Goal: Task Accomplishment & Management: Use online tool/utility

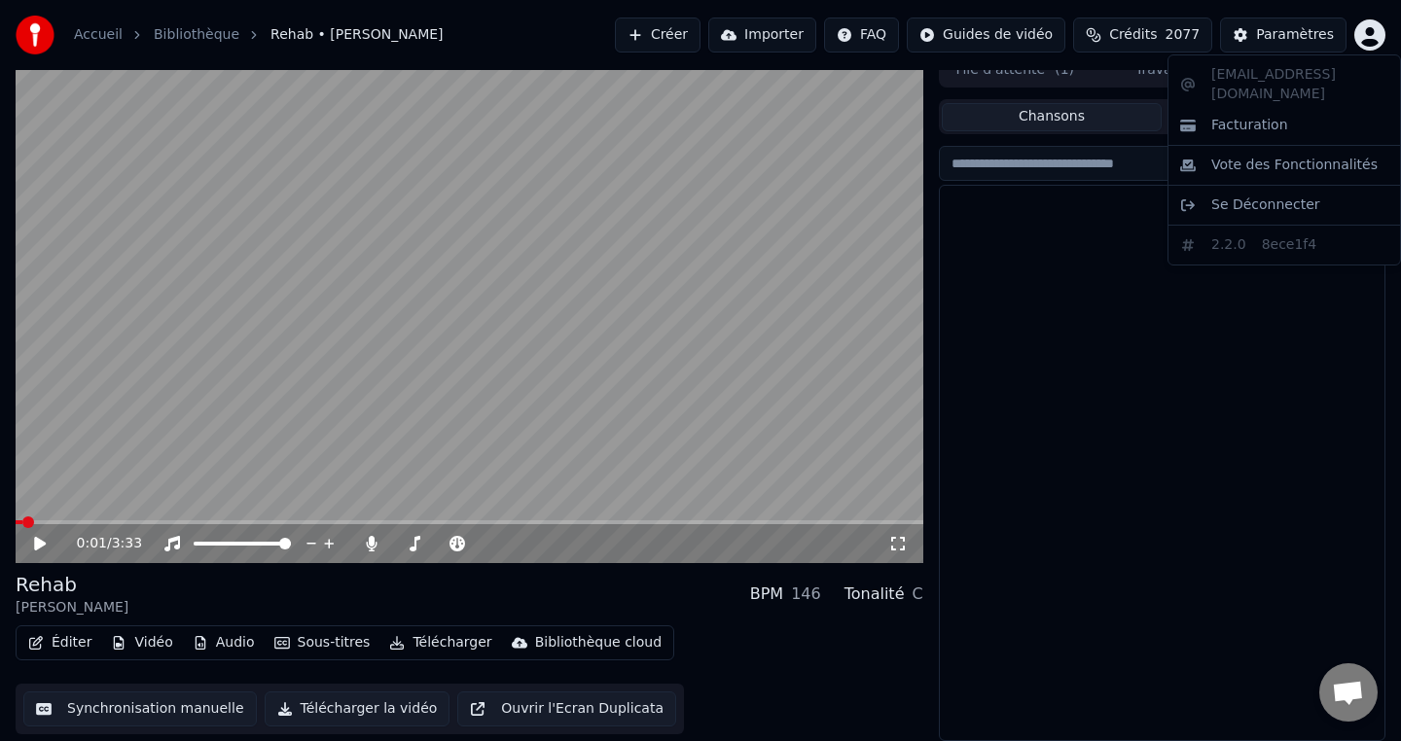
scroll to position [2024, 0]
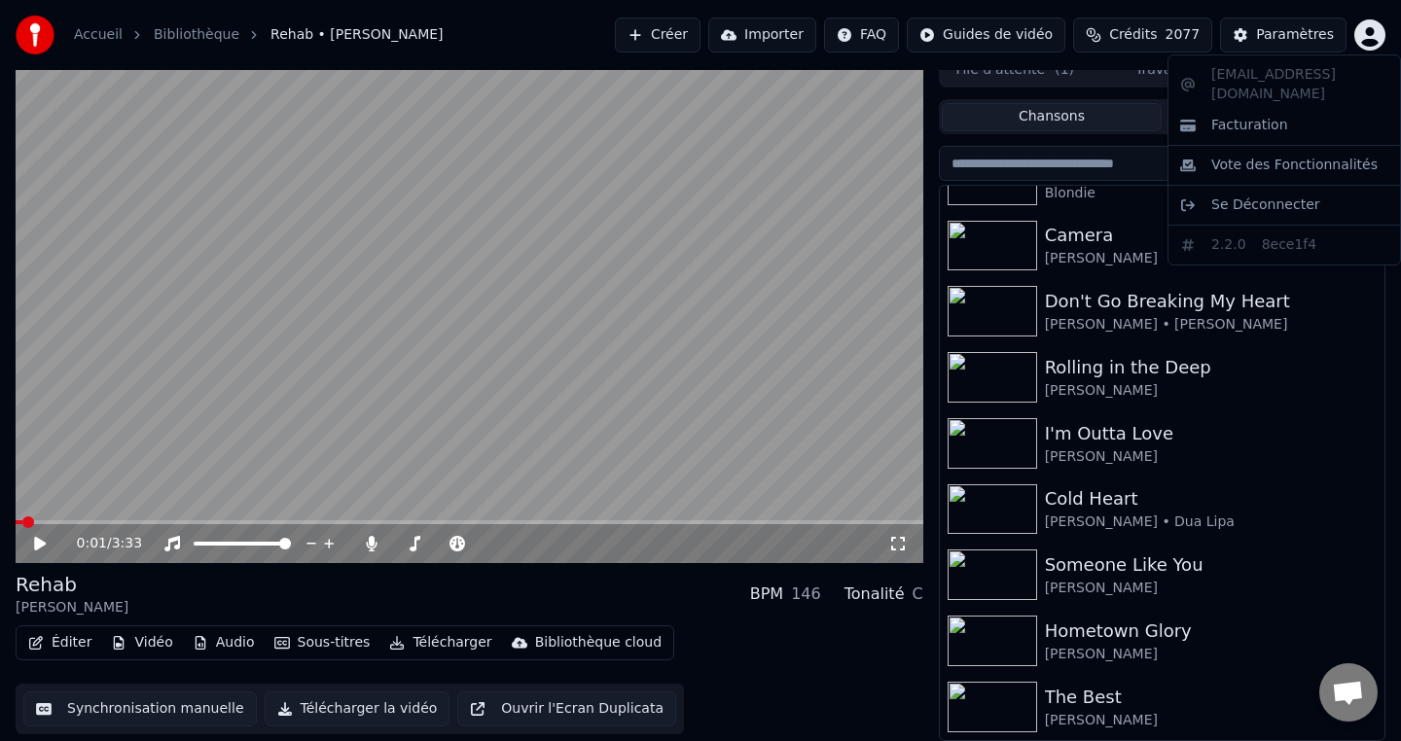
click at [1023, 251] on html "Accueil Bibliothèque Rehab • [PERSON_NAME] Créer Importer FAQ Guides de vidéo C…" at bounding box center [700, 352] width 1401 height 741
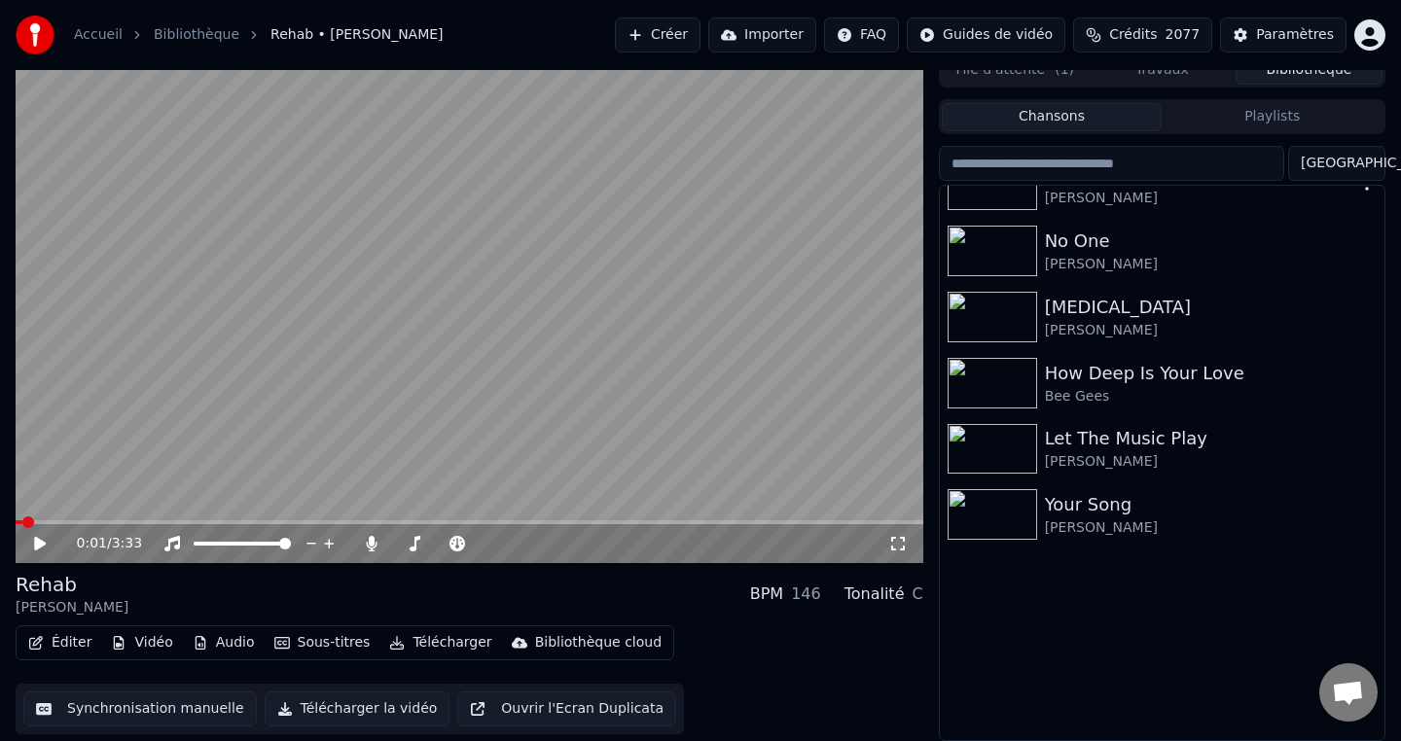
scroll to position [0, 0]
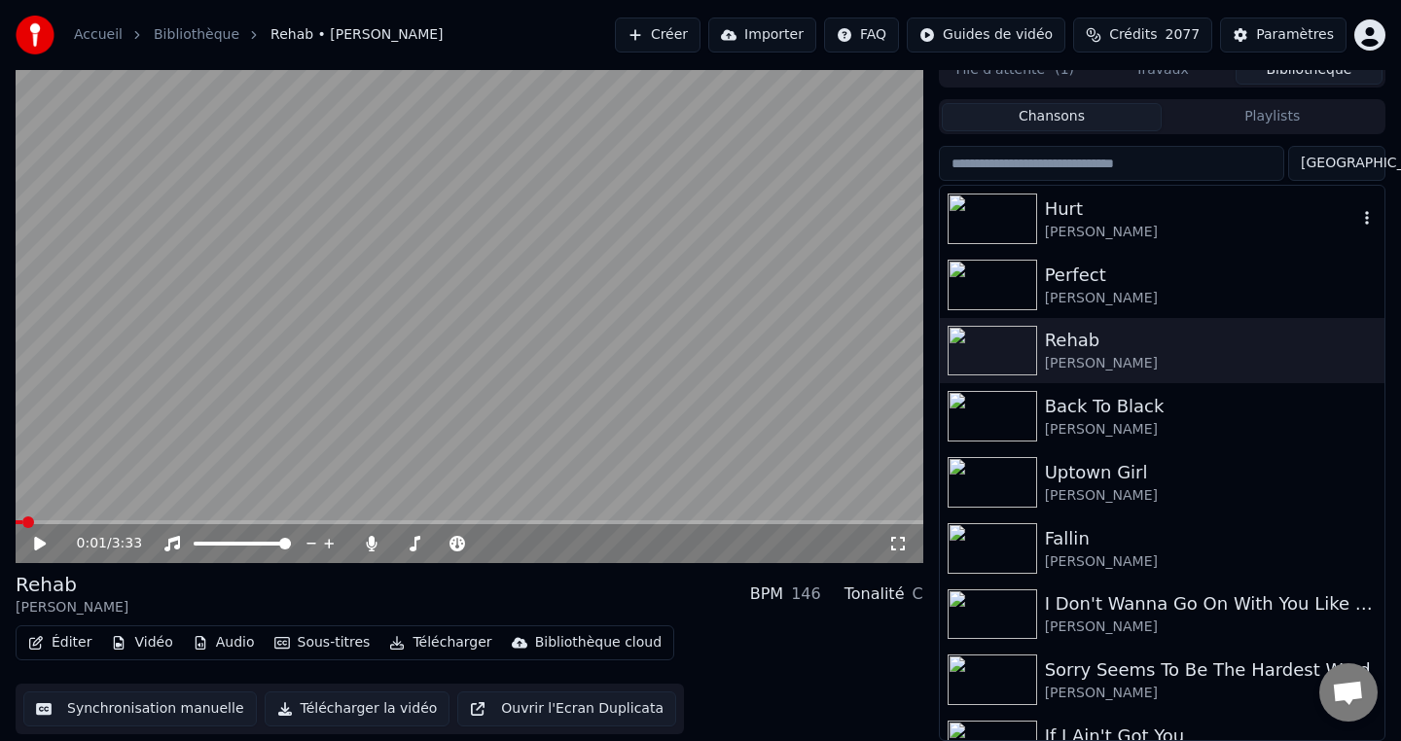
click at [1004, 216] on img at bounding box center [993, 219] width 90 height 51
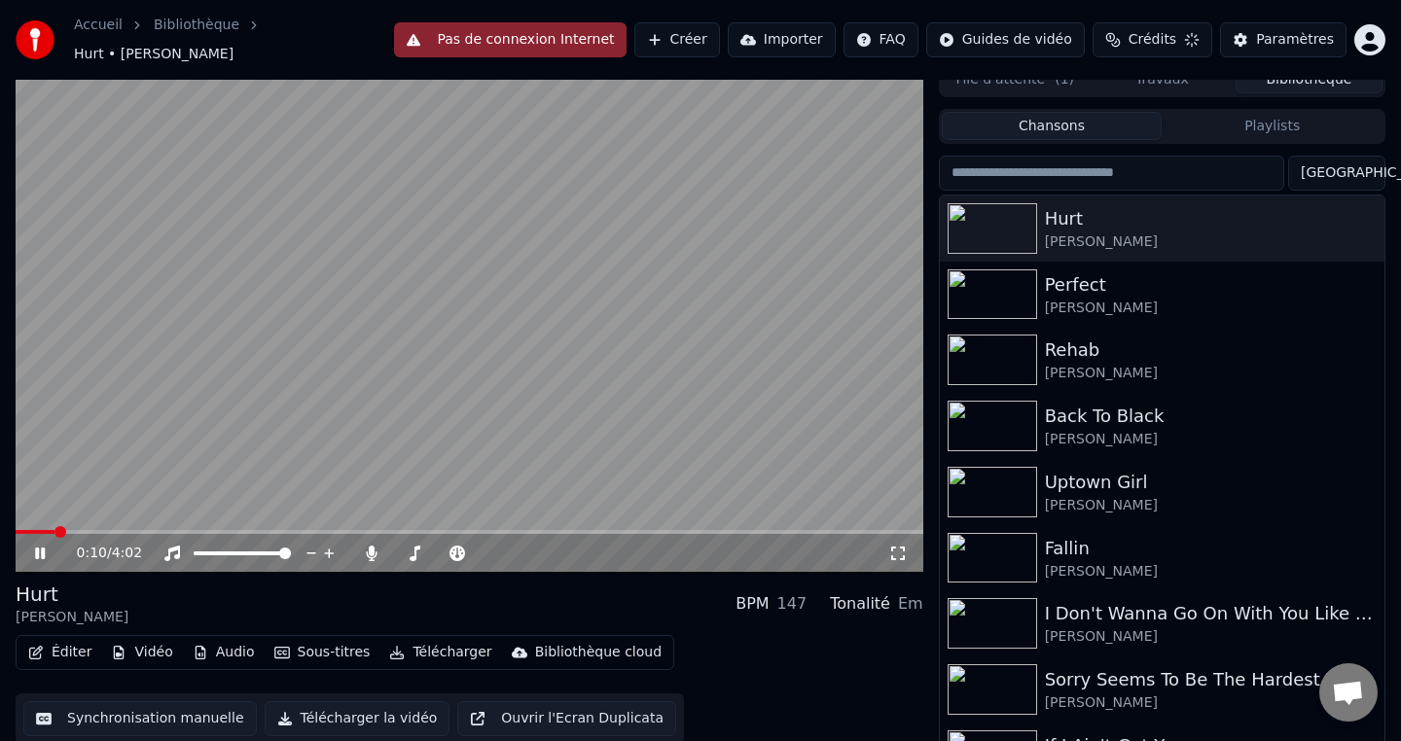
scroll to position [26, 0]
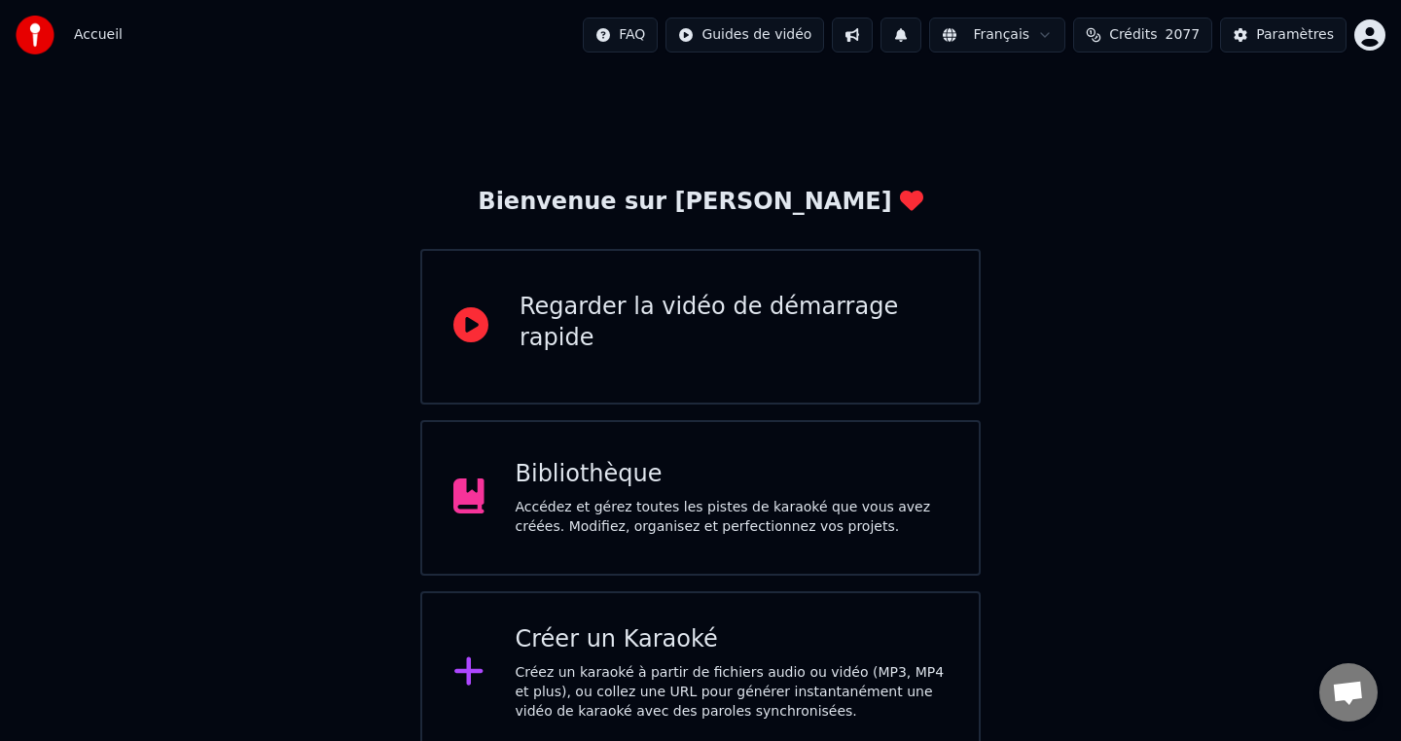
click at [687, 507] on div "Accédez et gérez toutes les pistes de karaoké que vous avez créées. Modifiez, o…" at bounding box center [732, 517] width 433 height 39
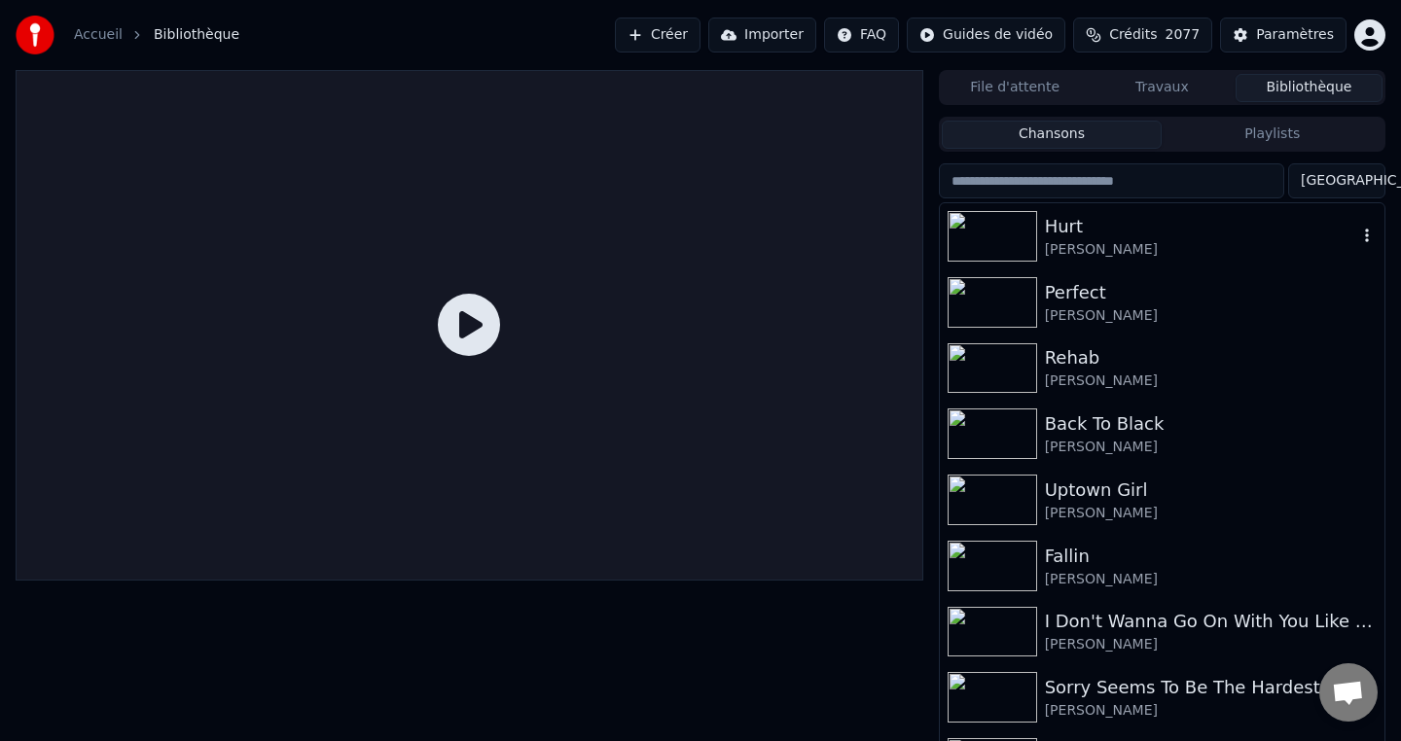
click at [984, 229] on img at bounding box center [993, 236] width 90 height 51
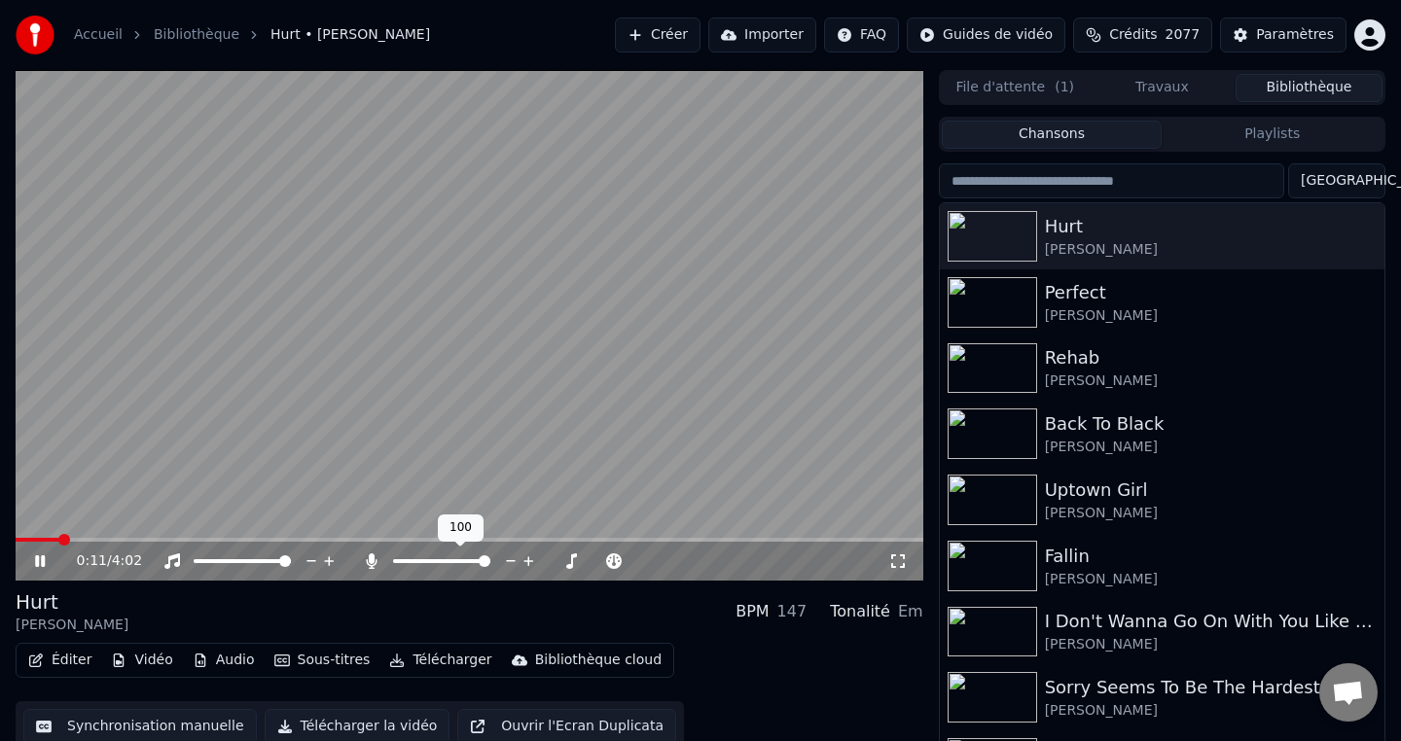
click at [490, 562] on span at bounding box center [485, 562] width 12 height 12
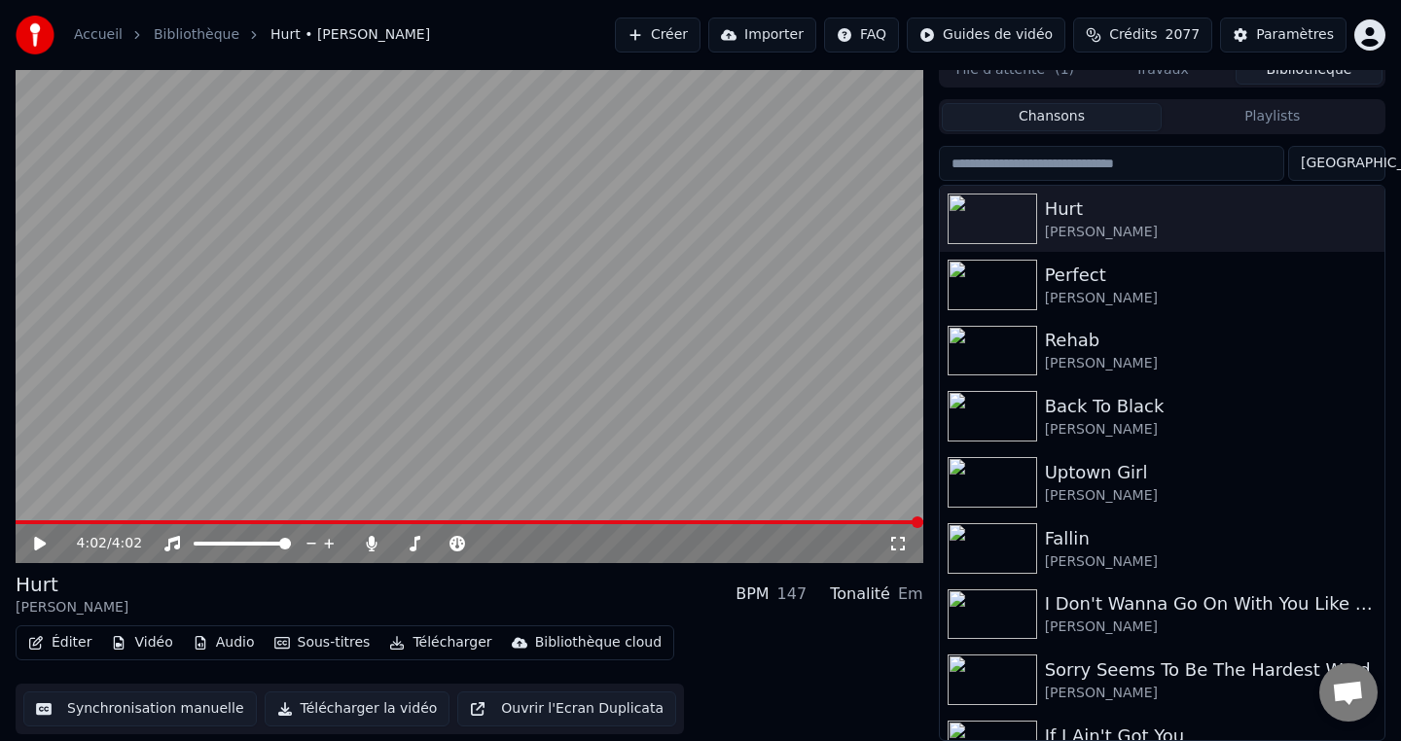
click at [224, 594] on div "Hurt Christina Aguilera BPM 147 Tonalité Em" at bounding box center [470, 594] width 908 height 47
click at [37, 544] on icon at bounding box center [40, 544] width 12 height 14
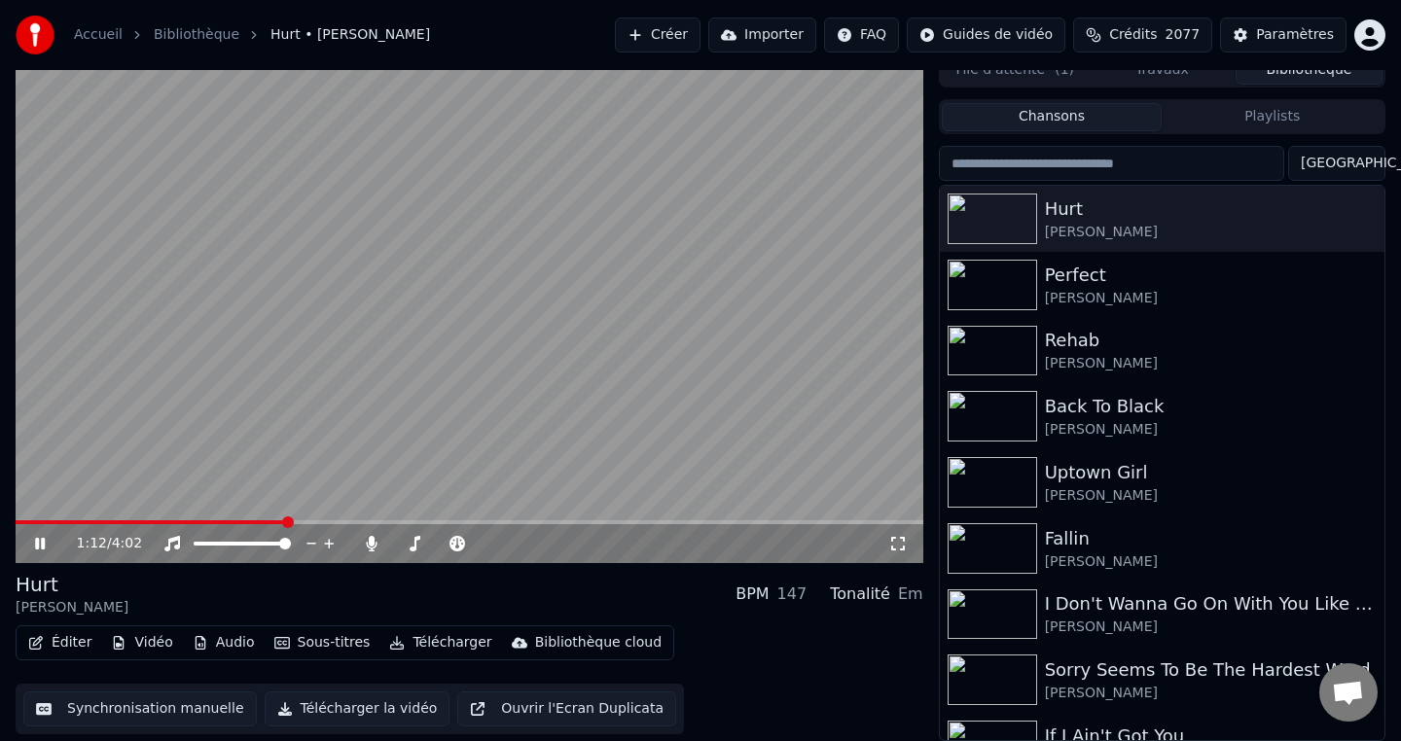
click at [101, 397] on video at bounding box center [470, 308] width 908 height 511
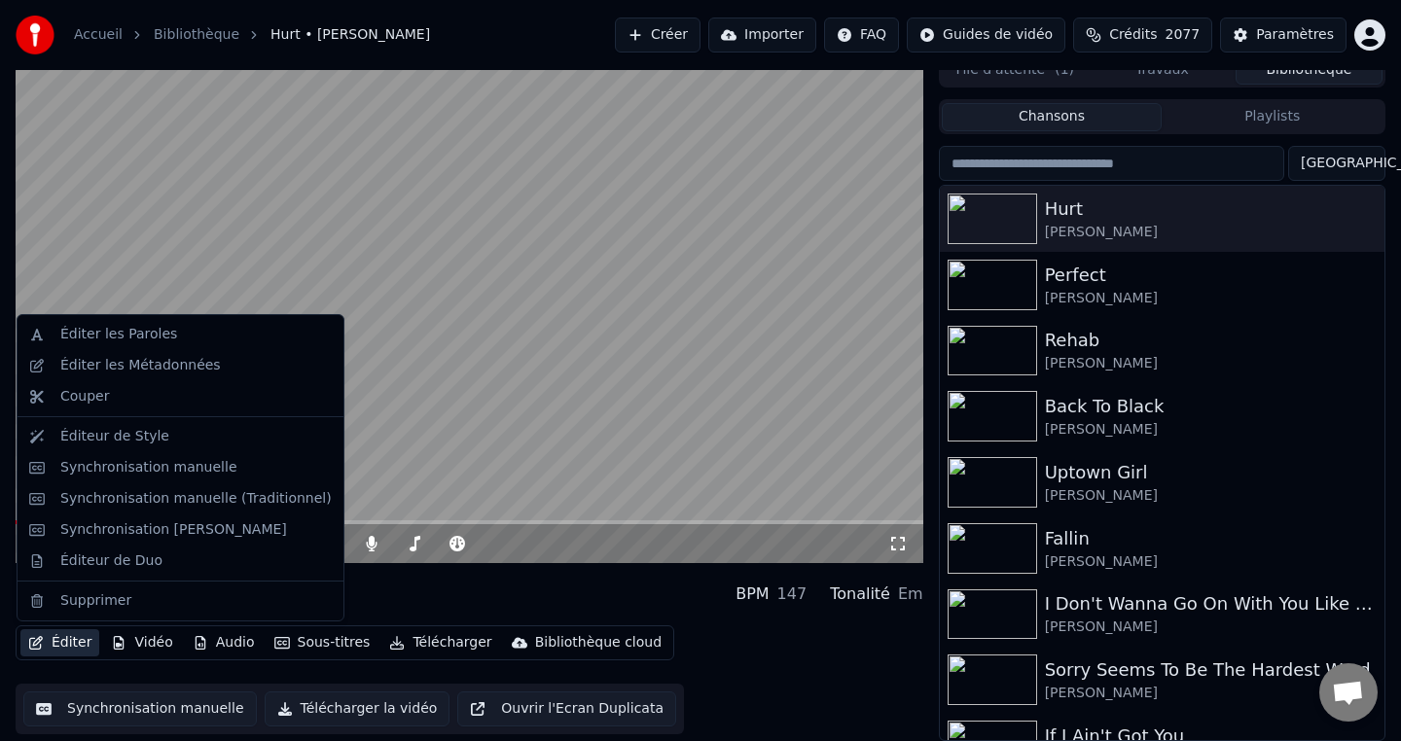
click at [62, 646] on button "Éditer" at bounding box center [59, 643] width 79 height 27
click at [130, 501] on div "Synchronisation manuelle (Traditionnel)" at bounding box center [195, 498] width 271 height 19
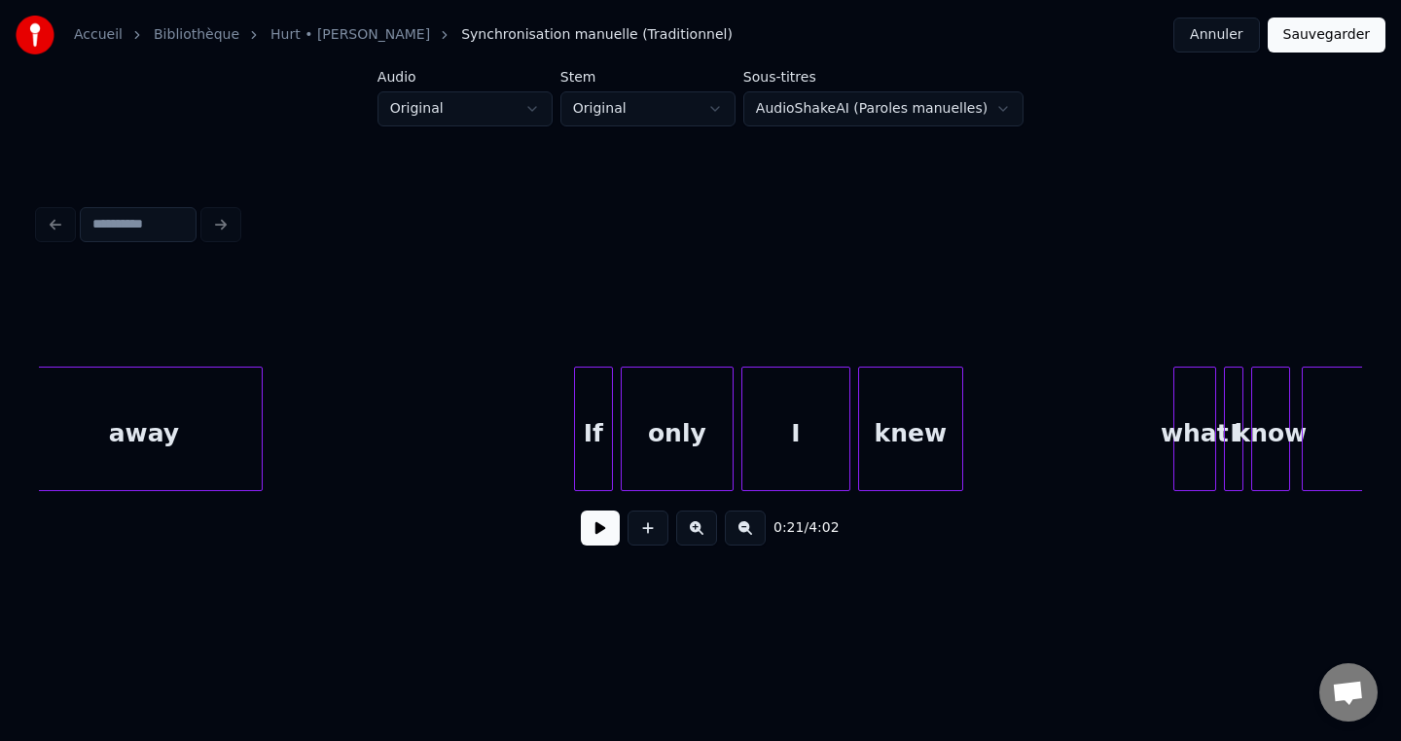
scroll to position [0, 6358]
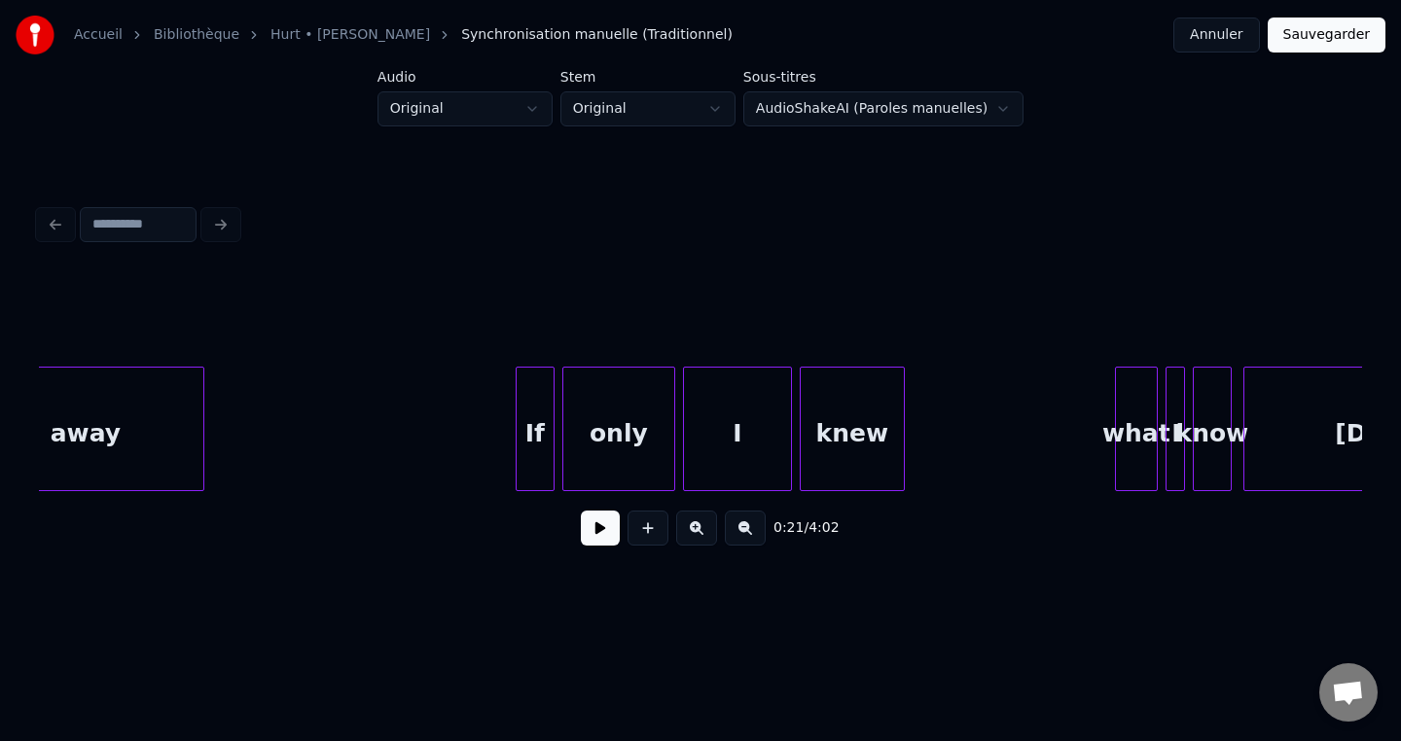
click at [881, 451] on div "knew" at bounding box center [852, 434] width 103 height 132
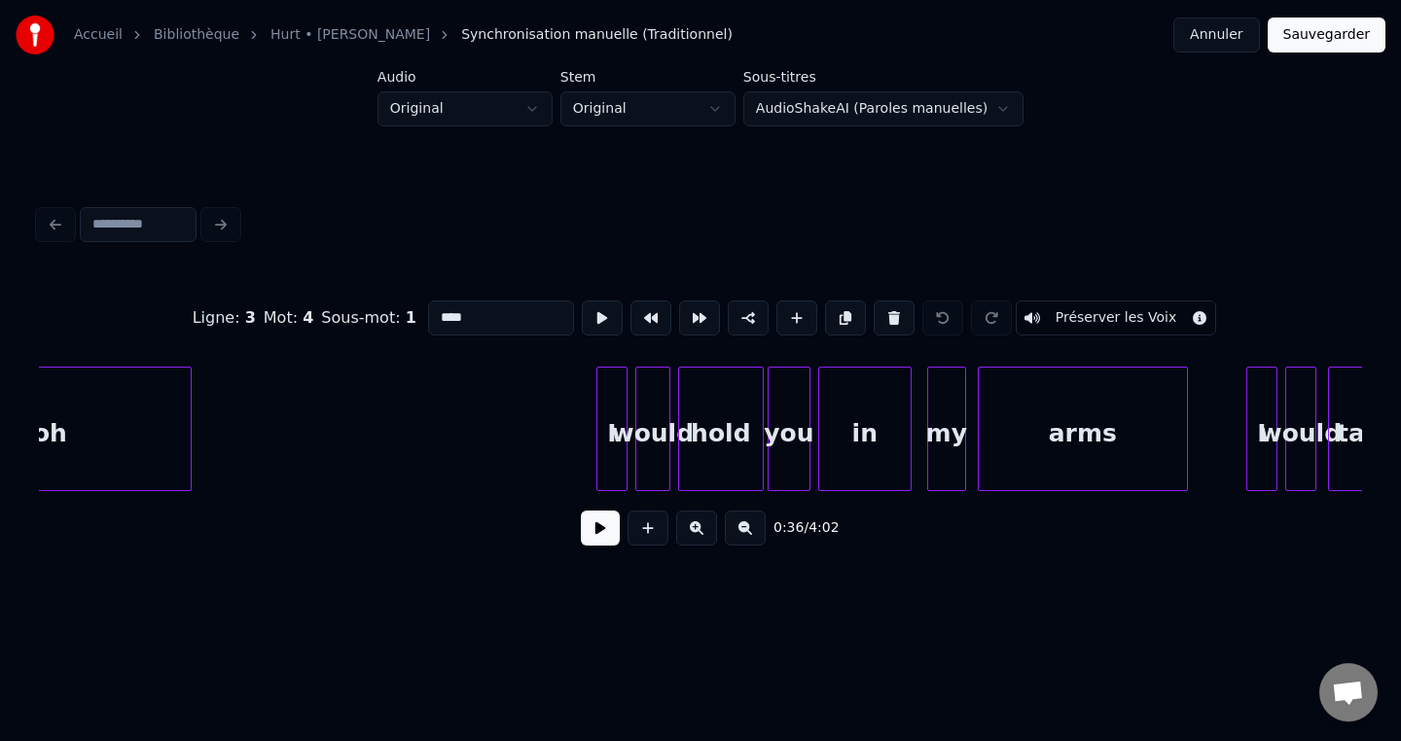
scroll to position [0, 8600]
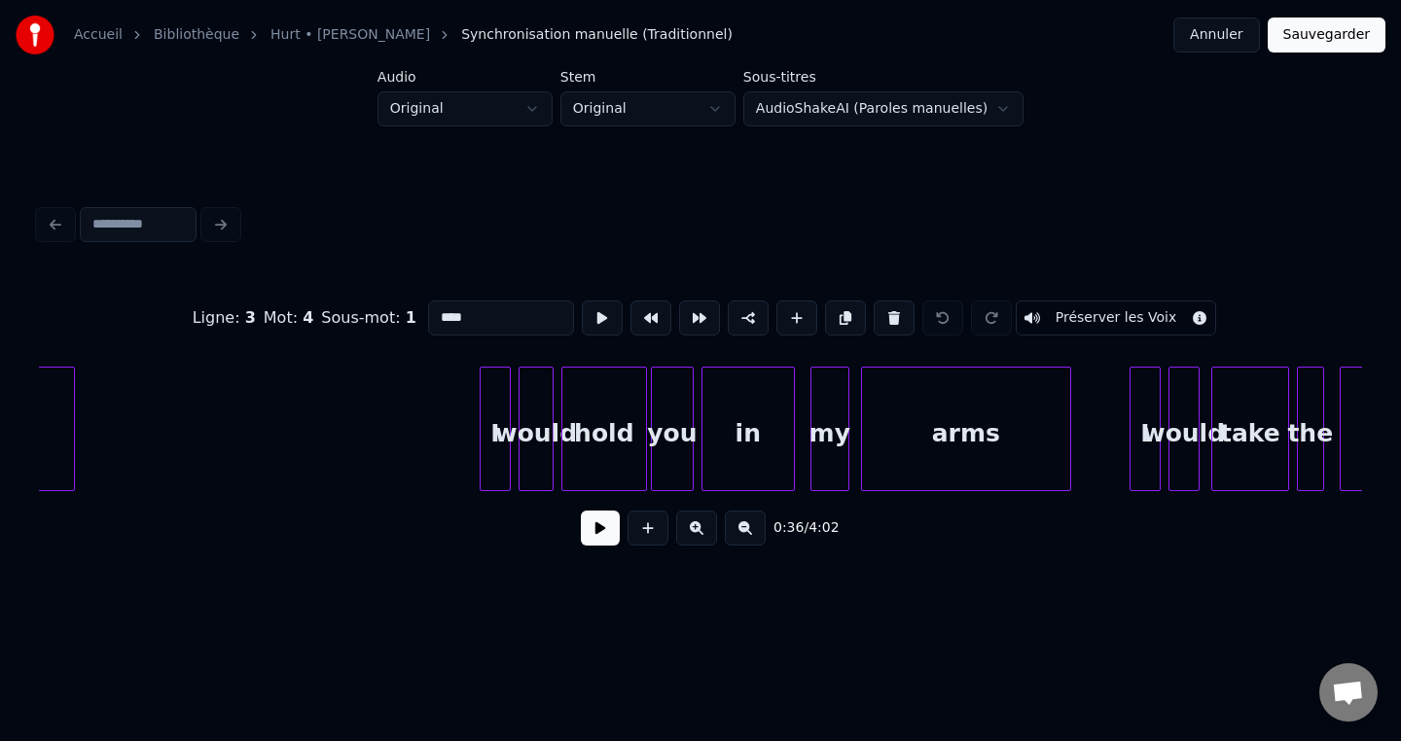
click at [1014, 455] on div "arms" at bounding box center [966, 434] width 208 height 132
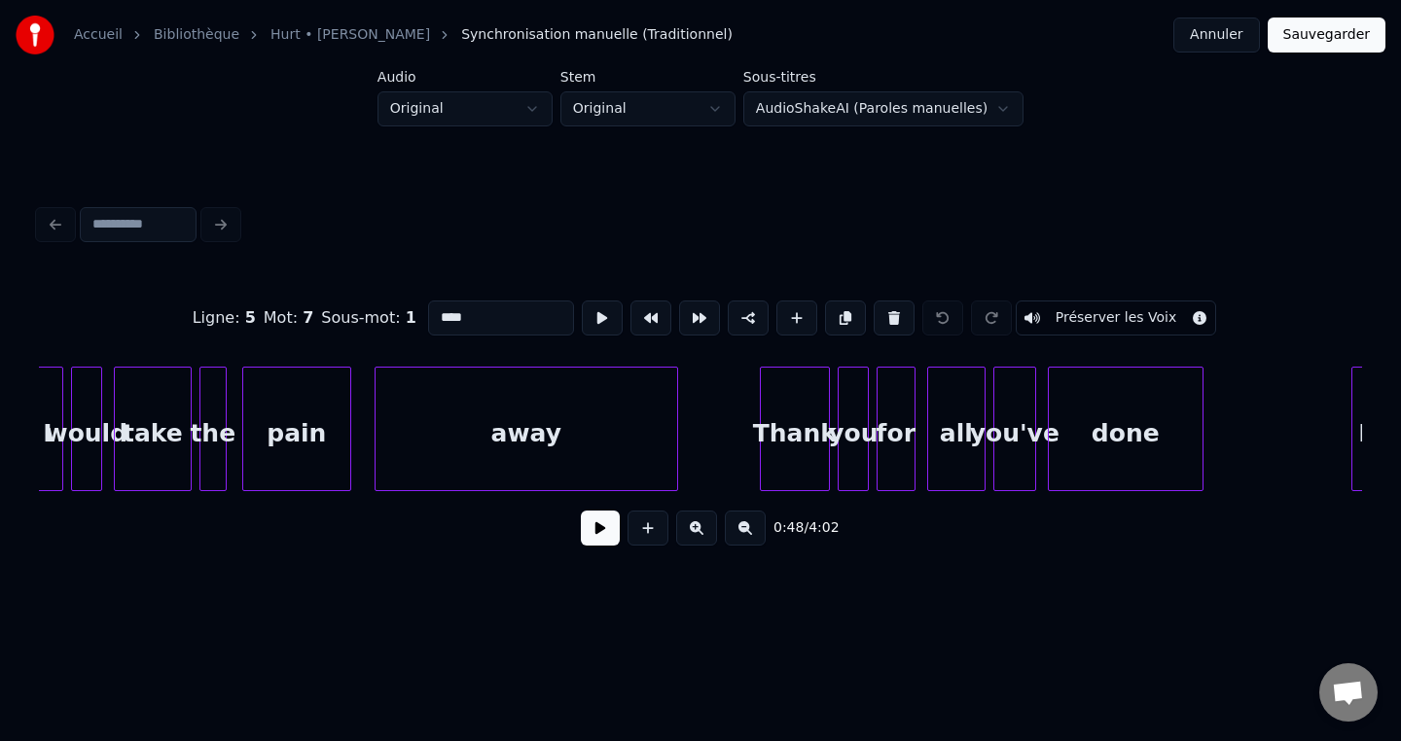
scroll to position [0, 9706]
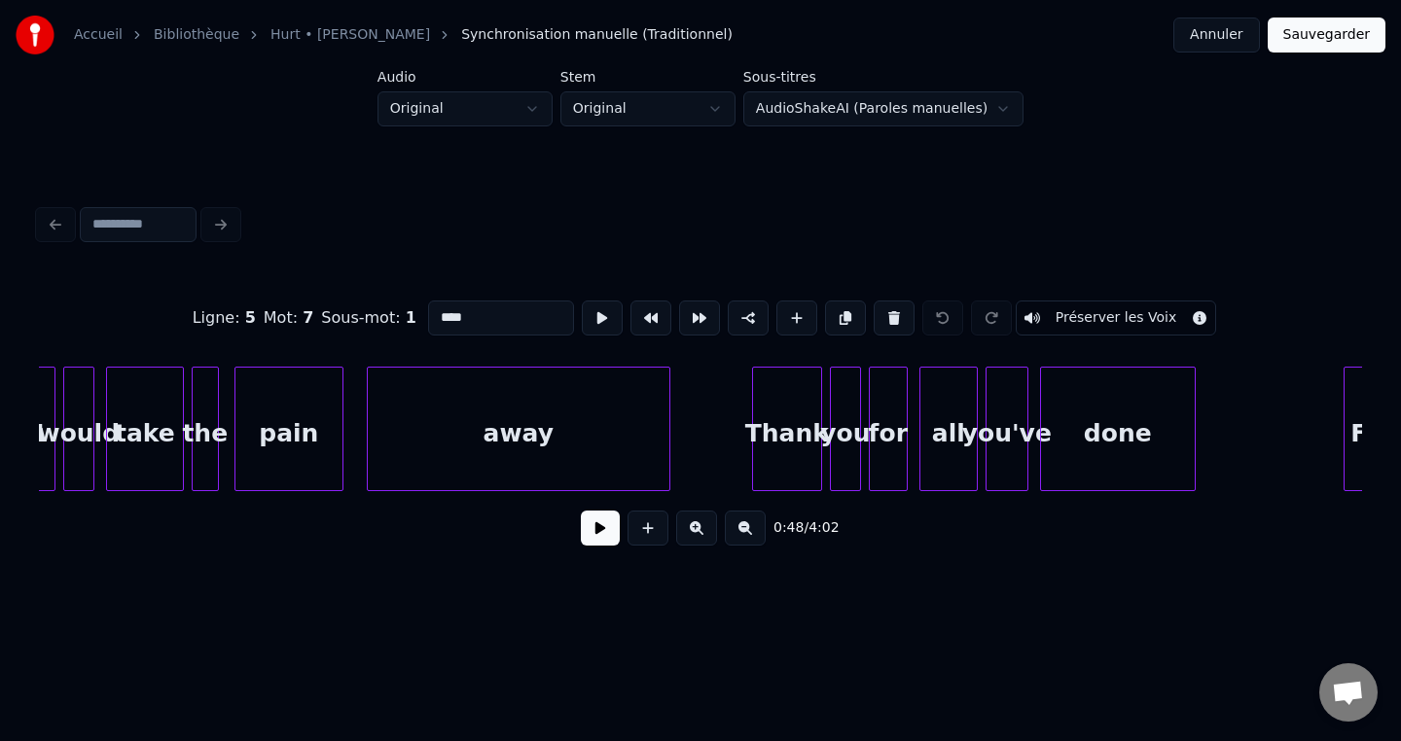
click at [1102, 455] on div "done" at bounding box center [1118, 434] width 154 height 132
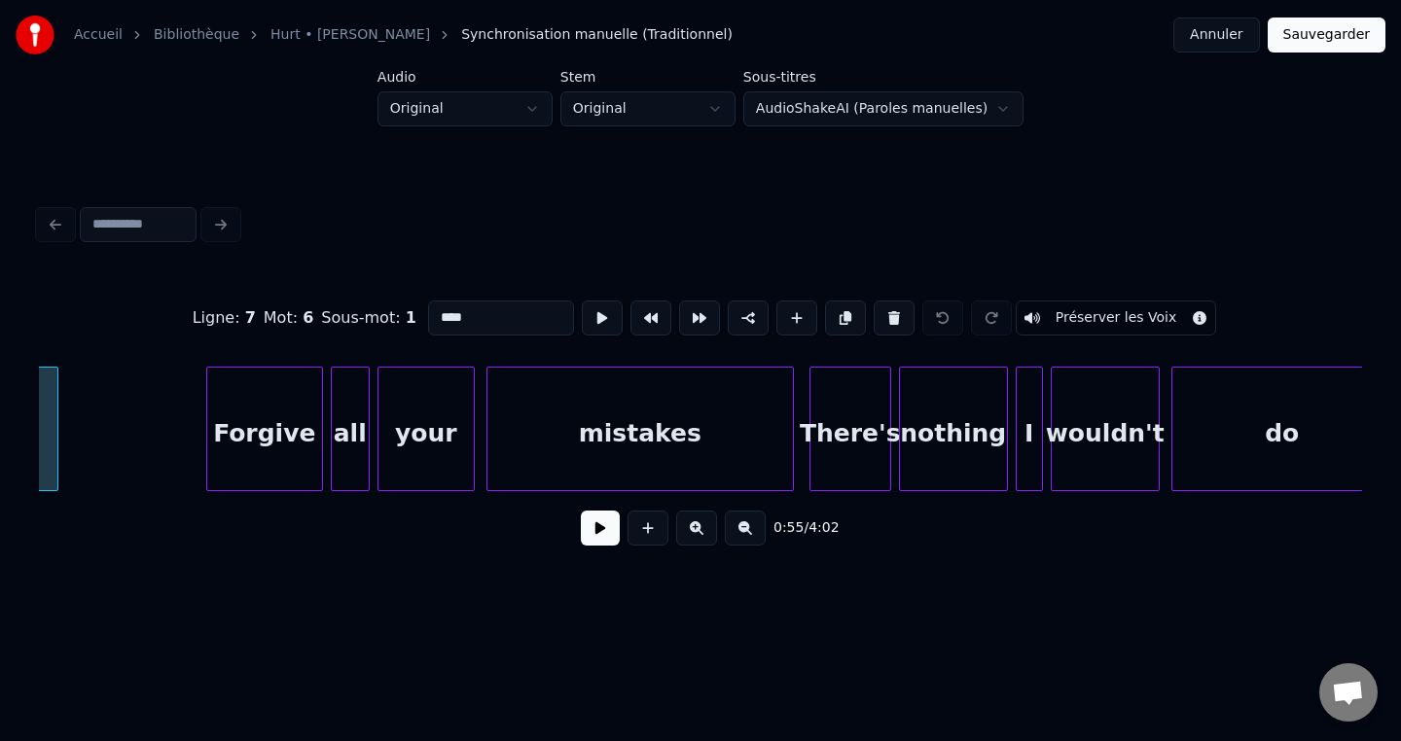
scroll to position [0, 10845]
click at [1207, 451] on div "do" at bounding box center [1281, 434] width 220 height 132
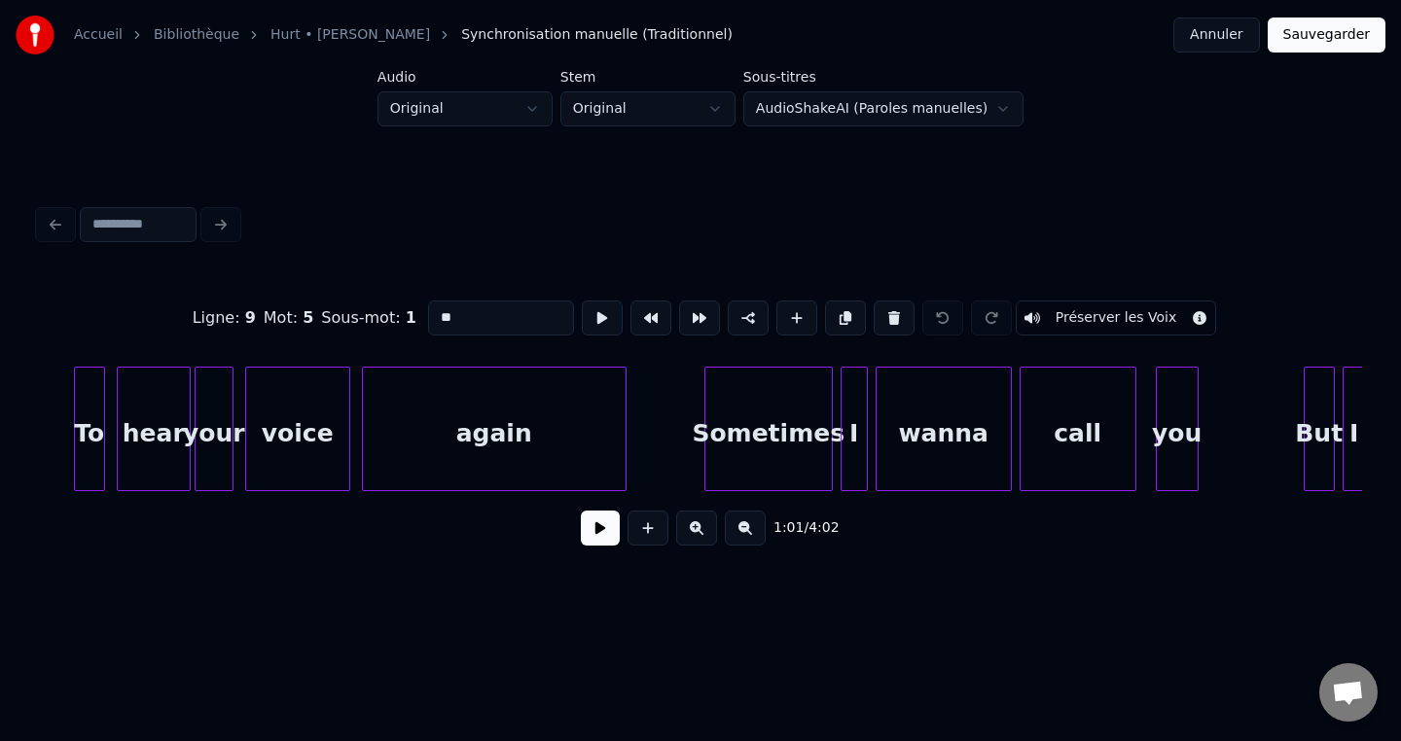
scroll to position [0, 12257]
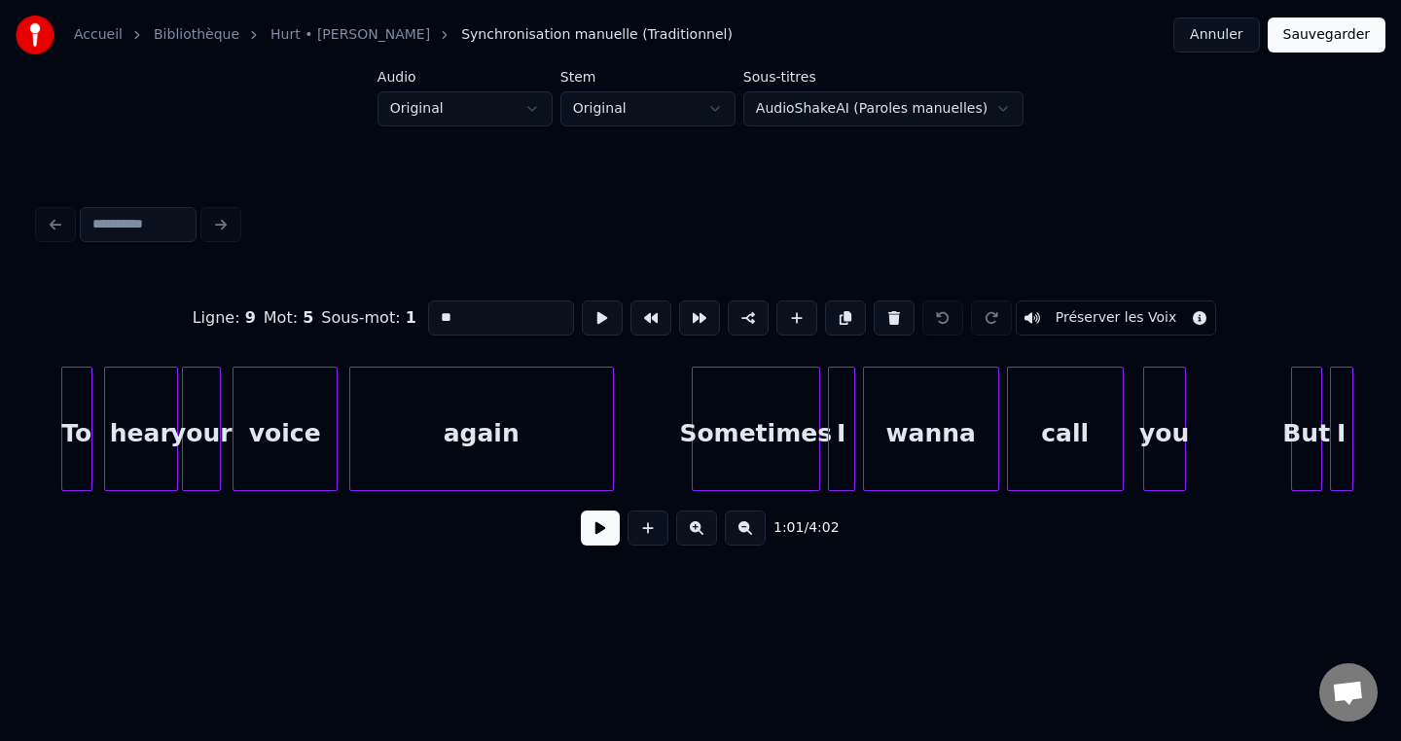
click at [1157, 457] on div "you" at bounding box center [1164, 434] width 41 height 132
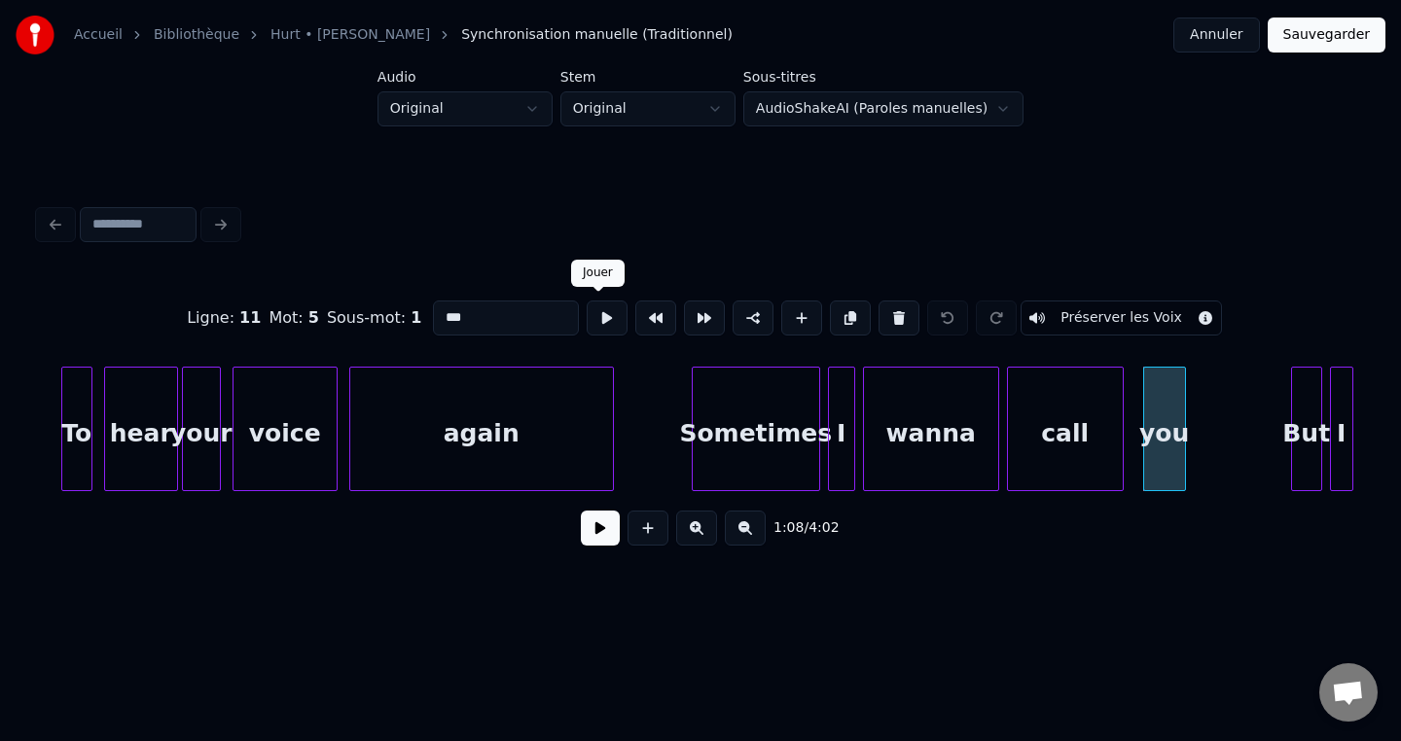
click at [598, 316] on button at bounding box center [607, 318] width 41 height 35
click at [1038, 462] on div "call" at bounding box center [1065, 434] width 115 height 132
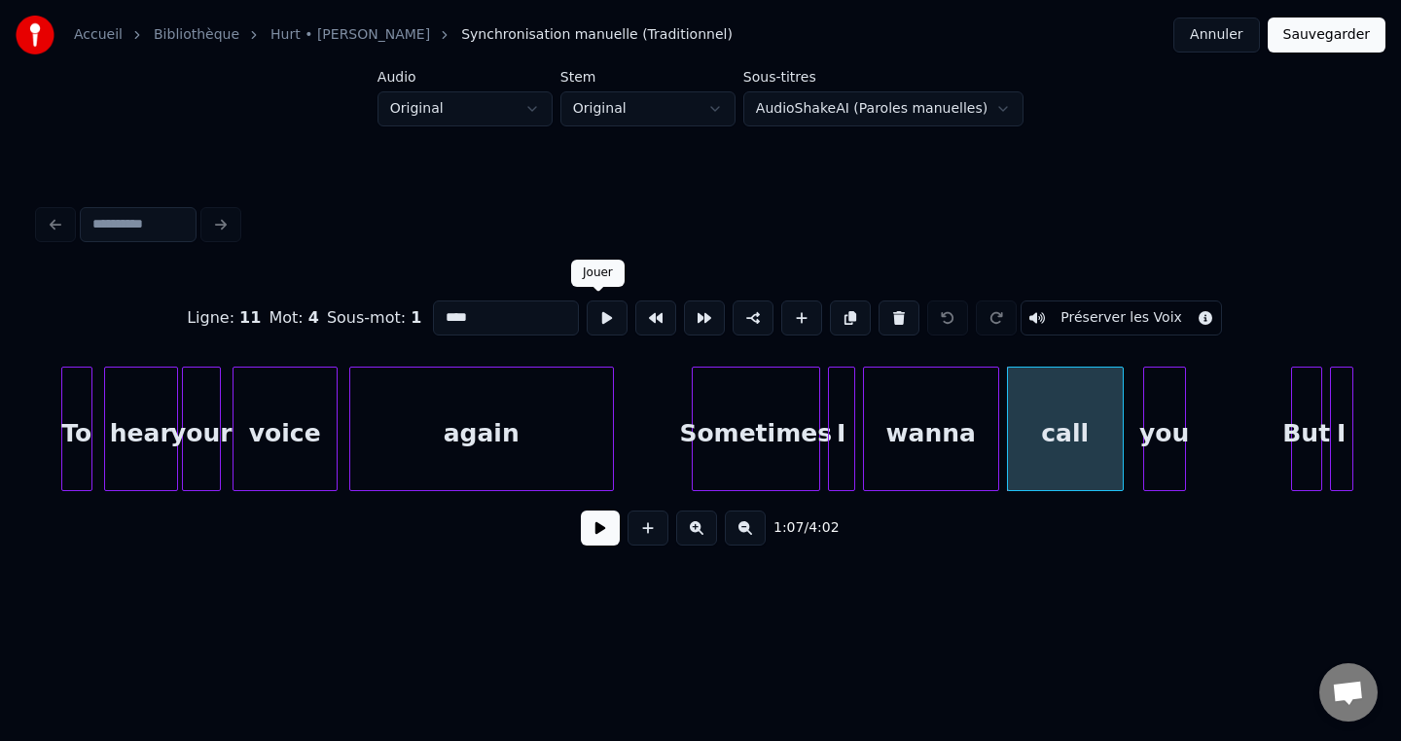
click at [591, 321] on button at bounding box center [607, 318] width 41 height 35
click at [1130, 405] on div at bounding box center [1130, 429] width 6 height 123
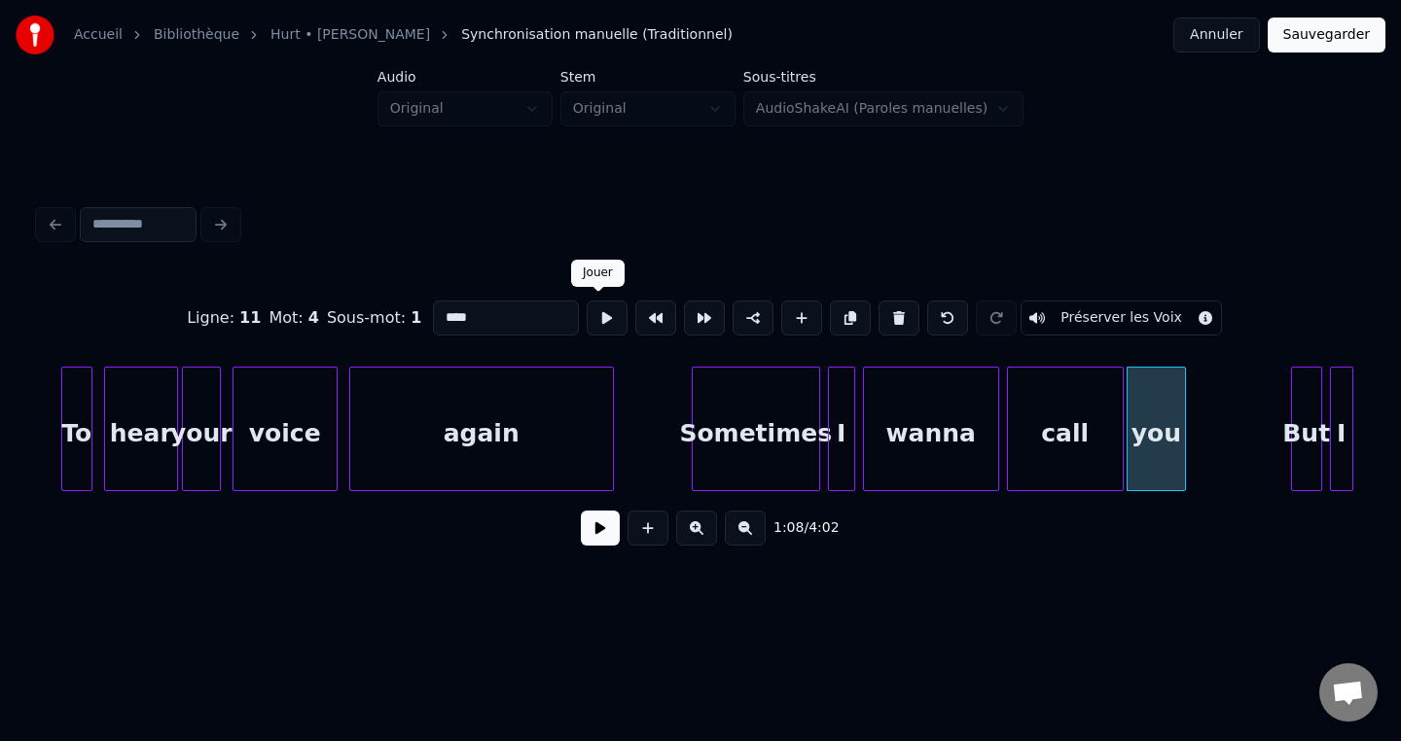
click at [604, 326] on button at bounding box center [607, 318] width 41 height 35
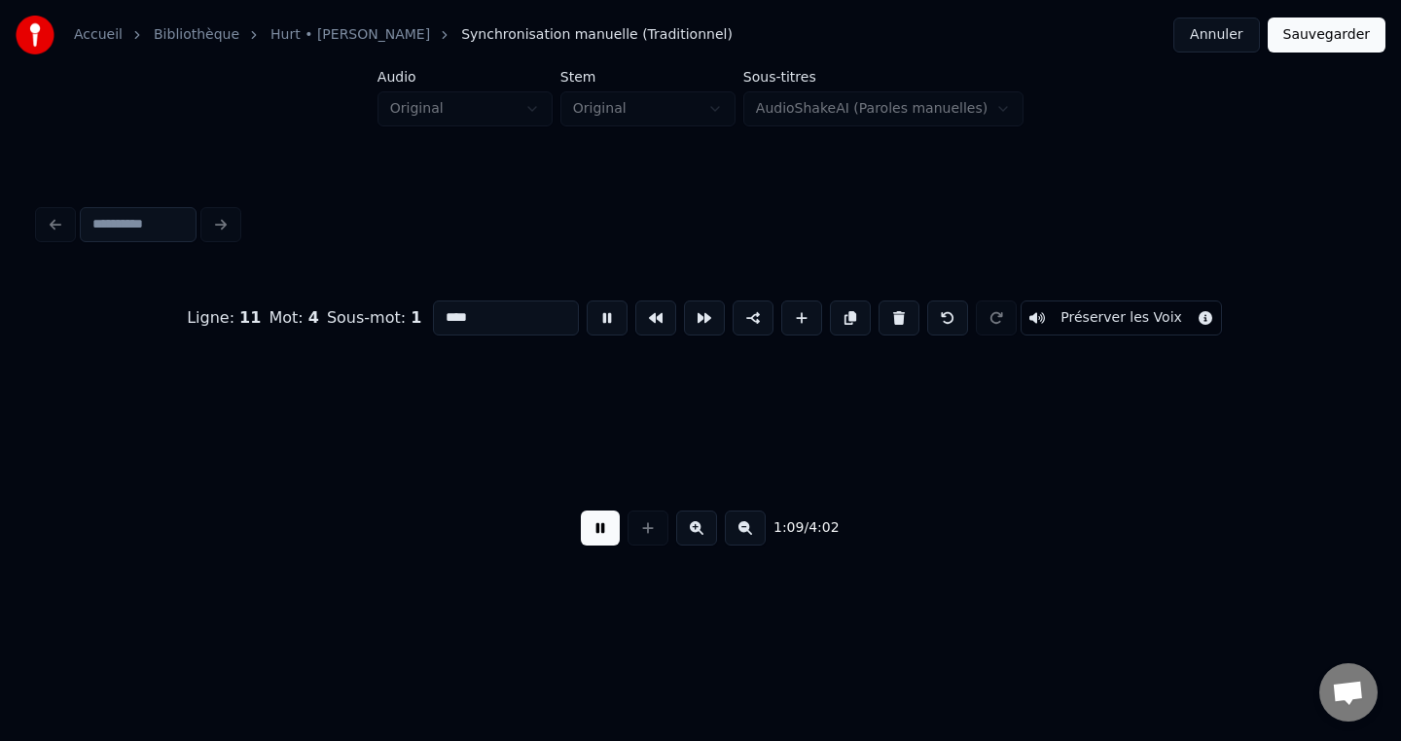
scroll to position [0, 13581]
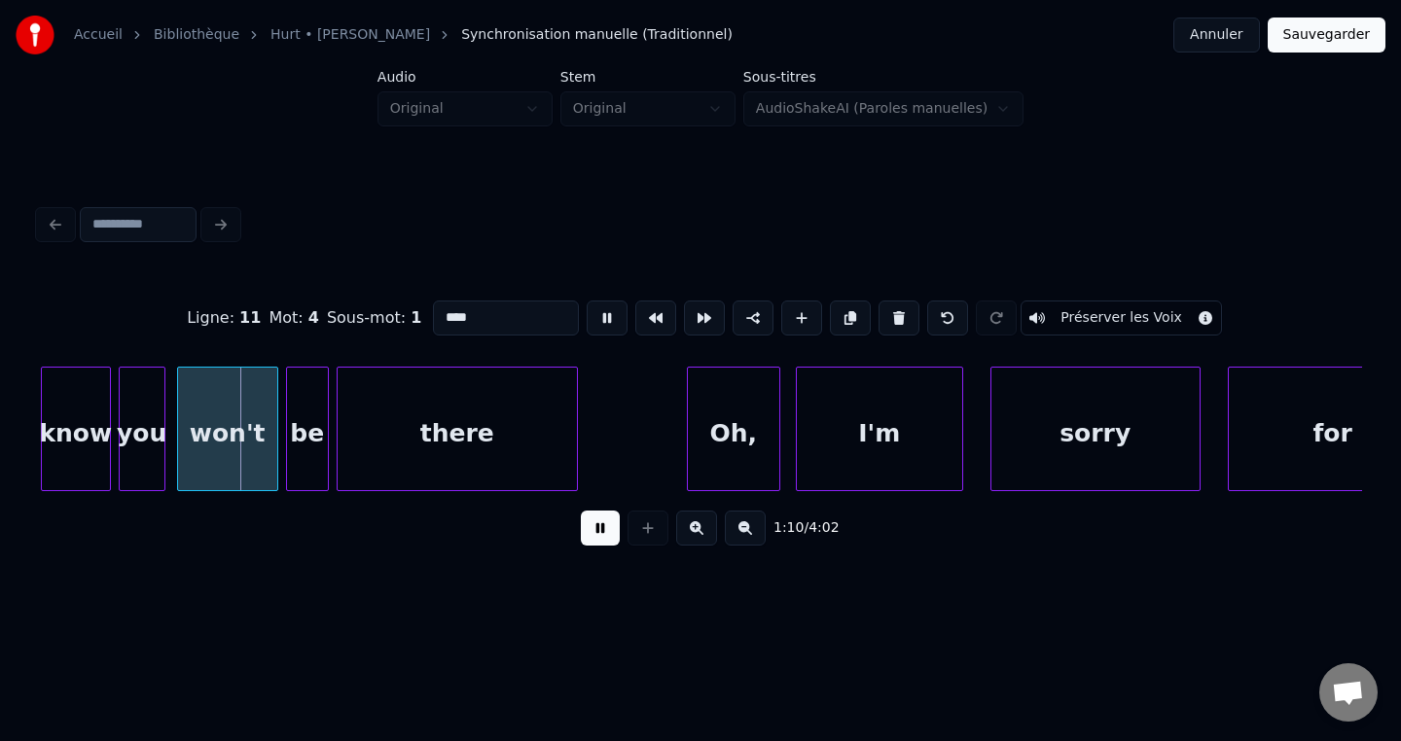
click at [604, 326] on button at bounding box center [607, 318] width 41 height 35
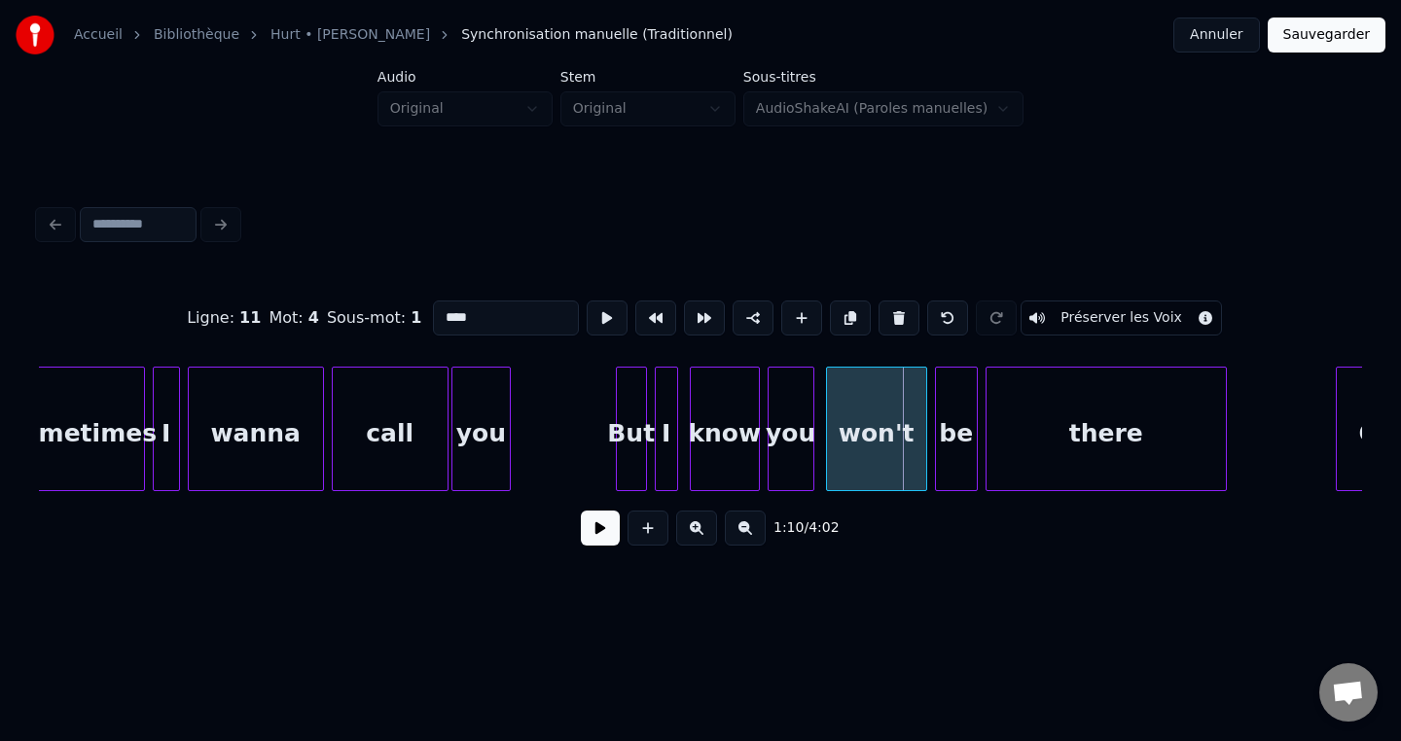
scroll to position [0, 12916]
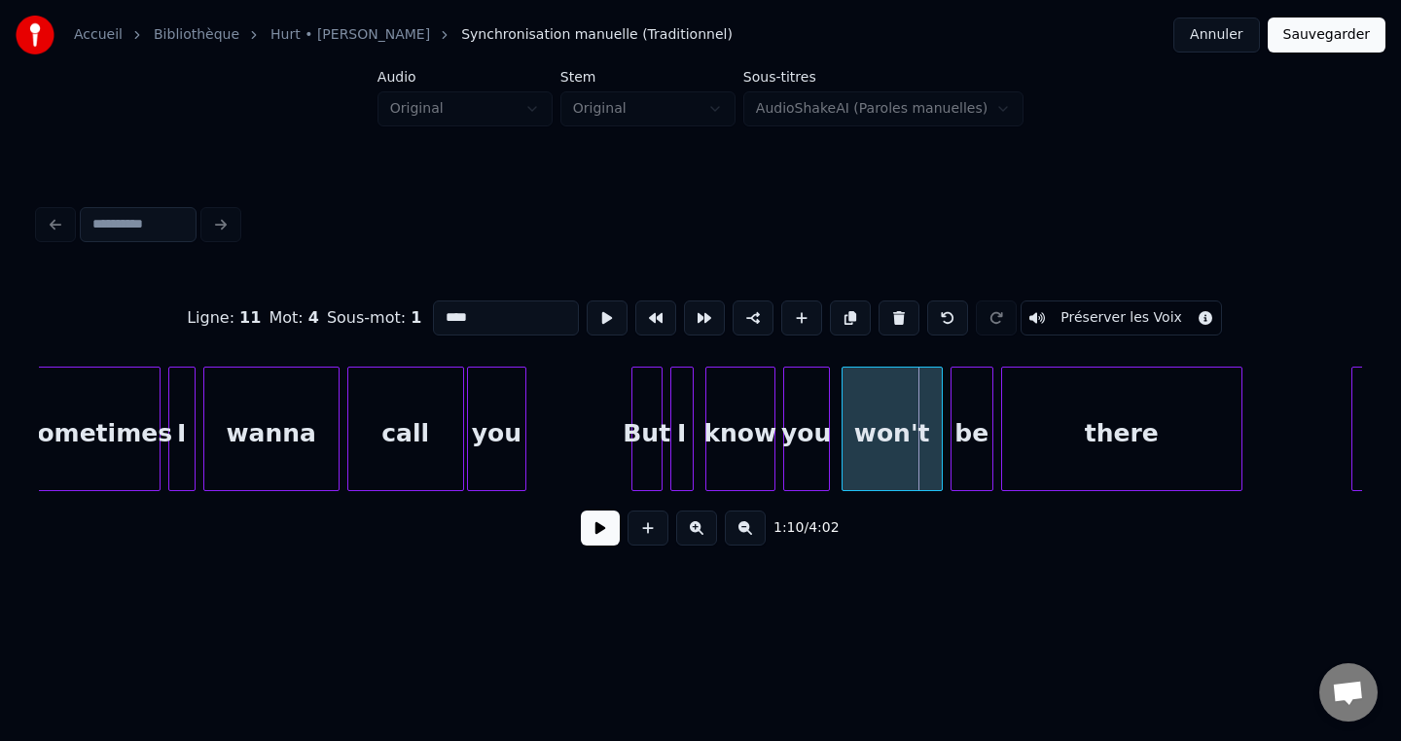
click at [498, 407] on div "you" at bounding box center [496, 434] width 57 height 132
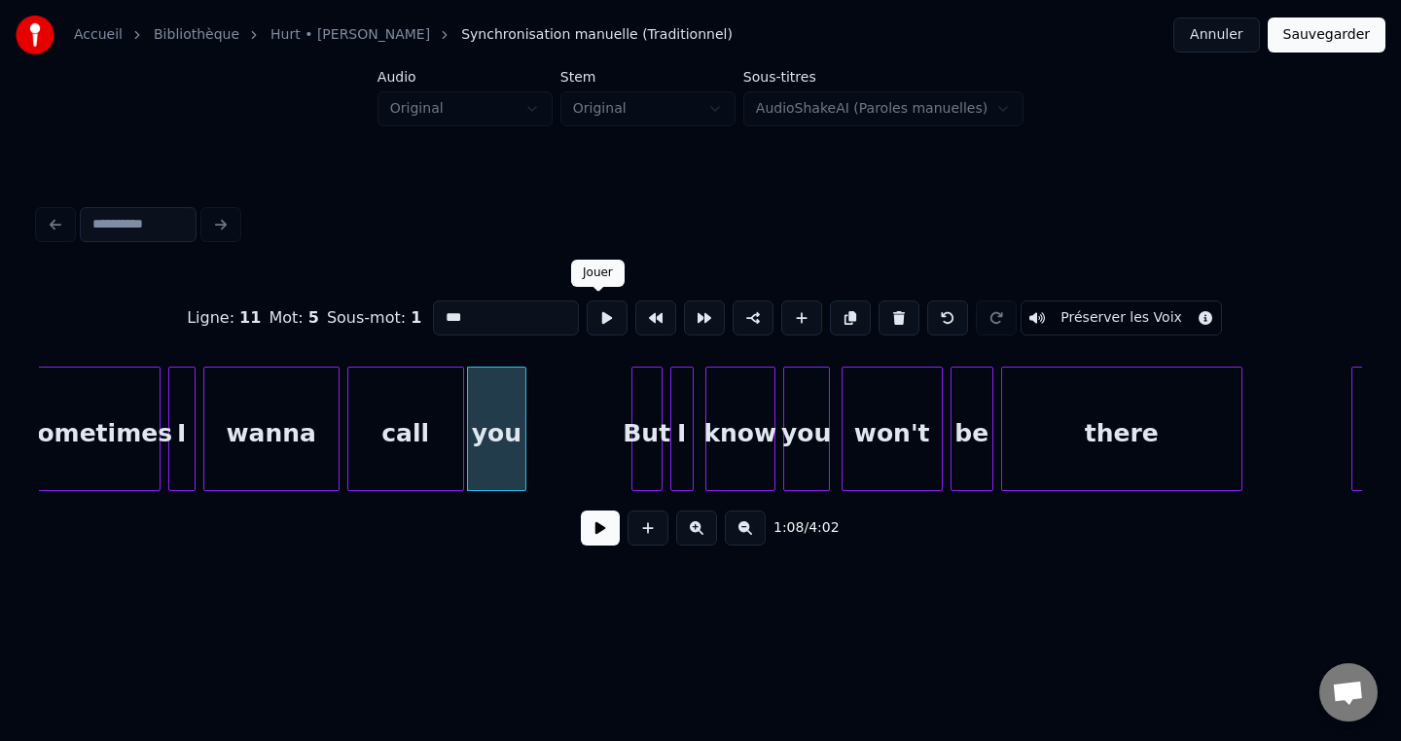
click at [596, 320] on button at bounding box center [607, 318] width 41 height 35
click at [404, 418] on div "call" at bounding box center [405, 434] width 115 height 132
type input "****"
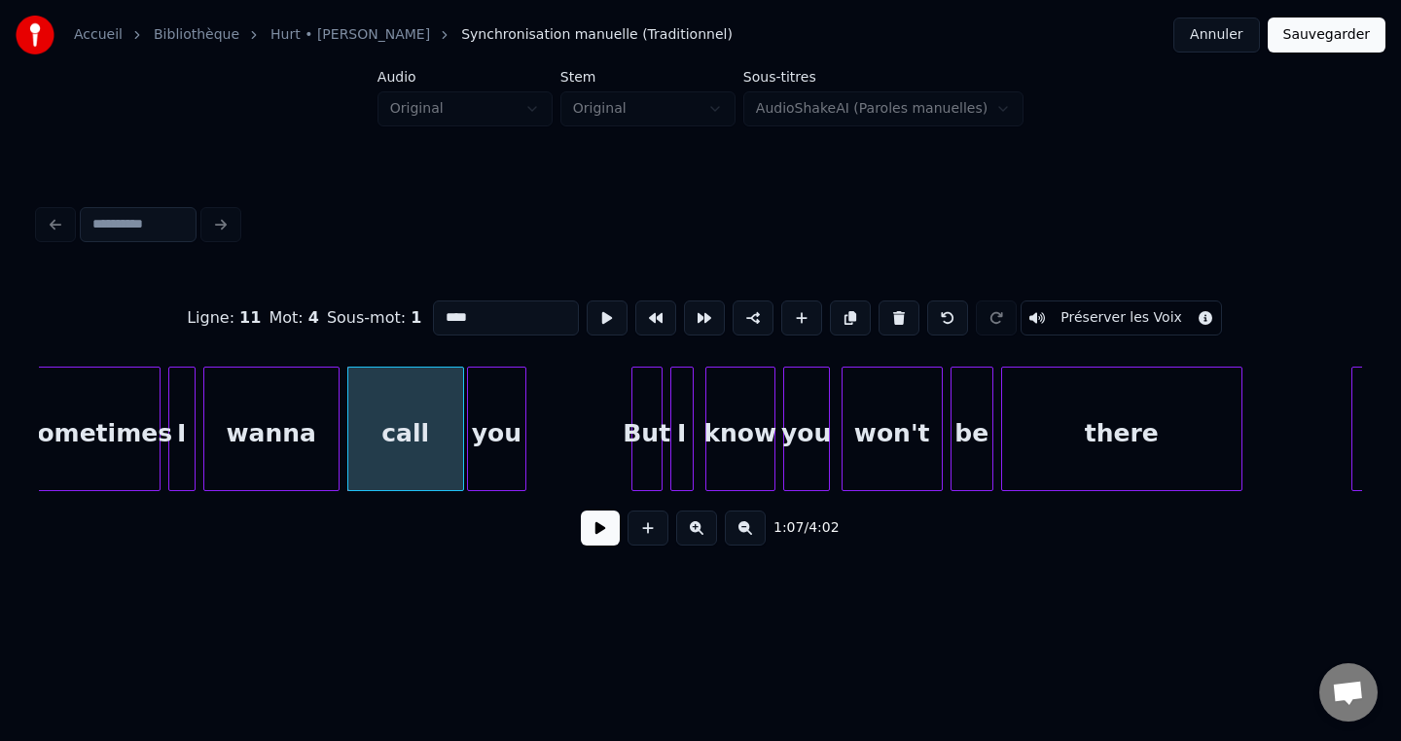
click at [594, 321] on button at bounding box center [607, 318] width 41 height 35
click at [1345, 38] on button "Sauvegarder" at bounding box center [1327, 35] width 118 height 35
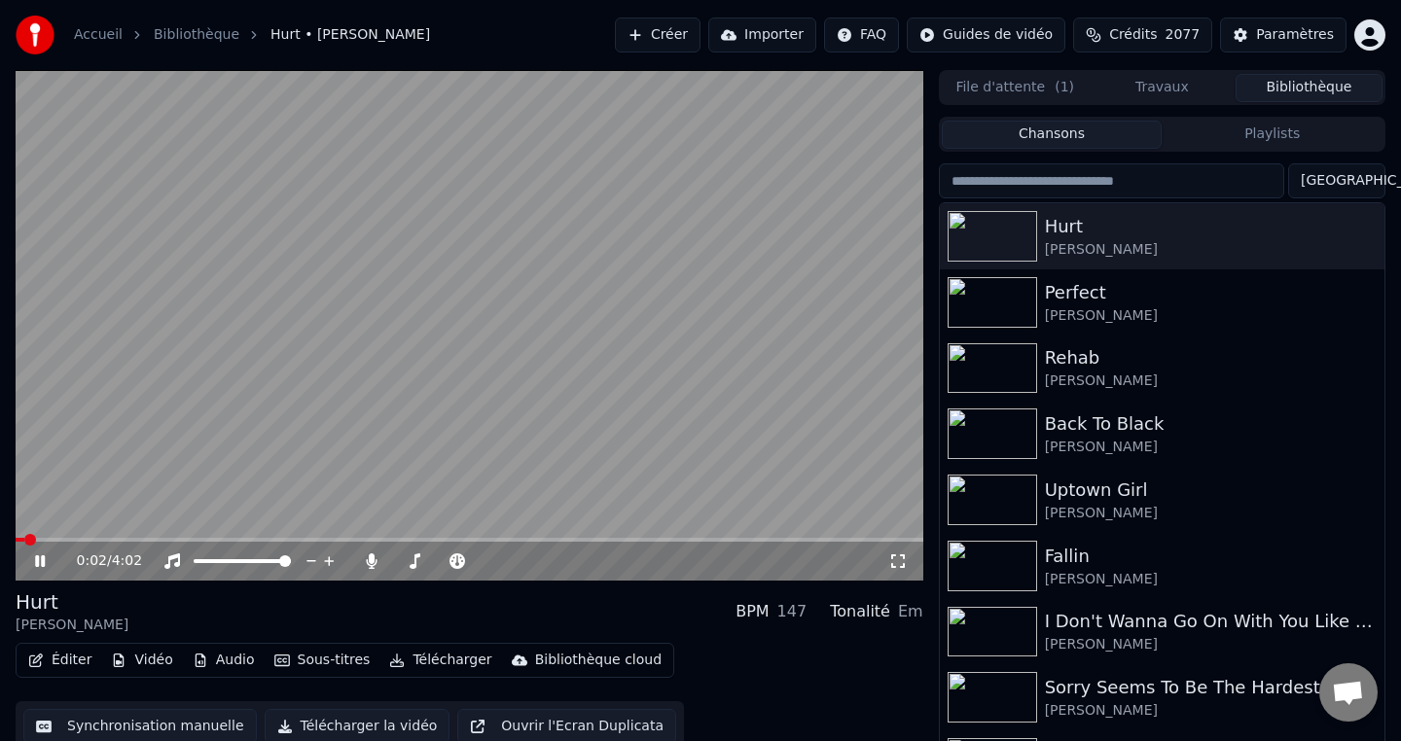
click at [121, 538] on span at bounding box center [470, 540] width 908 height 4
click at [184, 535] on video at bounding box center [470, 325] width 908 height 511
click at [194, 540] on span at bounding box center [470, 540] width 908 height 4
click at [51, 572] on div "0:48 / 4:02" at bounding box center [470, 561] width 908 height 39
click at [40, 568] on icon at bounding box center [54, 562] width 46 height 16
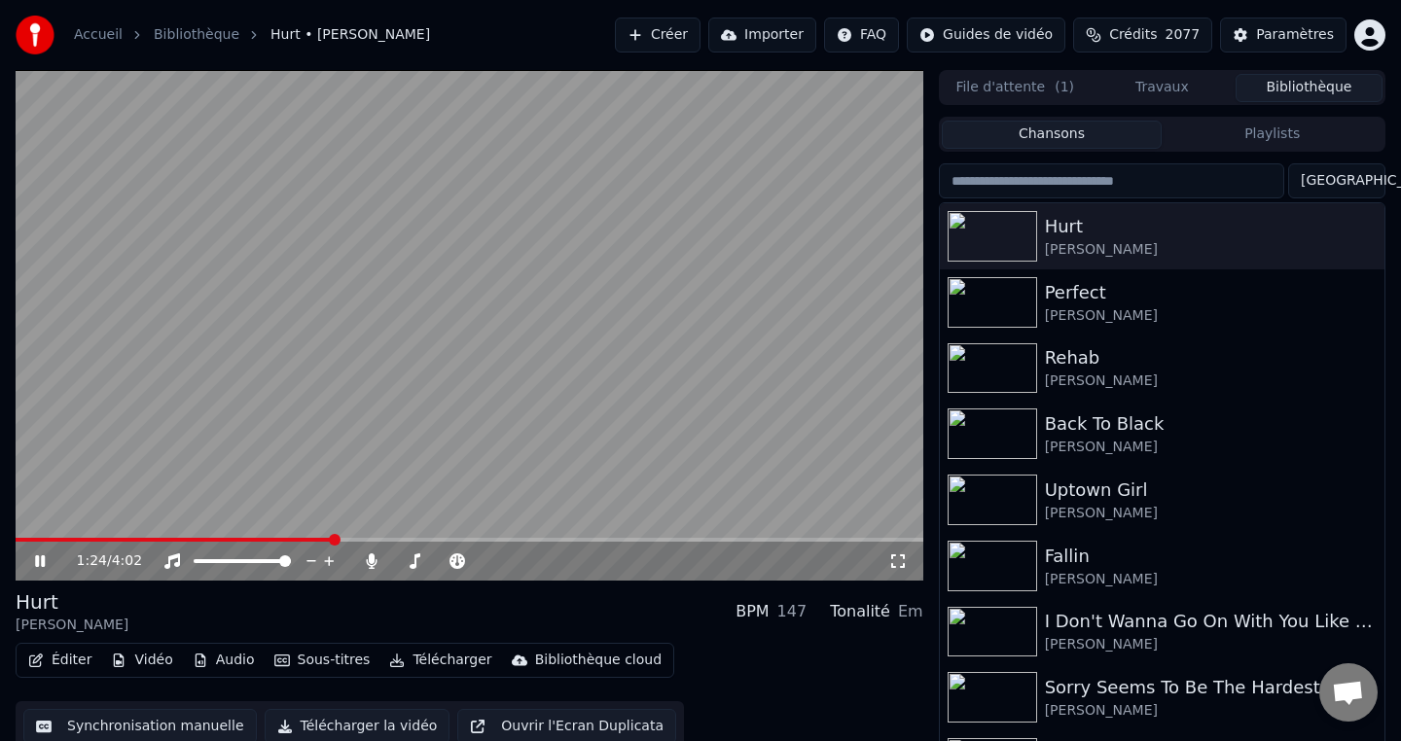
click at [39, 562] on icon at bounding box center [54, 562] width 46 height 16
click at [509, 288] on video at bounding box center [470, 325] width 908 height 511
click at [423, 320] on video at bounding box center [470, 325] width 908 height 511
click at [63, 658] on button "Éditer" at bounding box center [59, 660] width 79 height 27
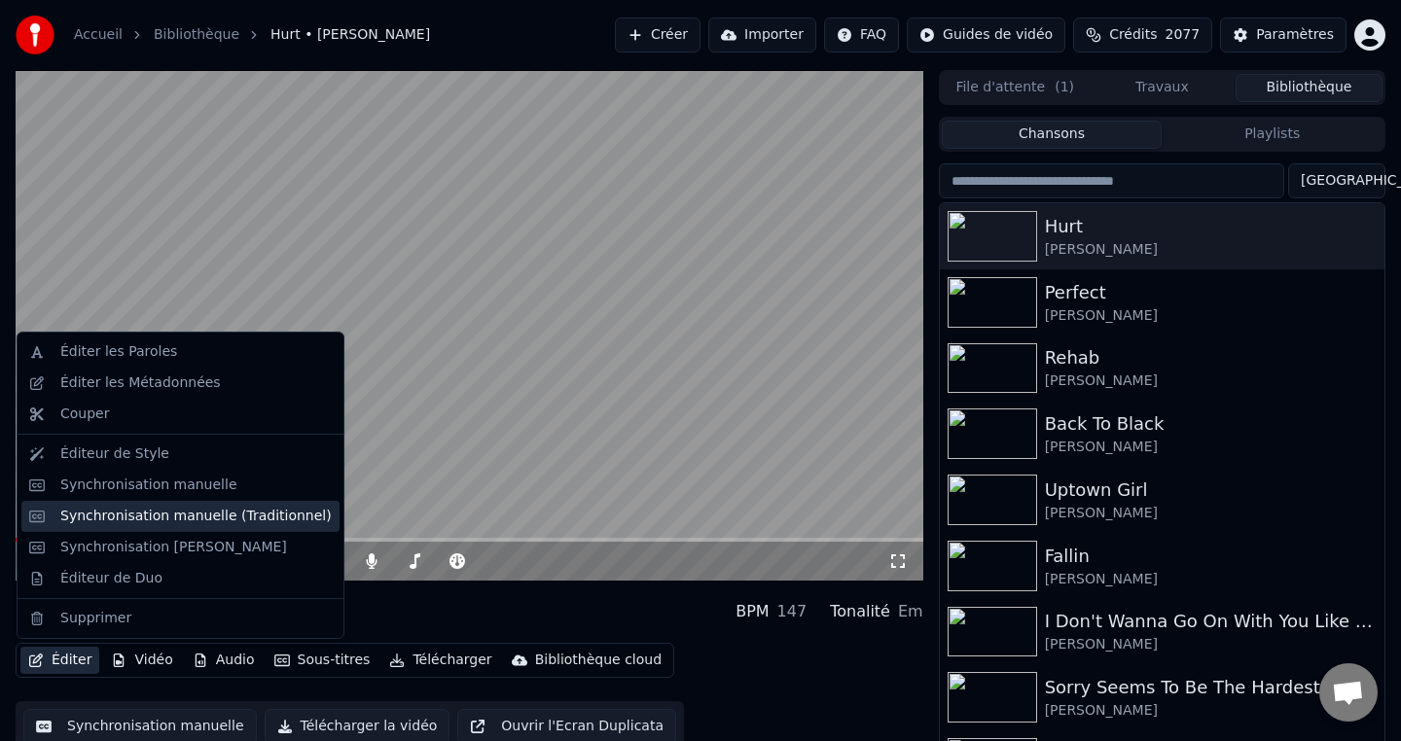
click at [169, 511] on div "Synchronisation manuelle (Traditionnel)" at bounding box center [195, 516] width 271 height 19
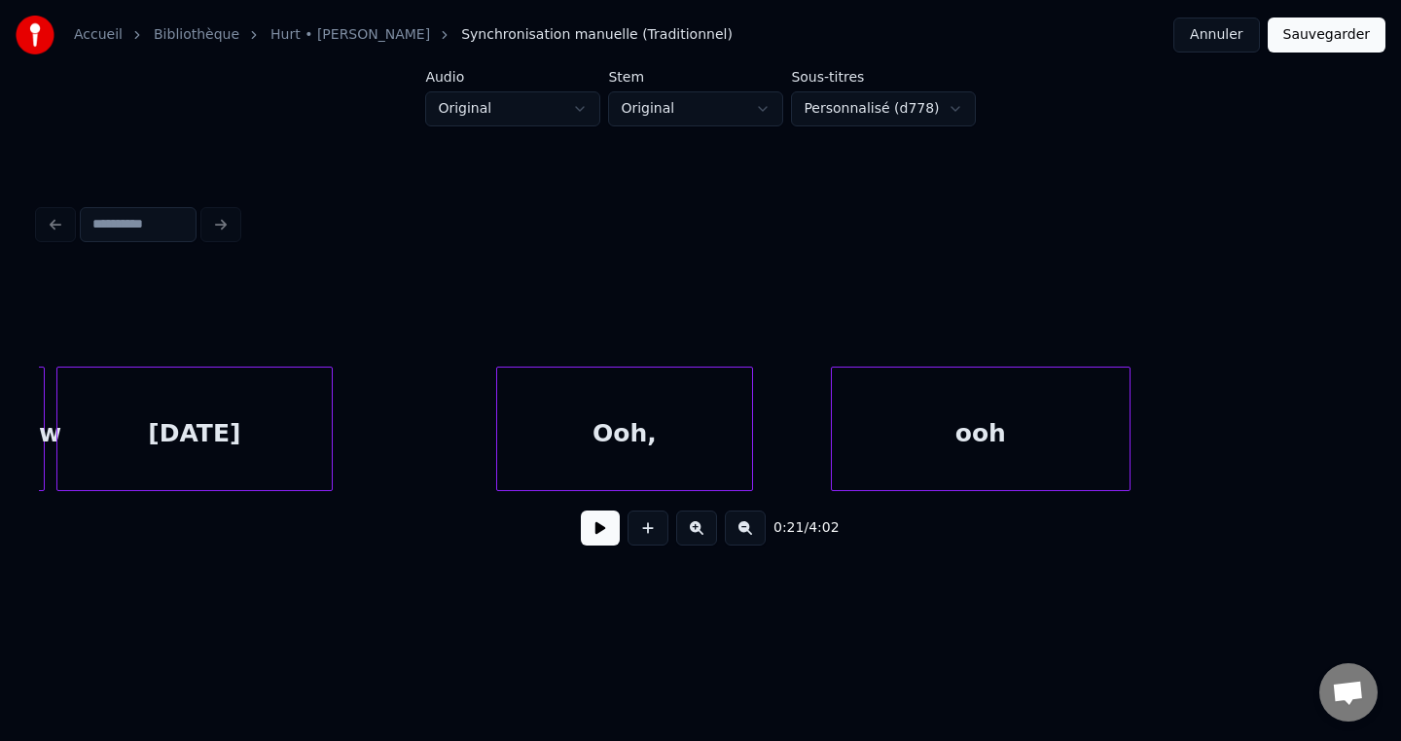
scroll to position [0, 7619]
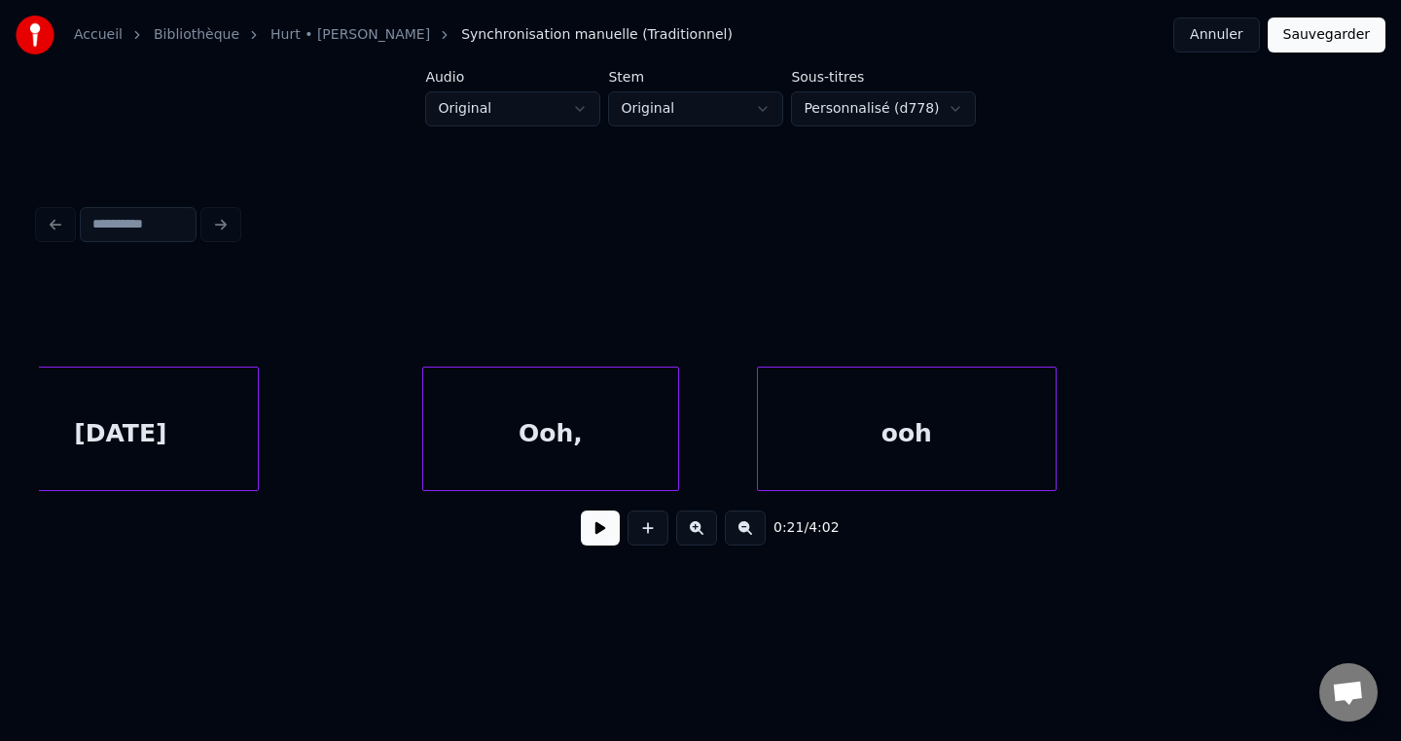
click at [889, 459] on div "ooh" at bounding box center [907, 434] width 298 height 132
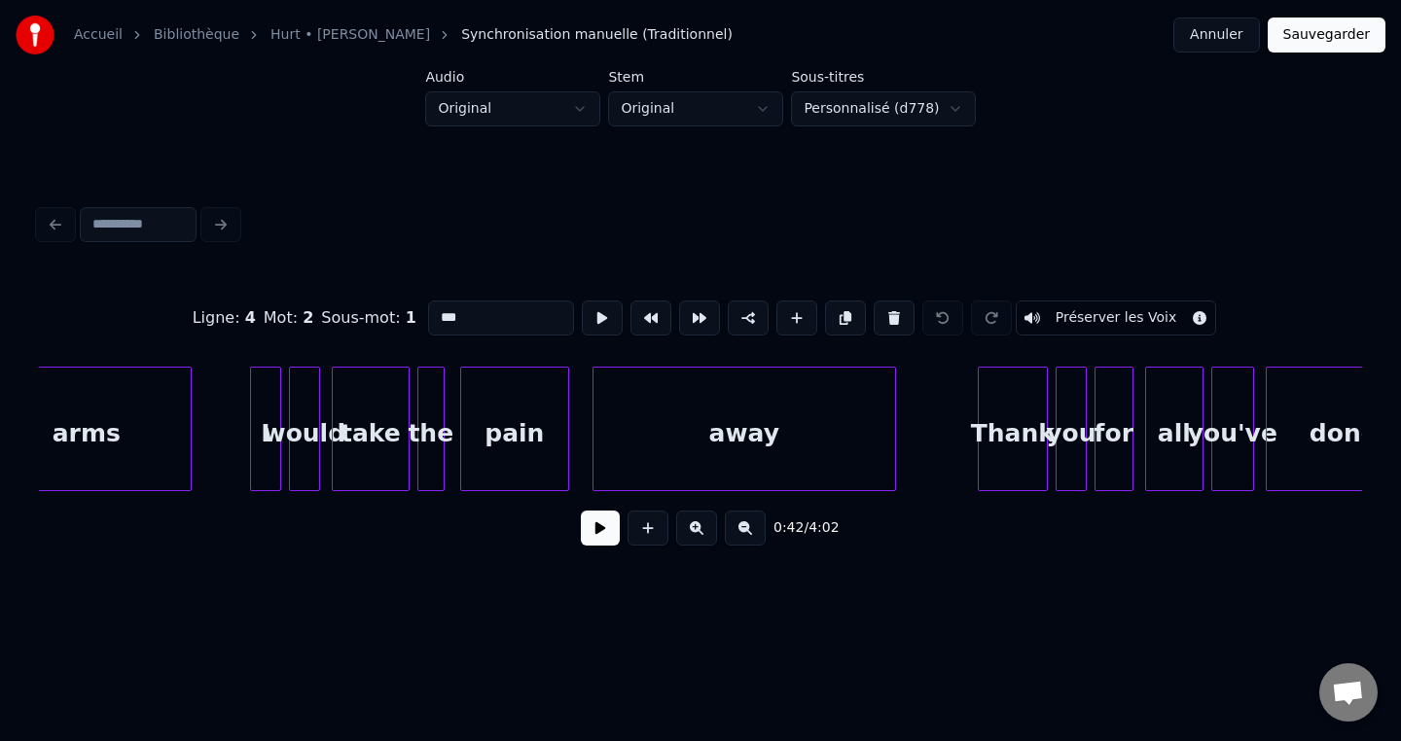
scroll to position [0, 9483]
click at [836, 459] on div "away" at bounding box center [742, 434] width 302 height 132
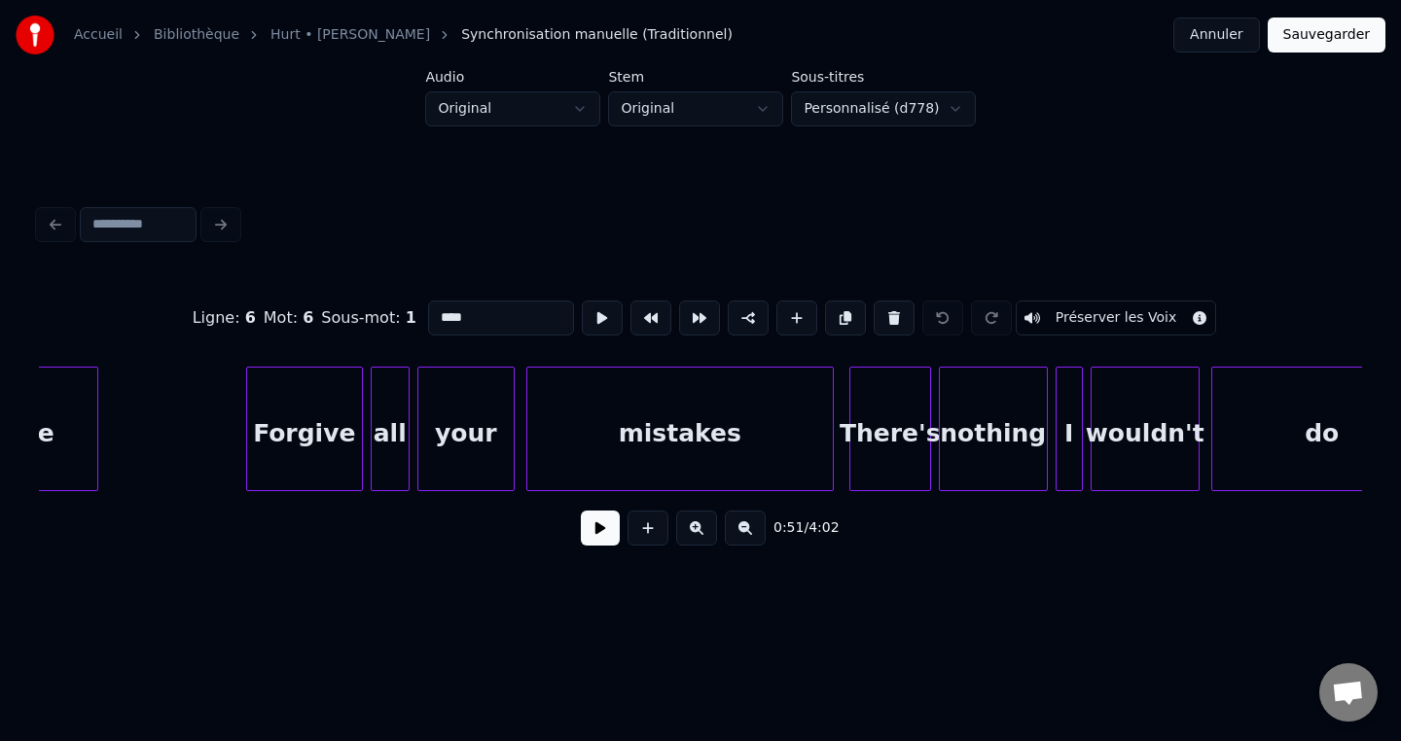
scroll to position [0, 10971]
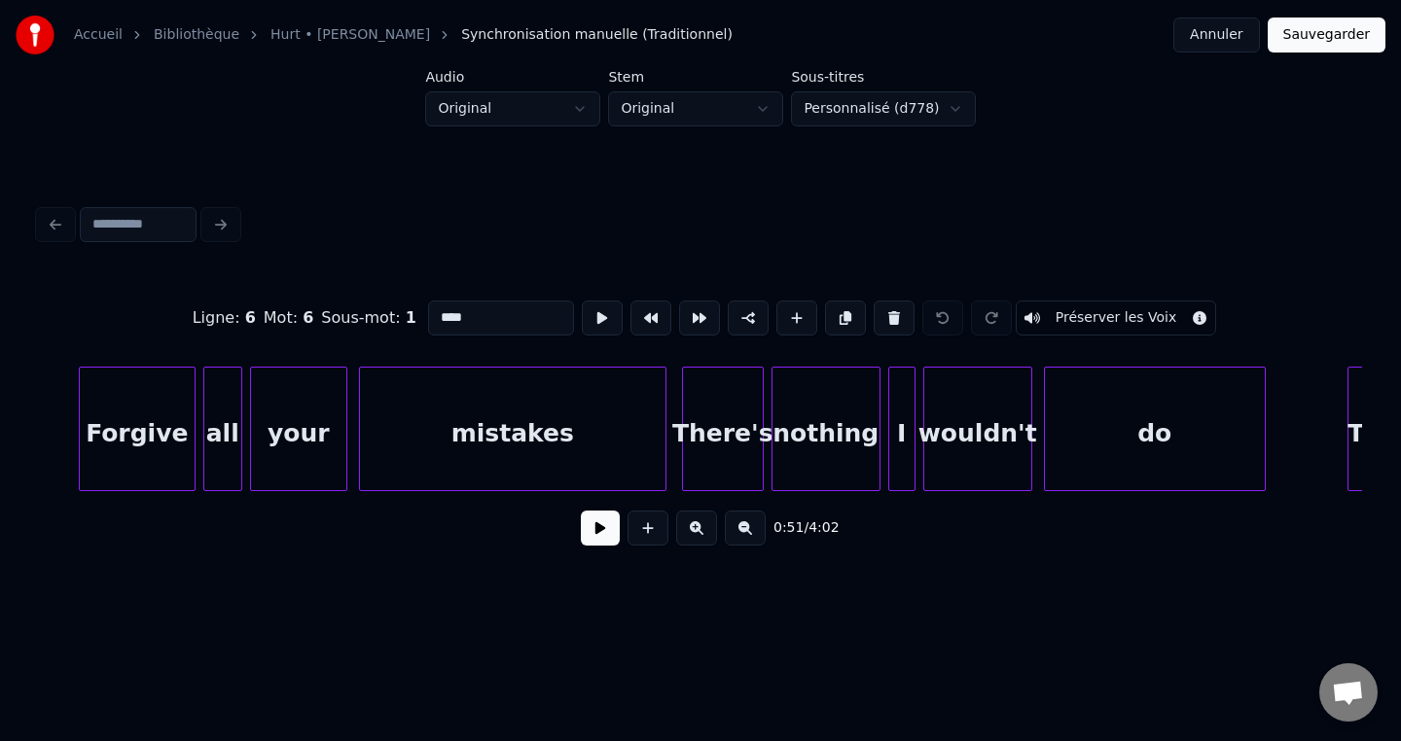
click at [912, 468] on div at bounding box center [912, 429] width 6 height 123
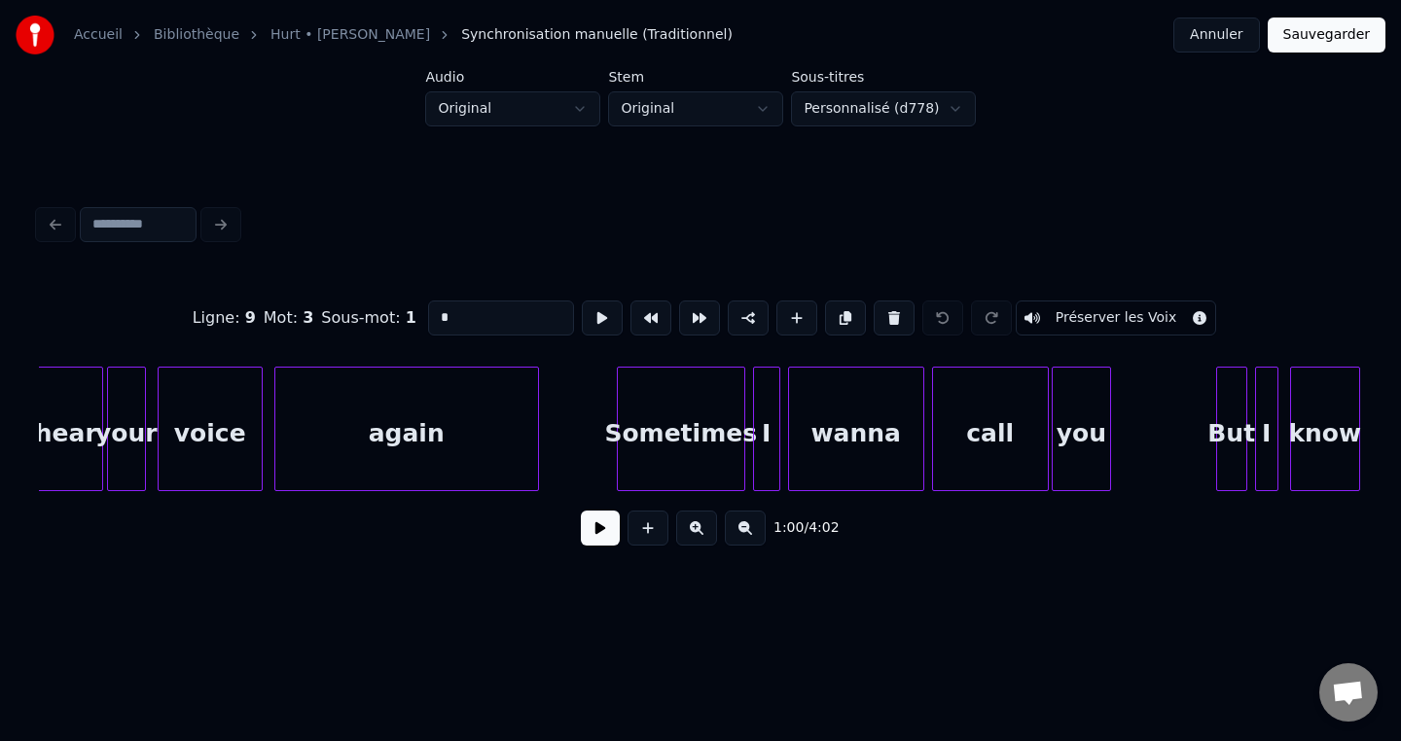
scroll to position [0, 12351]
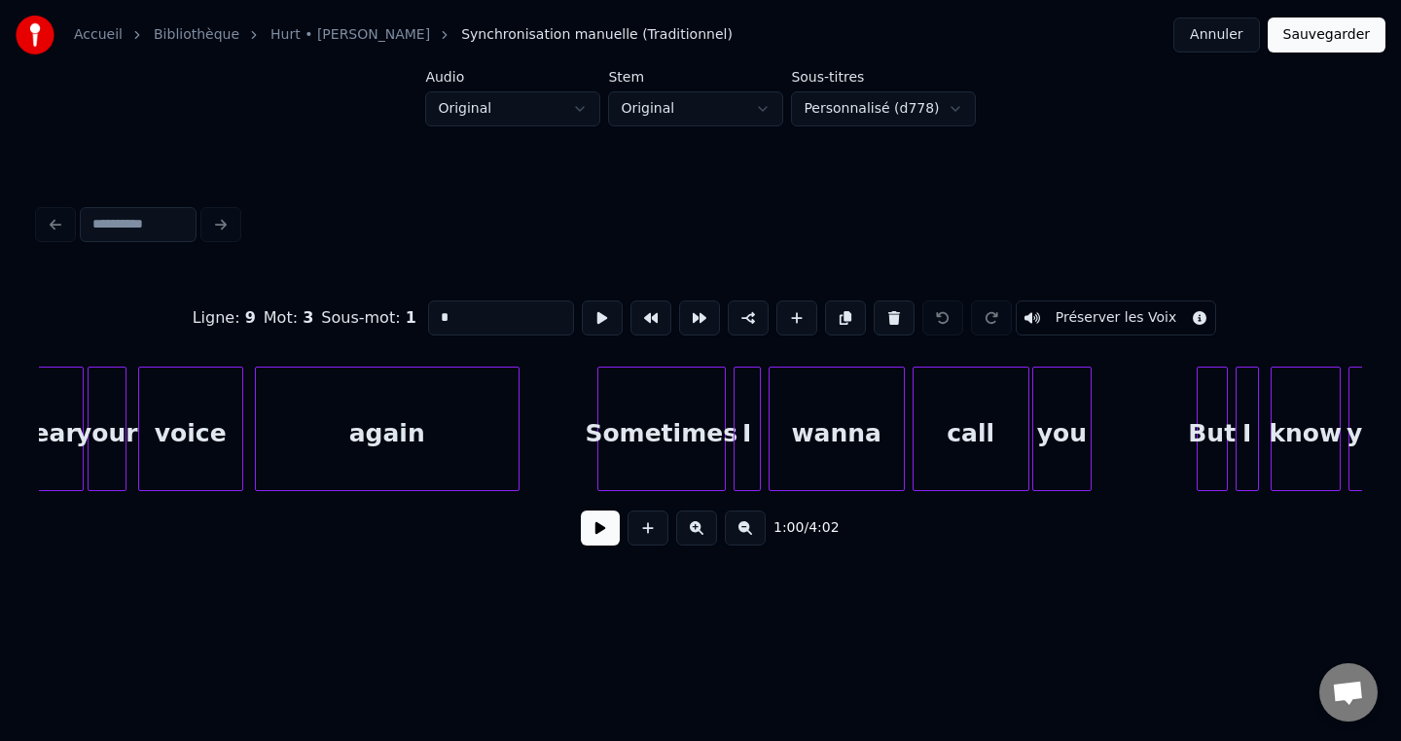
click at [950, 453] on div "call" at bounding box center [971, 434] width 115 height 132
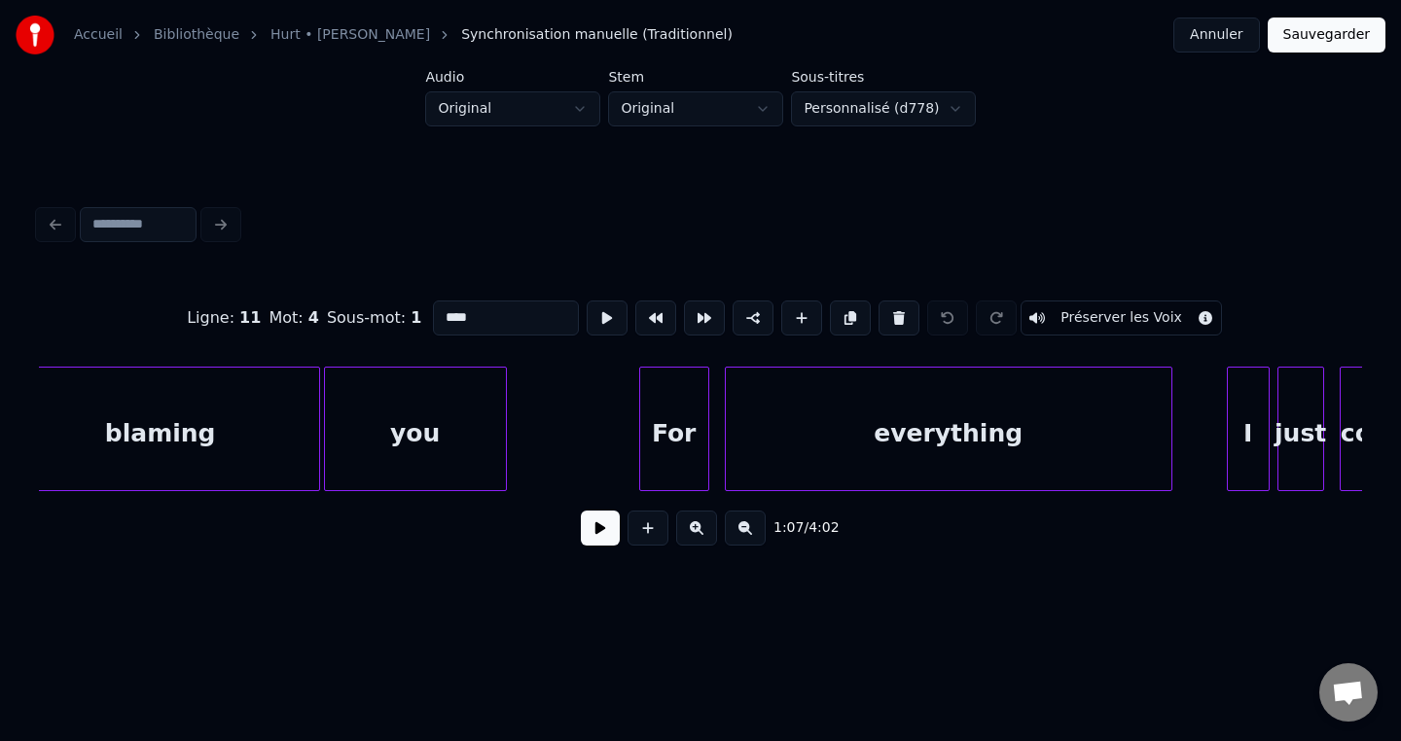
scroll to position [0, 15263]
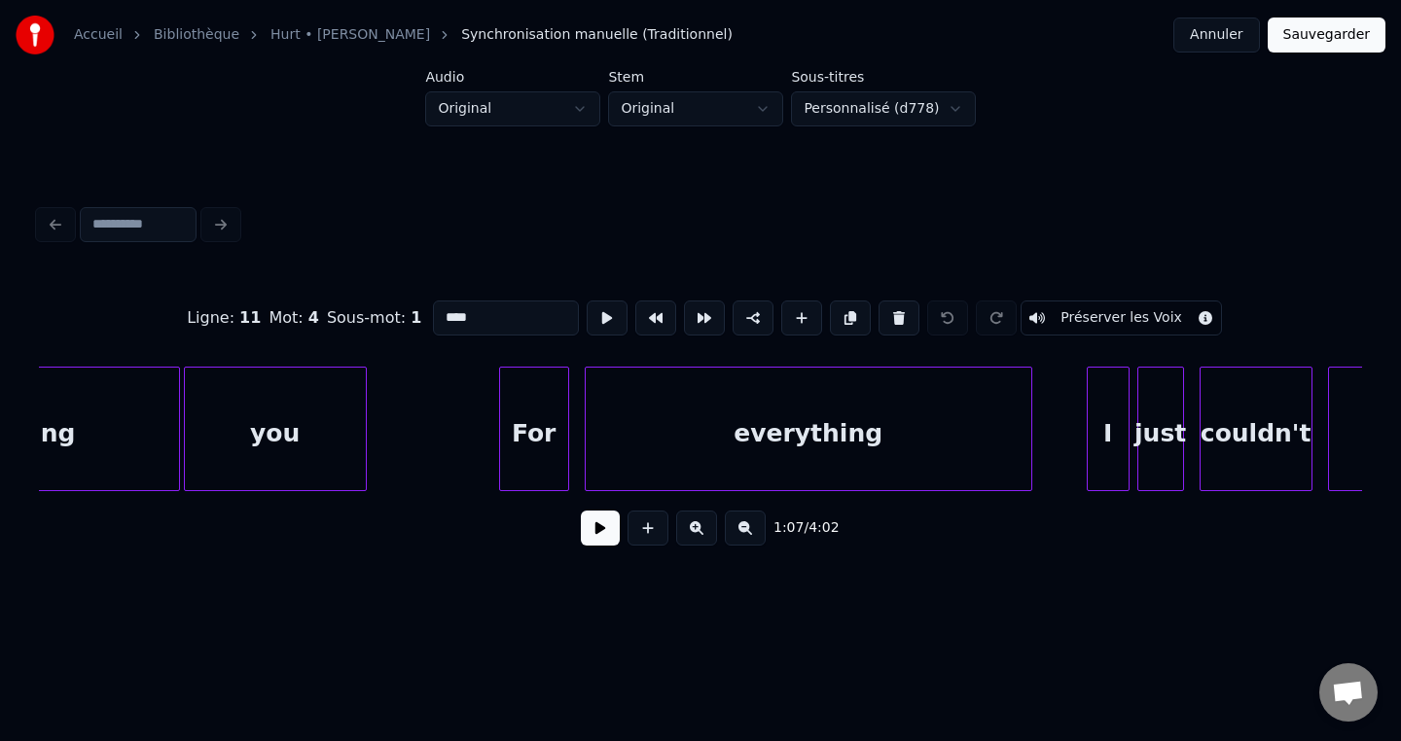
click at [966, 461] on div "everything" at bounding box center [809, 434] width 446 height 132
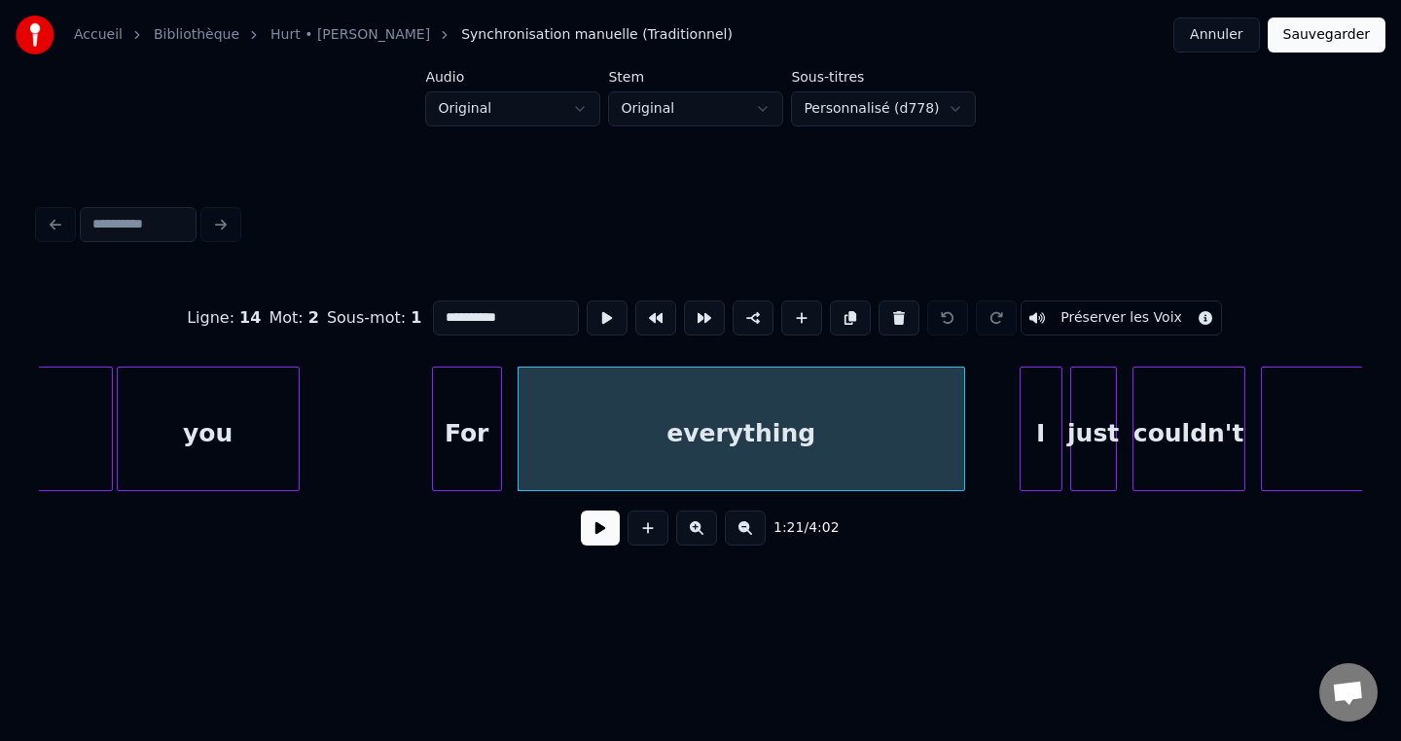
scroll to position [0, 15368]
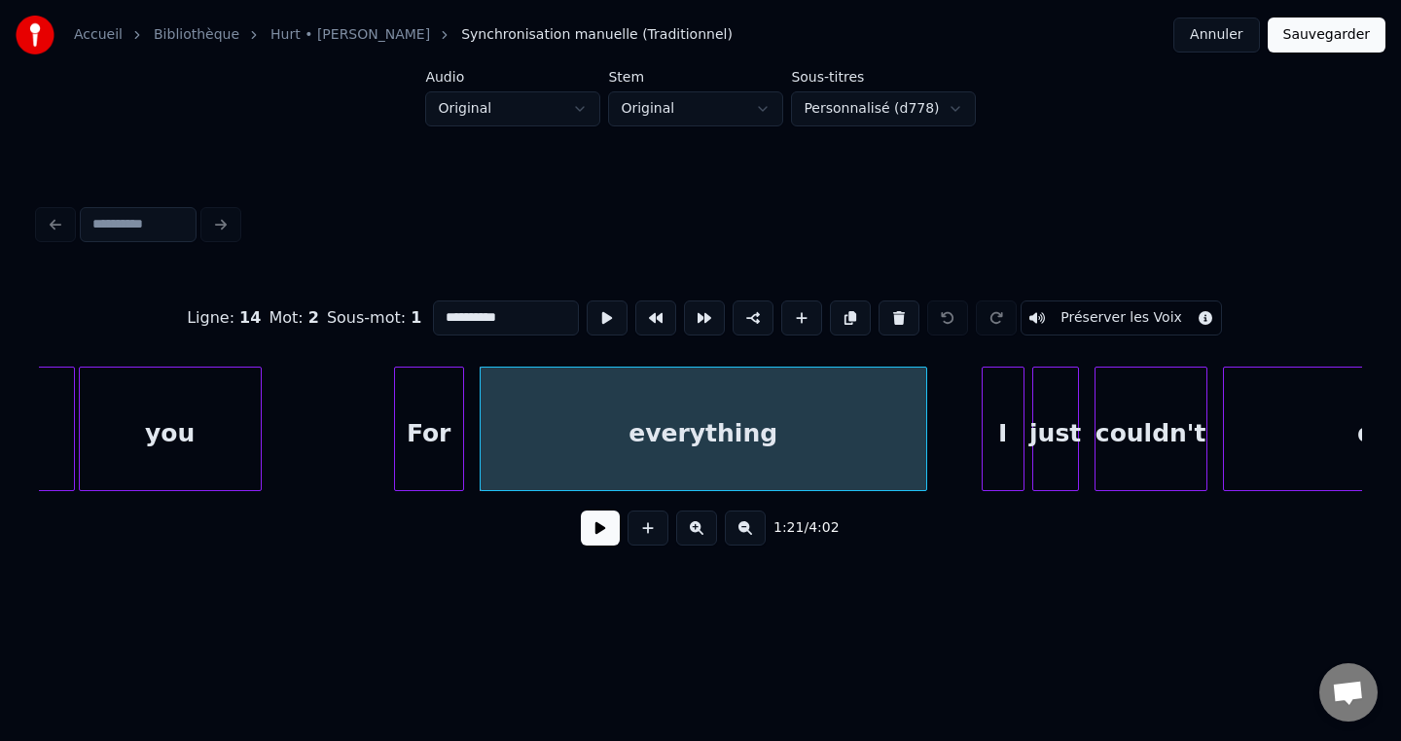
click at [439, 408] on div "For" at bounding box center [429, 434] width 68 height 132
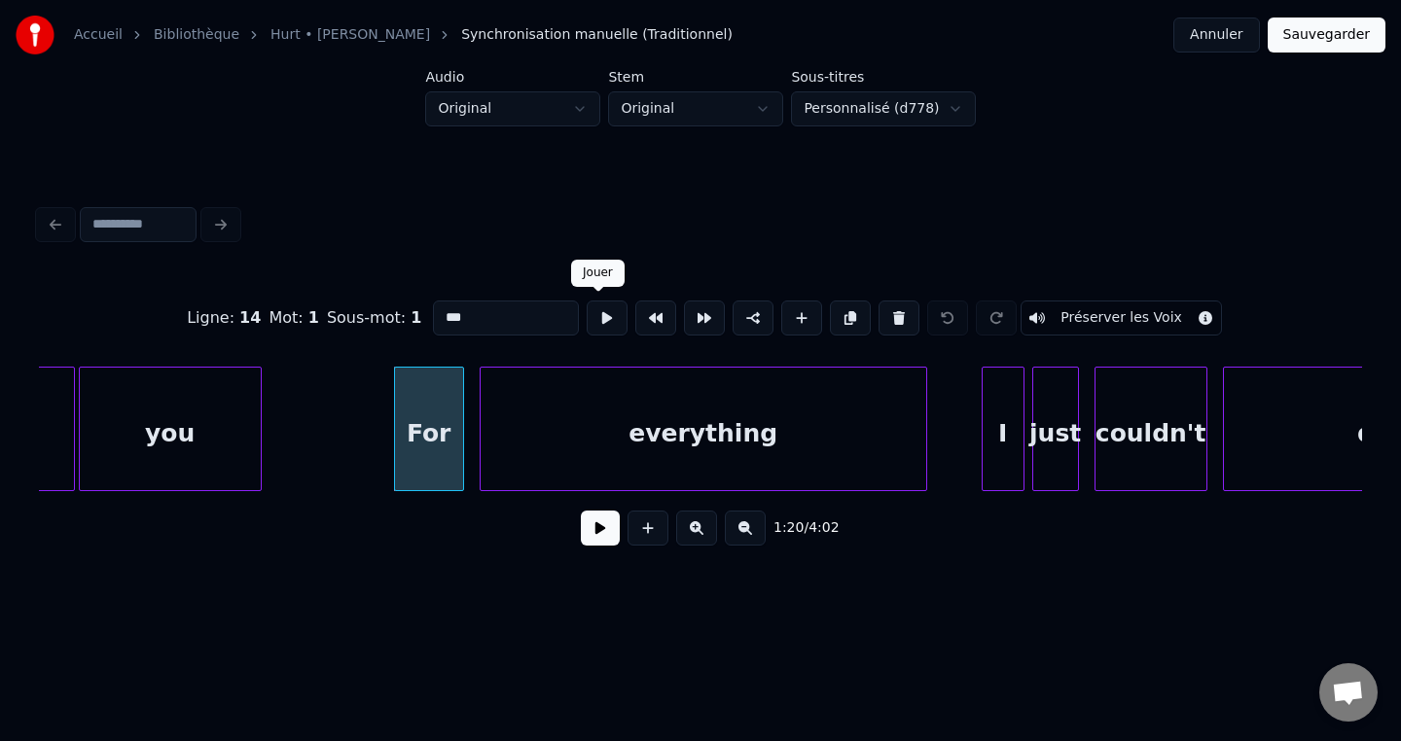
click at [603, 324] on button at bounding box center [607, 318] width 41 height 35
click at [506, 435] on div "everything" at bounding box center [704, 434] width 446 height 132
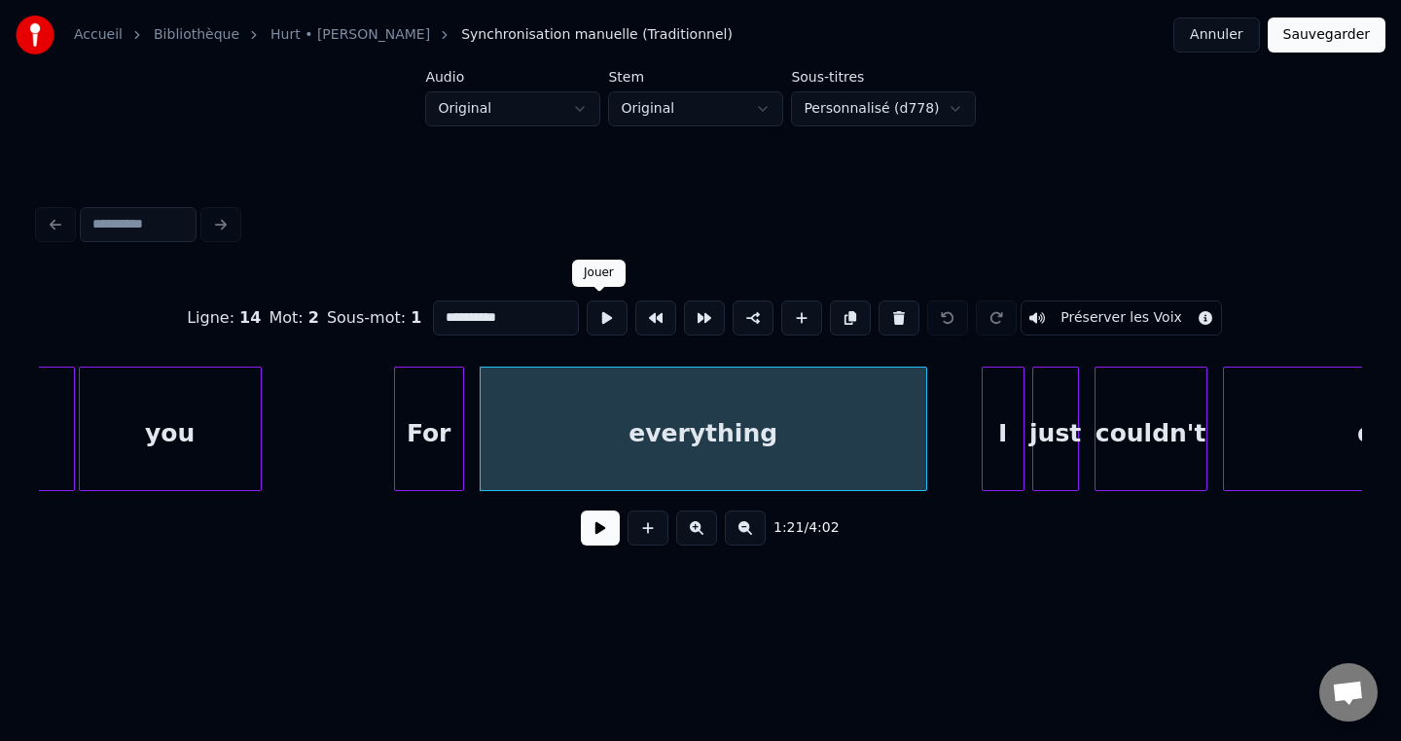
click at [600, 317] on button at bounding box center [607, 318] width 41 height 35
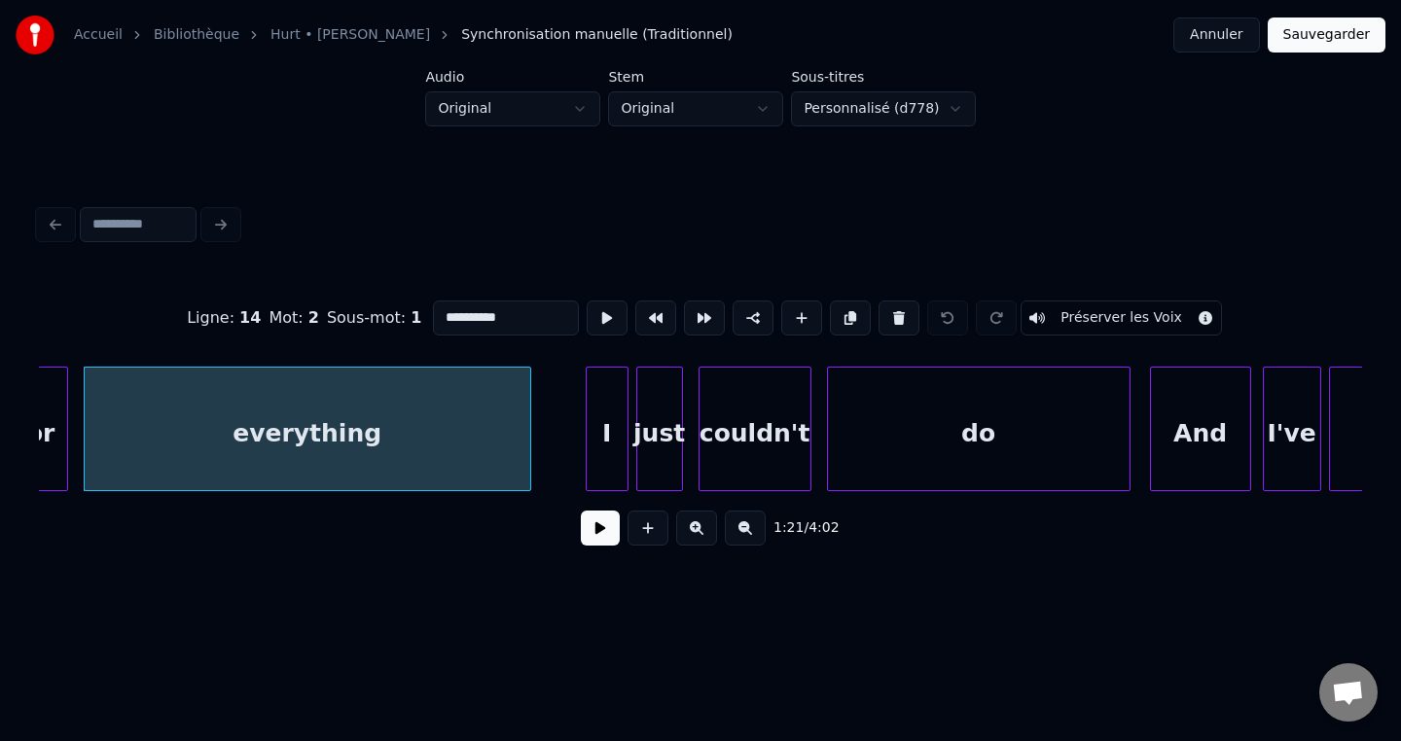
scroll to position [0, 15750]
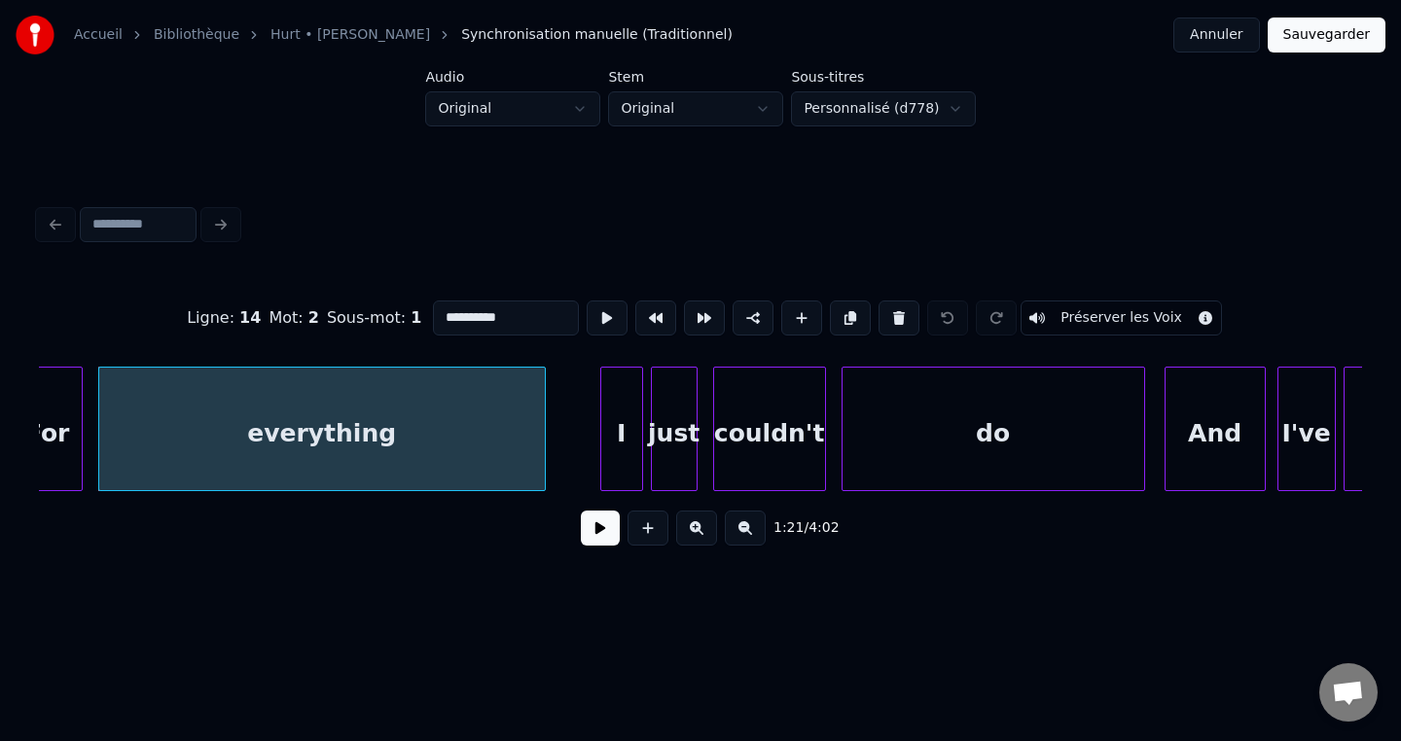
click at [621, 408] on div "I" at bounding box center [621, 434] width 41 height 132
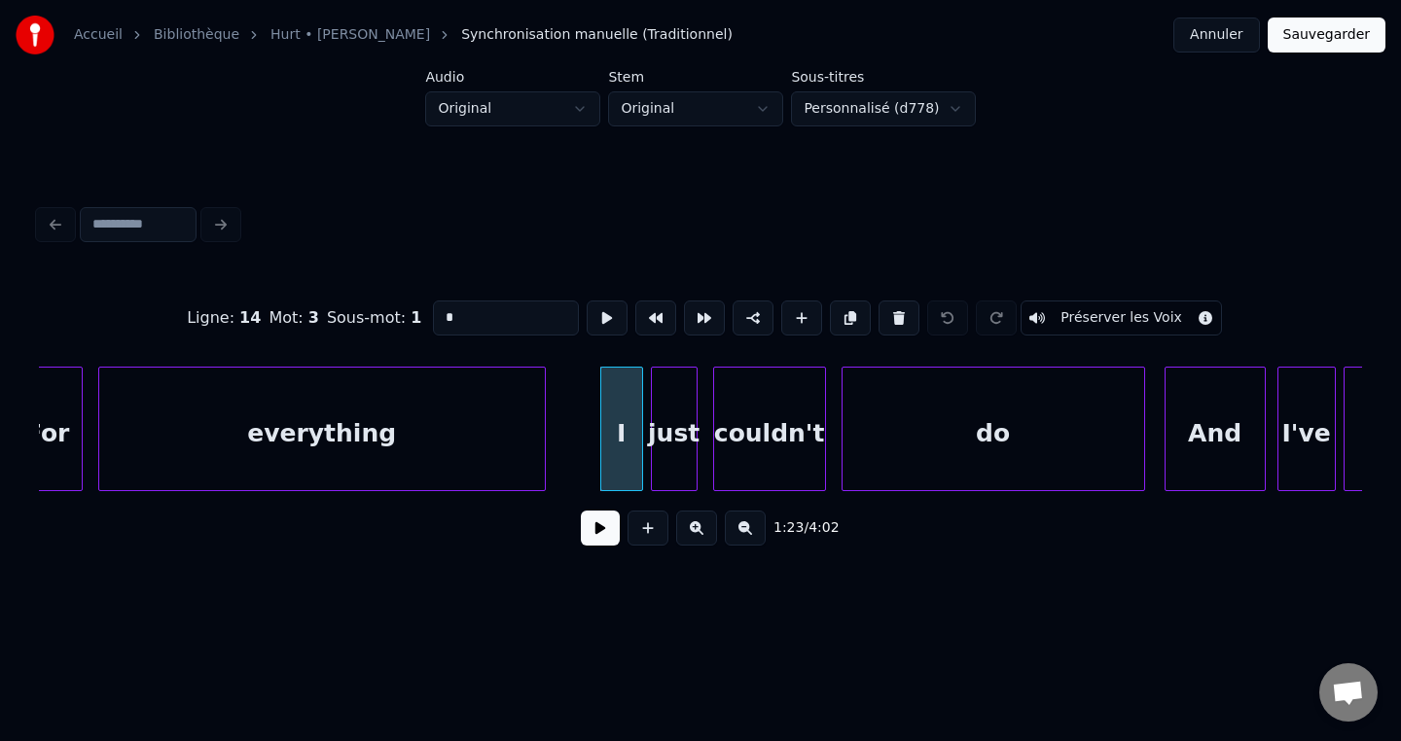
click at [472, 404] on div "everything" at bounding box center [322, 434] width 446 height 132
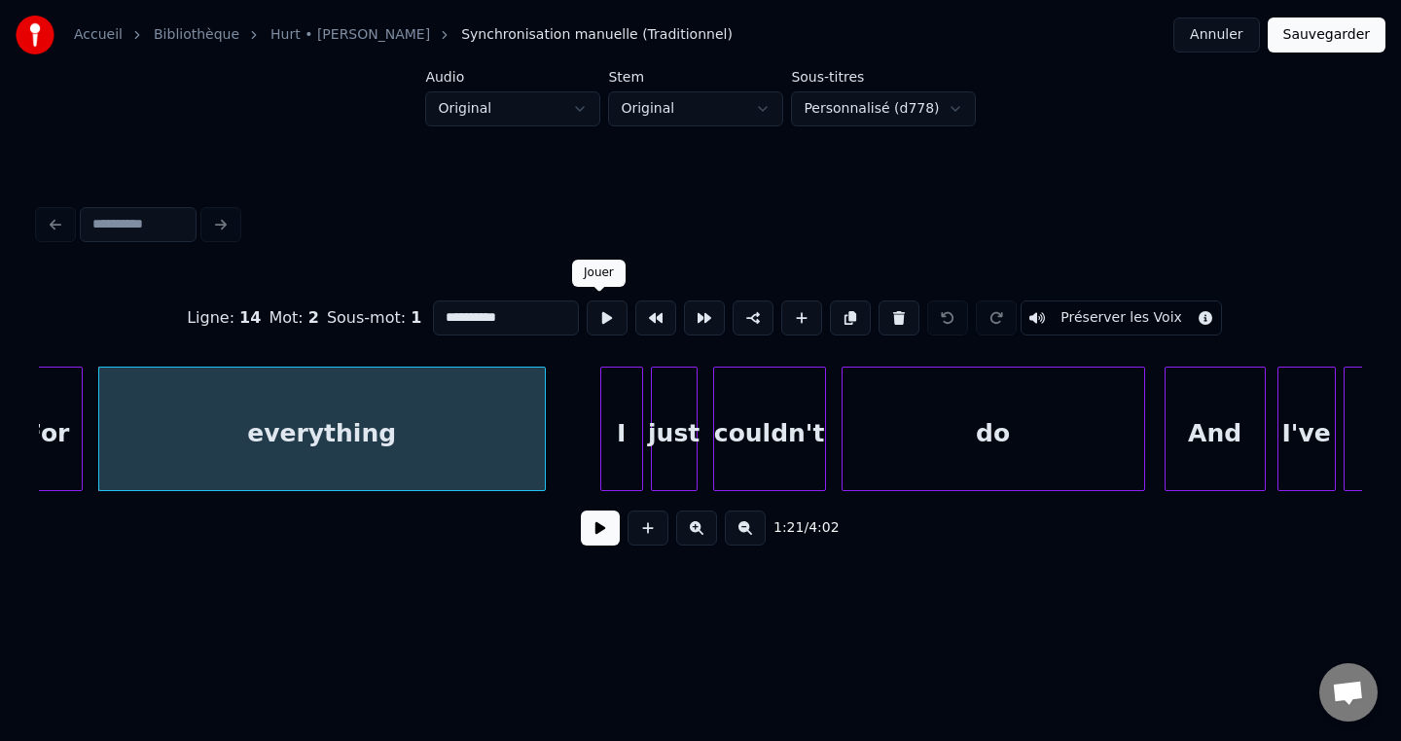
click at [607, 329] on button at bounding box center [607, 318] width 41 height 35
click at [611, 453] on div "I" at bounding box center [621, 434] width 41 height 132
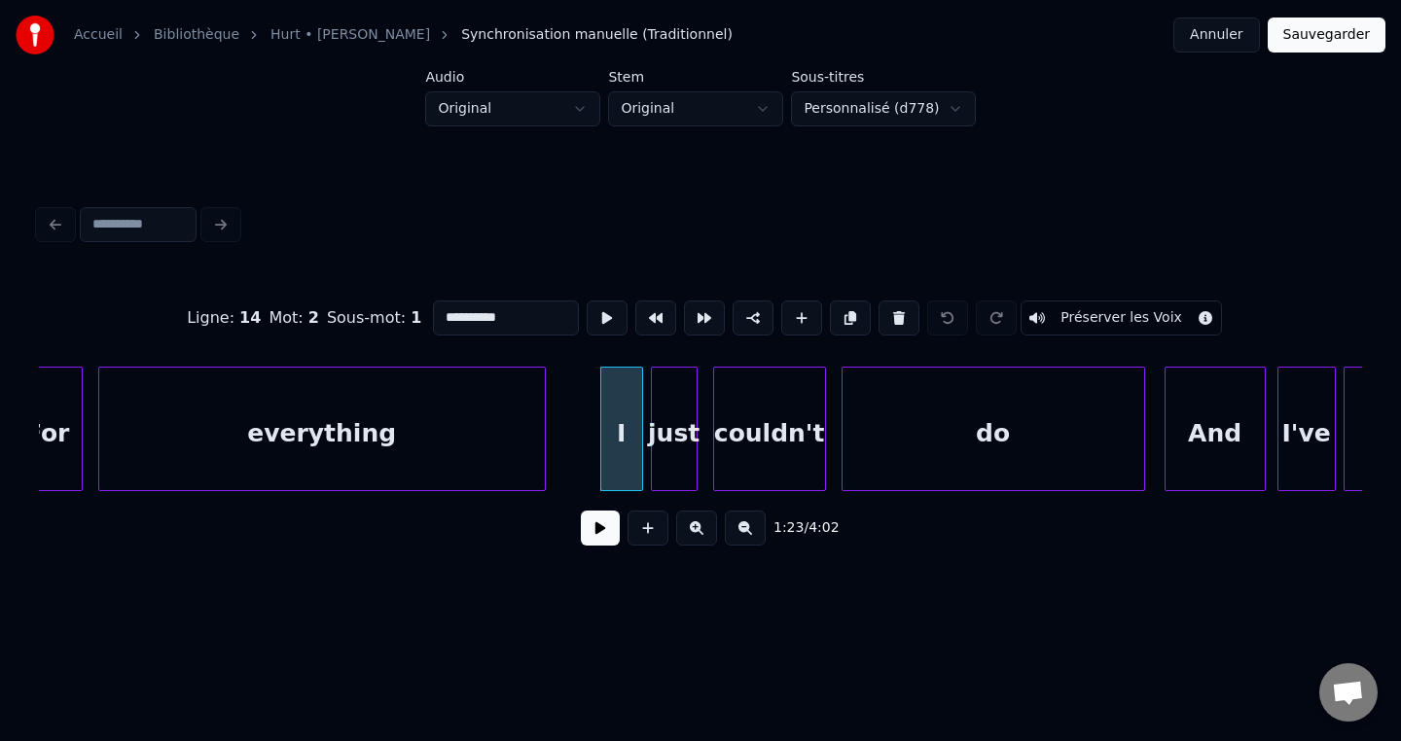
type input "*"
click at [749, 328] on button at bounding box center [753, 318] width 41 height 35
click at [1315, 35] on button "Sauvegarder" at bounding box center [1327, 35] width 118 height 35
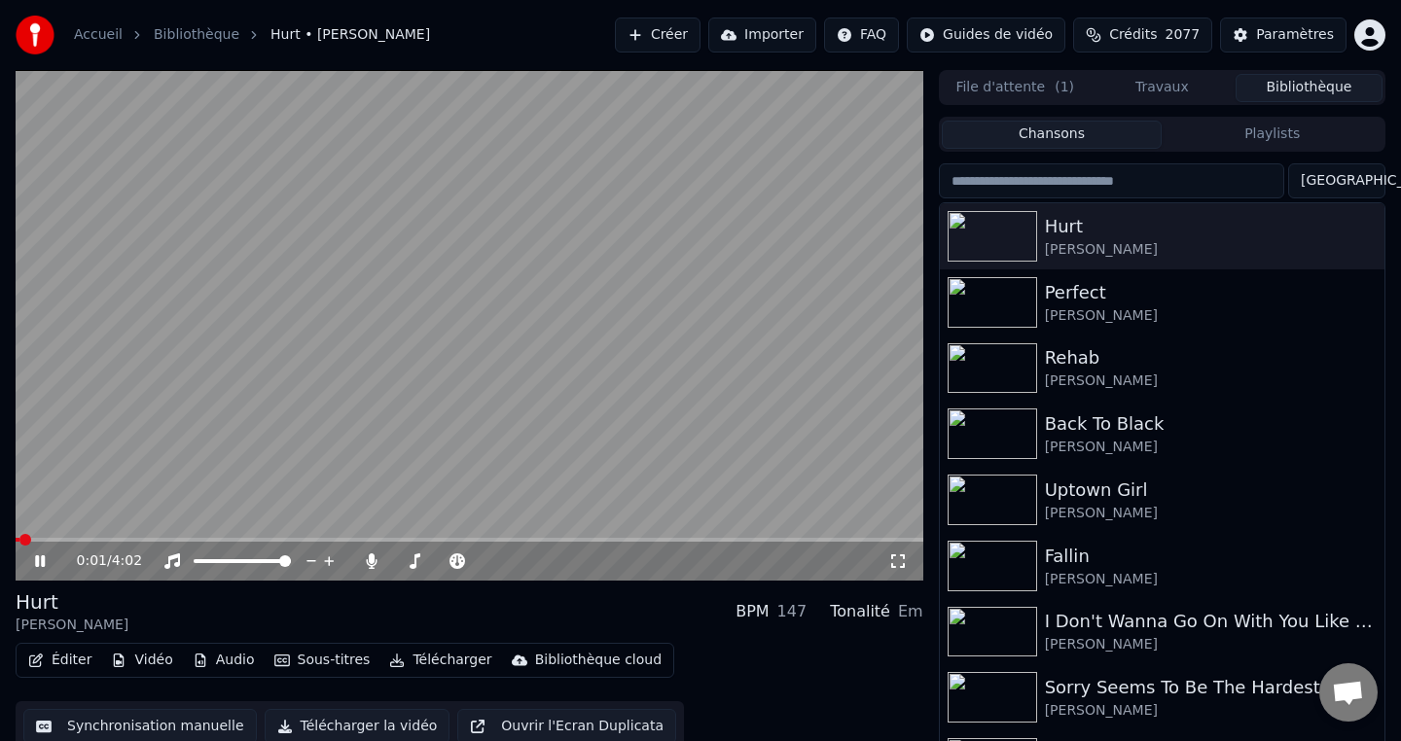
click at [263, 538] on span at bounding box center [470, 540] width 908 height 4
click at [326, 323] on video at bounding box center [470, 325] width 908 height 511
click at [62, 661] on button "Éditer" at bounding box center [59, 660] width 79 height 27
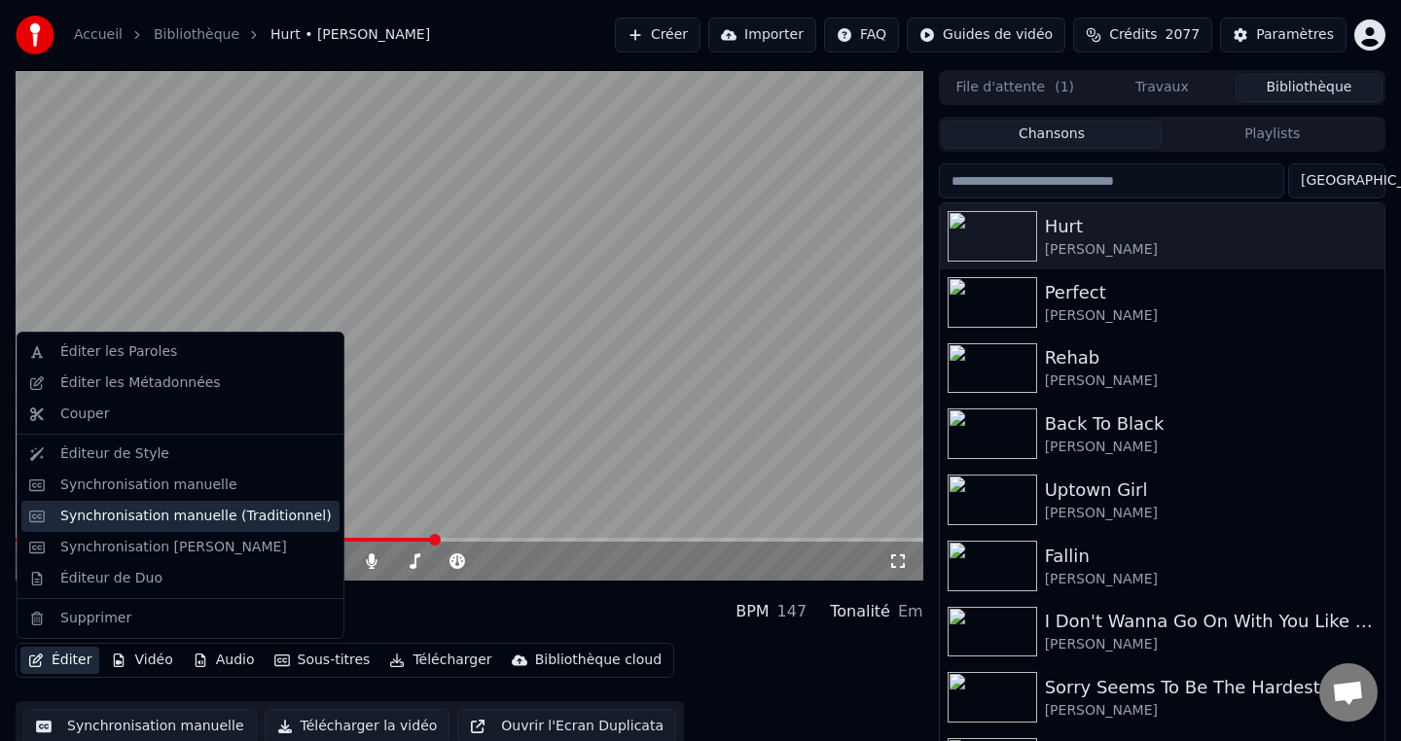
click at [206, 517] on div "Synchronisation manuelle (Traditionnel)" at bounding box center [195, 516] width 271 height 19
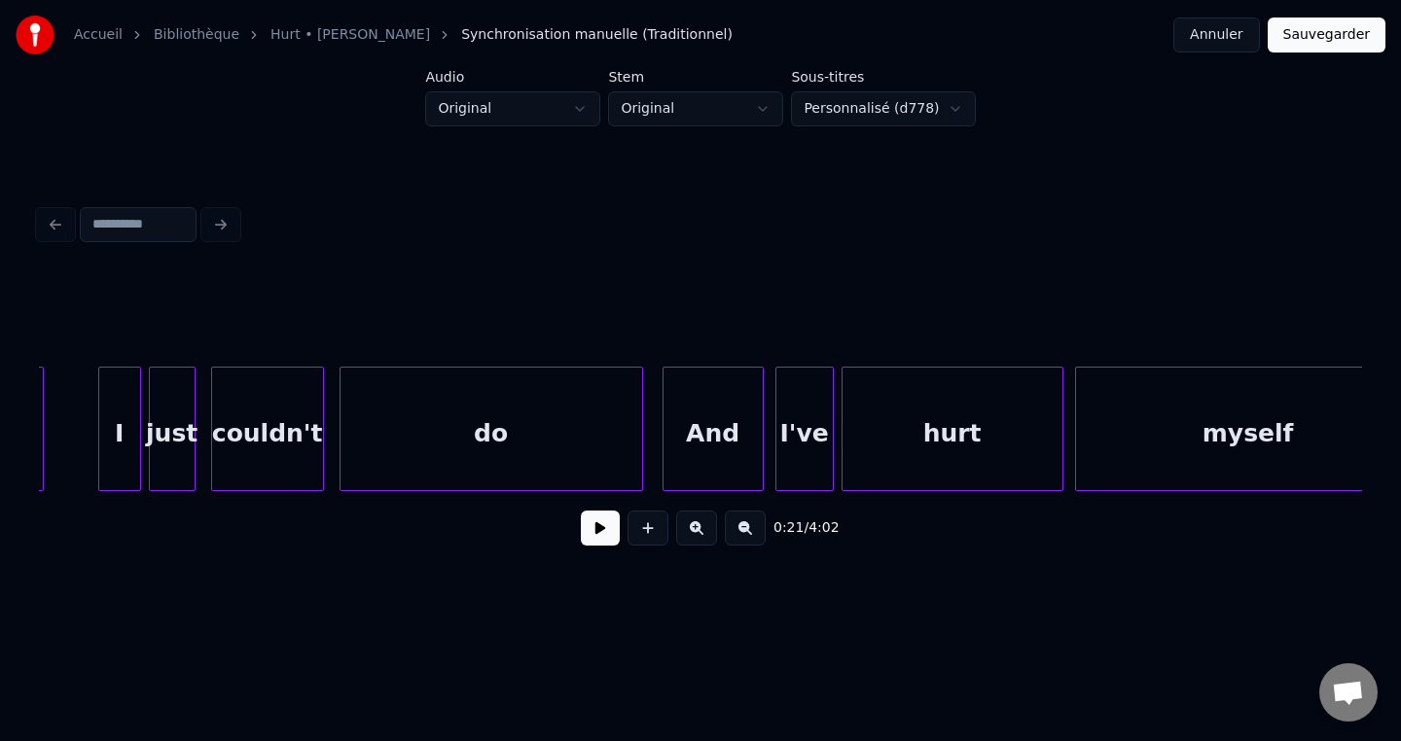
scroll to position [0, 16293]
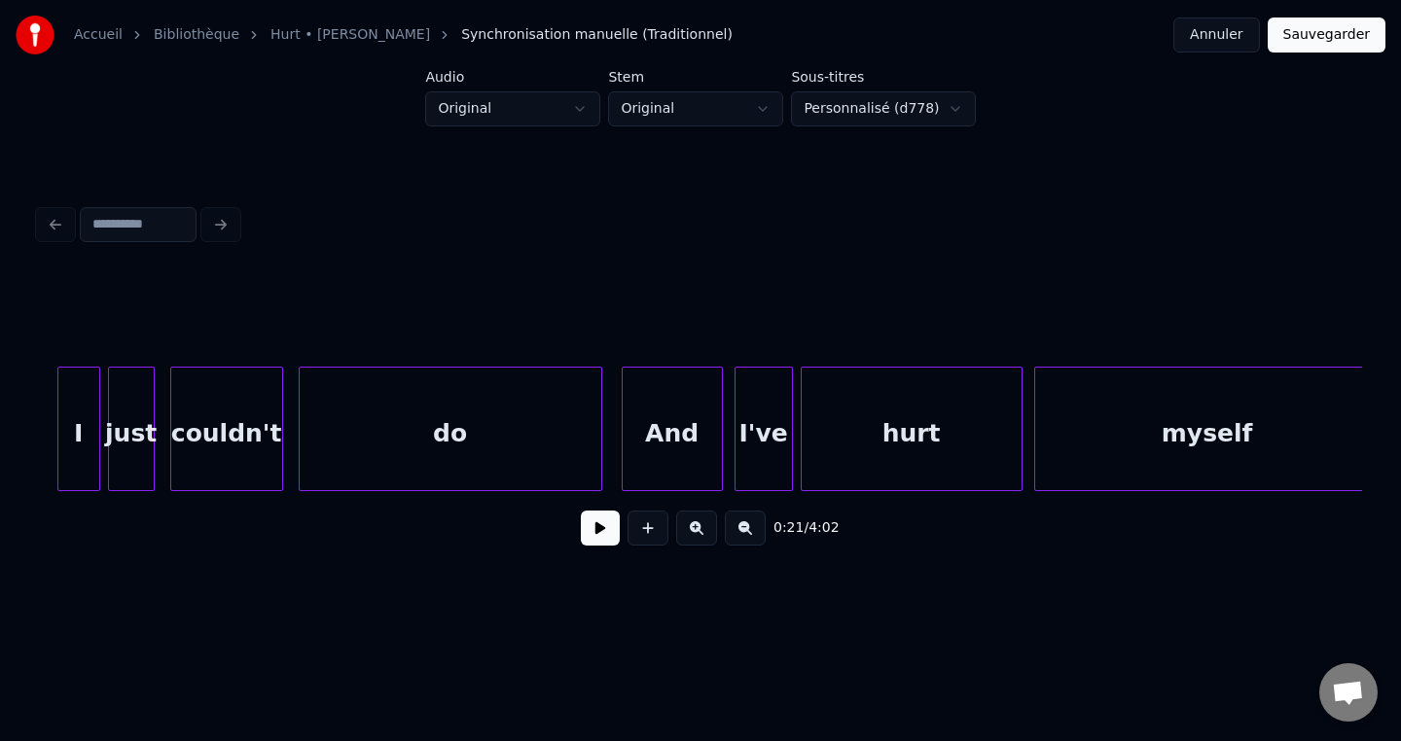
click at [935, 450] on div "hurt" at bounding box center [912, 434] width 220 height 132
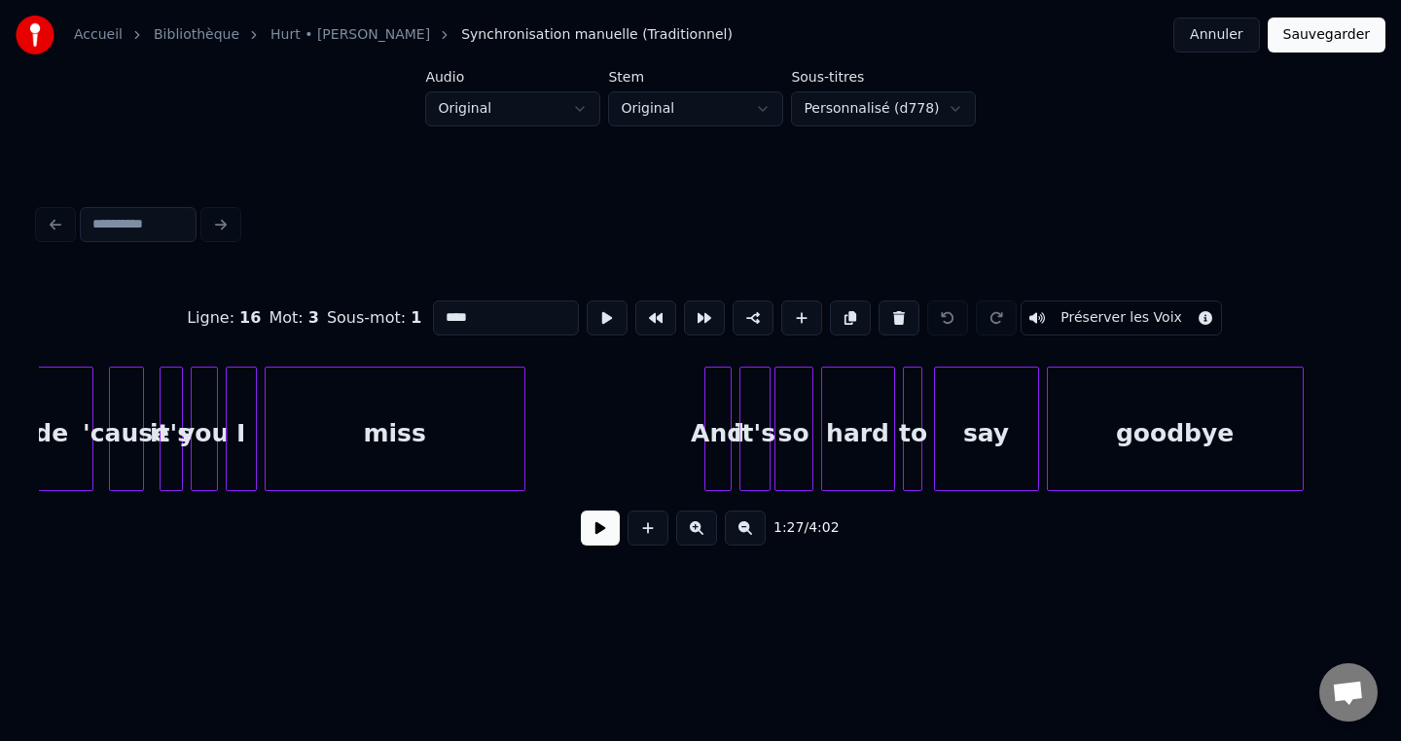
scroll to position [0, 20119]
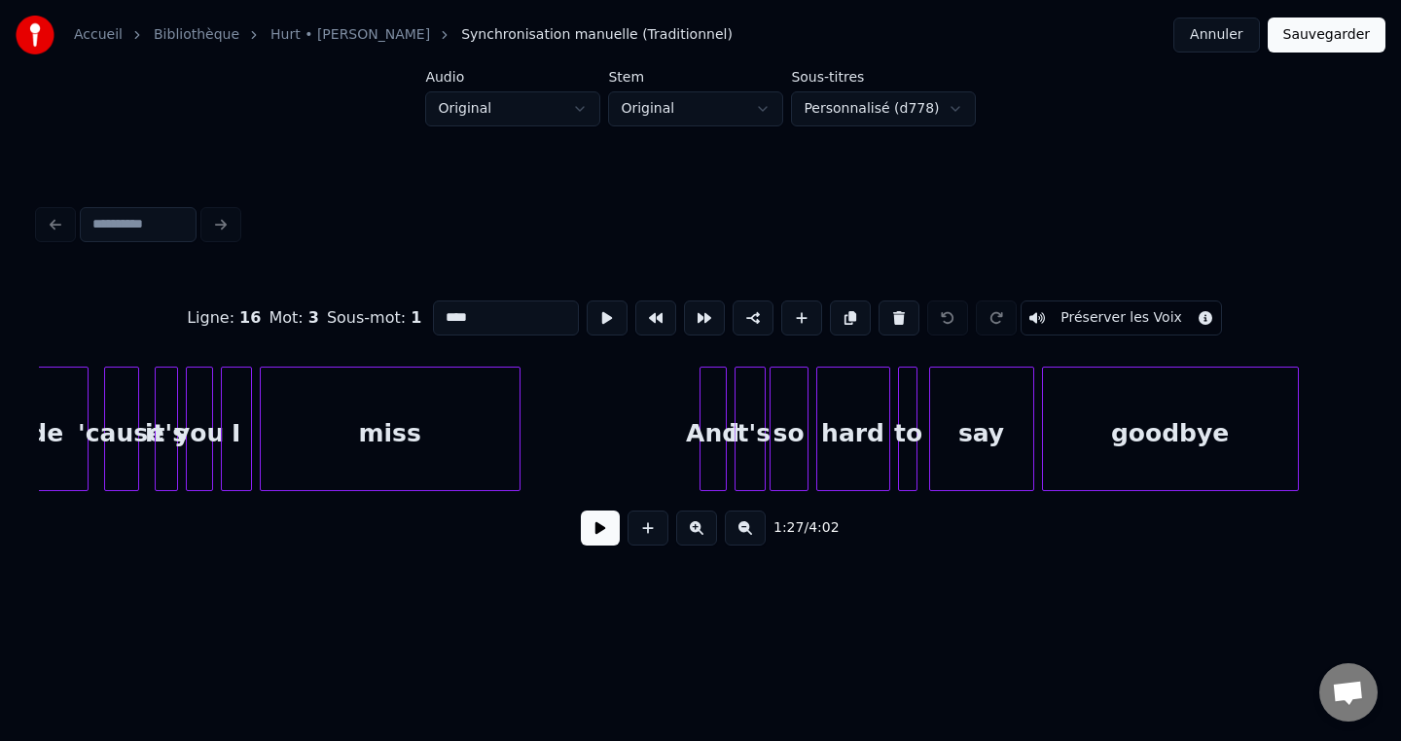
click at [1087, 447] on div "goodbye" at bounding box center [1170, 434] width 255 height 132
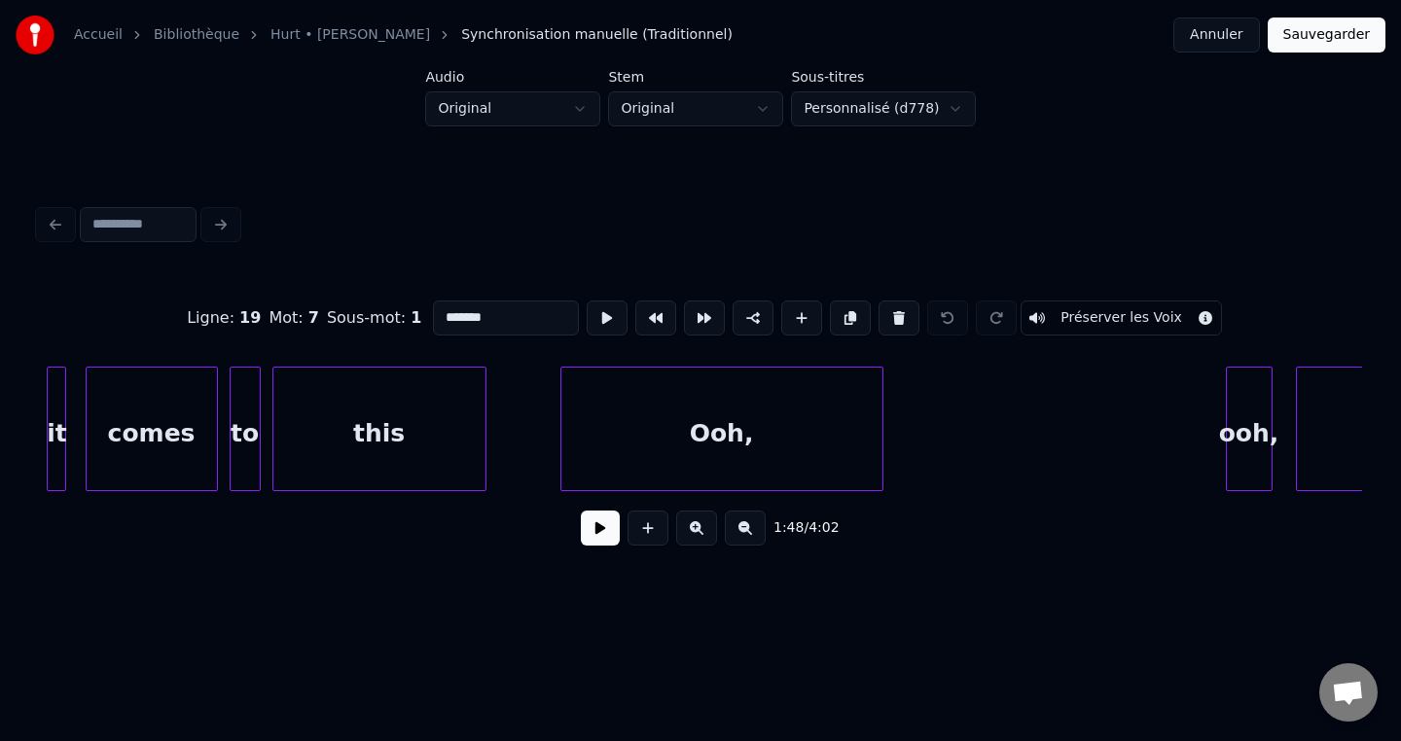
scroll to position [0, 21476]
click at [606, 432] on div "Ooh," at bounding box center [729, 434] width 321 height 132
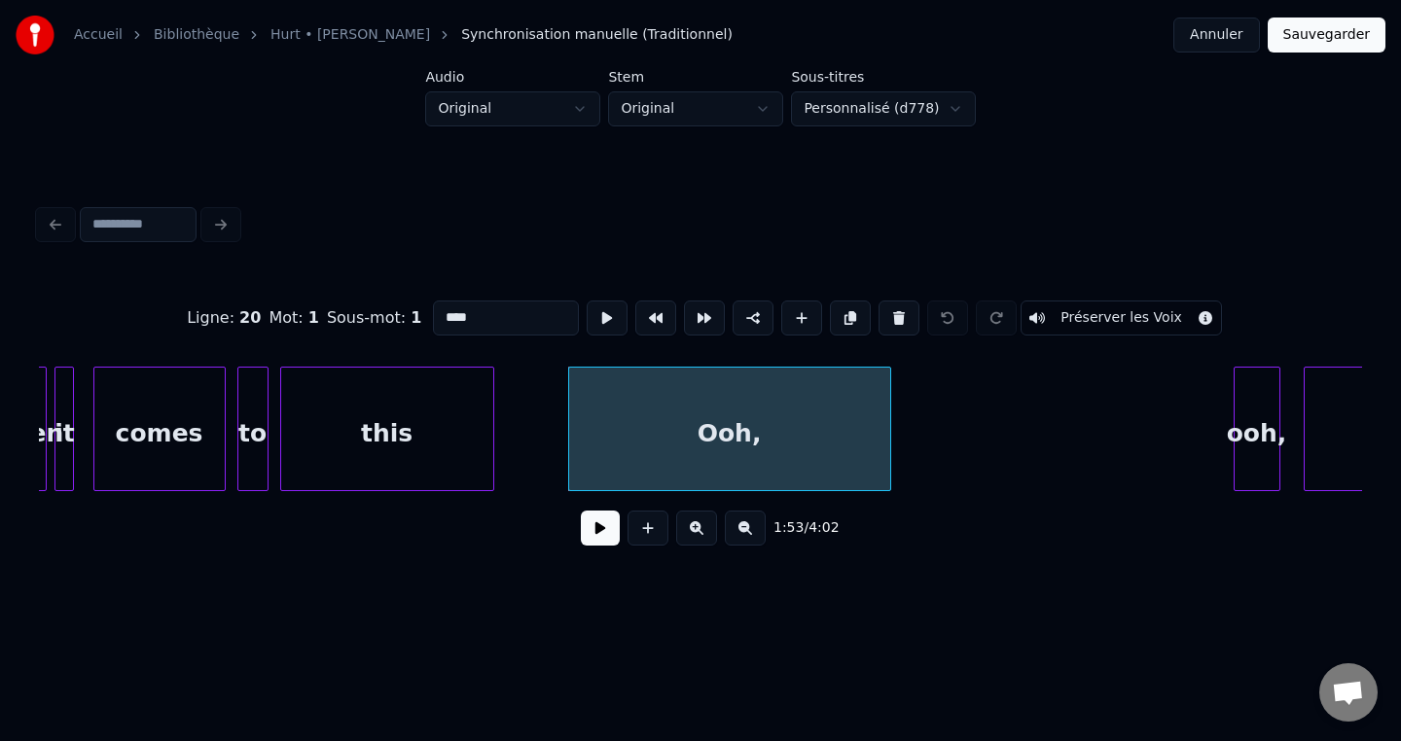
click at [329, 462] on div "this" at bounding box center [387, 434] width 212 height 132
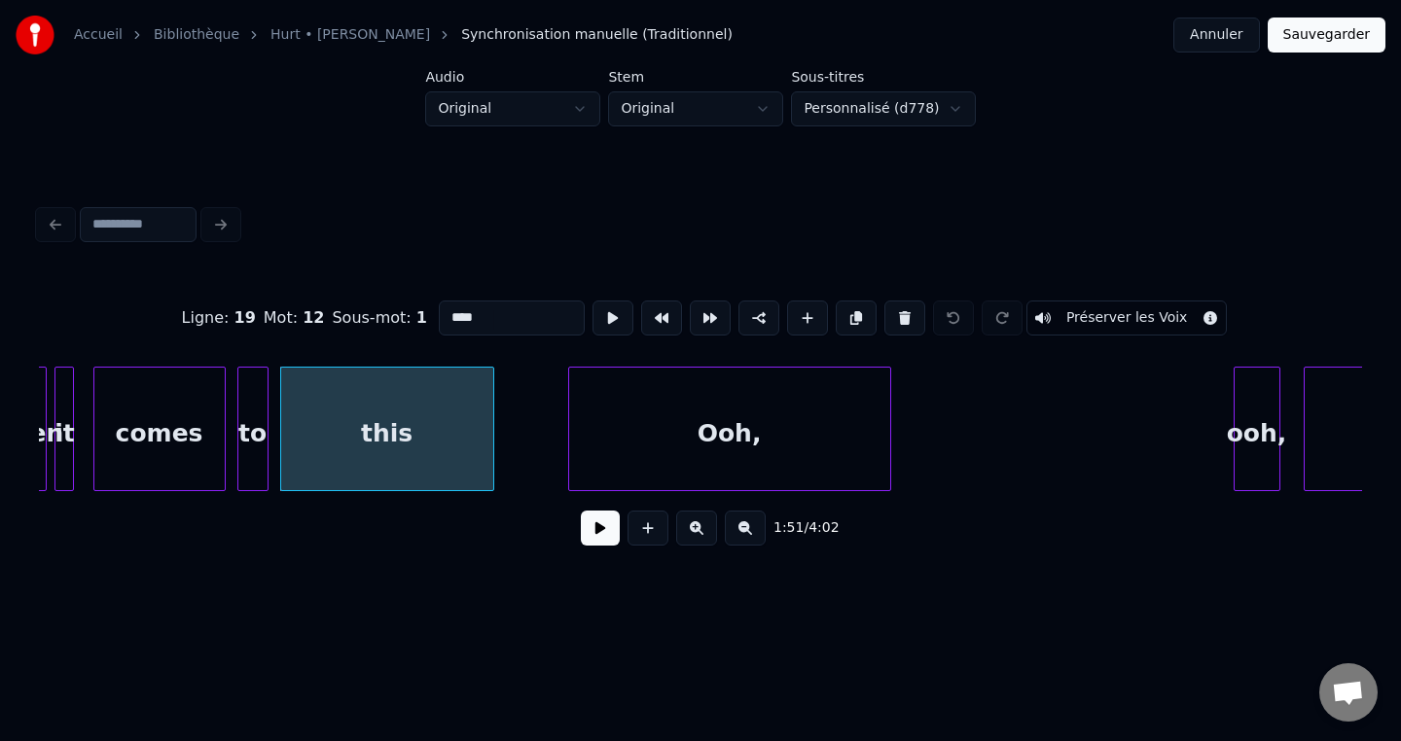
click at [611, 454] on div "Ooh," at bounding box center [729, 434] width 321 height 132
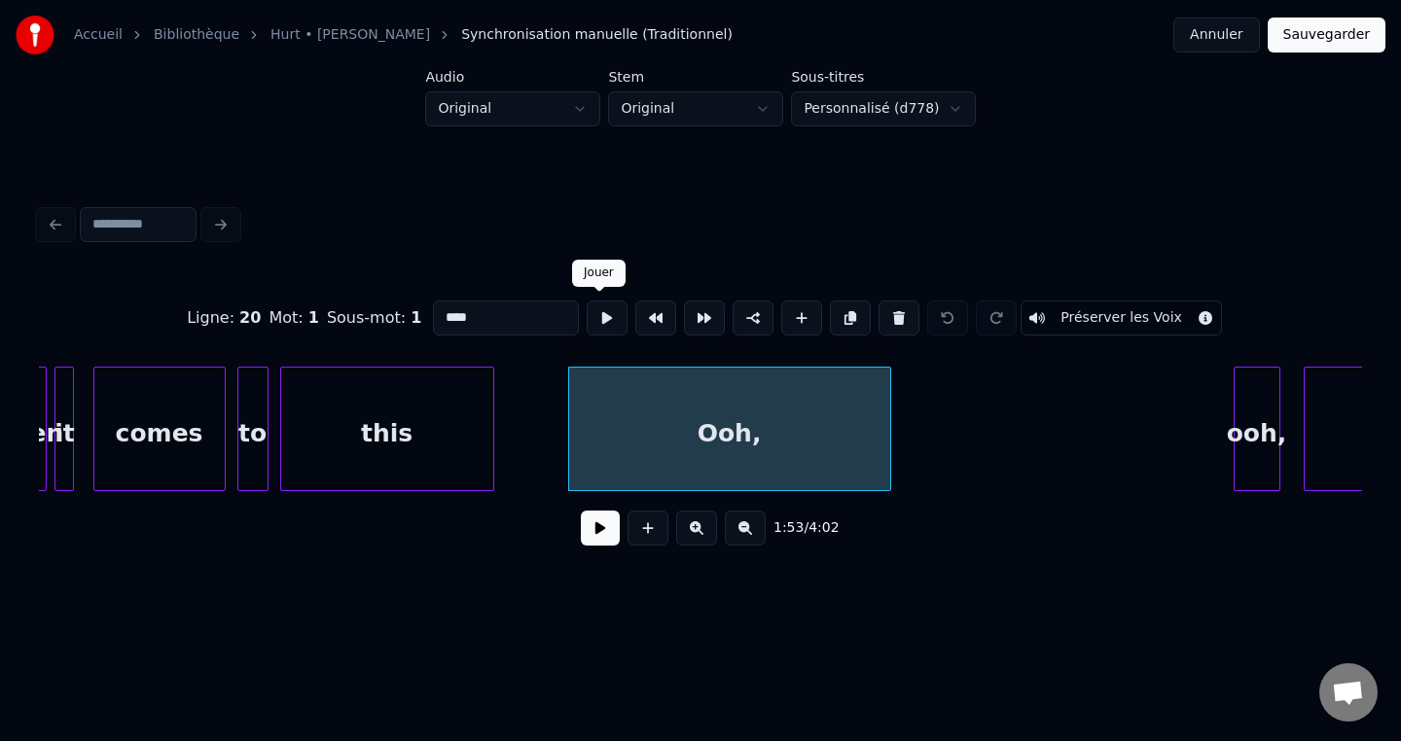
click at [603, 328] on button at bounding box center [607, 318] width 41 height 35
click at [889, 447] on div "Ooh," at bounding box center [729, 429] width 323 height 125
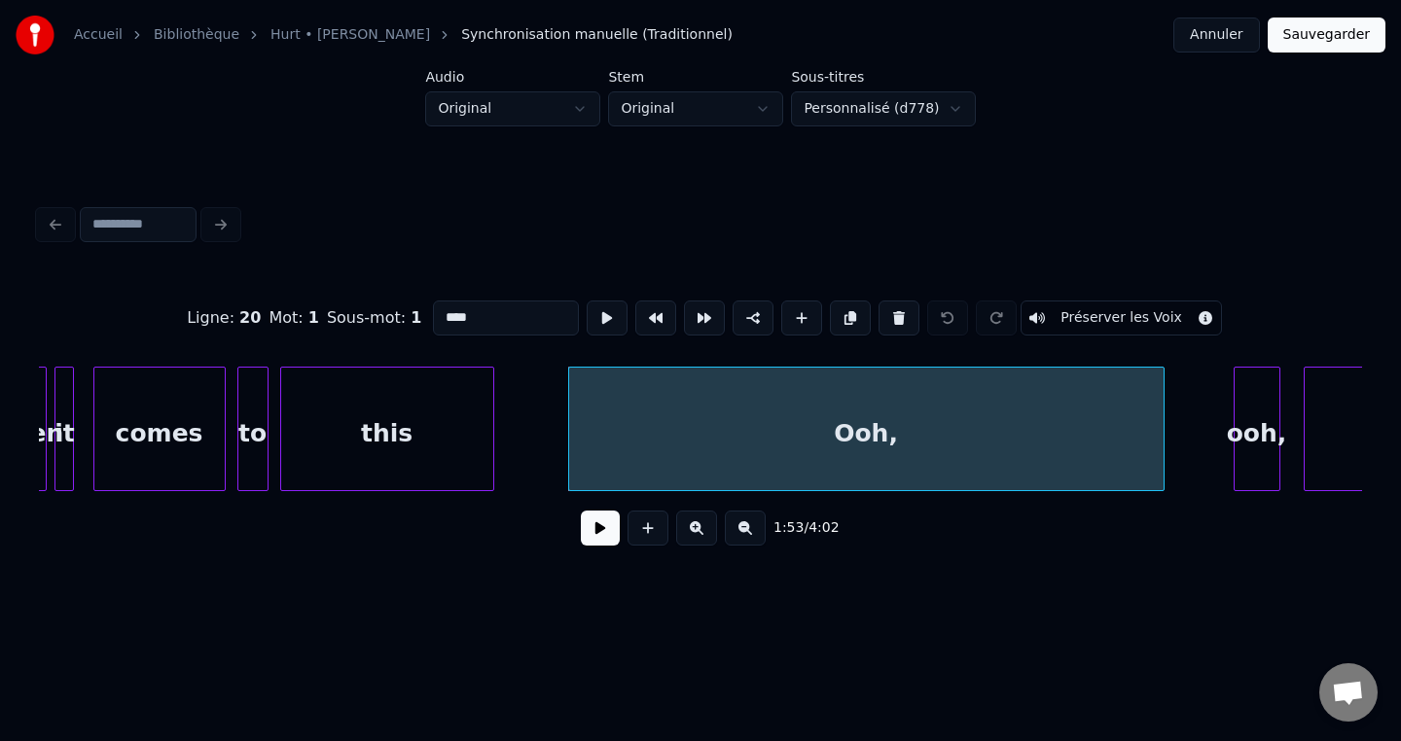
click at [1163, 432] on div at bounding box center [1161, 429] width 6 height 123
click at [603, 326] on button at bounding box center [607, 318] width 41 height 35
click at [1164, 450] on div "Ooh," at bounding box center [866, 429] width 596 height 125
click at [1177, 437] on div at bounding box center [1175, 429] width 6 height 123
click at [593, 323] on button at bounding box center [607, 318] width 41 height 35
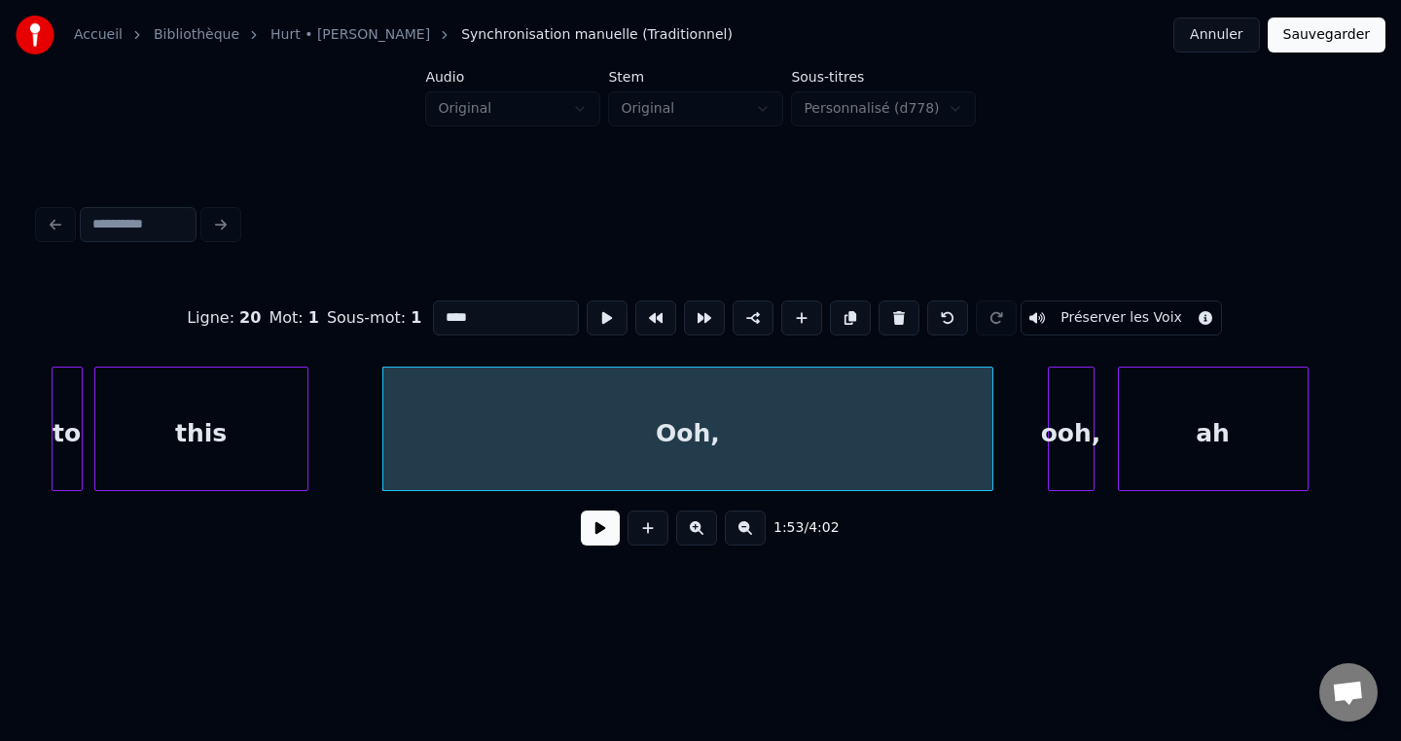
scroll to position [0, 21665]
click at [1069, 402] on div "ooh," at bounding box center [1068, 434] width 45 height 132
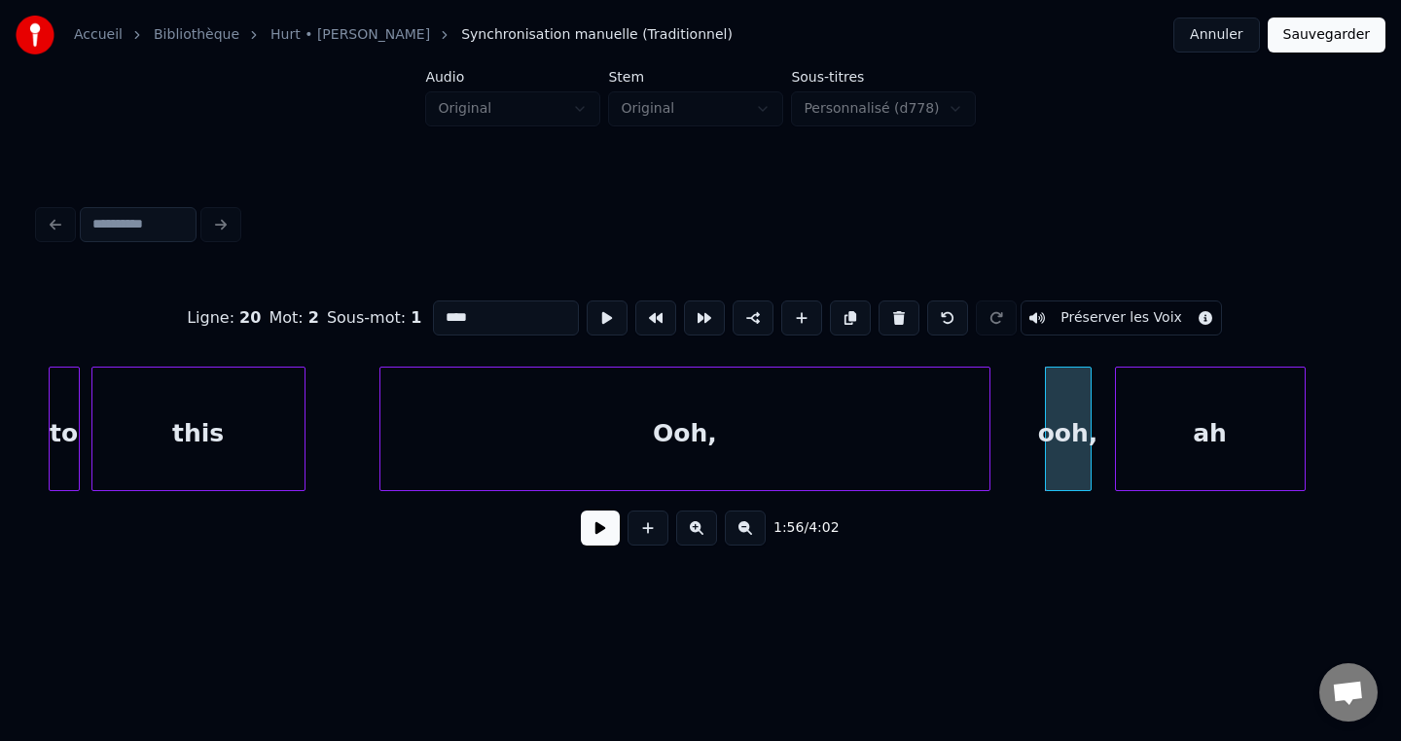
click at [1139, 414] on div "ah" at bounding box center [1210, 434] width 189 height 132
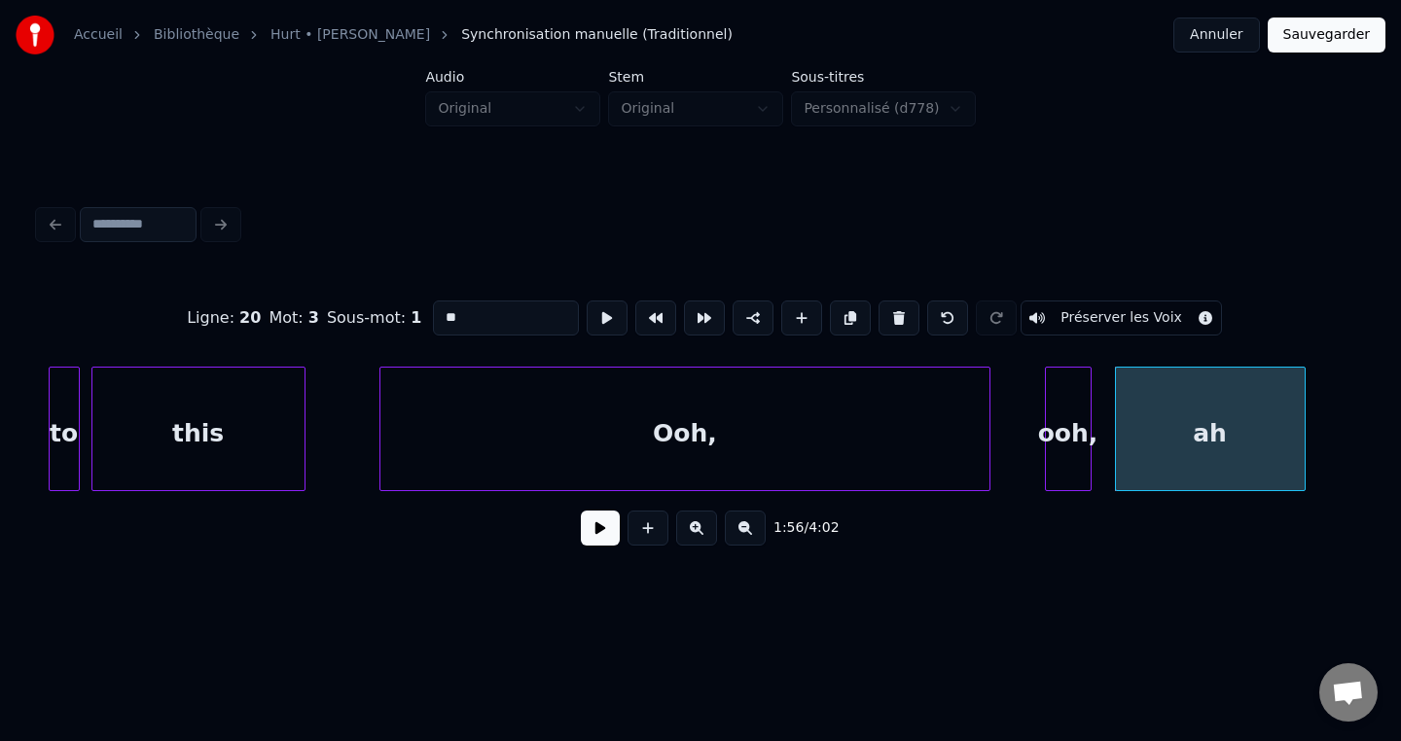
click at [1064, 416] on div "ooh," at bounding box center [1068, 434] width 45 height 132
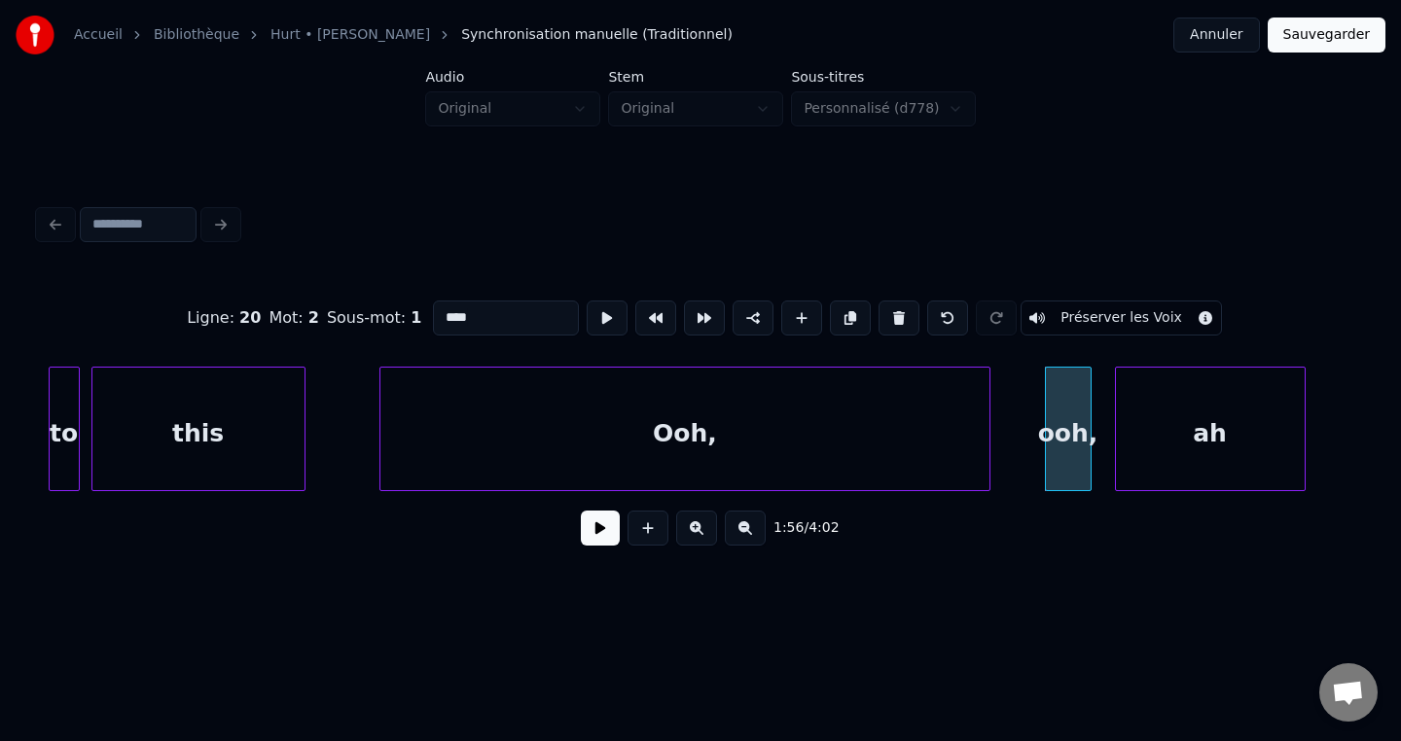
click at [891, 438] on div "Ooh," at bounding box center [685, 434] width 610 height 132
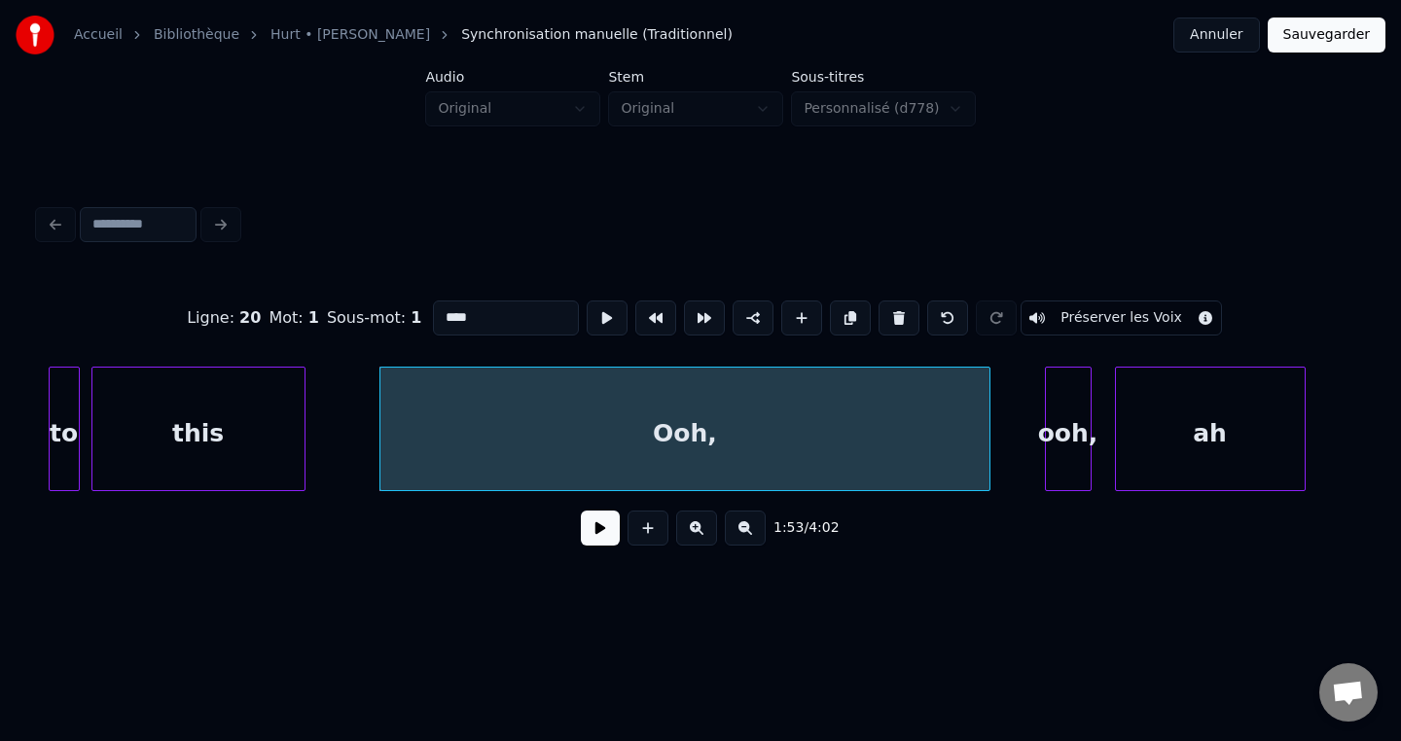
click at [277, 419] on div "this" at bounding box center [198, 434] width 212 height 132
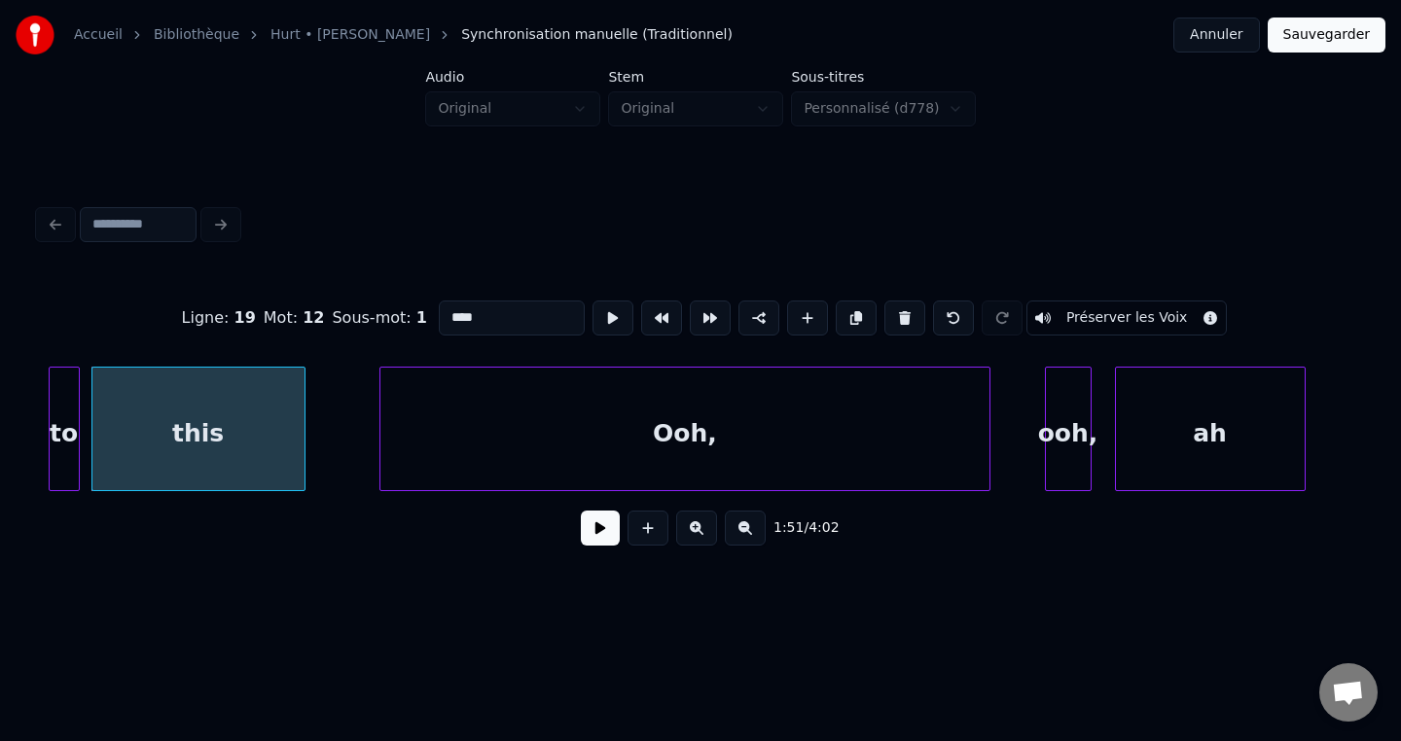
click at [673, 408] on div "Ooh," at bounding box center [685, 434] width 610 height 132
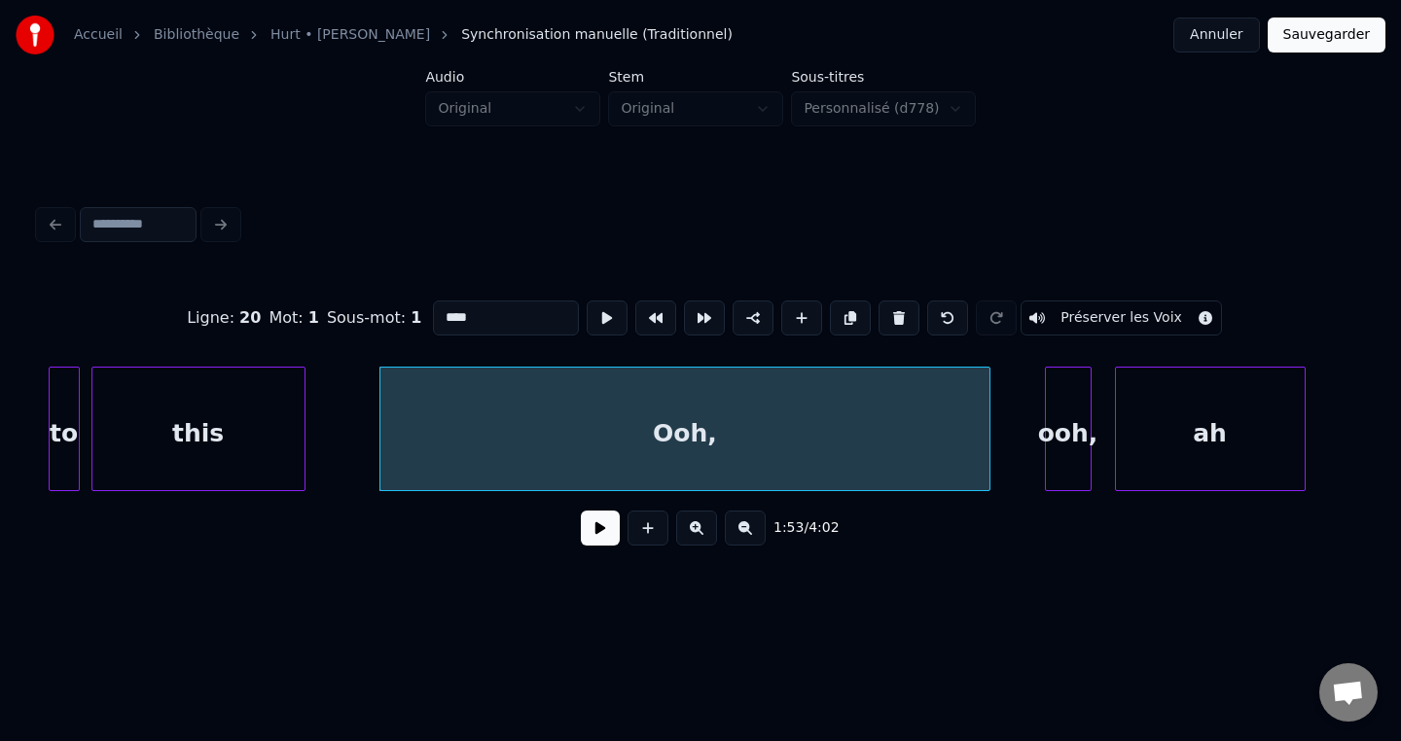
click at [1071, 403] on div "ooh," at bounding box center [1068, 434] width 45 height 132
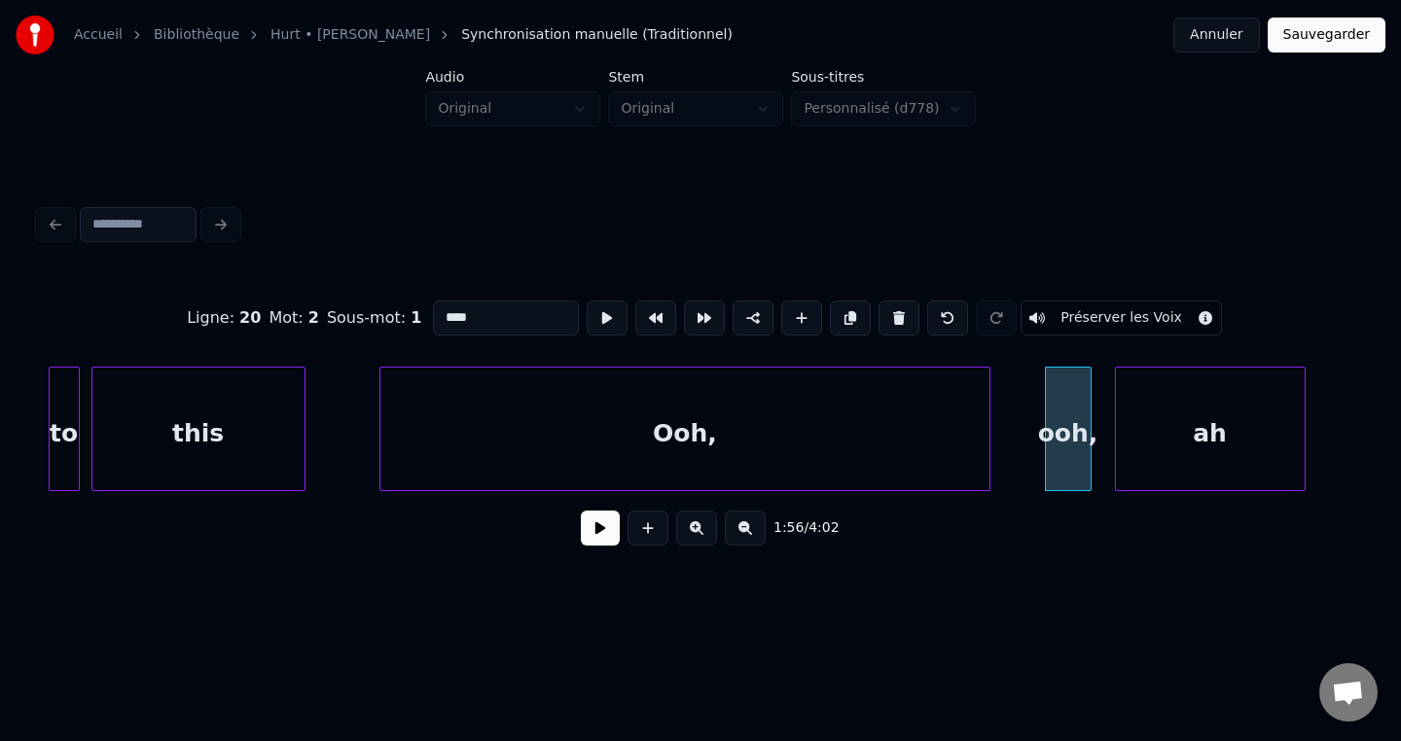
click at [1179, 405] on div "ah" at bounding box center [1210, 434] width 189 height 132
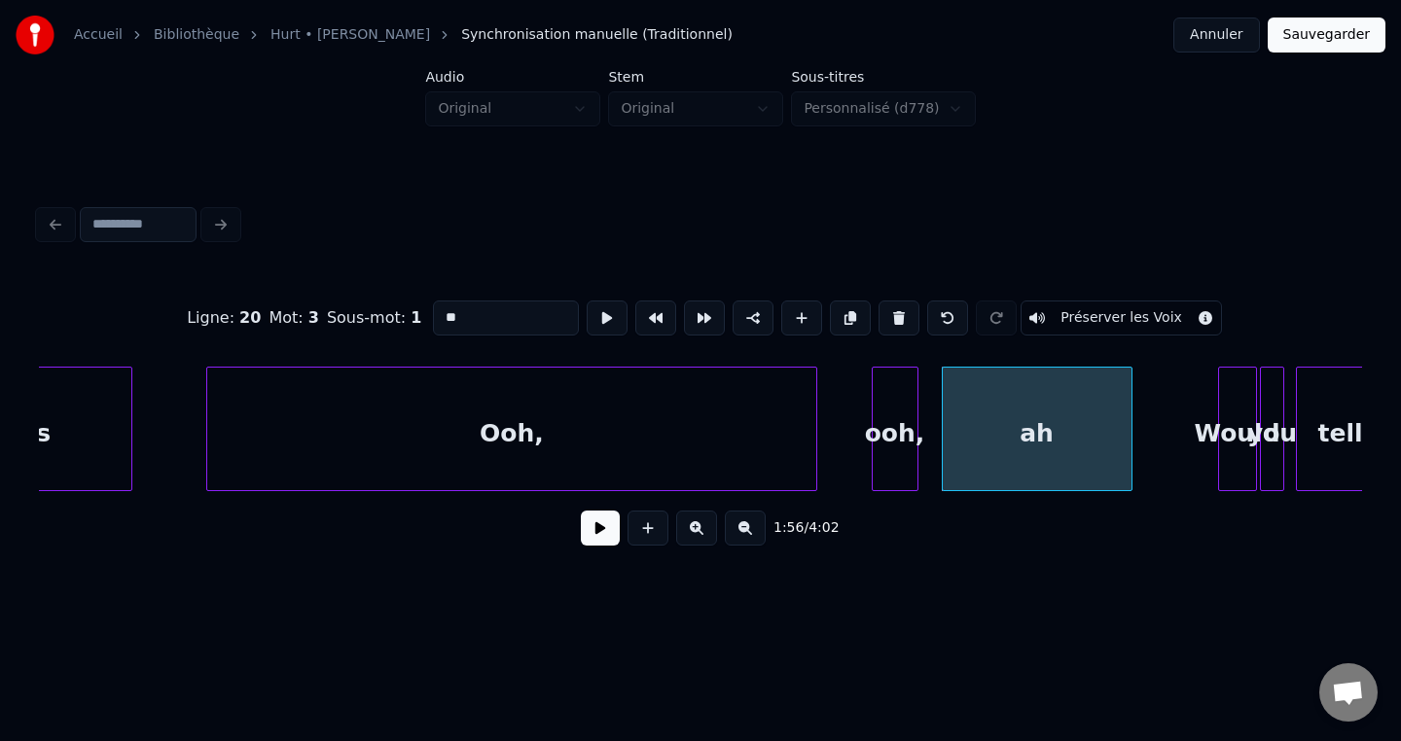
scroll to position [0, 21842]
click at [1231, 397] on div "Would" at bounding box center [1233, 434] width 37 height 132
type input "*****"
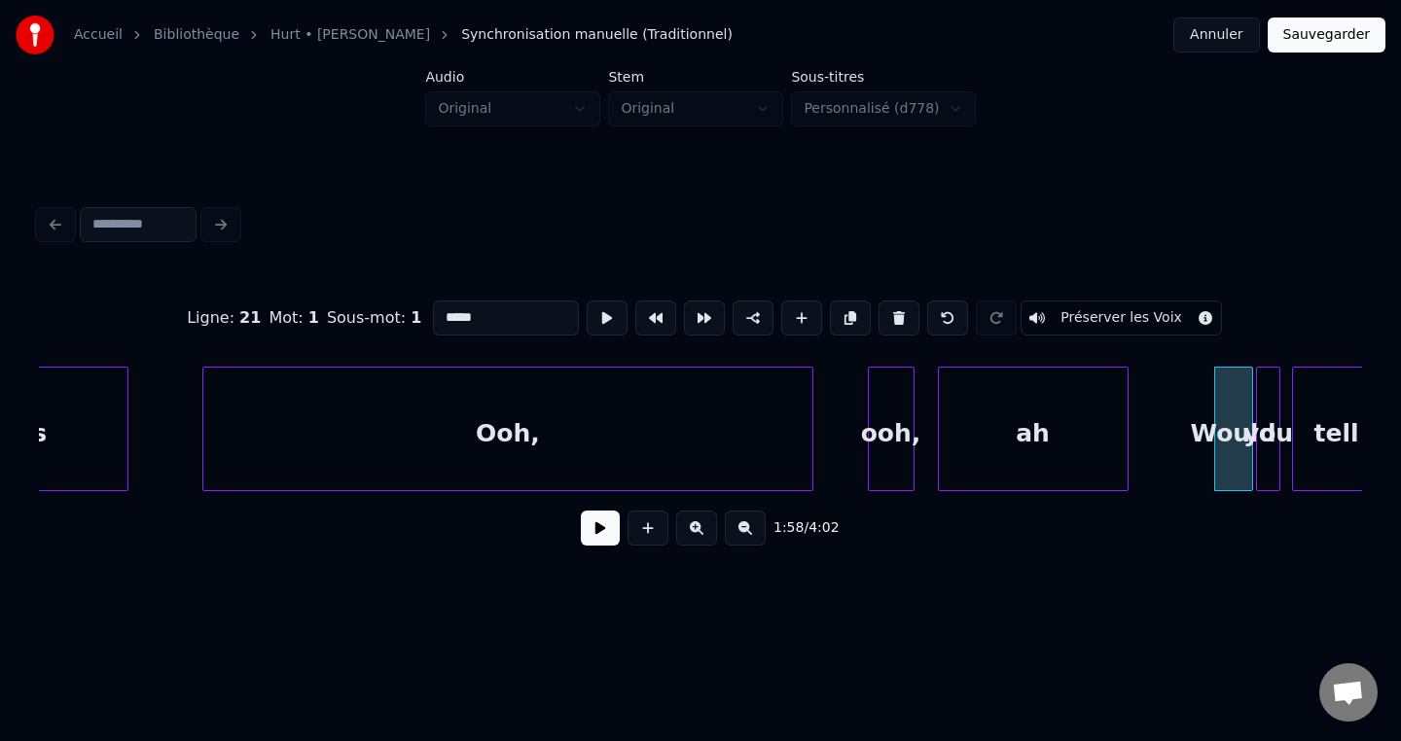
click at [1315, 42] on button "Sauvegarder" at bounding box center [1327, 35] width 118 height 35
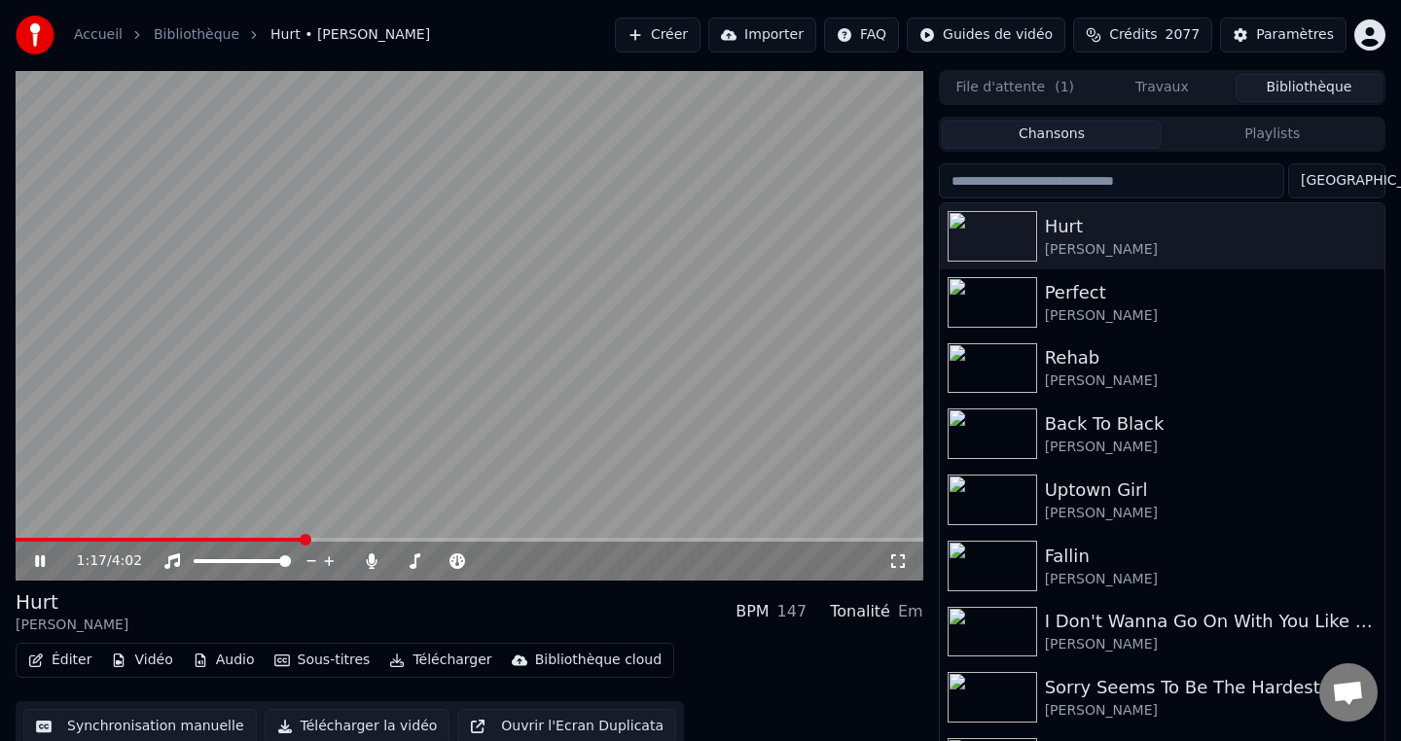
click at [304, 540] on span at bounding box center [470, 540] width 908 height 4
click at [443, 538] on span at bounding box center [470, 540] width 908 height 4
click at [438, 541] on div "Tonalité Tonalité" at bounding box center [414, 530] width 68 height 27
click at [434, 538] on span at bounding box center [225, 540] width 418 height 4
click at [435, 429] on video at bounding box center [470, 325] width 908 height 511
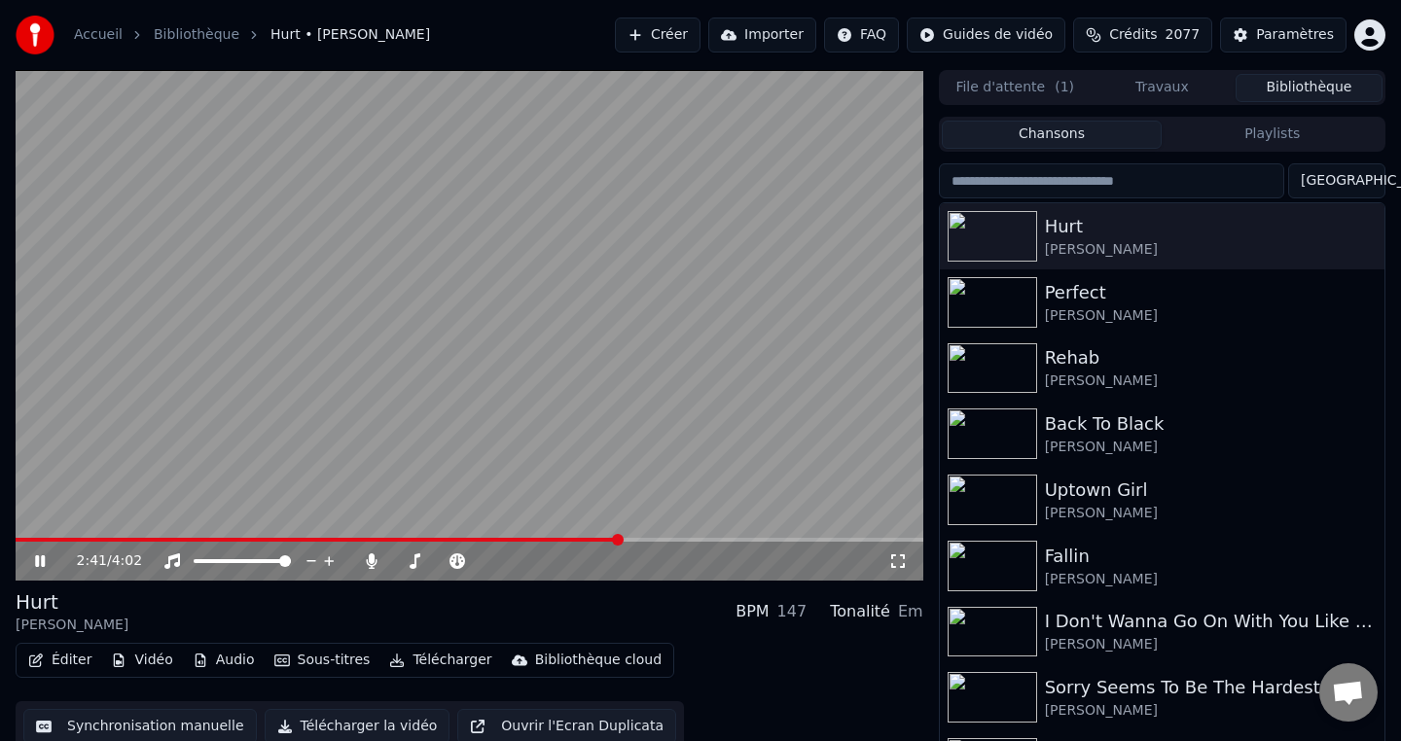
scroll to position [18, 0]
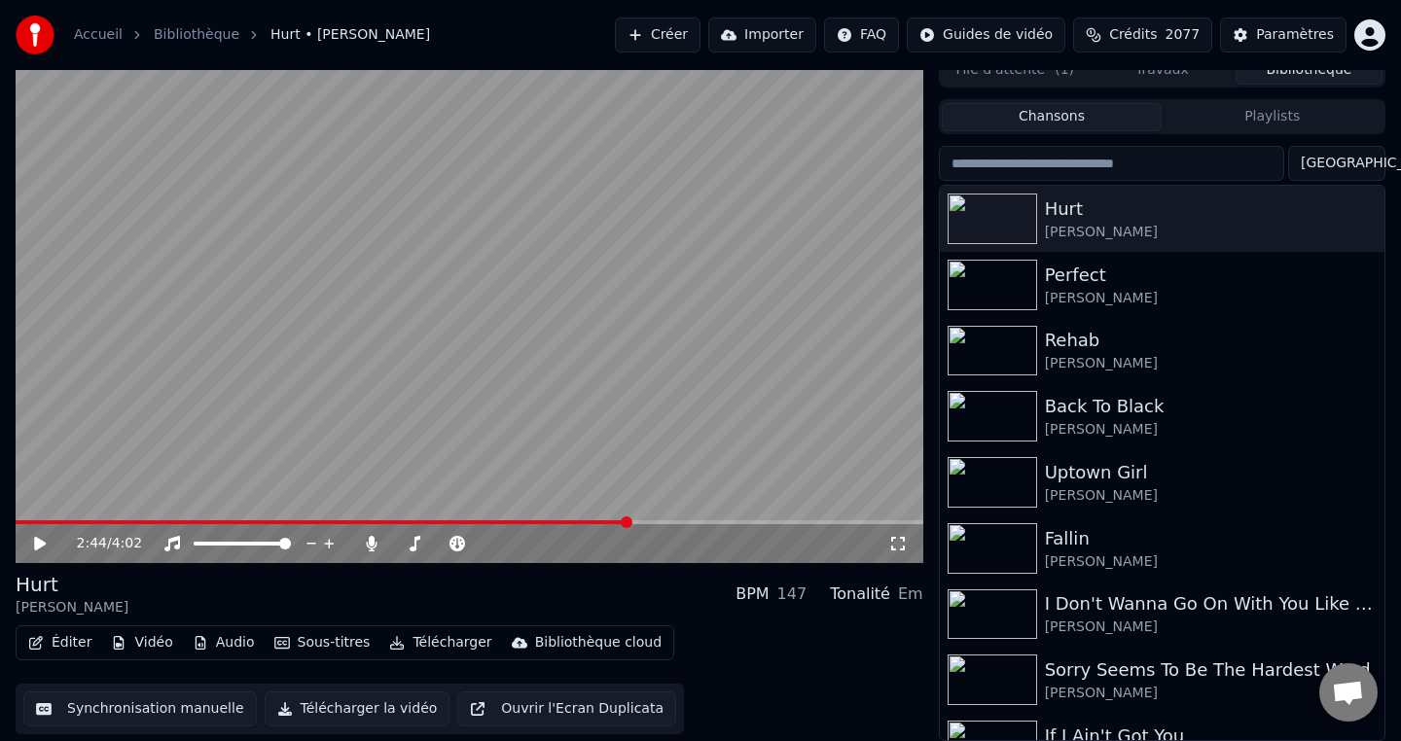
click at [71, 644] on button "Éditer" at bounding box center [59, 643] width 79 height 27
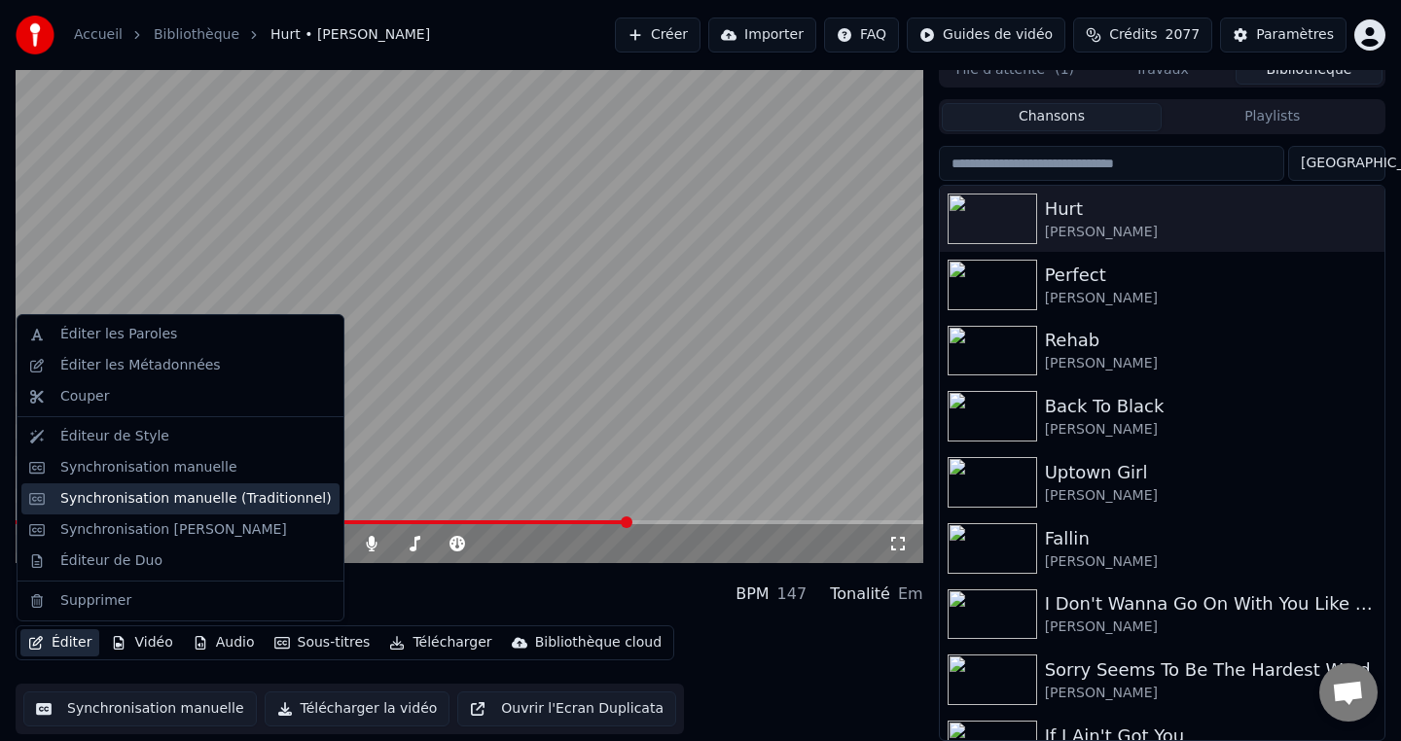
click at [178, 504] on div "Synchronisation manuelle (Traditionnel)" at bounding box center [195, 498] width 271 height 19
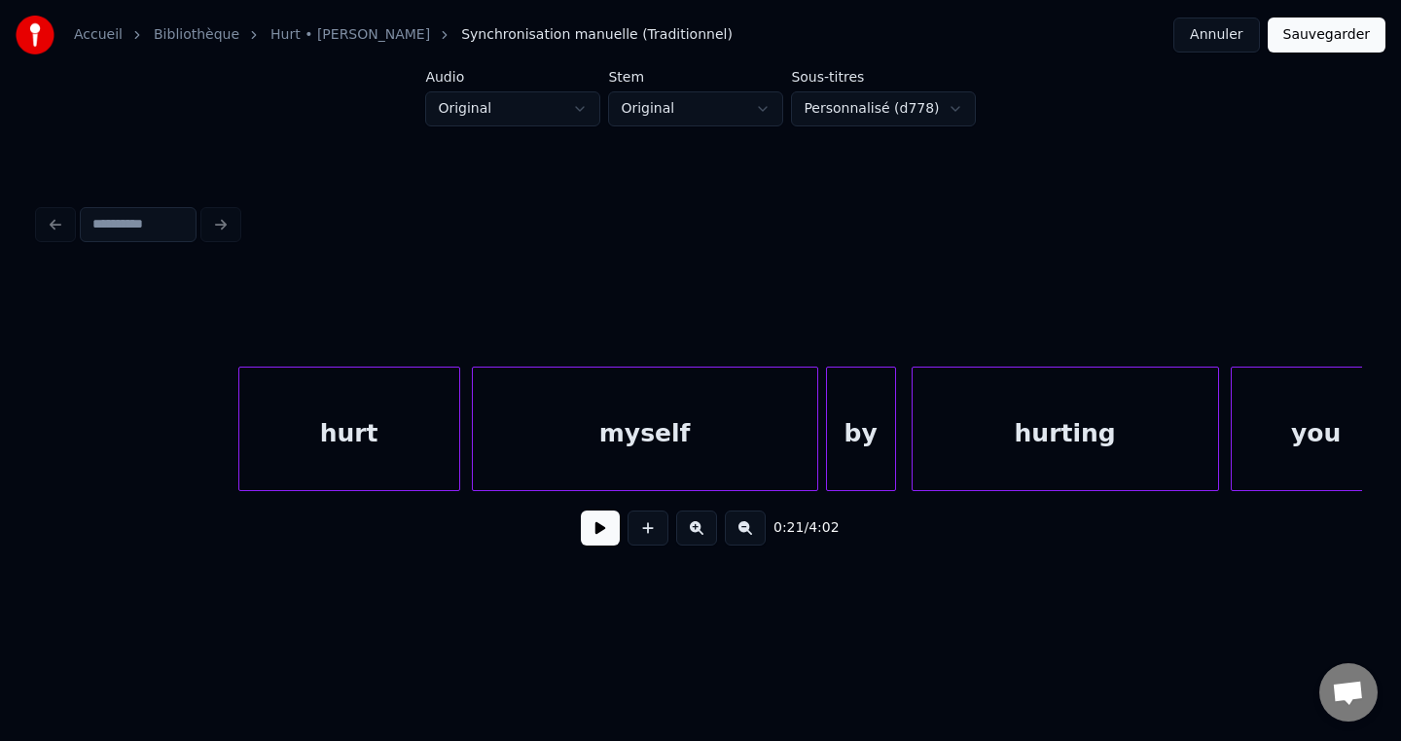
scroll to position [0, 17151]
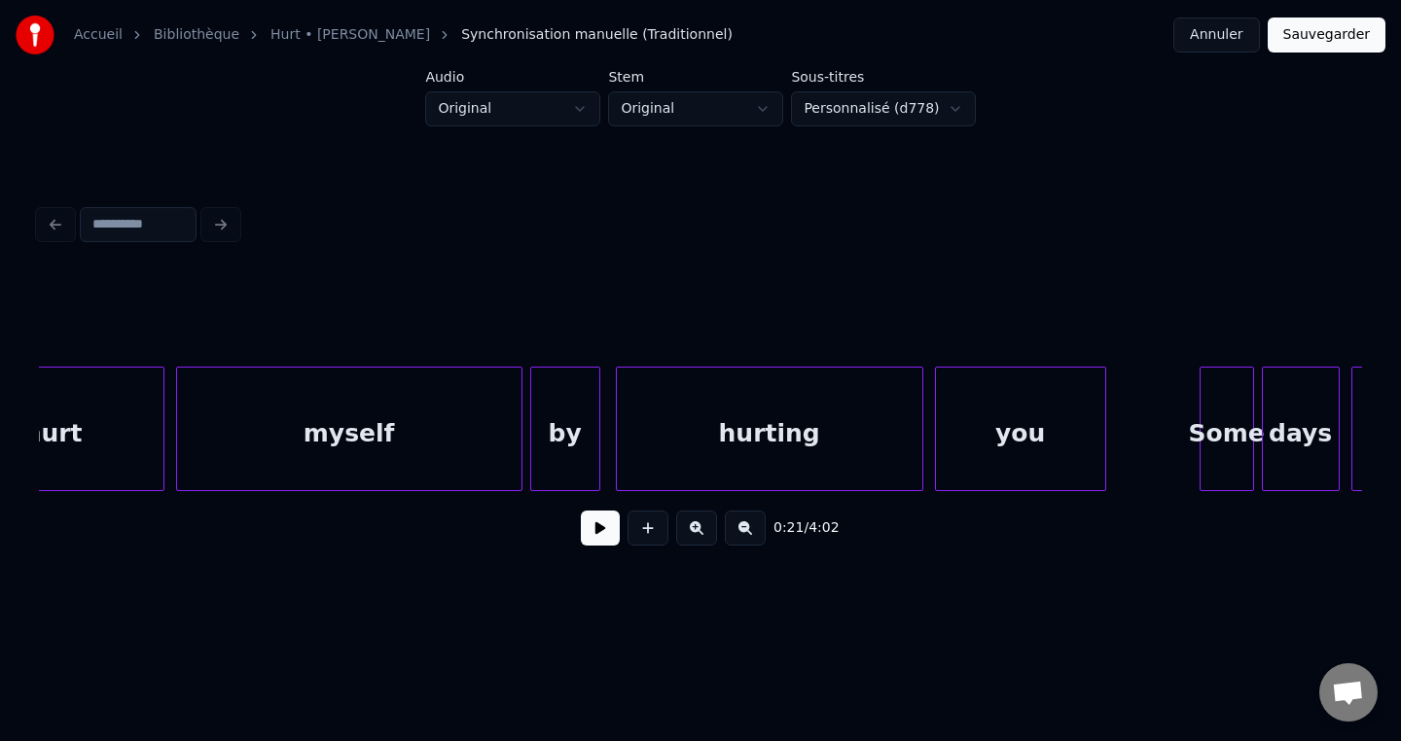
click at [887, 441] on div "hurting" at bounding box center [770, 434] width 306 height 132
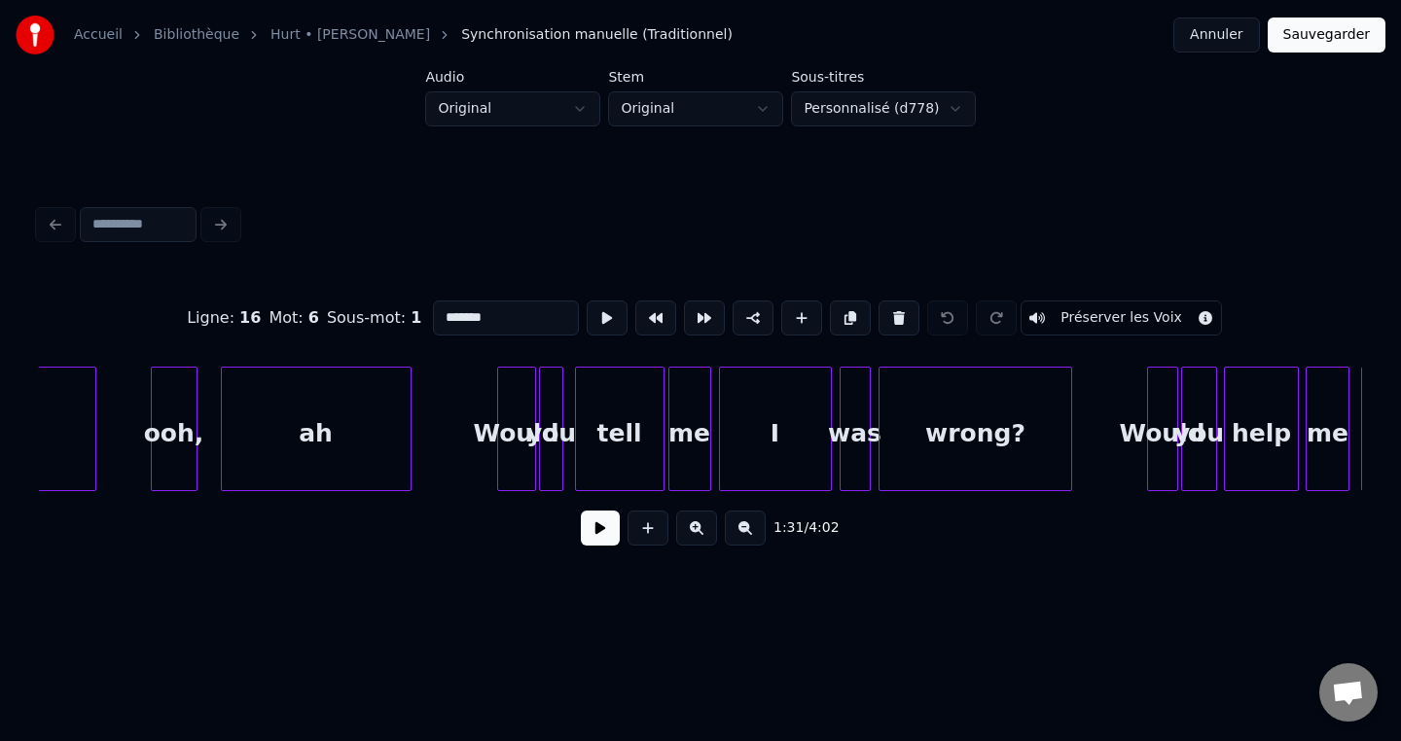
scroll to position [0, 22561]
click at [950, 432] on div "wrong?" at bounding box center [974, 434] width 193 height 132
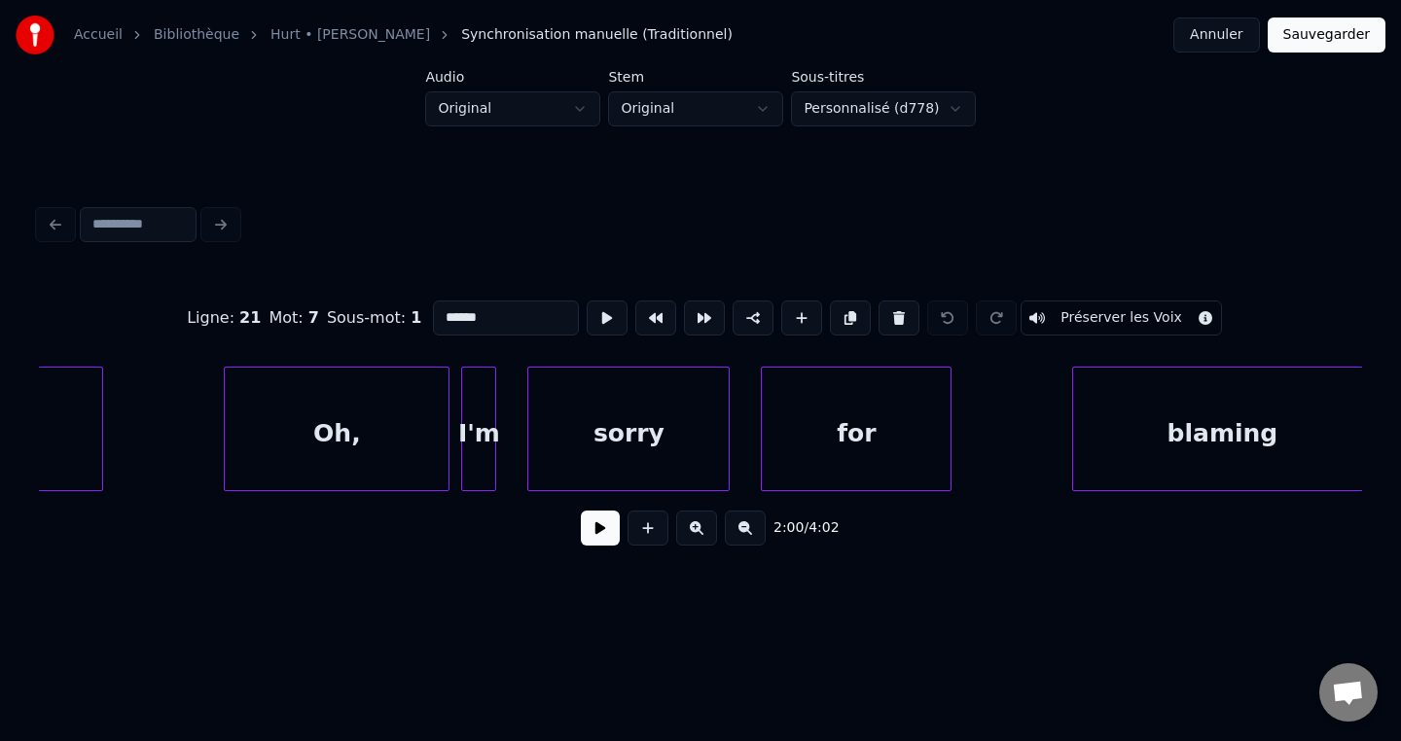
scroll to position [0, 27966]
click at [900, 431] on div "for" at bounding box center [851, 434] width 189 height 132
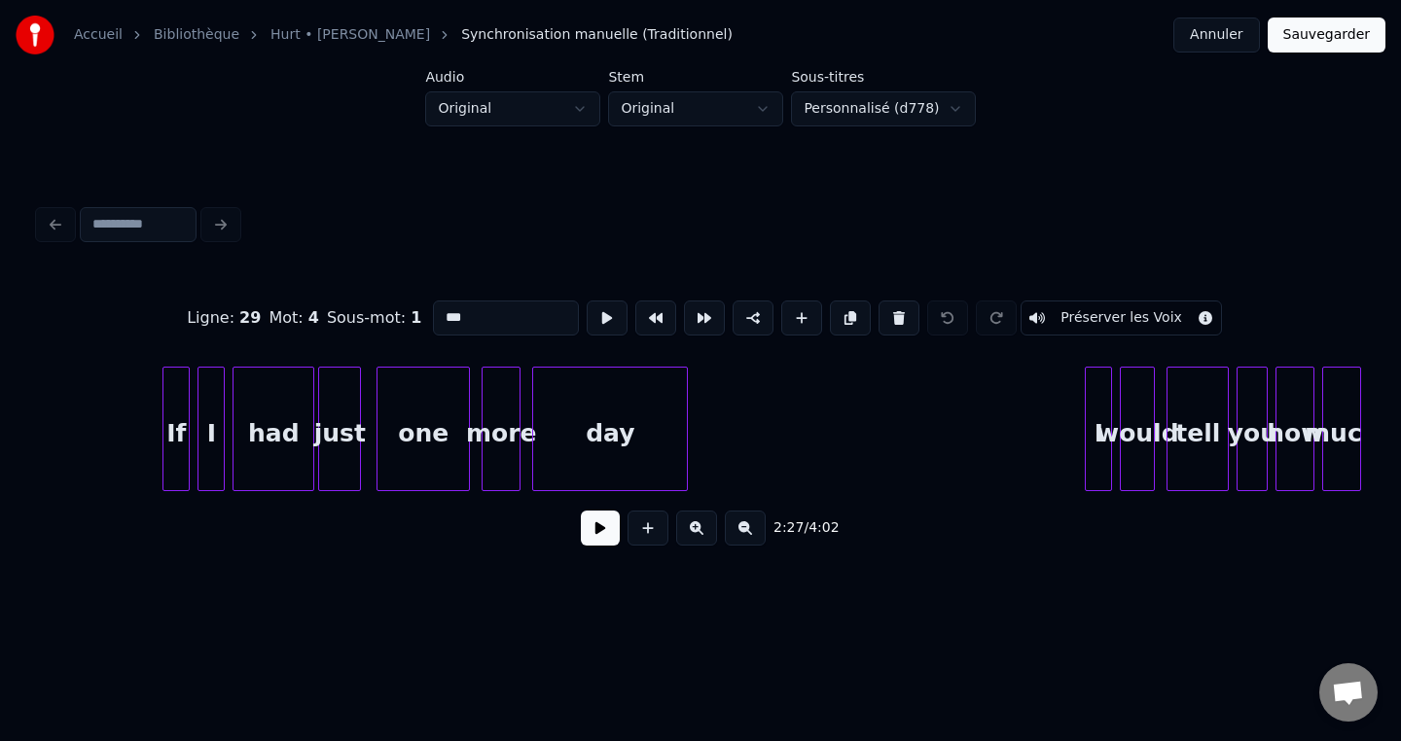
scroll to position [0, 32007]
click at [599, 420] on div "day" at bounding box center [607, 434] width 154 height 132
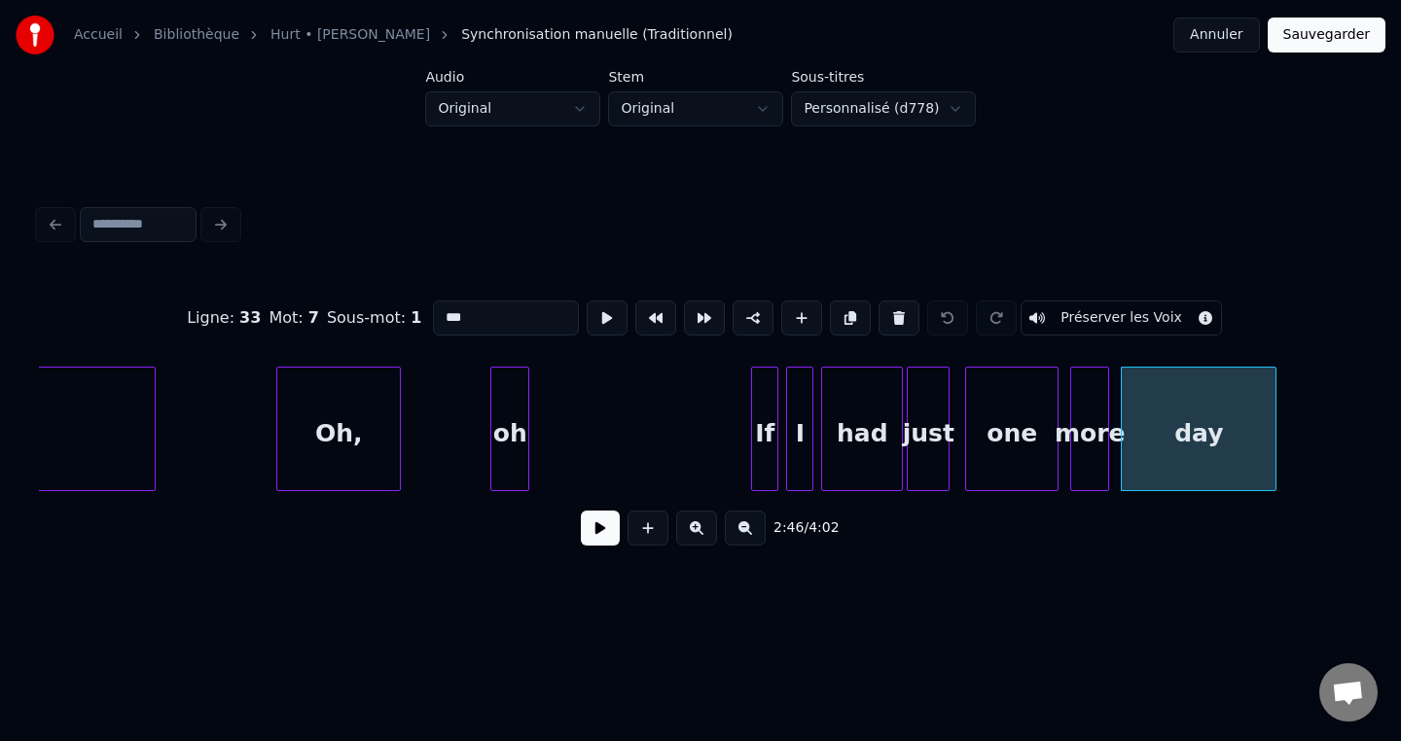
scroll to position [0, 31390]
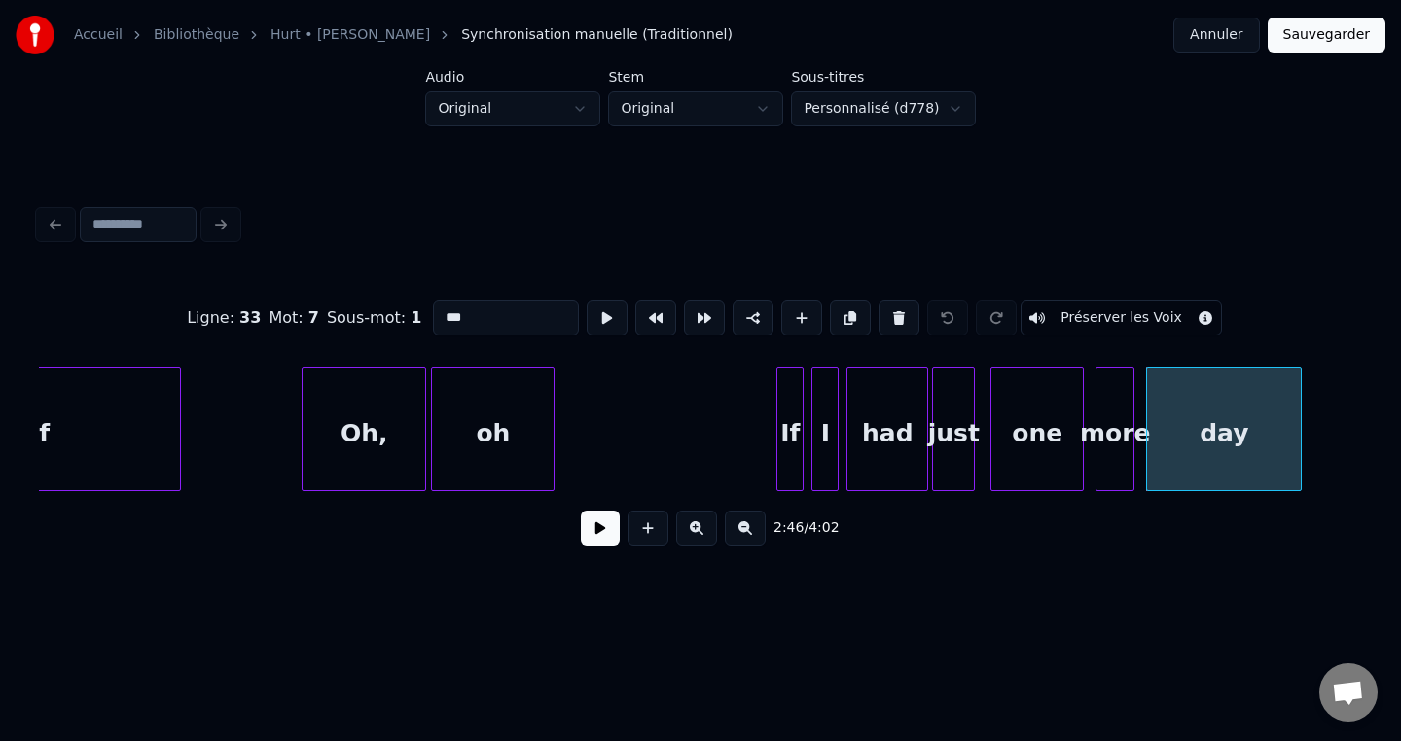
click at [436, 435] on div at bounding box center [435, 429] width 6 height 123
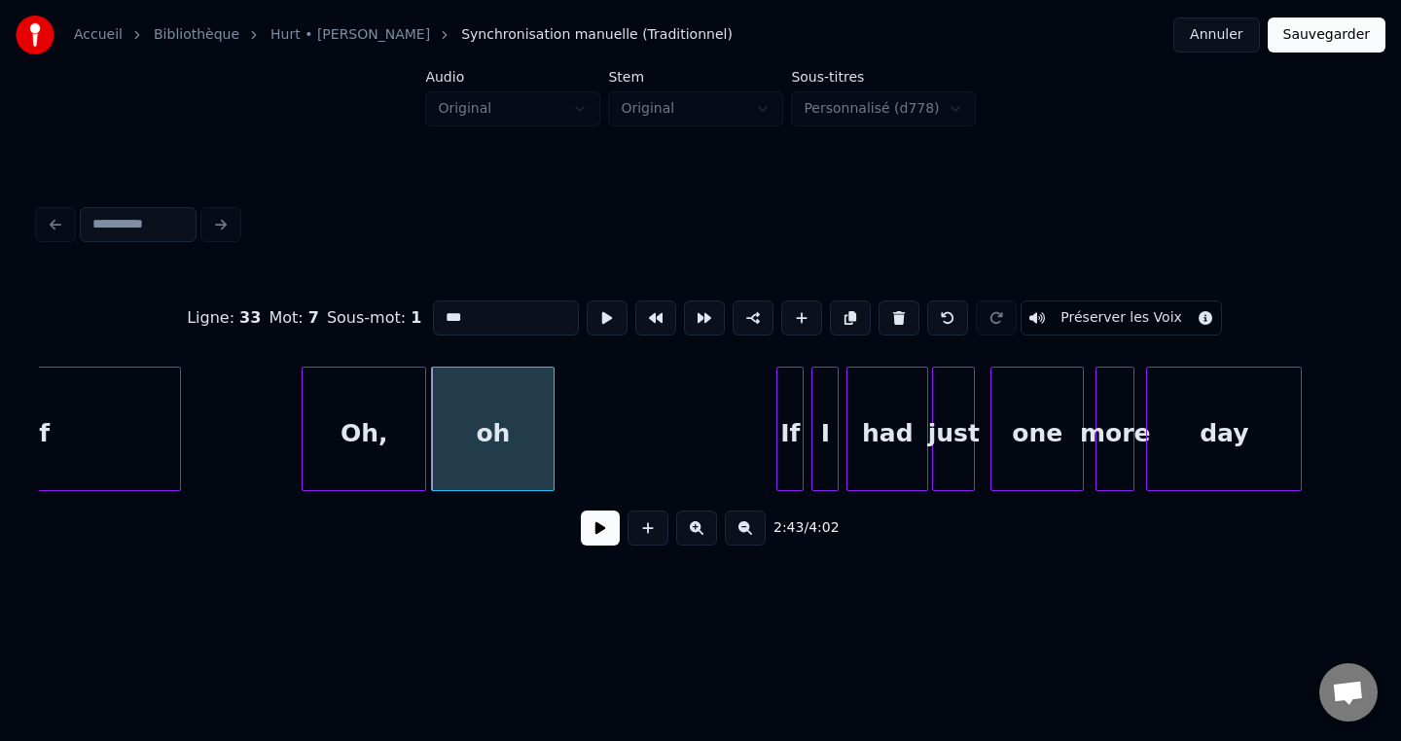
click at [350, 396] on div "Oh," at bounding box center [364, 434] width 123 height 132
type input "***"
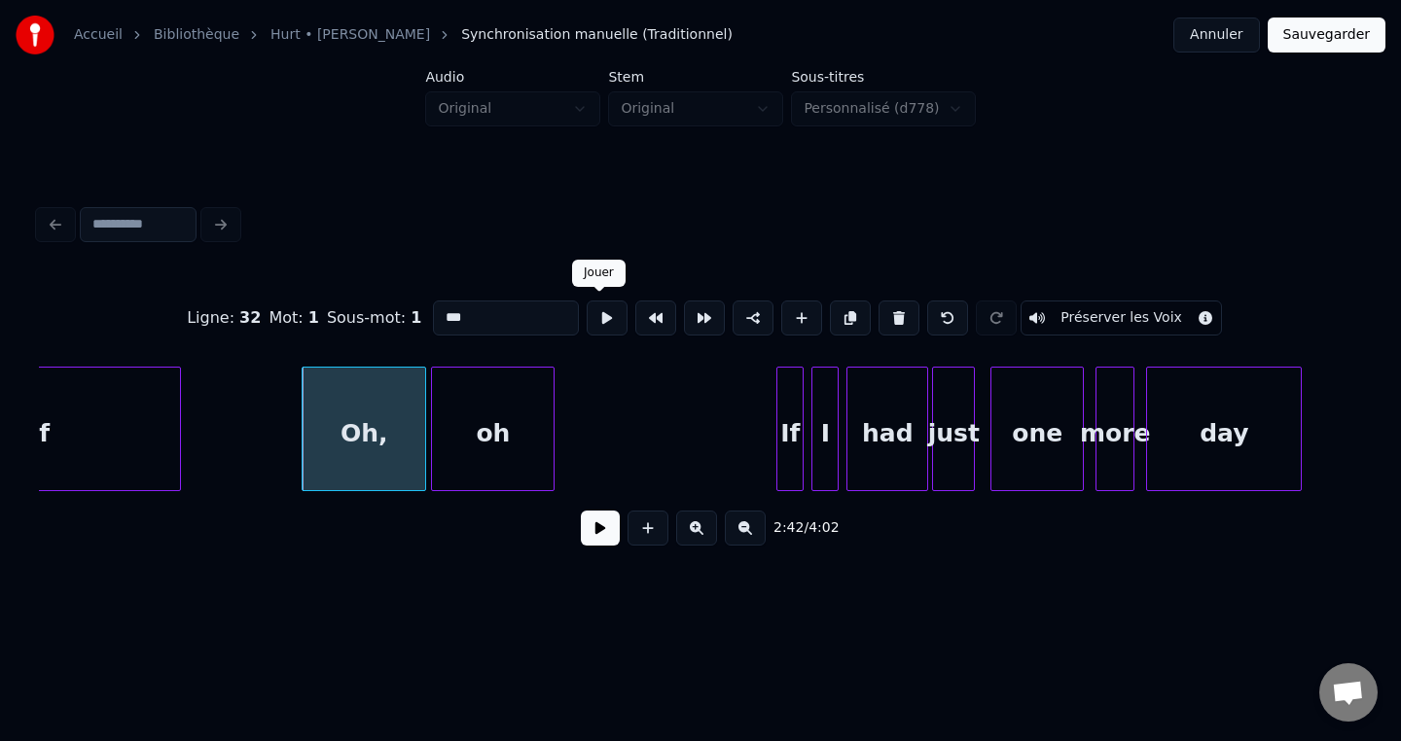
click at [605, 317] on button at bounding box center [607, 318] width 41 height 35
click at [602, 527] on button at bounding box center [600, 528] width 39 height 35
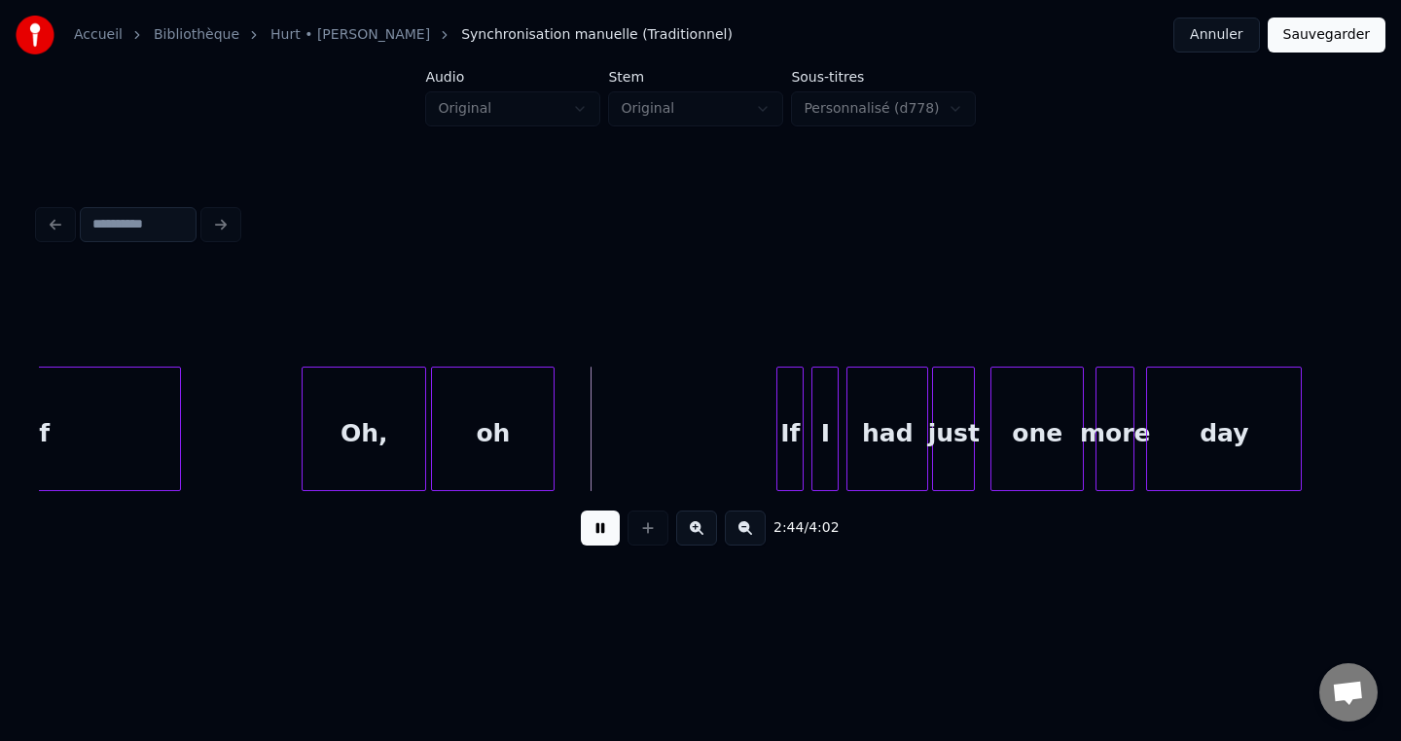
click at [602, 527] on button at bounding box center [600, 528] width 39 height 35
click at [603, 526] on button at bounding box center [600, 528] width 39 height 35
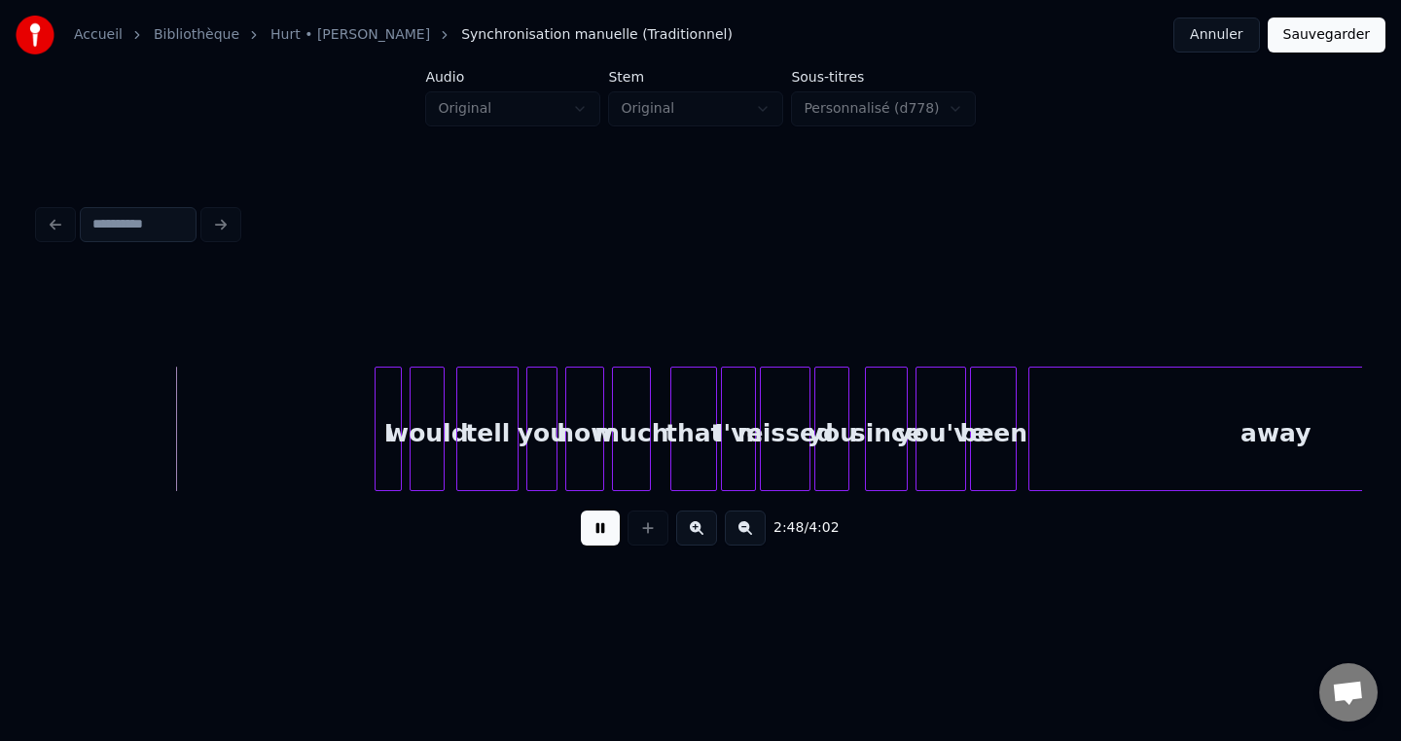
click at [603, 526] on button at bounding box center [600, 528] width 39 height 35
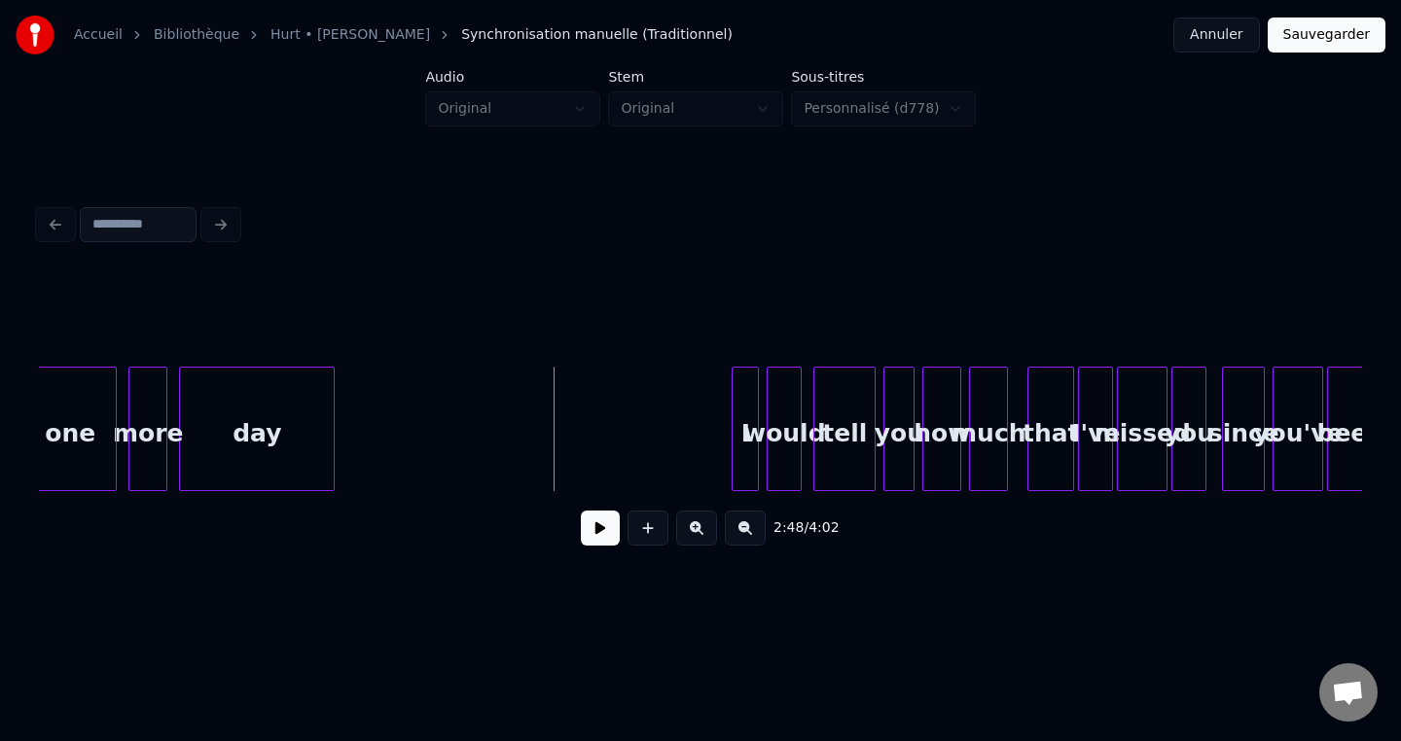
scroll to position [0, 32356]
click at [638, 425] on div at bounding box center [636, 429] width 6 height 123
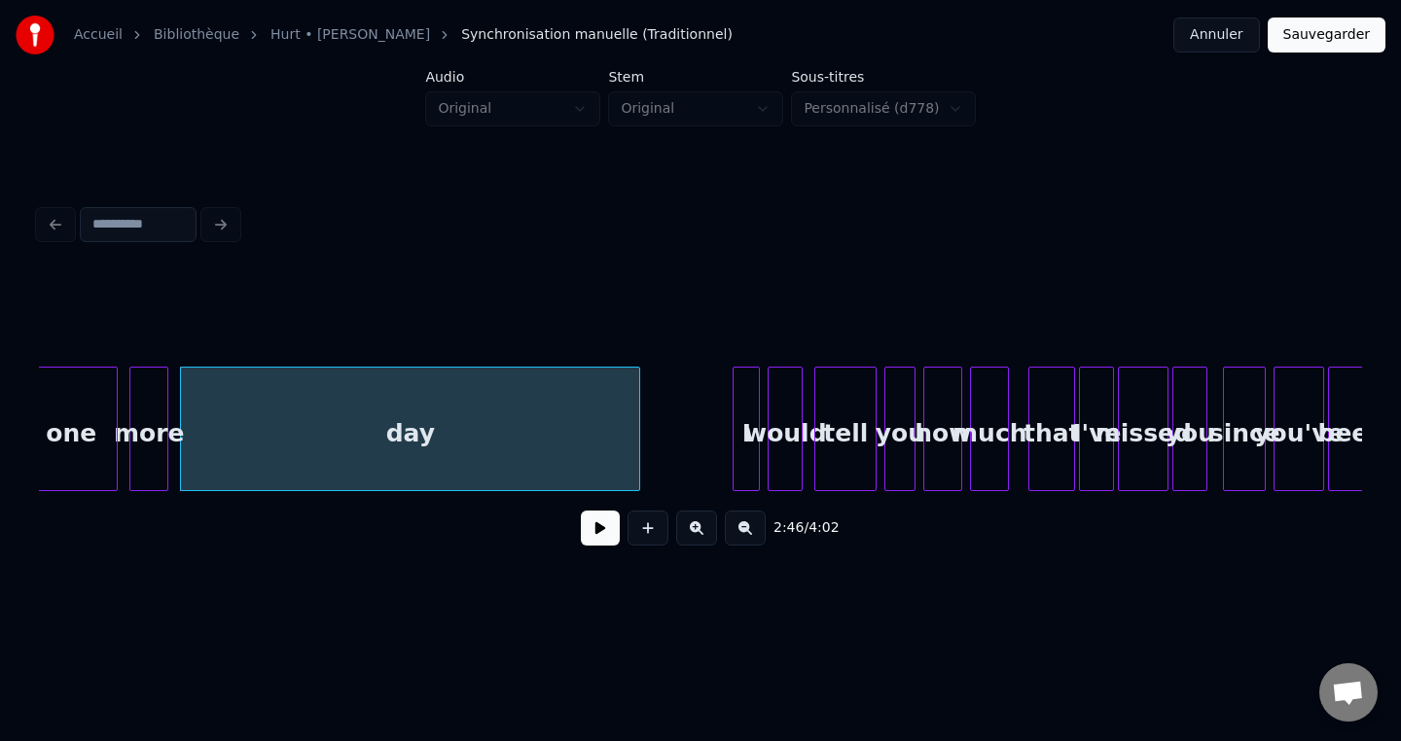
click at [294, 443] on div "day" at bounding box center [410, 434] width 458 height 132
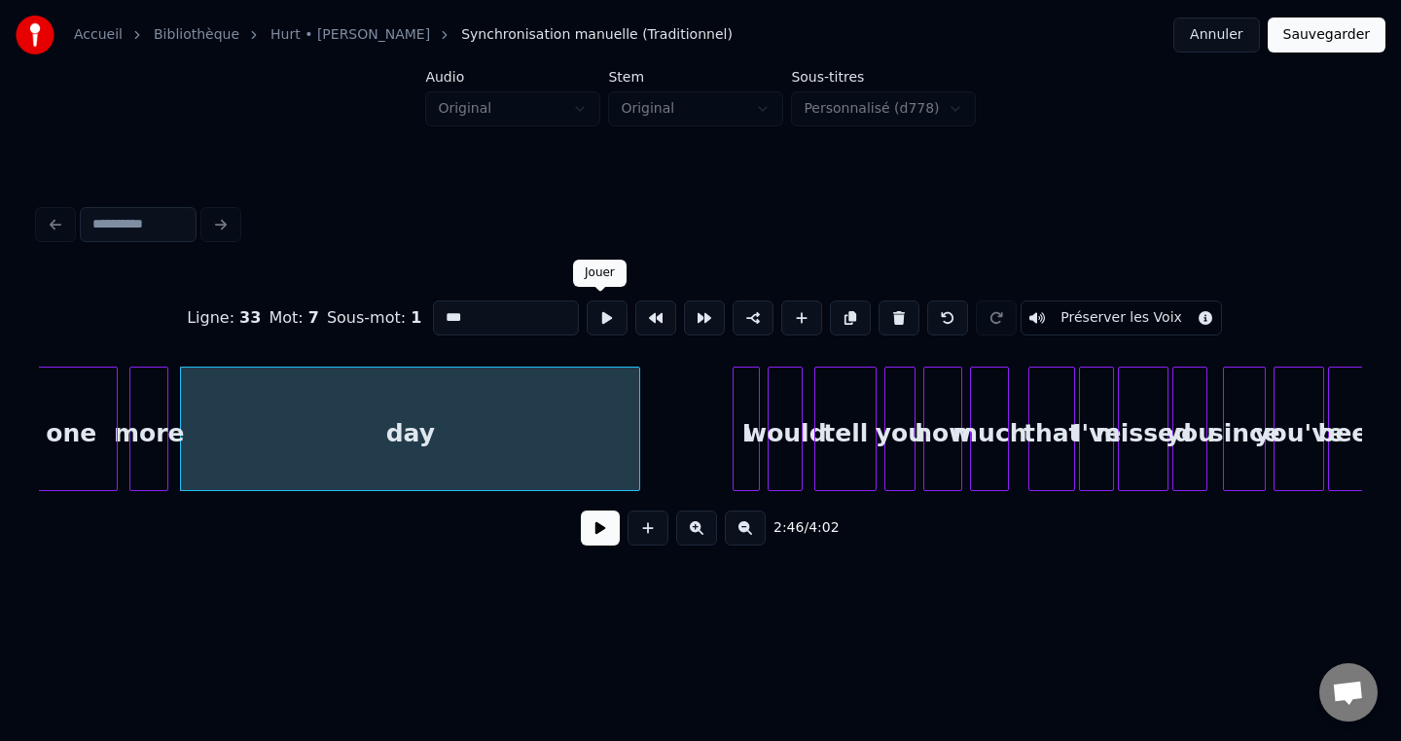
click at [601, 321] on button at bounding box center [607, 318] width 41 height 35
click at [599, 526] on button at bounding box center [600, 528] width 39 height 35
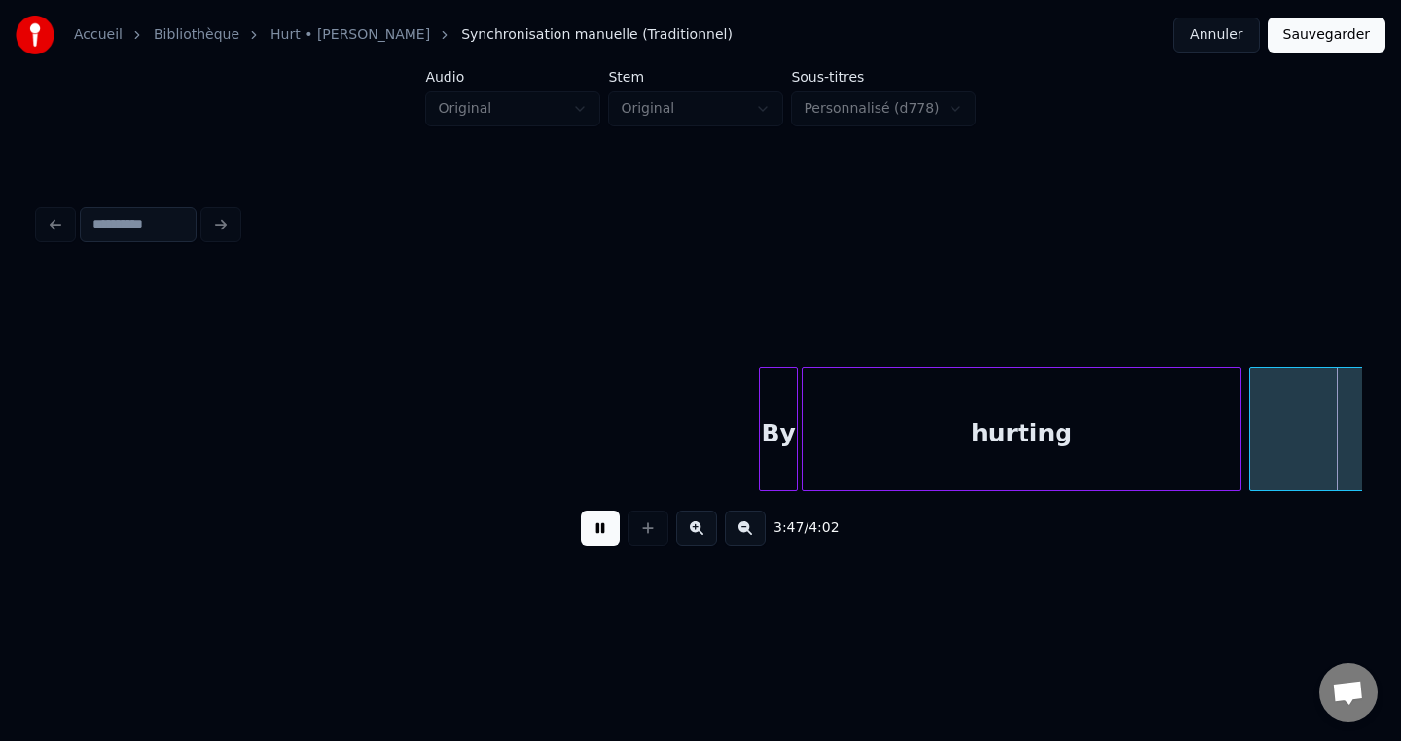
scroll to position [0, 44275]
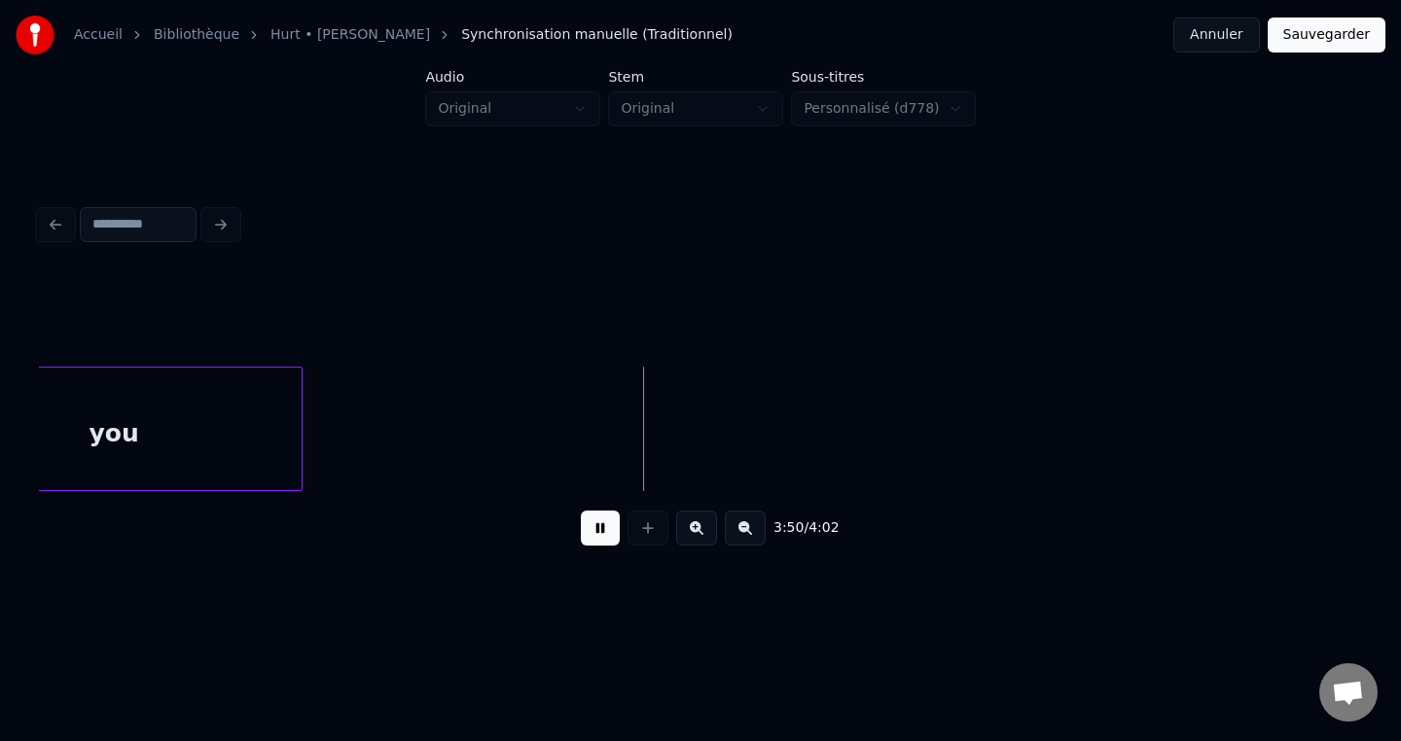
click at [594, 533] on button at bounding box center [600, 528] width 39 height 35
click at [1312, 38] on button "Sauvegarder" at bounding box center [1327, 35] width 118 height 35
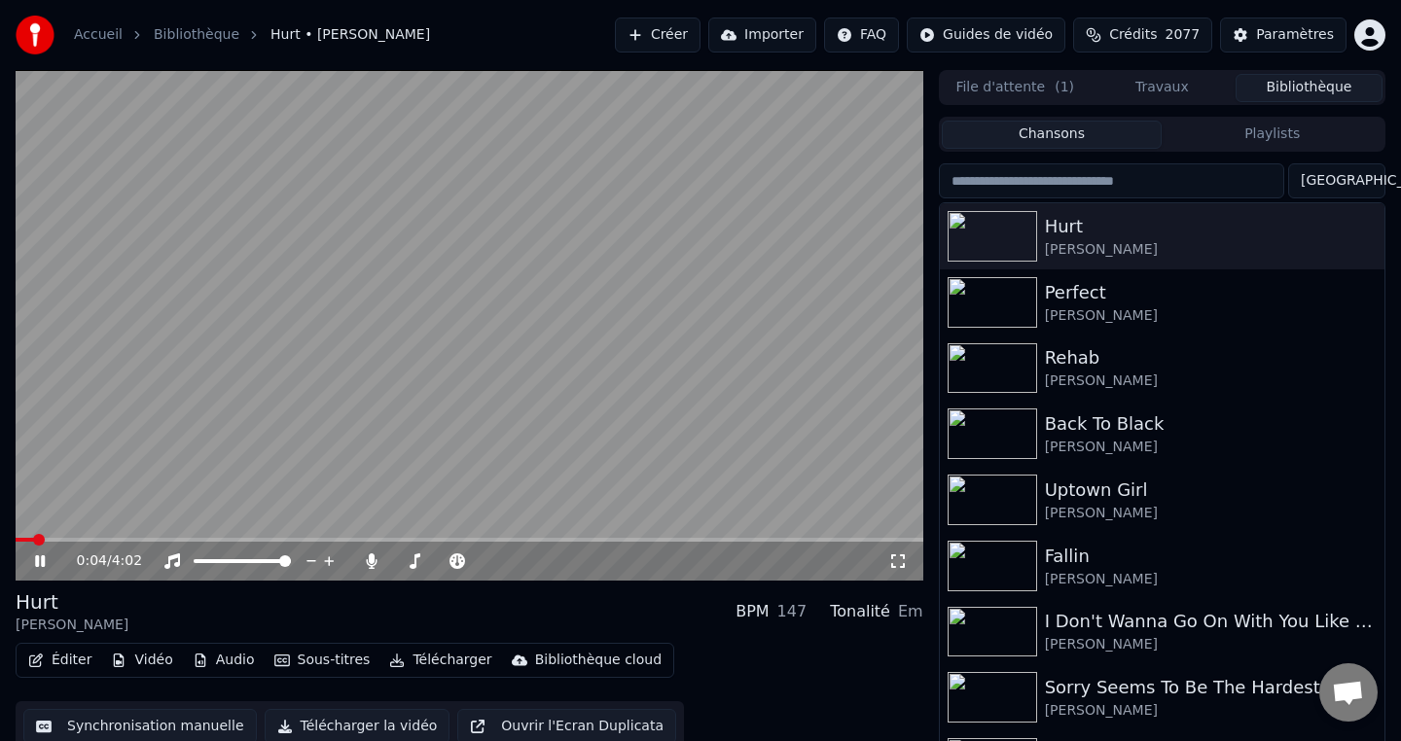
click at [40, 563] on icon at bounding box center [54, 562] width 46 height 16
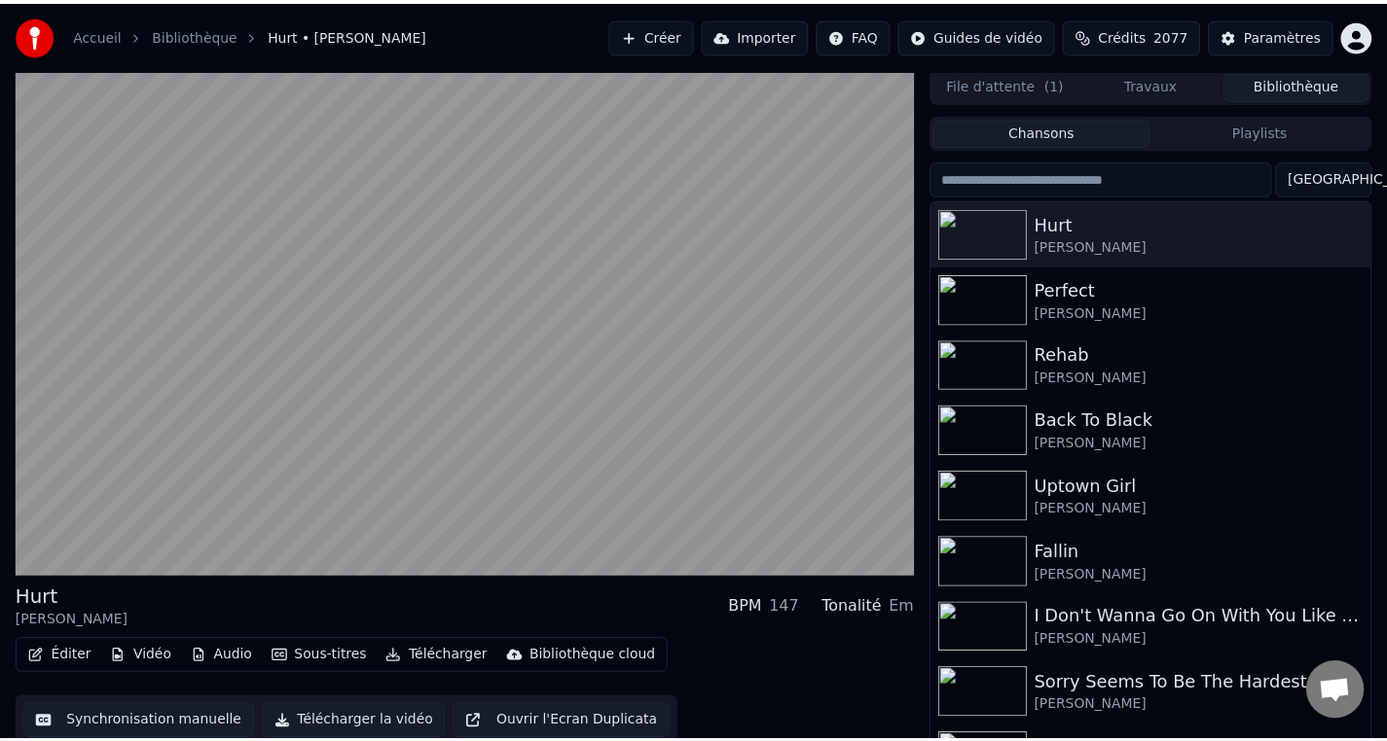
scroll to position [18, 0]
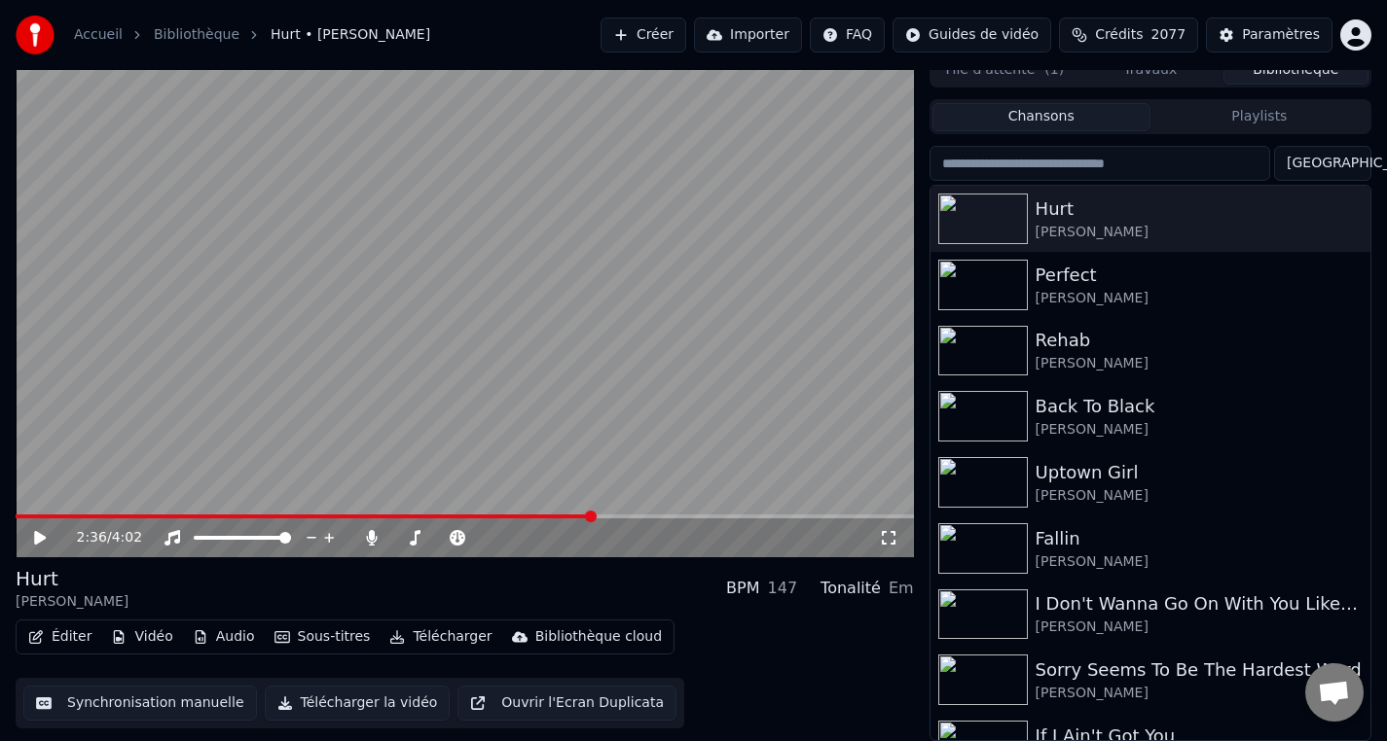
click at [41, 540] on icon at bounding box center [40, 538] width 12 height 14
click at [47, 541] on icon at bounding box center [54, 538] width 46 height 16
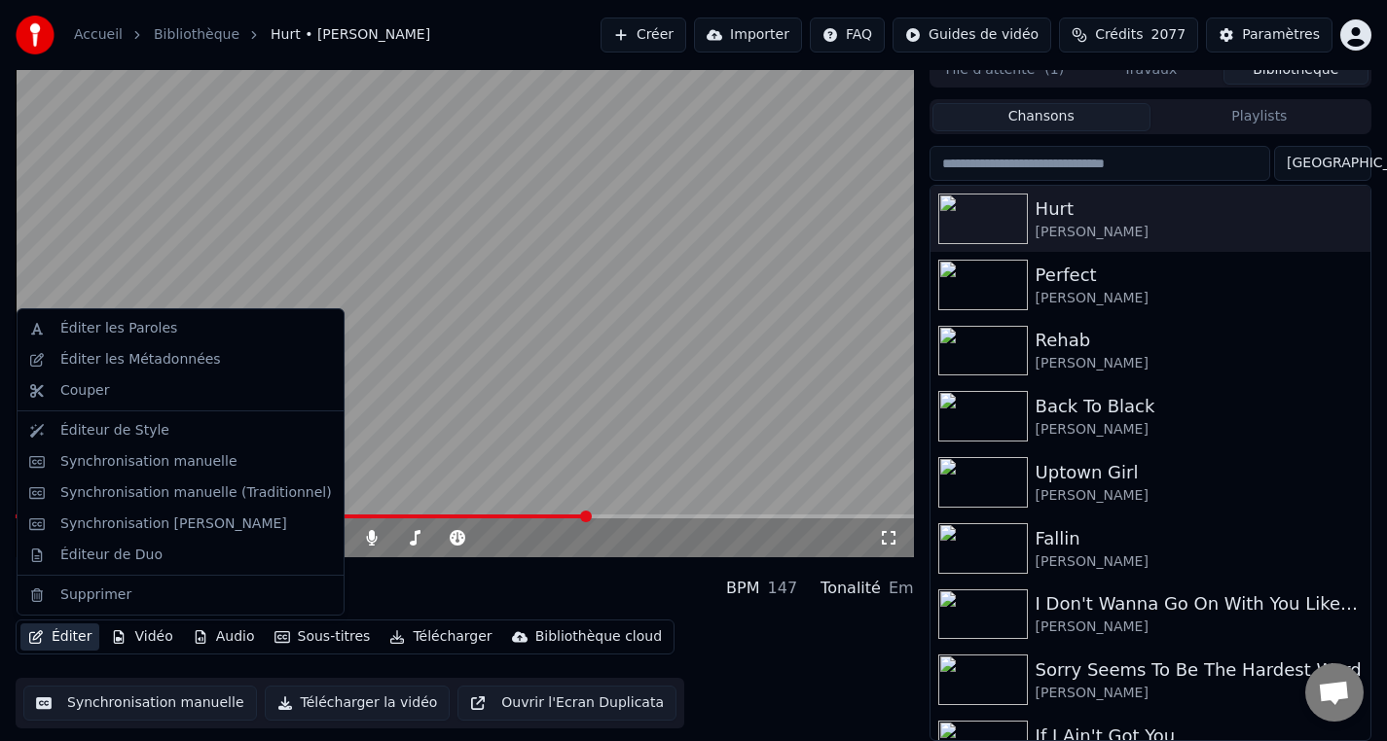
click at [88, 645] on button "Éditer" at bounding box center [59, 637] width 79 height 27
click at [137, 503] on div "Synchronisation manuelle (Traditionnel)" at bounding box center [180, 493] width 318 height 31
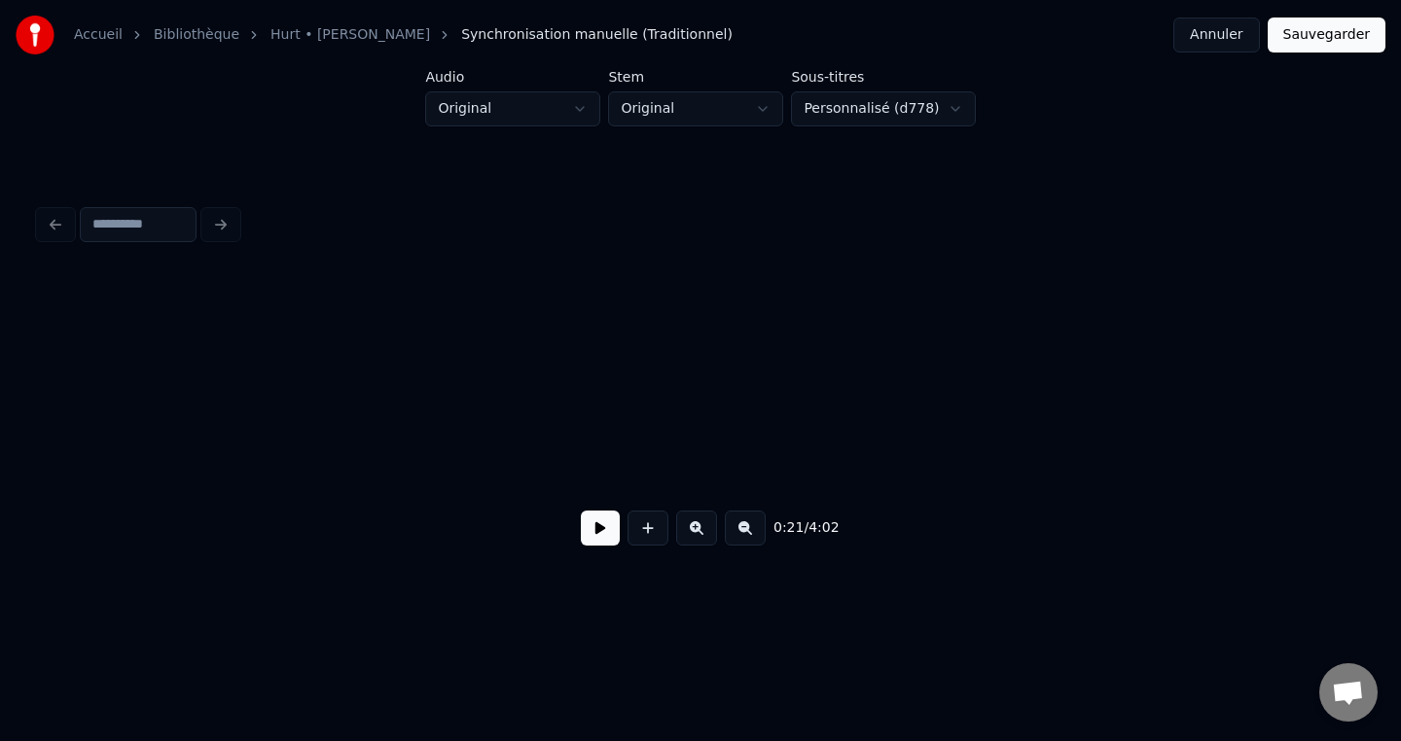
scroll to position [0, 4272]
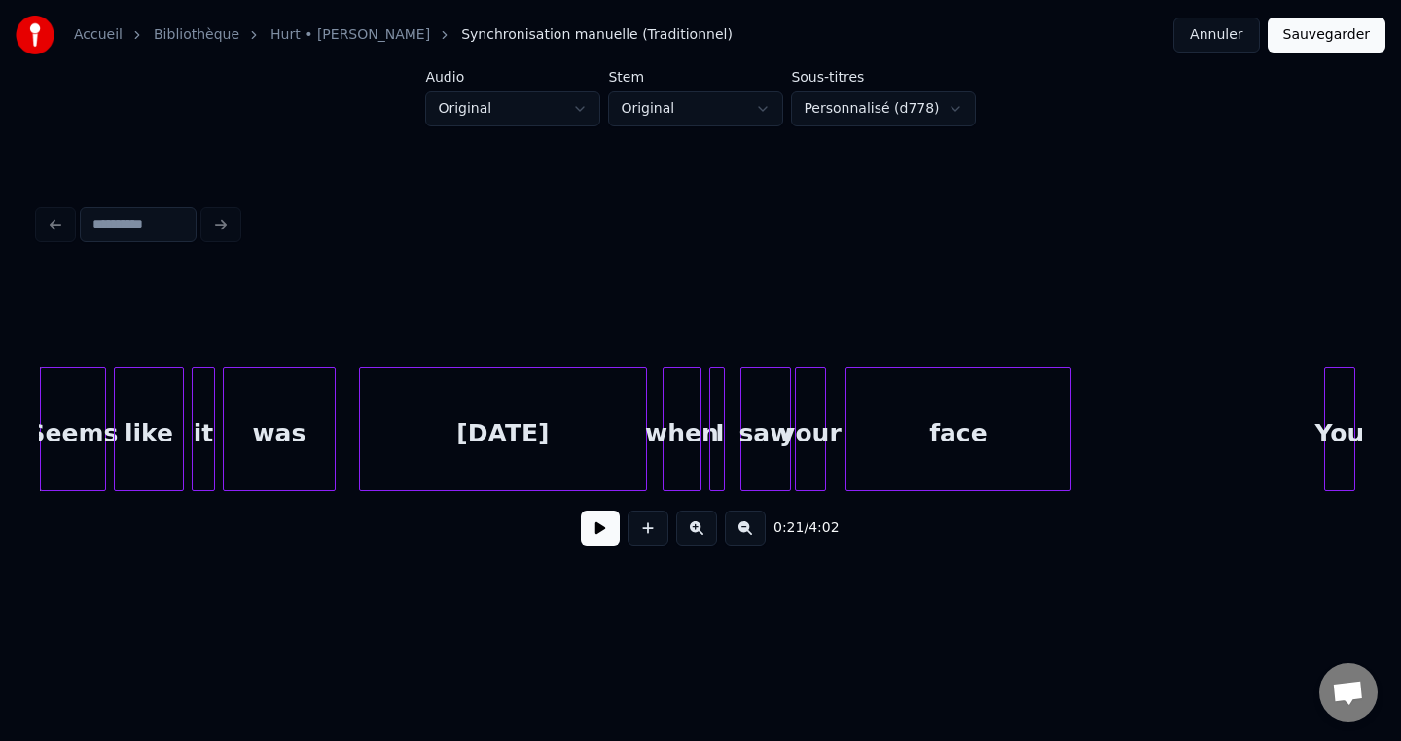
click at [712, 458] on div at bounding box center [713, 429] width 6 height 123
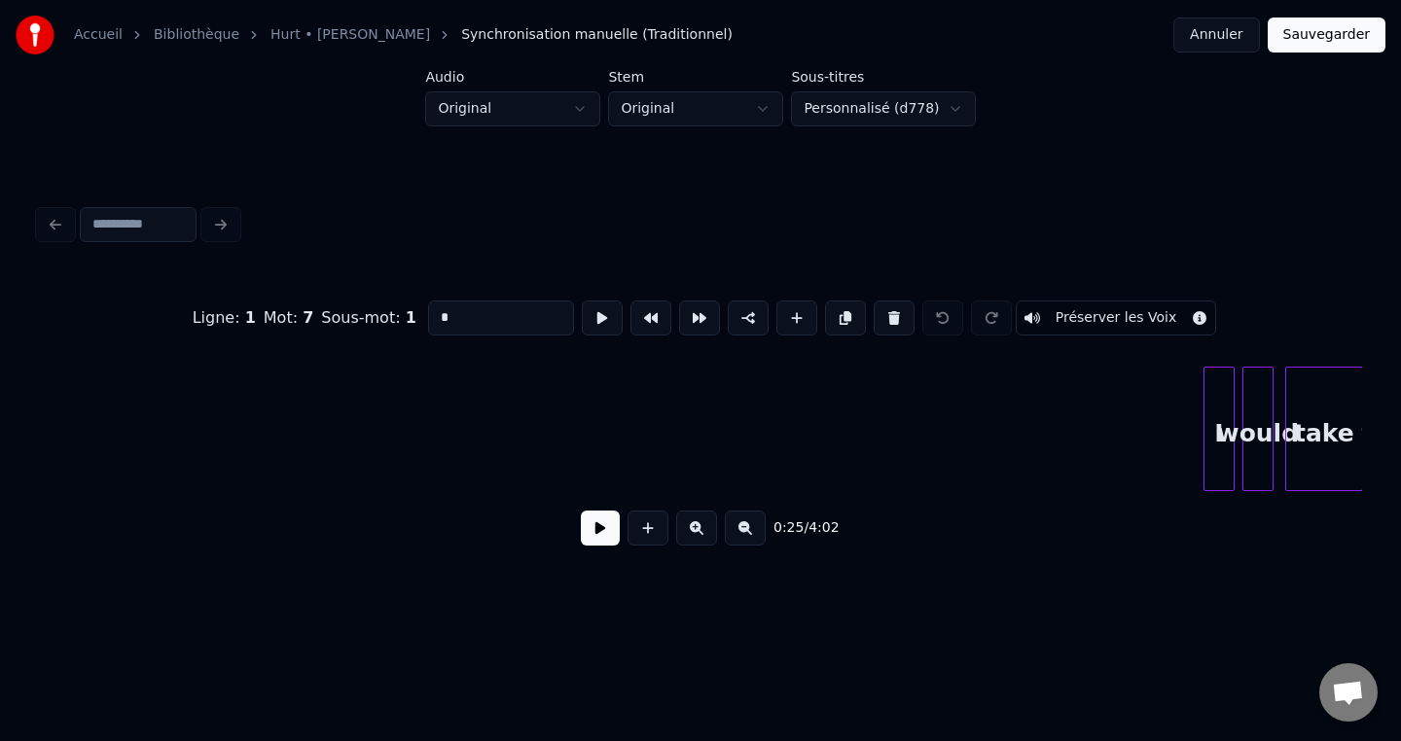
scroll to position [0, 11235]
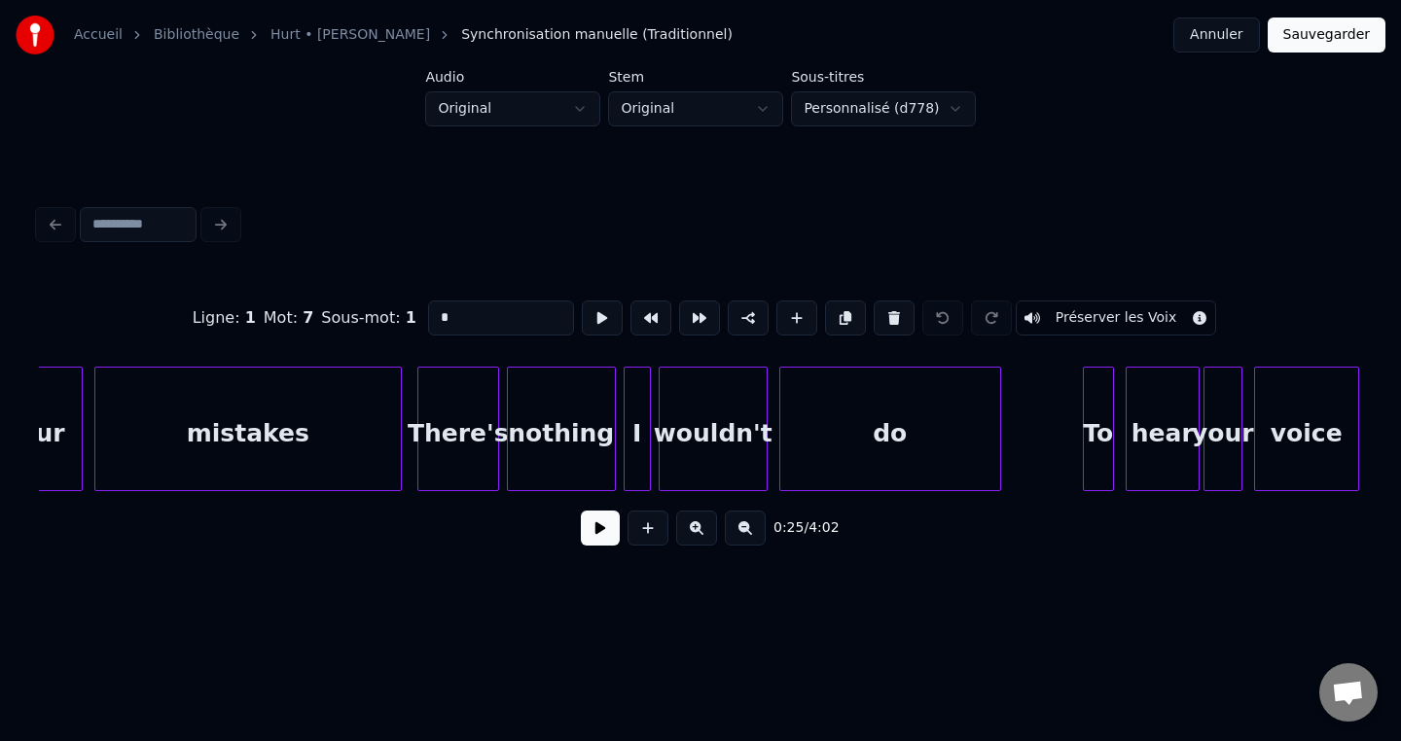
click at [641, 455] on div "I" at bounding box center [637, 434] width 25 height 132
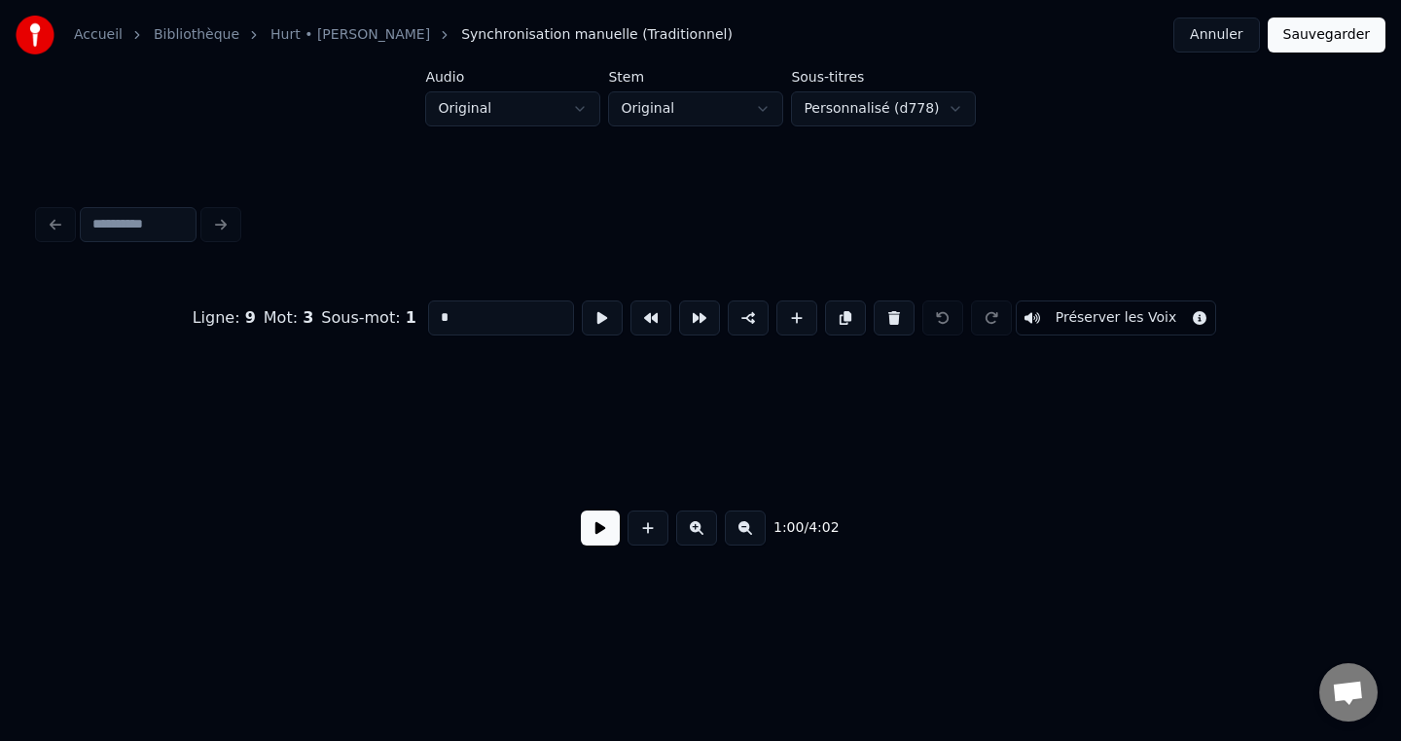
scroll to position [0, 26324]
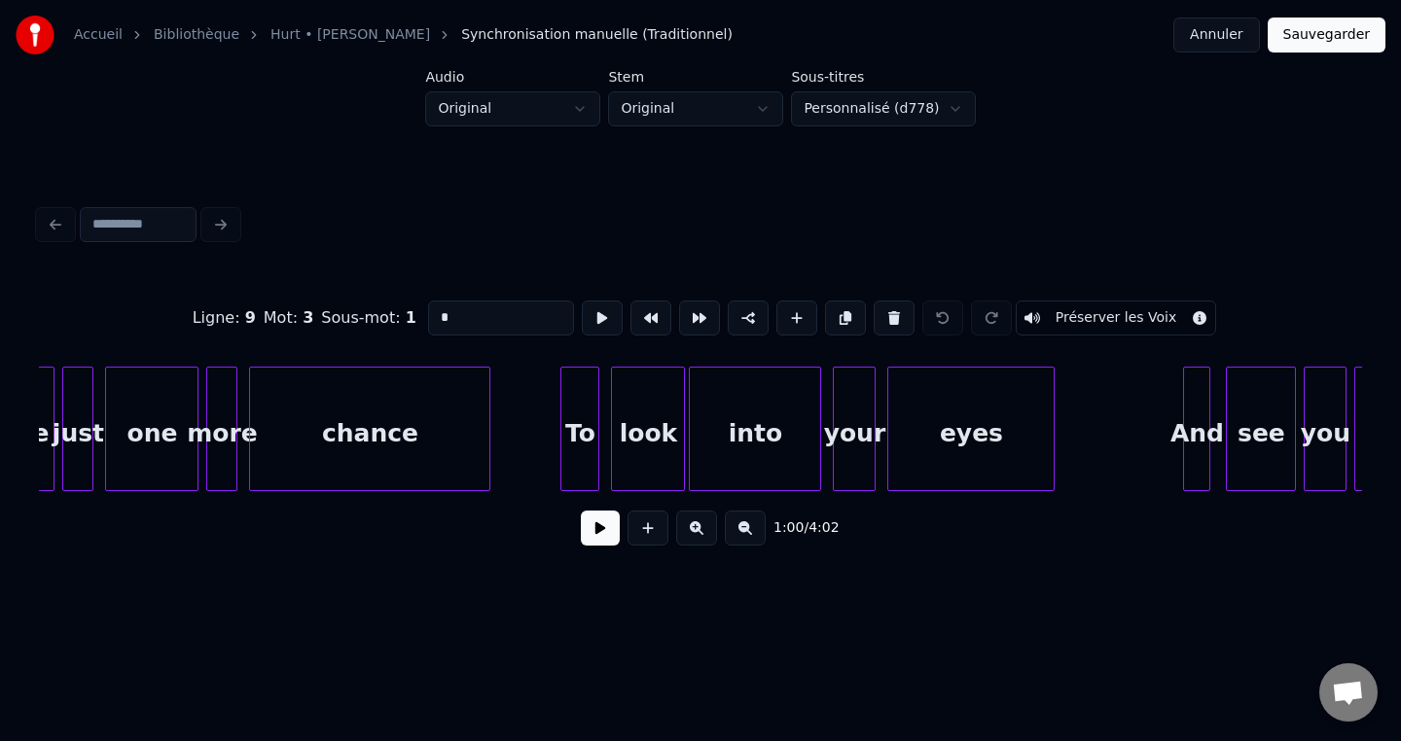
click at [846, 462] on div "your" at bounding box center [854, 434] width 41 height 132
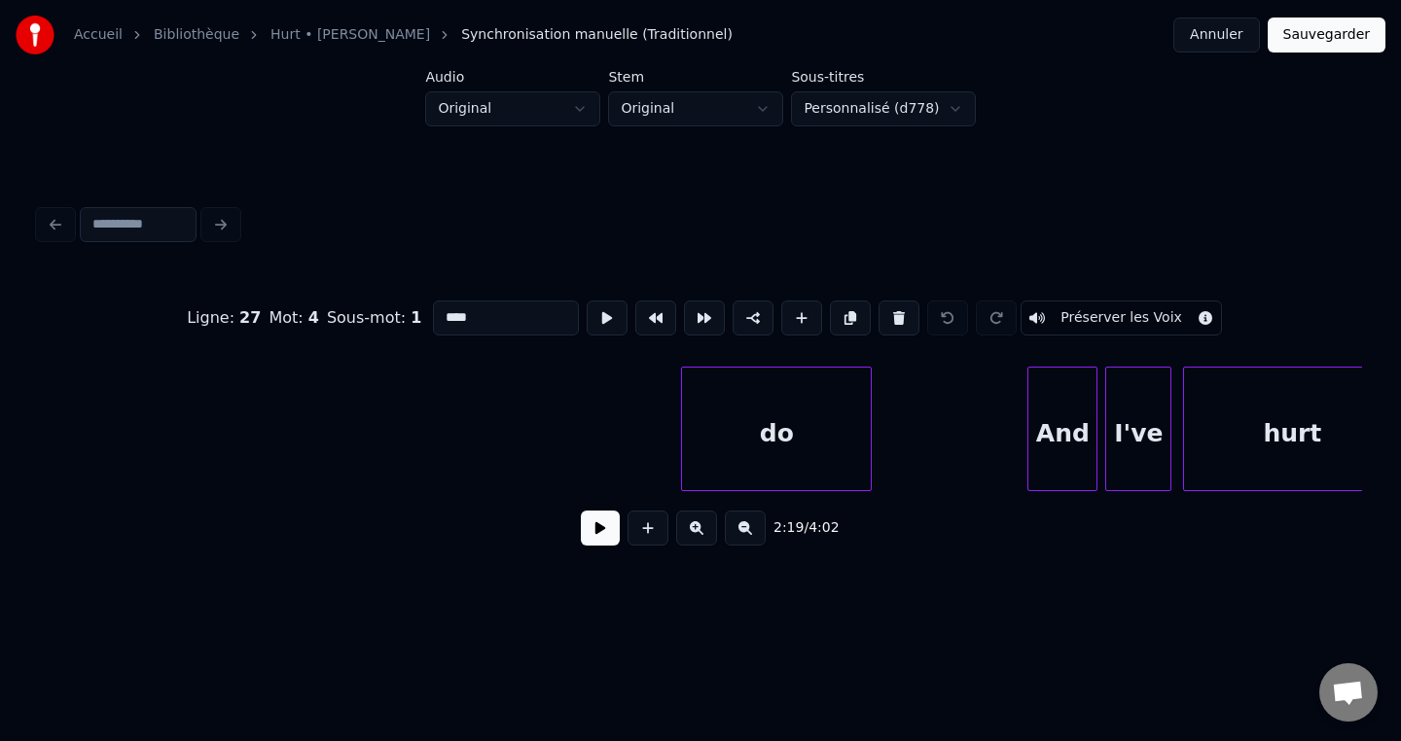
scroll to position [0, 30578]
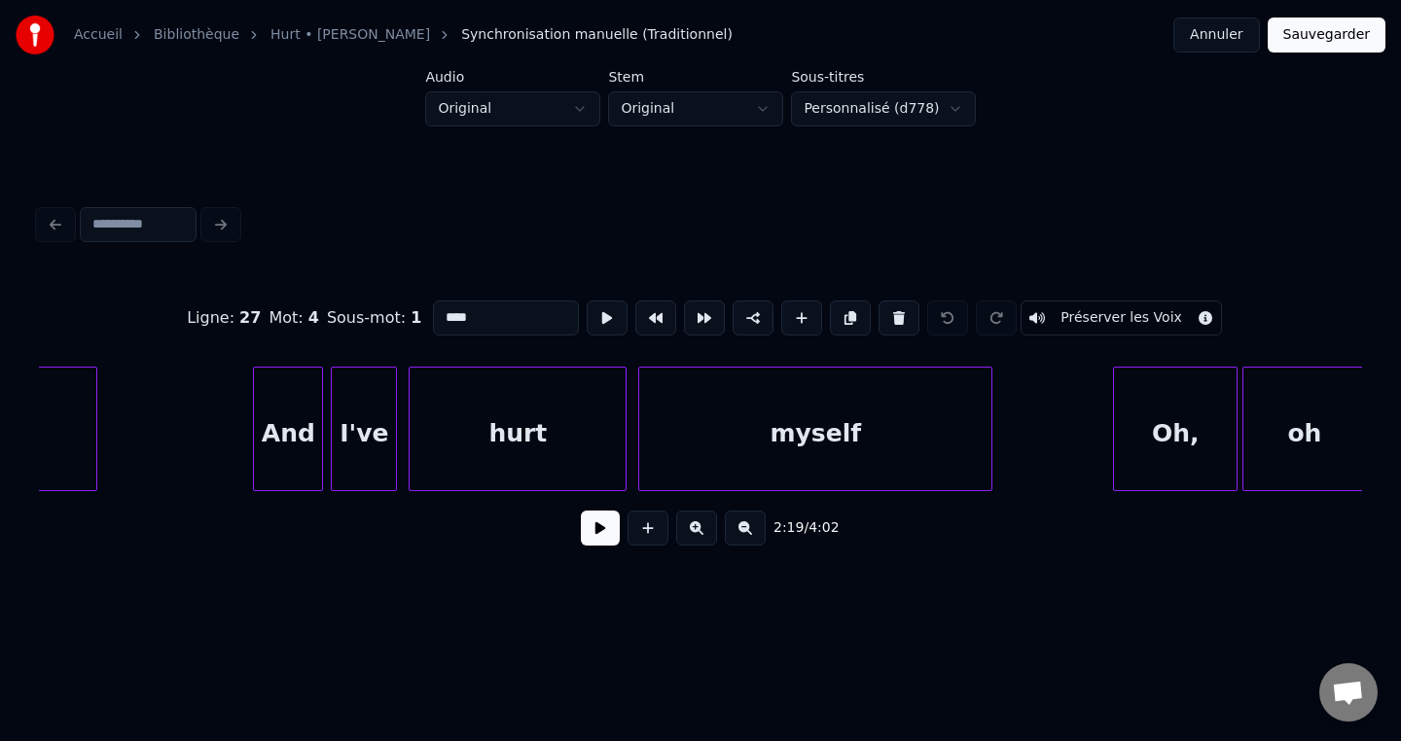
click at [1156, 444] on div "Oh," at bounding box center [1175, 434] width 123 height 132
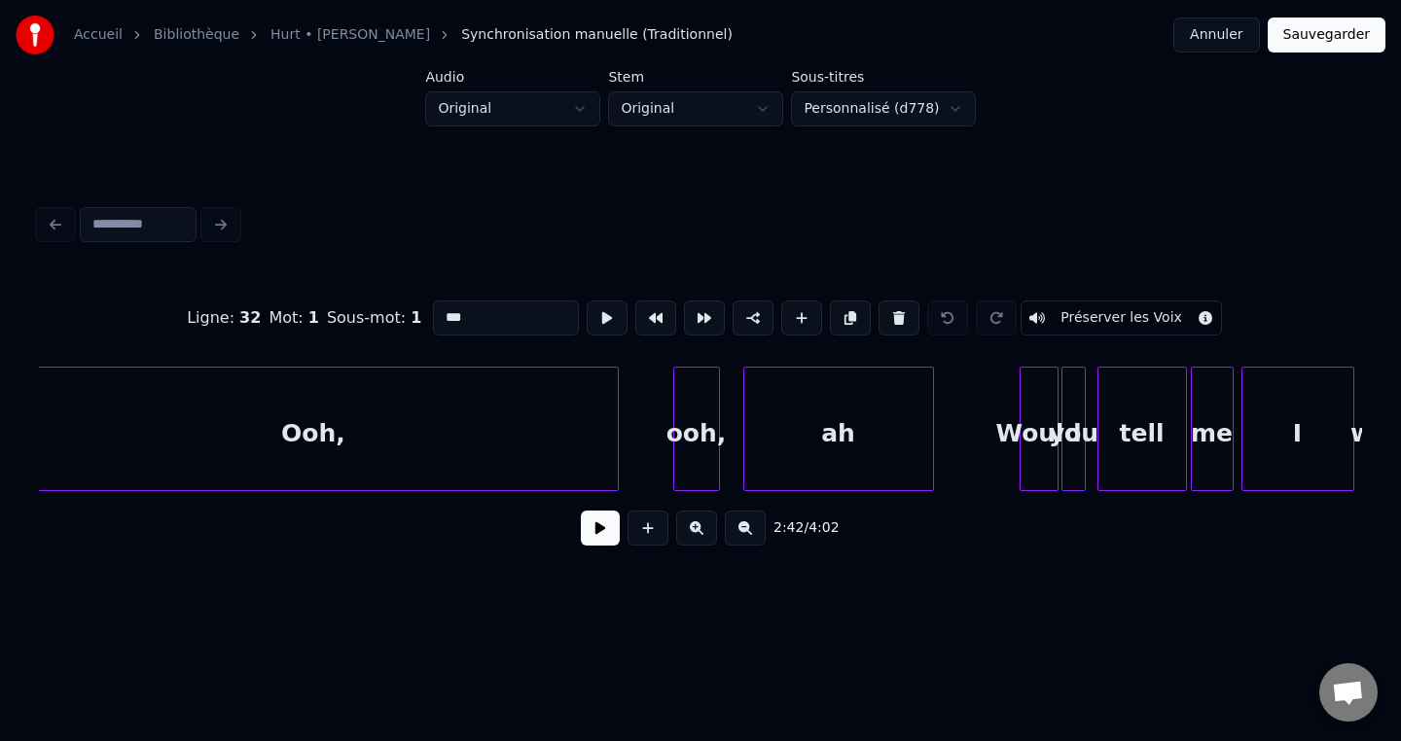
scroll to position [0, 22105]
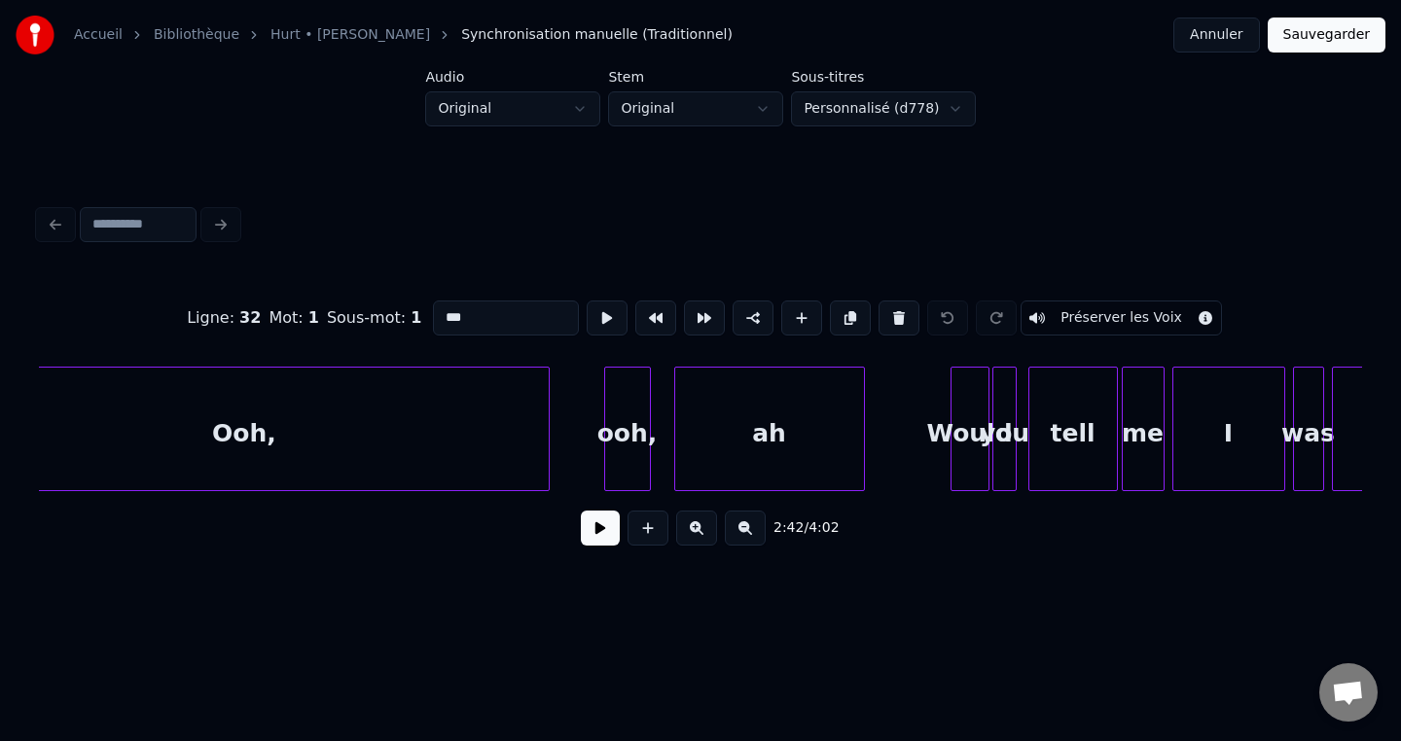
click at [739, 470] on div "ah" at bounding box center [769, 434] width 189 height 132
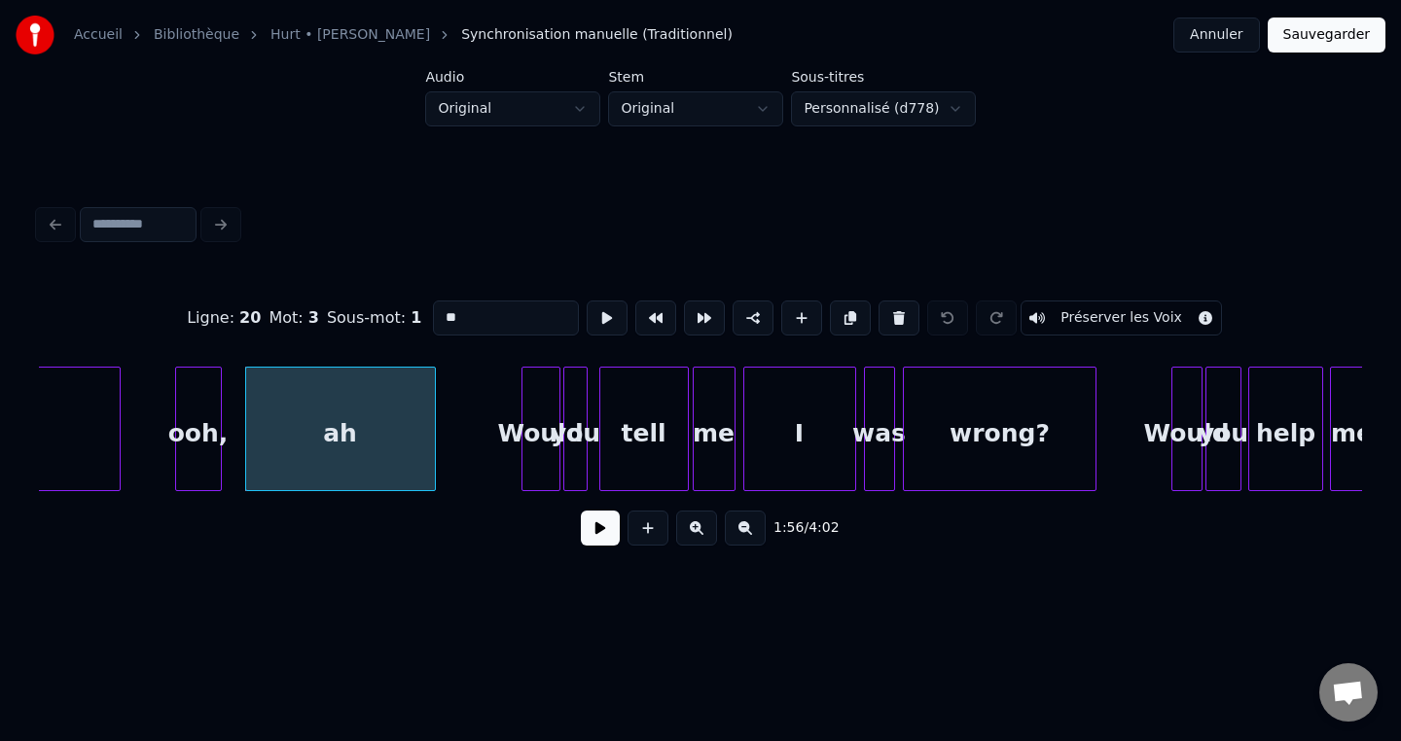
scroll to position [0, 22570]
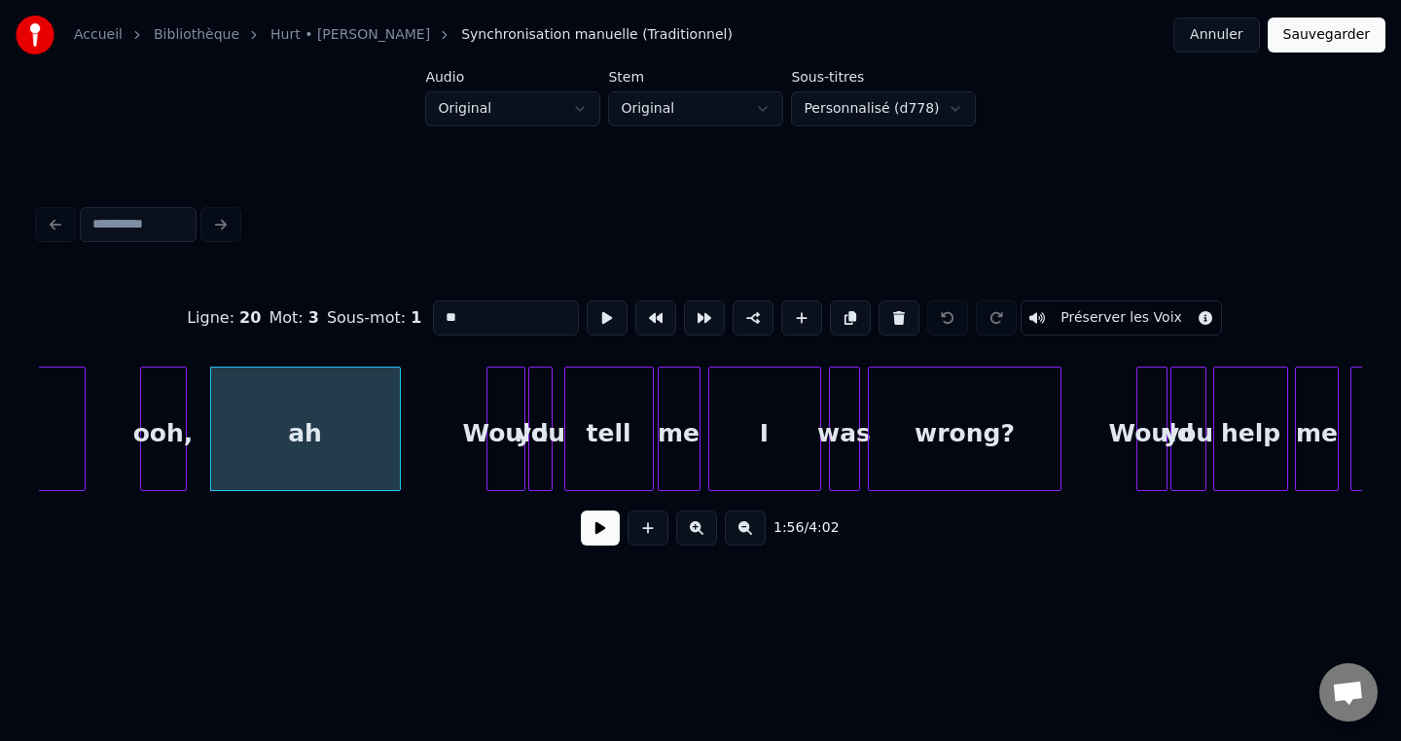
click at [747, 470] on div "I" at bounding box center [764, 434] width 111 height 132
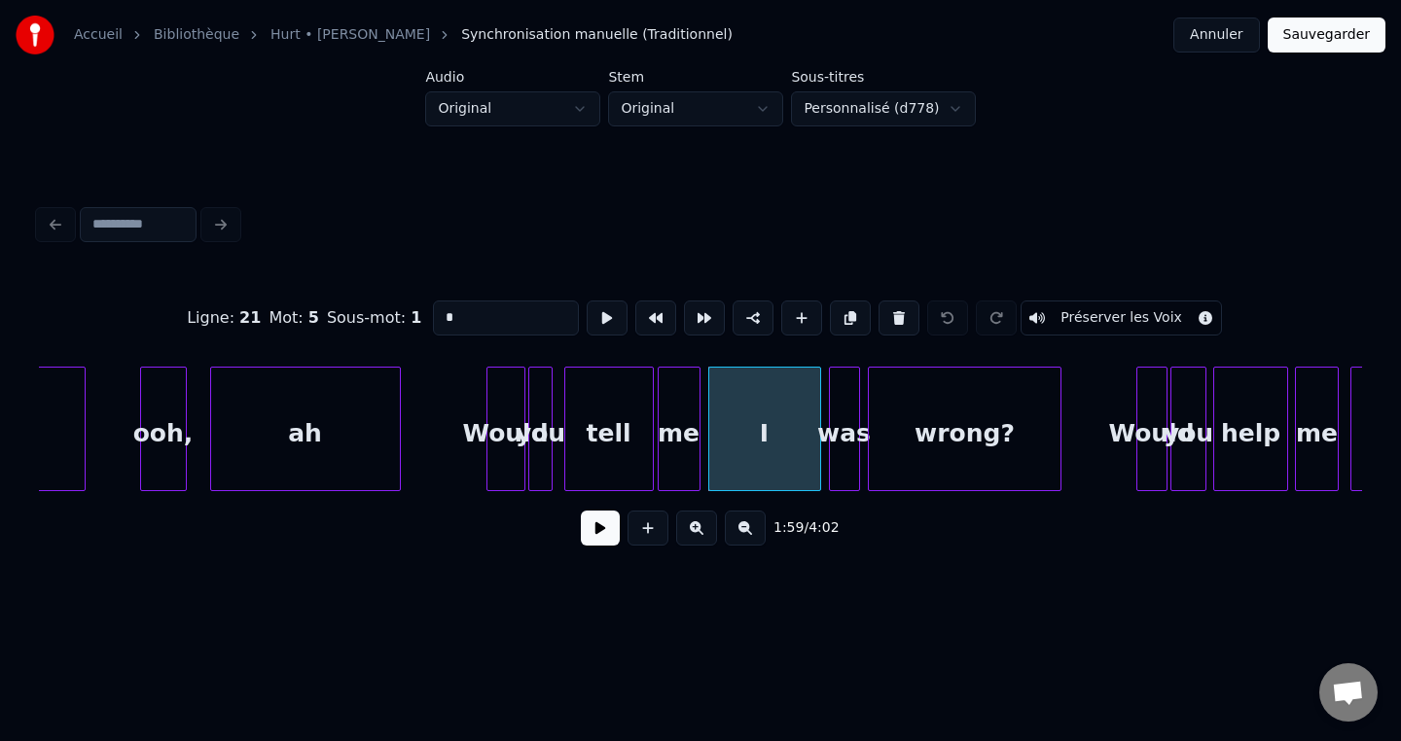
drag, startPoint x: 698, startPoint y: 499, endPoint x: 718, endPoint y: 495, distance: 20.8
click at [730, 497] on div "Ligne : 21 Mot : 5 Sous-mot : 1 * Préserver les Voix 1:59 / 4:02" at bounding box center [700, 418] width 1323 height 296
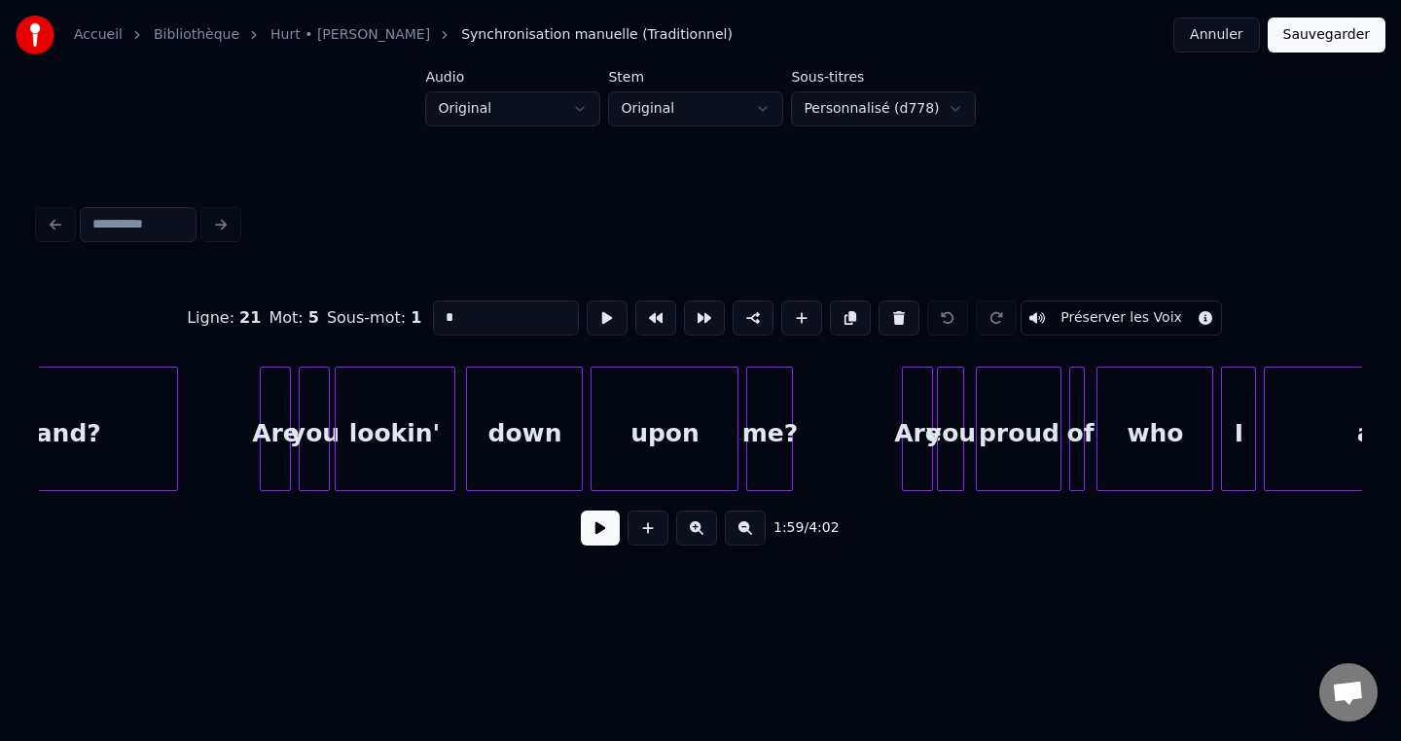
scroll to position [0, 24138]
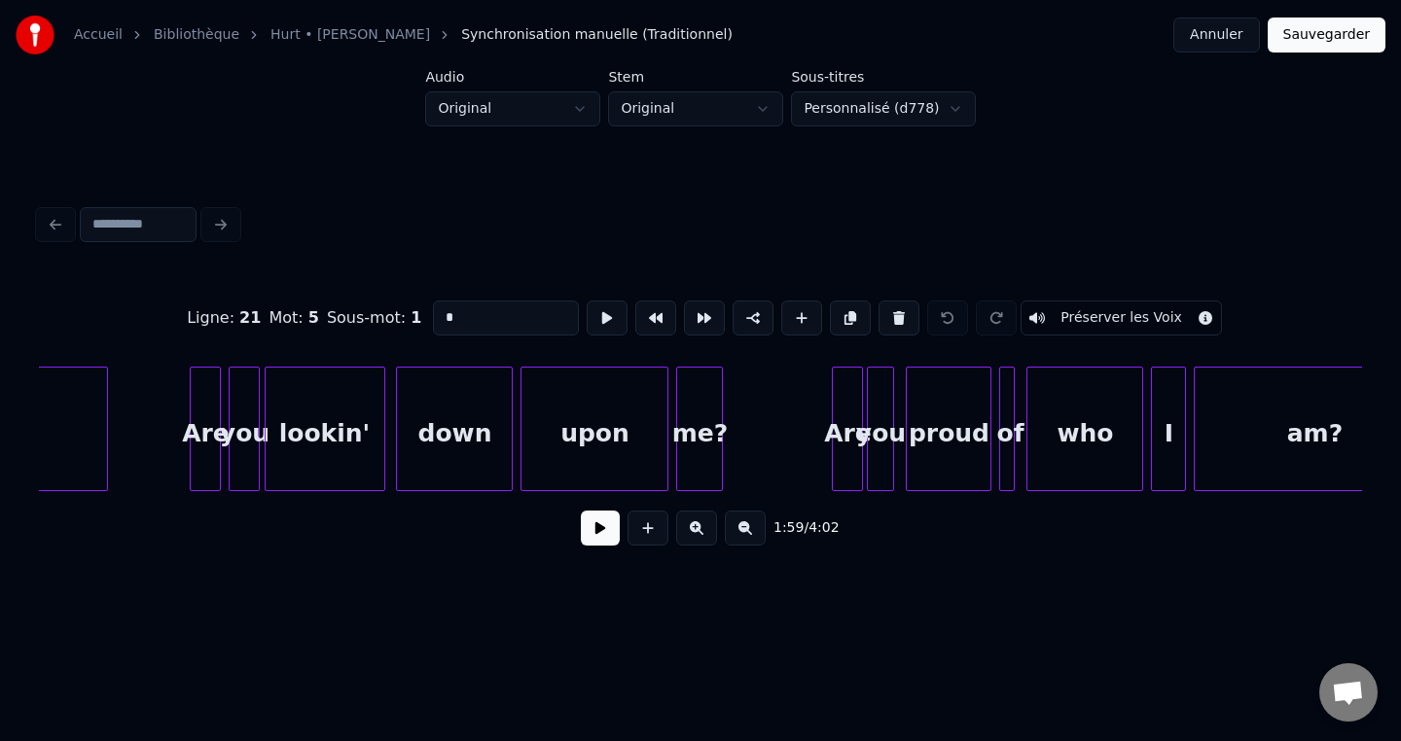
click at [709, 465] on div "me?" at bounding box center [699, 434] width 45 height 132
click at [1169, 459] on div "I" at bounding box center [1168, 434] width 33 height 132
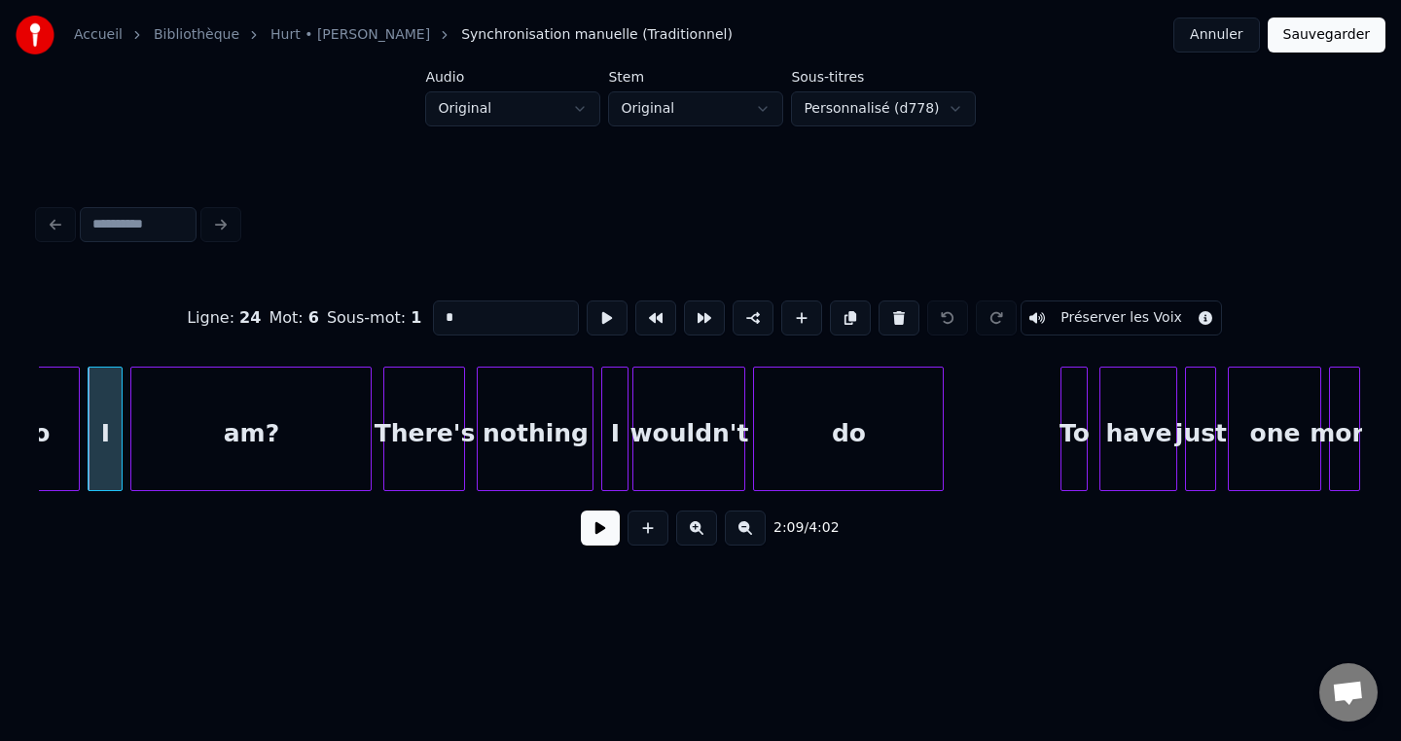
scroll to position [0, 25237]
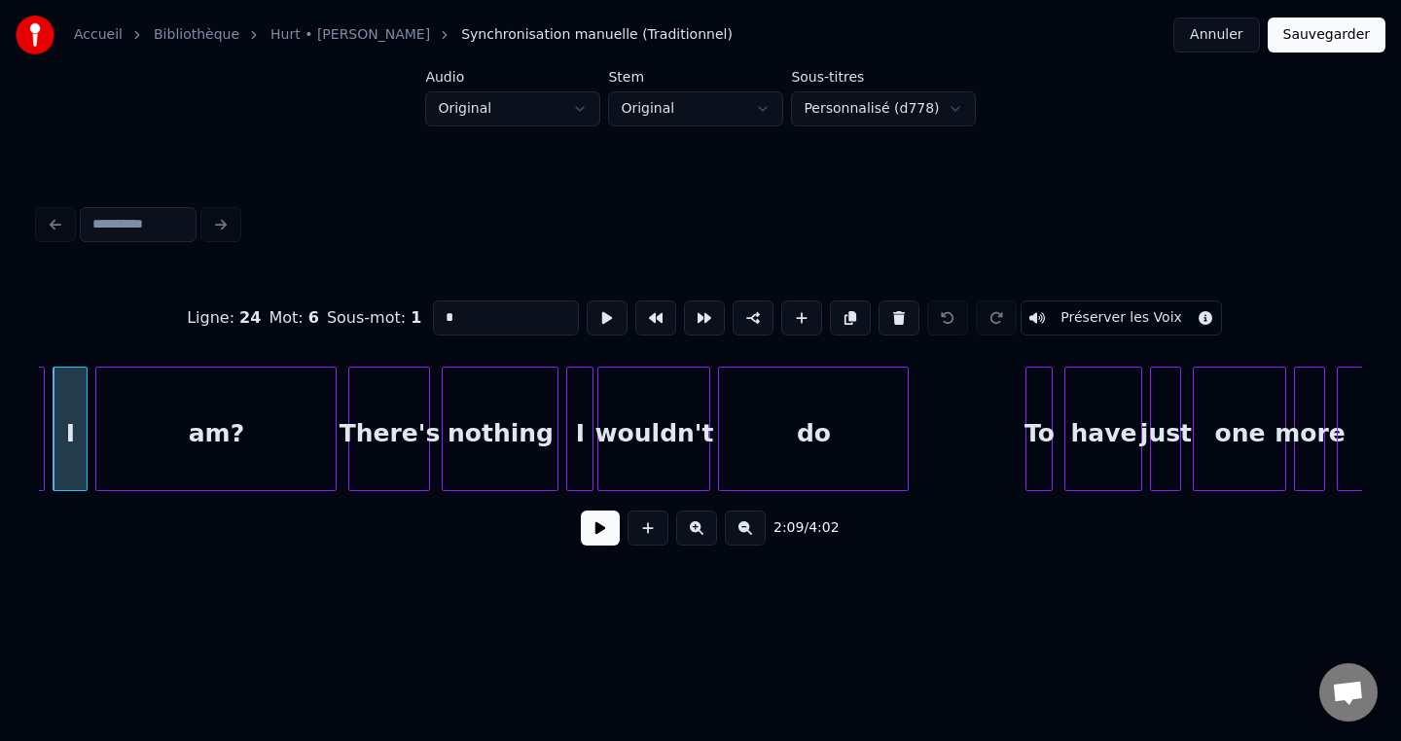
click at [582, 449] on div "I" at bounding box center [579, 434] width 25 height 132
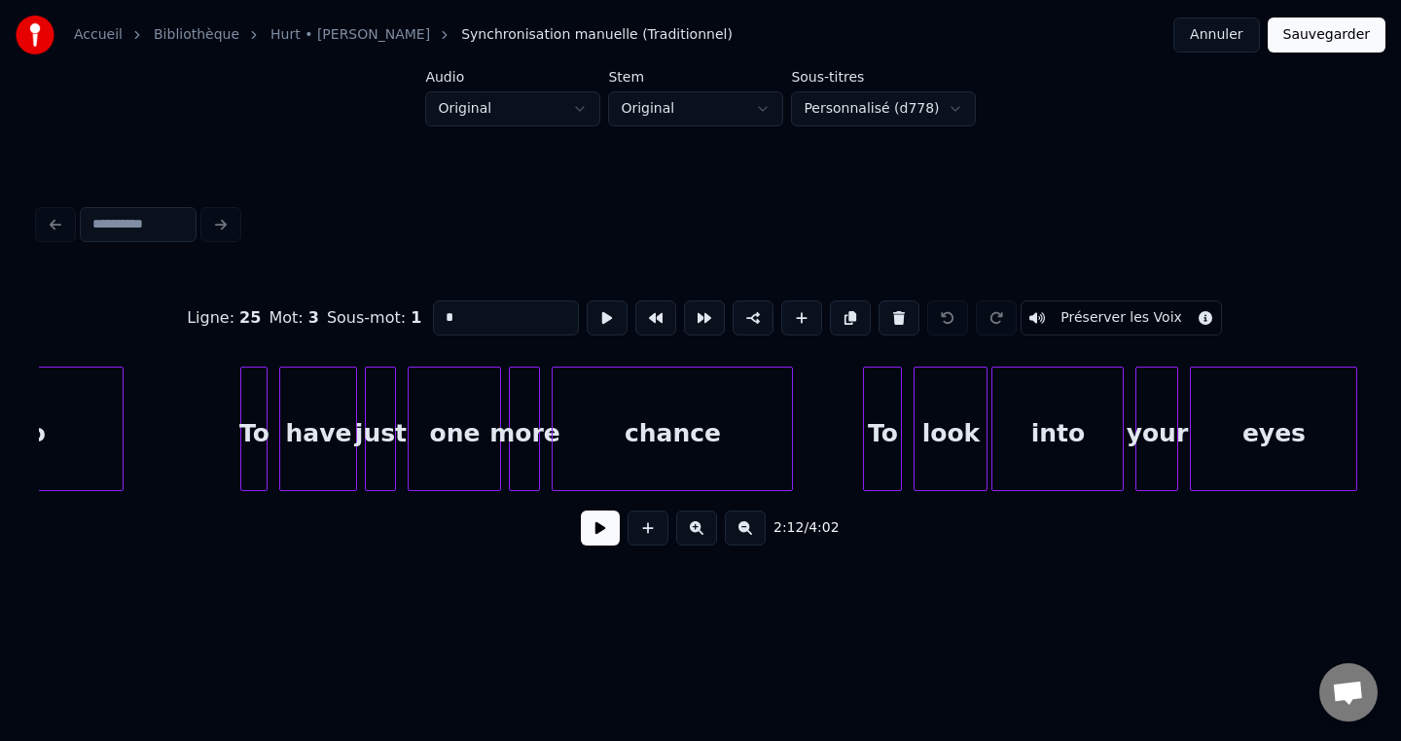
drag, startPoint x: 761, startPoint y: 497, endPoint x: 784, endPoint y: 496, distance: 23.4
click at [784, 491] on div "do To have just one more chance To look into your eyes" at bounding box center [700, 429] width 1323 height 125
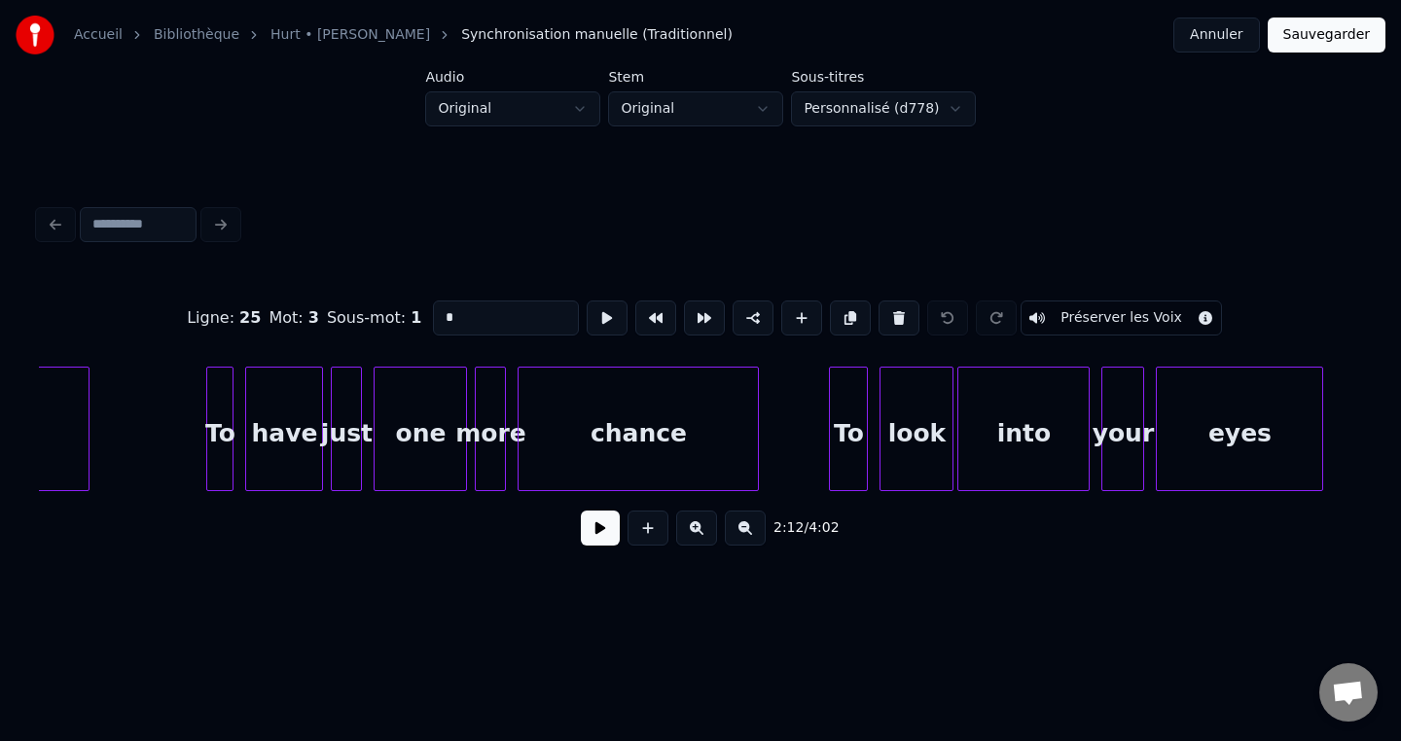
click at [1194, 460] on div "eyes" at bounding box center [1239, 434] width 165 height 132
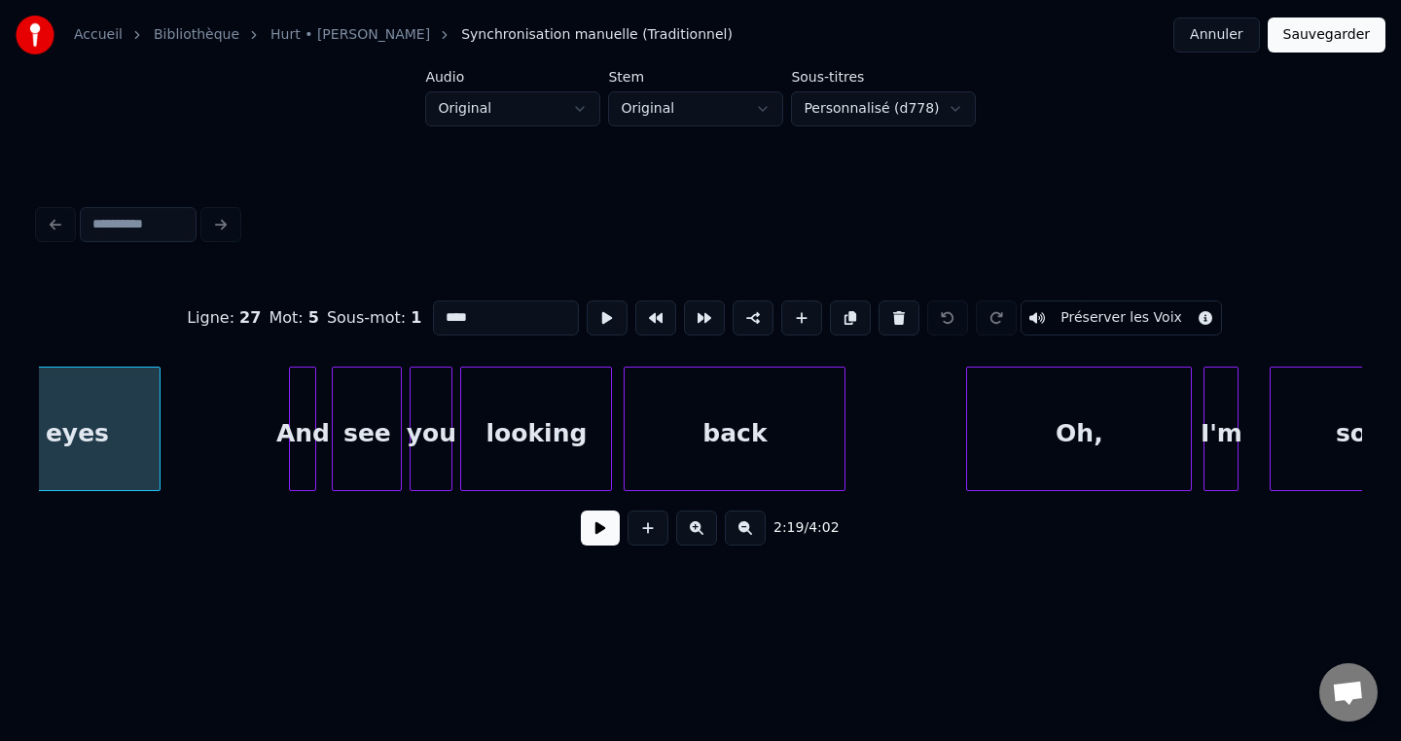
scroll to position [0, 27254]
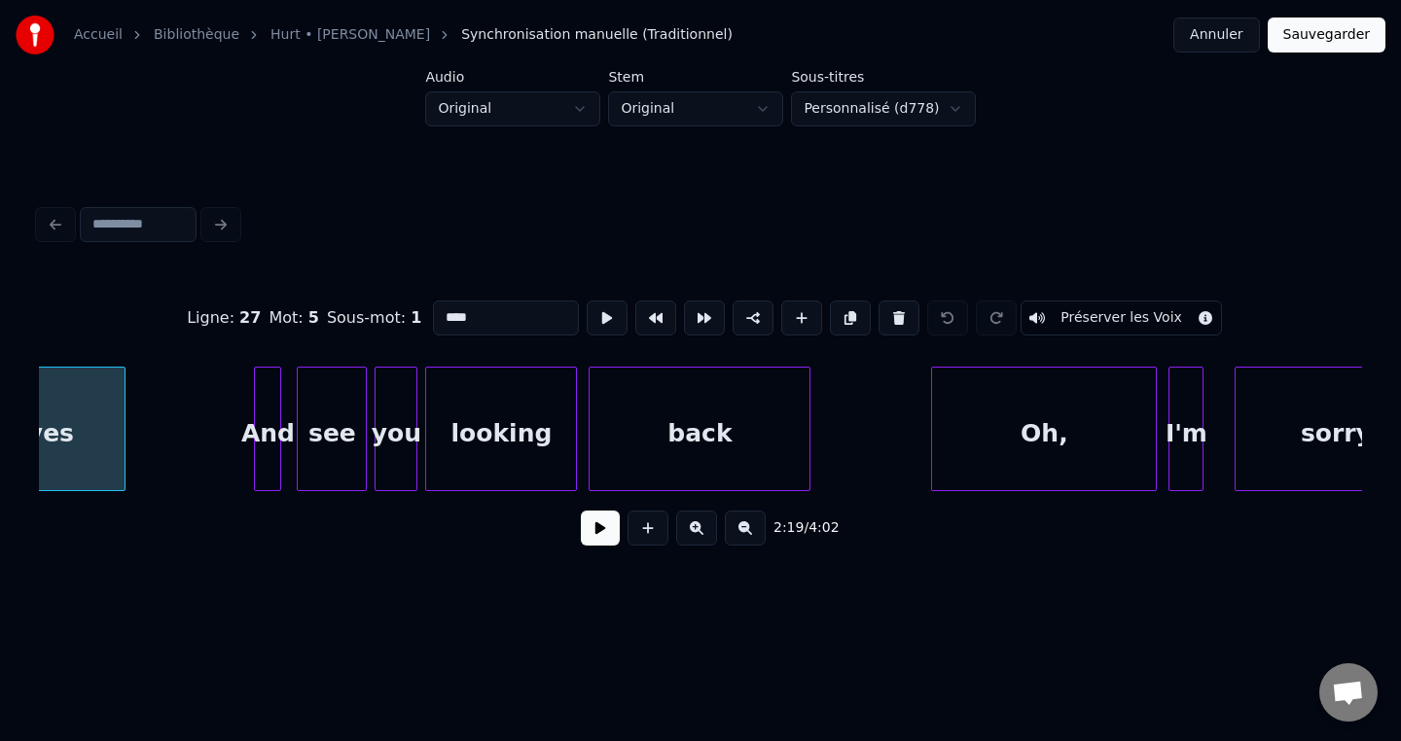
click at [993, 453] on div "Oh," at bounding box center [1044, 434] width 224 height 132
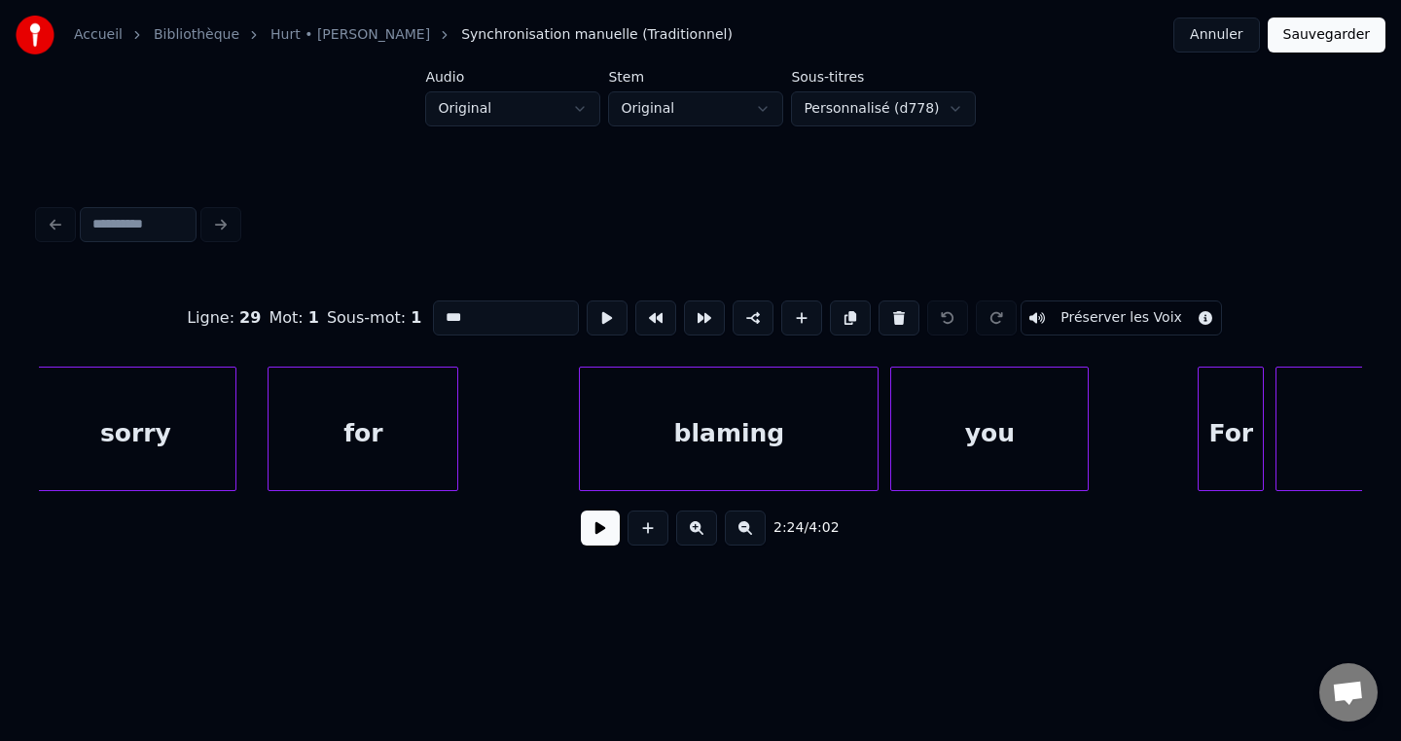
scroll to position [0, 28489]
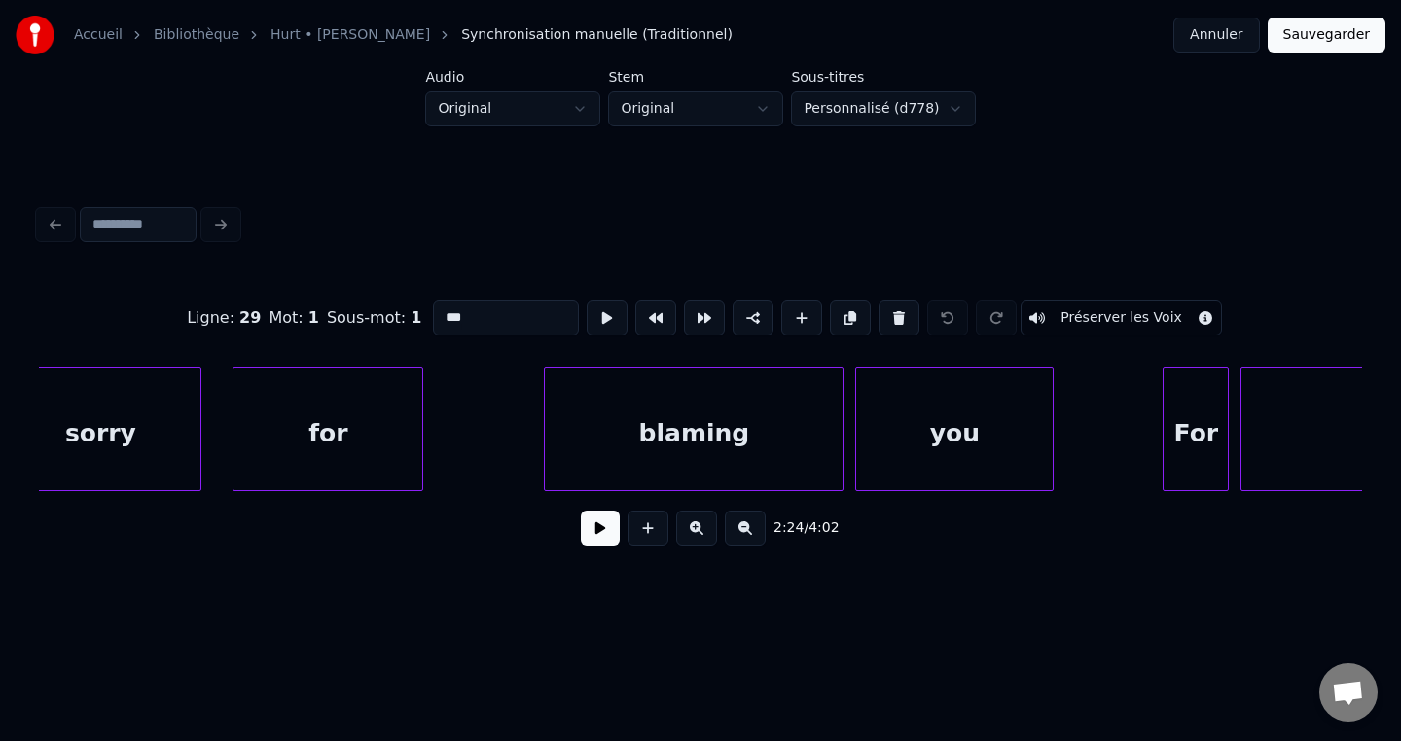
click at [926, 450] on div "you" at bounding box center [954, 434] width 197 height 132
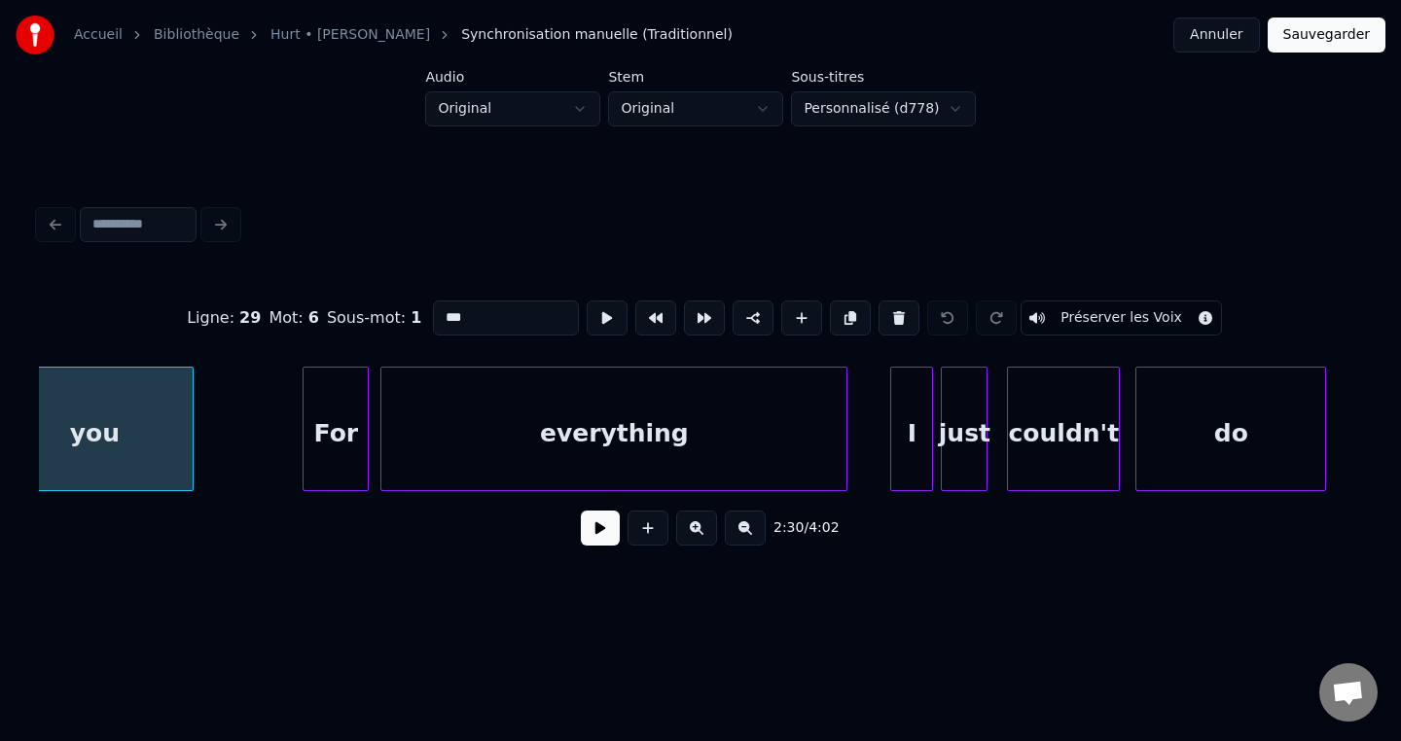
scroll to position [0, 29384]
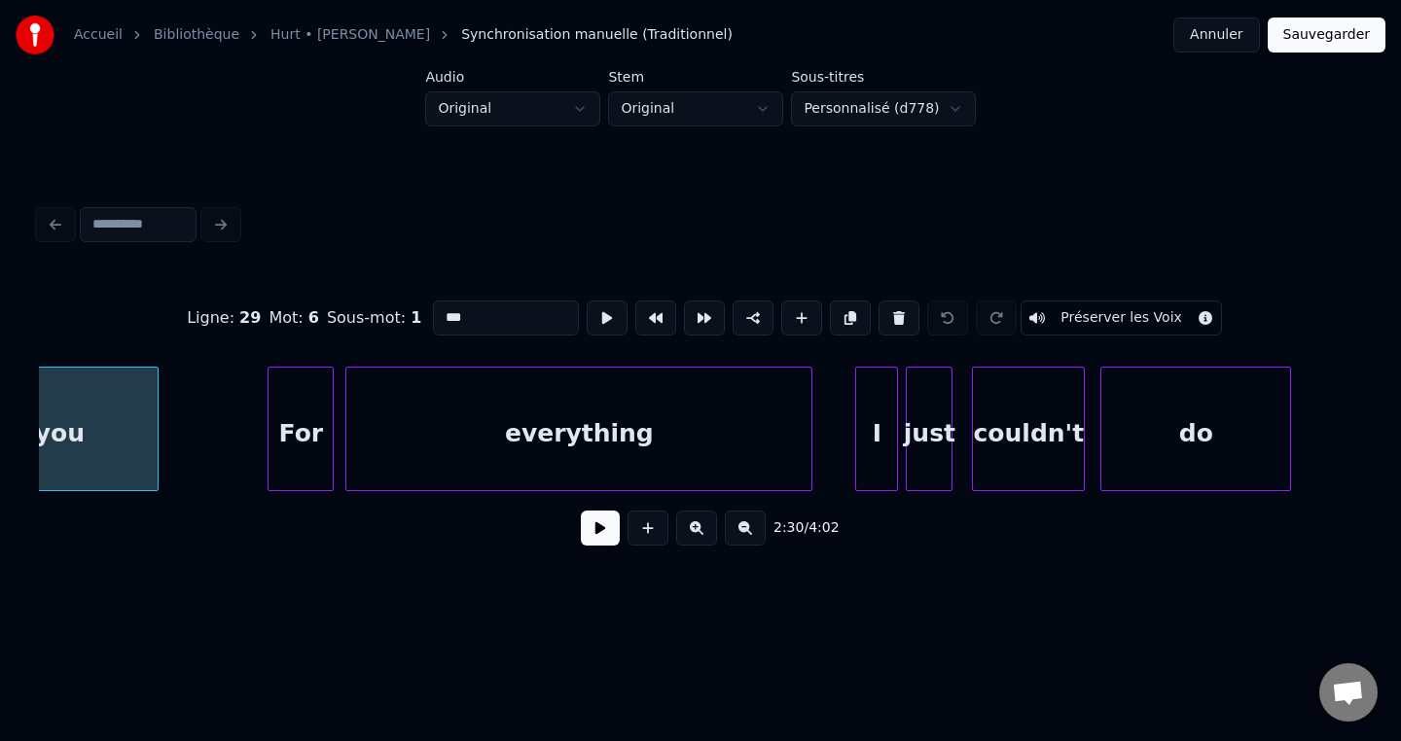
click at [877, 467] on div "I" at bounding box center [876, 434] width 41 height 132
type input "*"
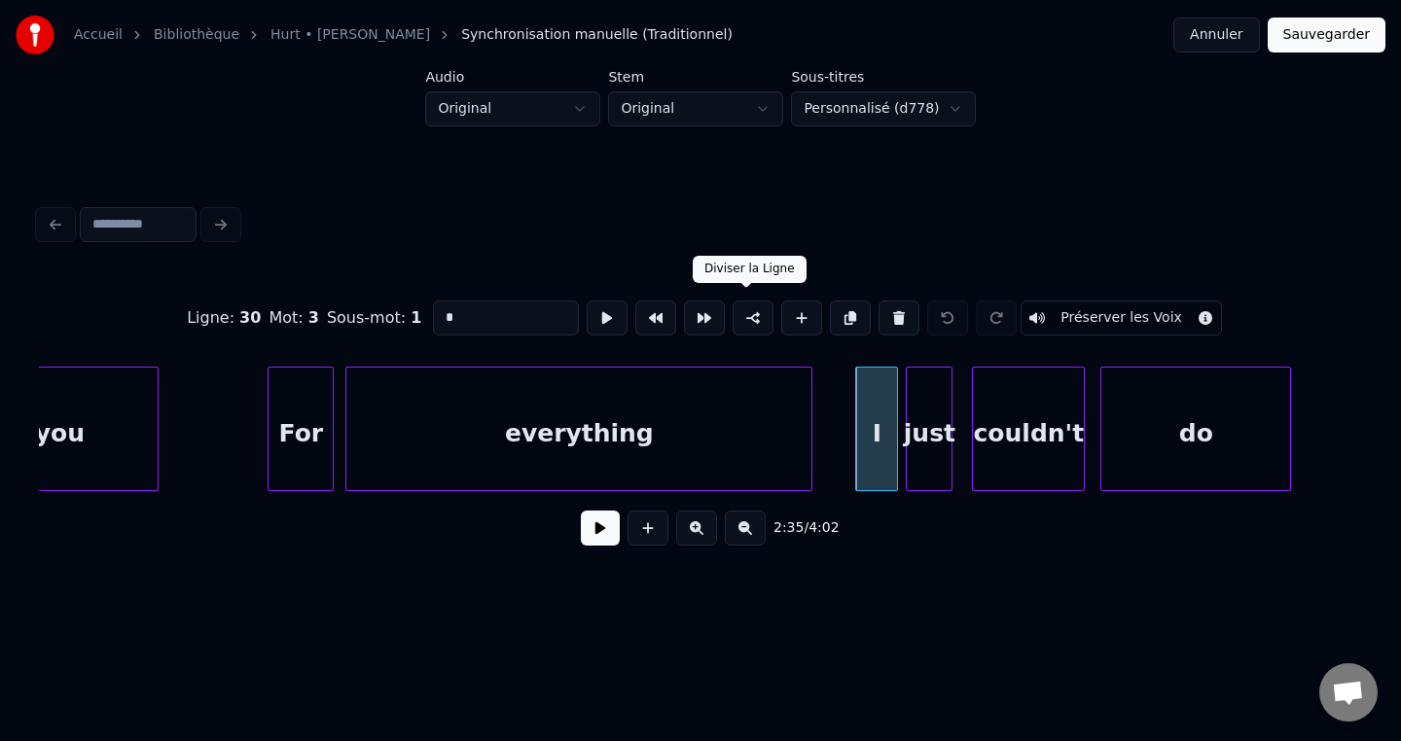
click at [748, 314] on button at bounding box center [753, 318] width 41 height 35
click at [1336, 46] on button "Sauvegarder" at bounding box center [1327, 35] width 118 height 35
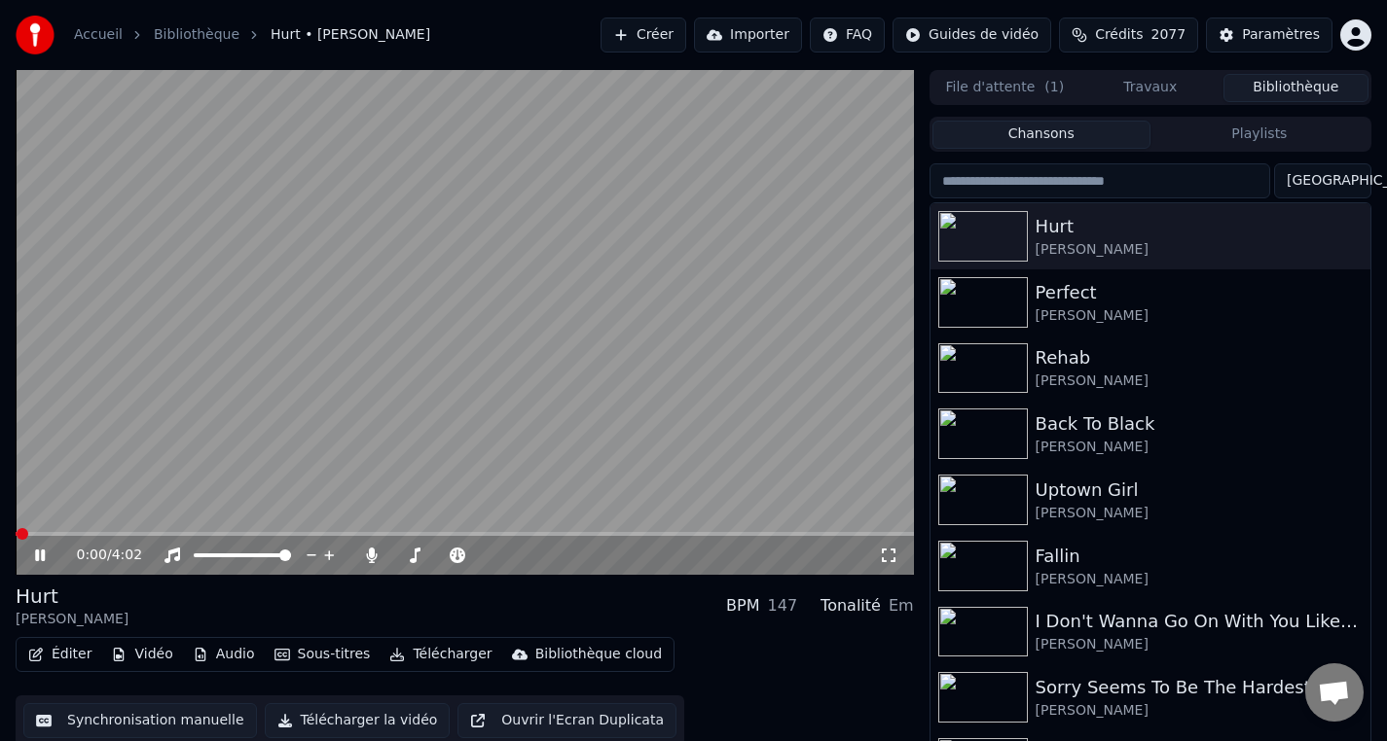
click at [67, 658] on button "Éditer" at bounding box center [59, 654] width 79 height 27
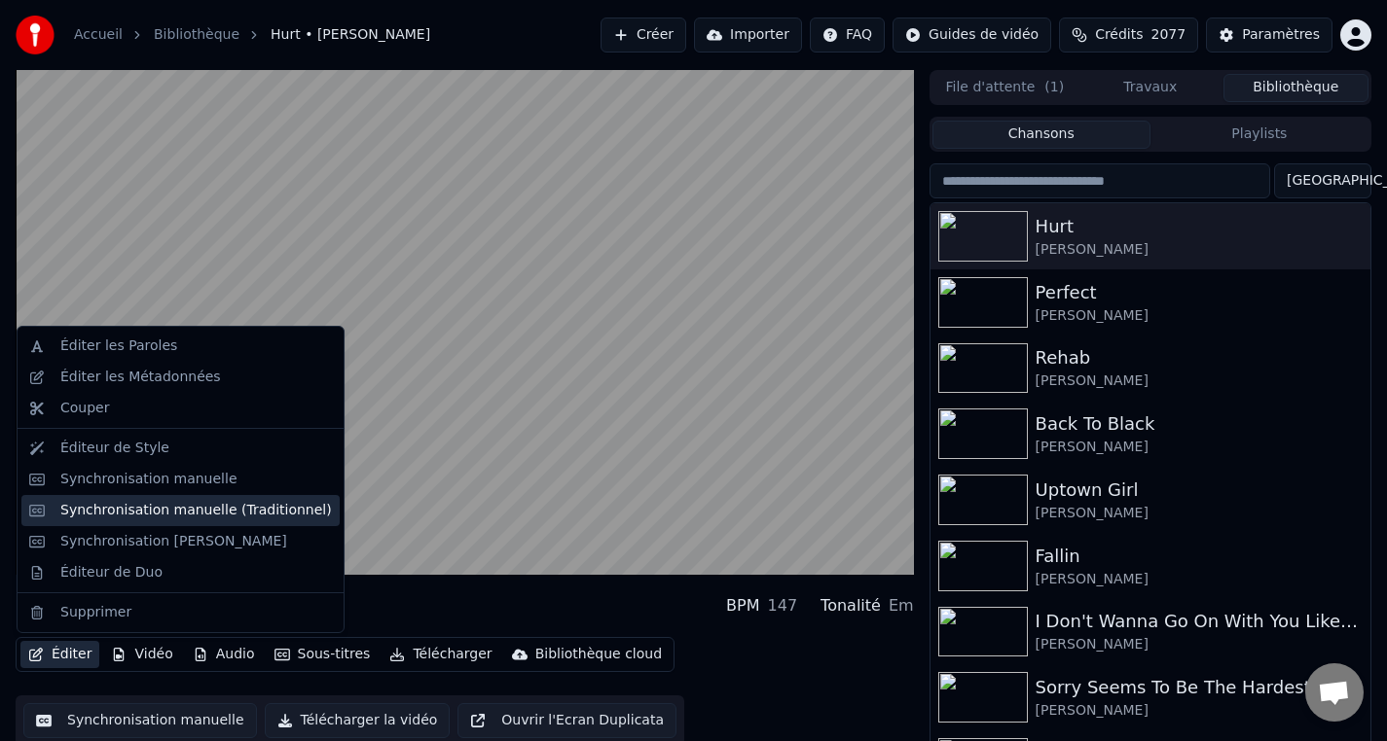
click at [136, 517] on div "Synchronisation manuelle (Traditionnel)" at bounding box center [195, 510] width 271 height 19
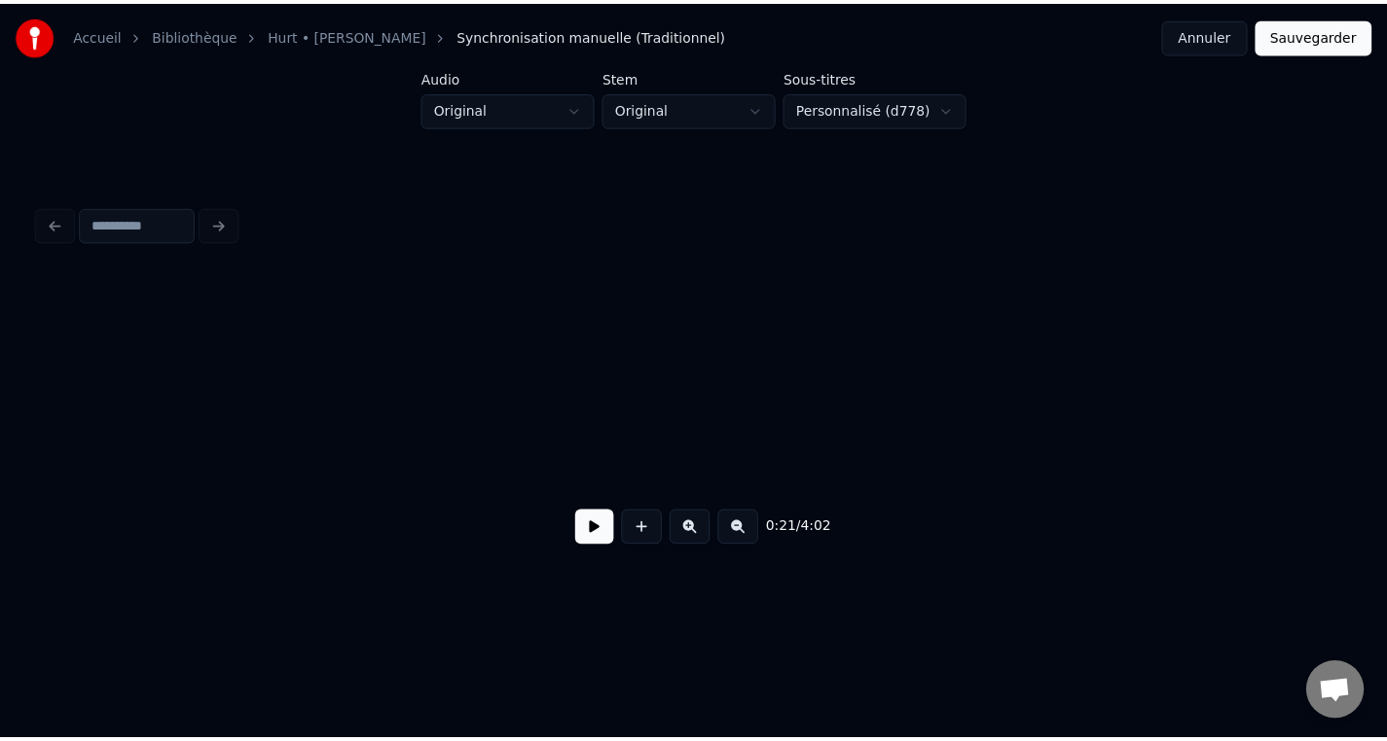
scroll to position [0, 17426]
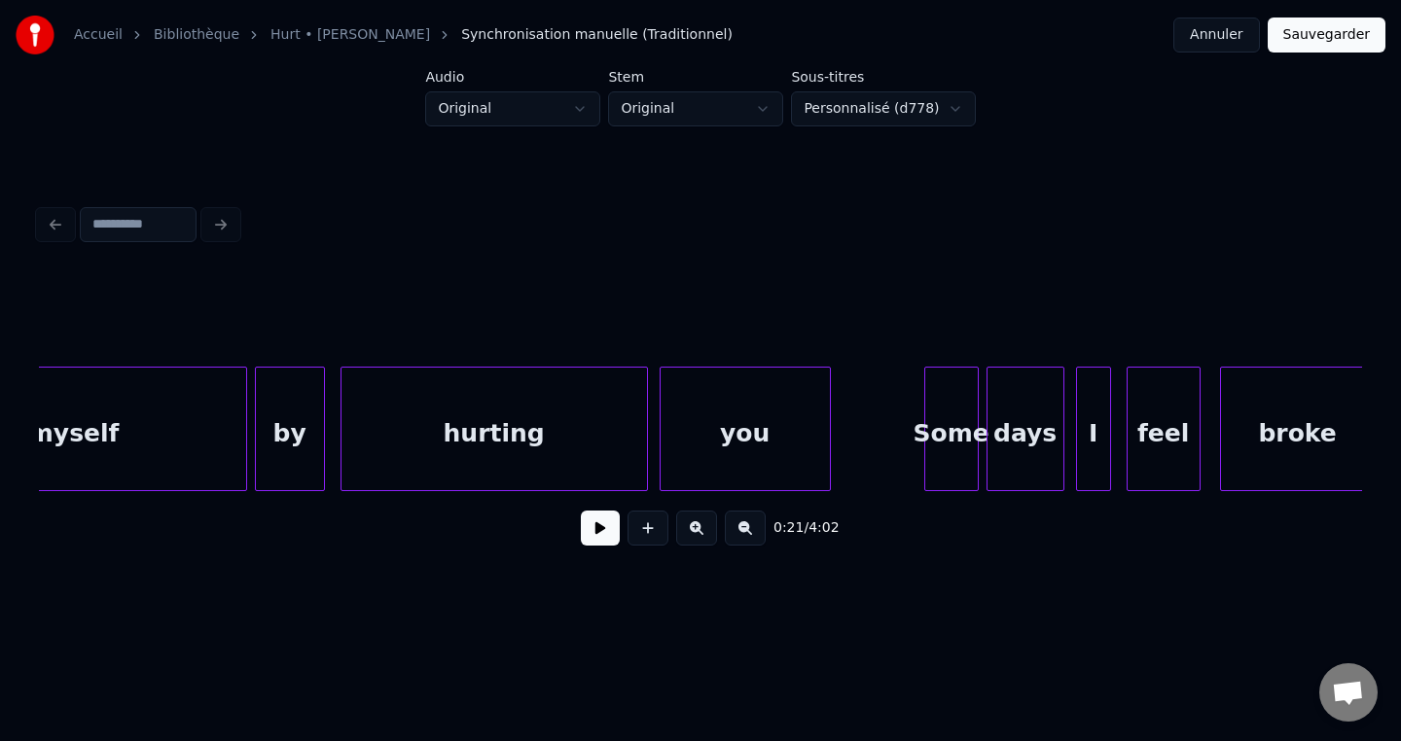
click at [767, 393] on div "you" at bounding box center [745, 434] width 169 height 132
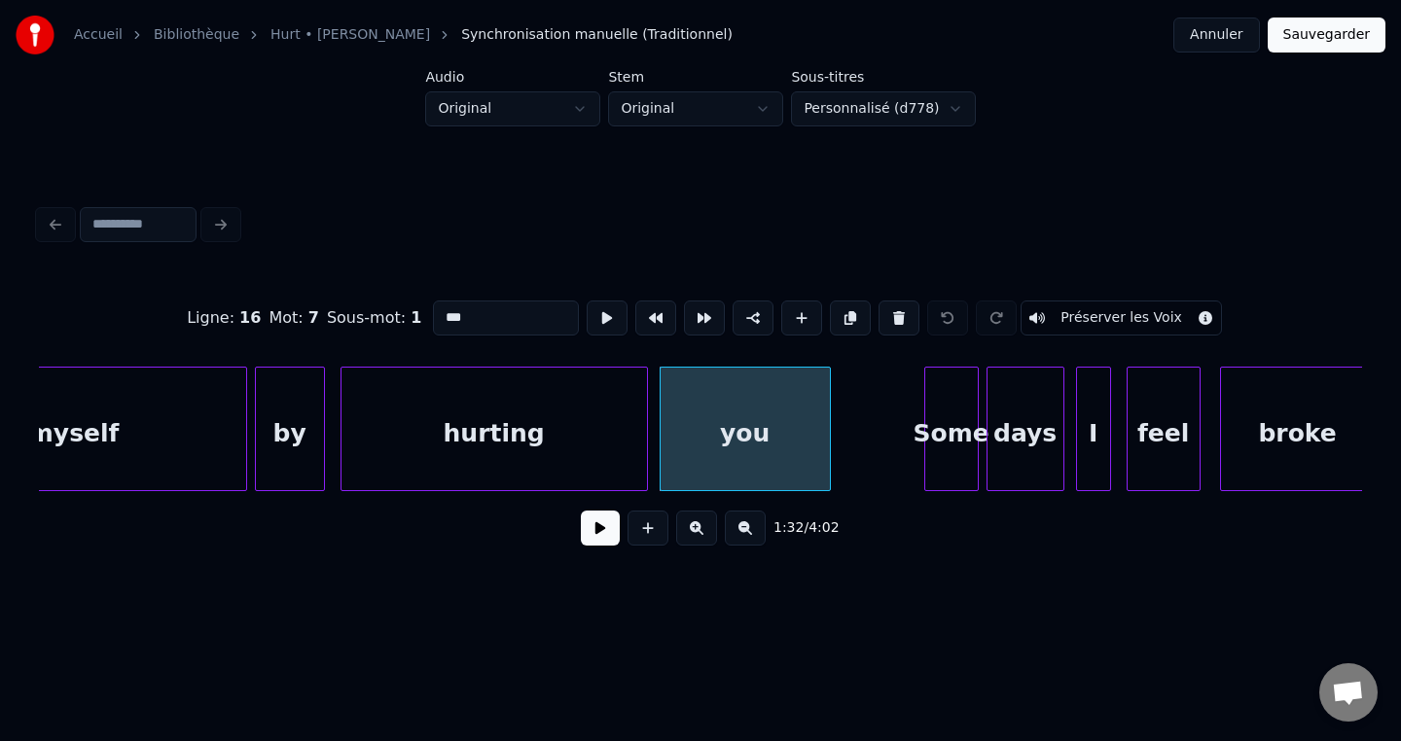
click at [944, 456] on div "Some" at bounding box center [951, 434] width 53 height 132
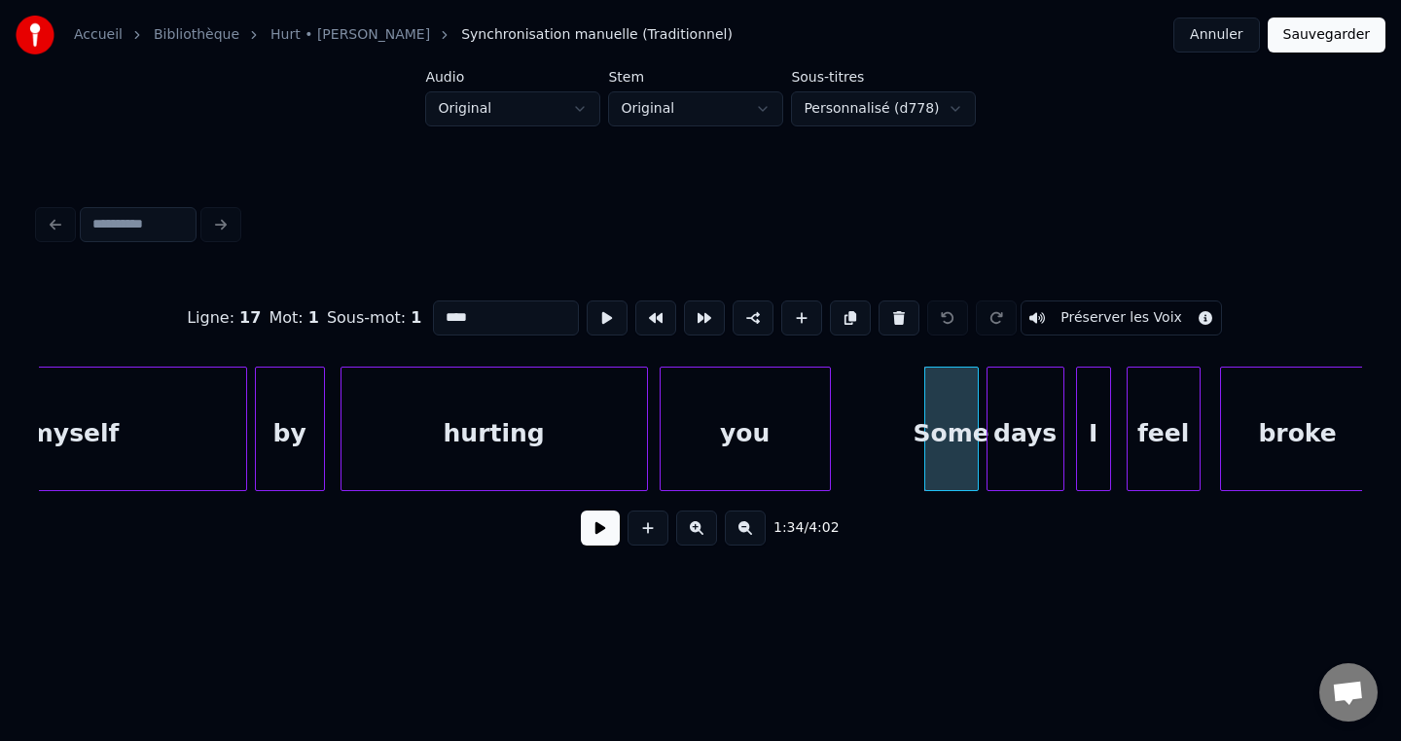
click at [790, 453] on div "you" at bounding box center [745, 434] width 169 height 132
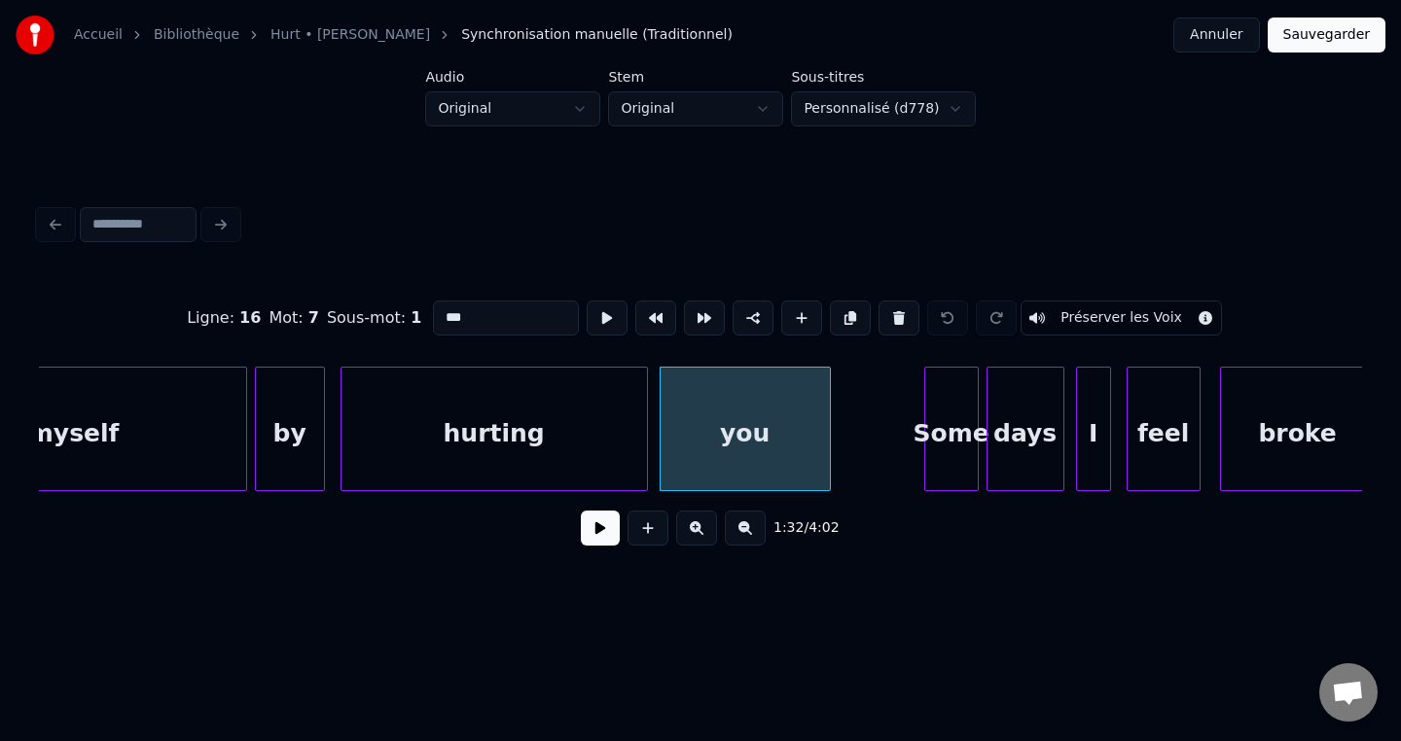
click at [936, 470] on div "Some" at bounding box center [951, 434] width 53 height 132
type input "****"
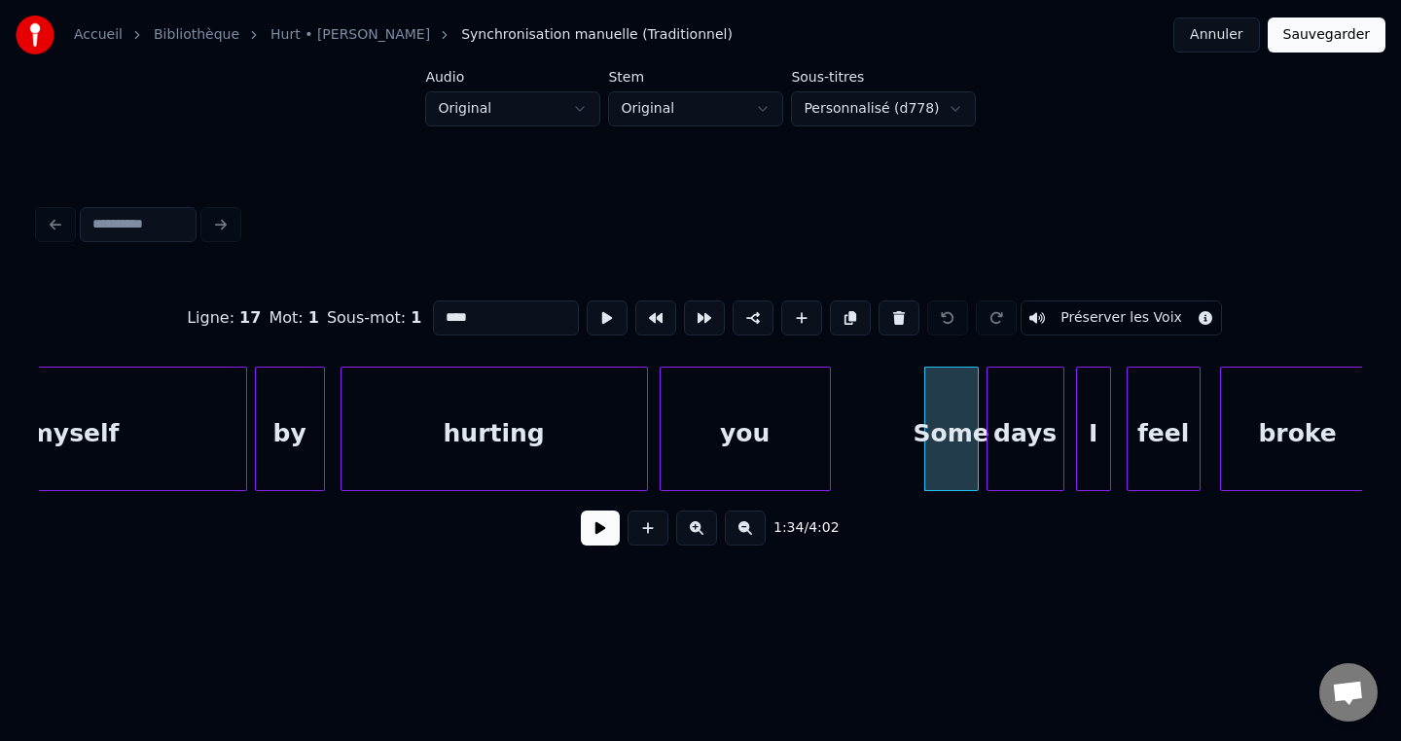
click at [1207, 41] on button "Annuler" at bounding box center [1216, 35] width 86 height 35
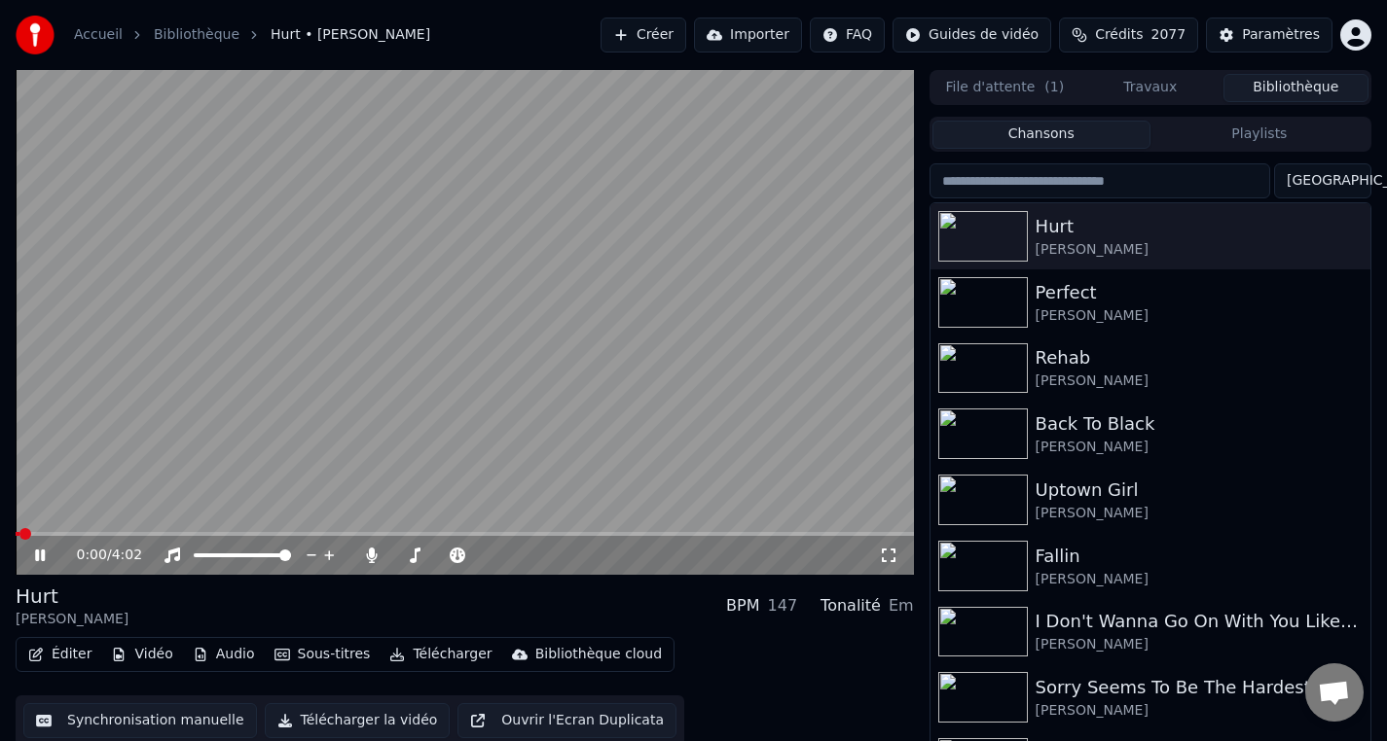
click at [351, 535] on span at bounding box center [465, 534] width 898 height 4
drag, startPoint x: 453, startPoint y: 539, endPoint x: 463, endPoint y: 536, distance: 10.2
click at [453, 539] on div "1:33 / 4:02" at bounding box center [465, 555] width 898 height 39
click at [468, 535] on span at bounding box center [465, 534] width 898 height 4
click at [506, 534] on span at bounding box center [465, 534] width 898 height 4
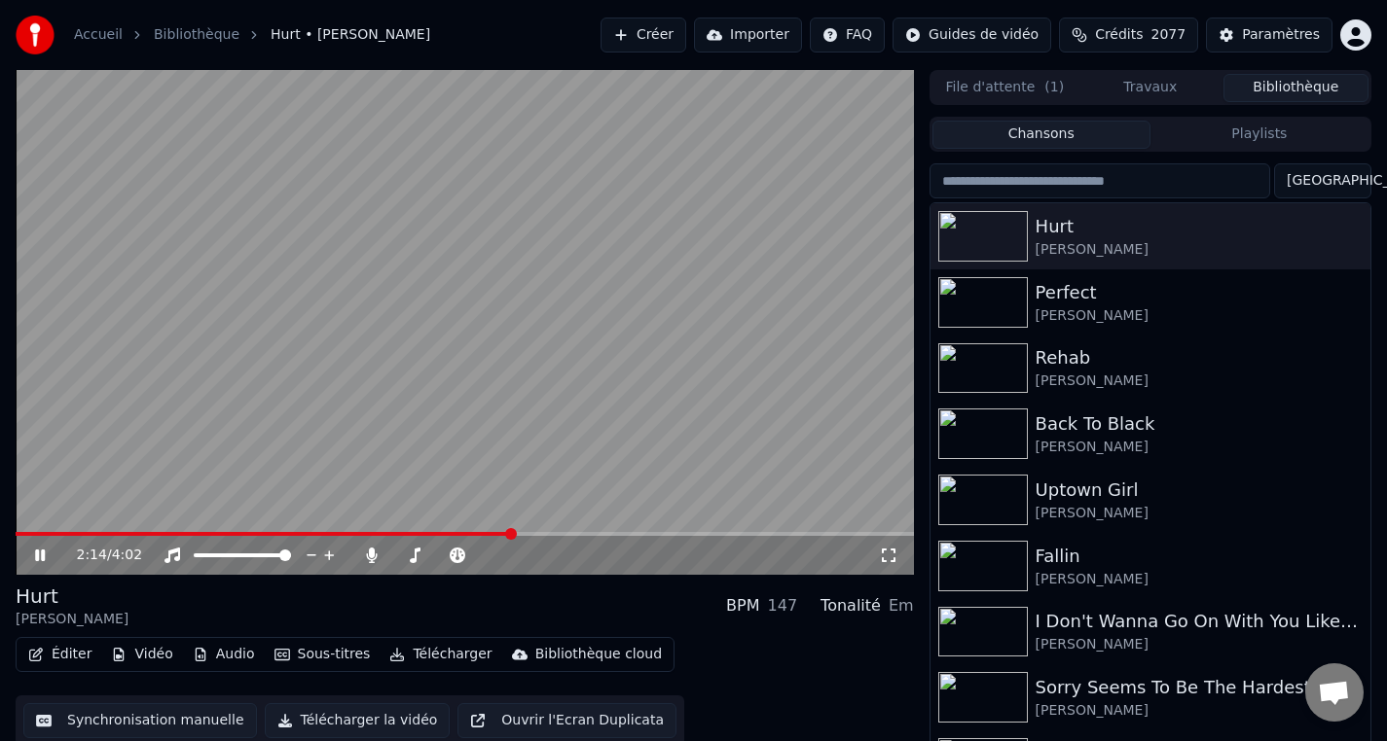
click at [551, 537] on div "2:14 / 4:02" at bounding box center [465, 555] width 898 height 39
click at [555, 535] on span at bounding box center [465, 534] width 898 height 4
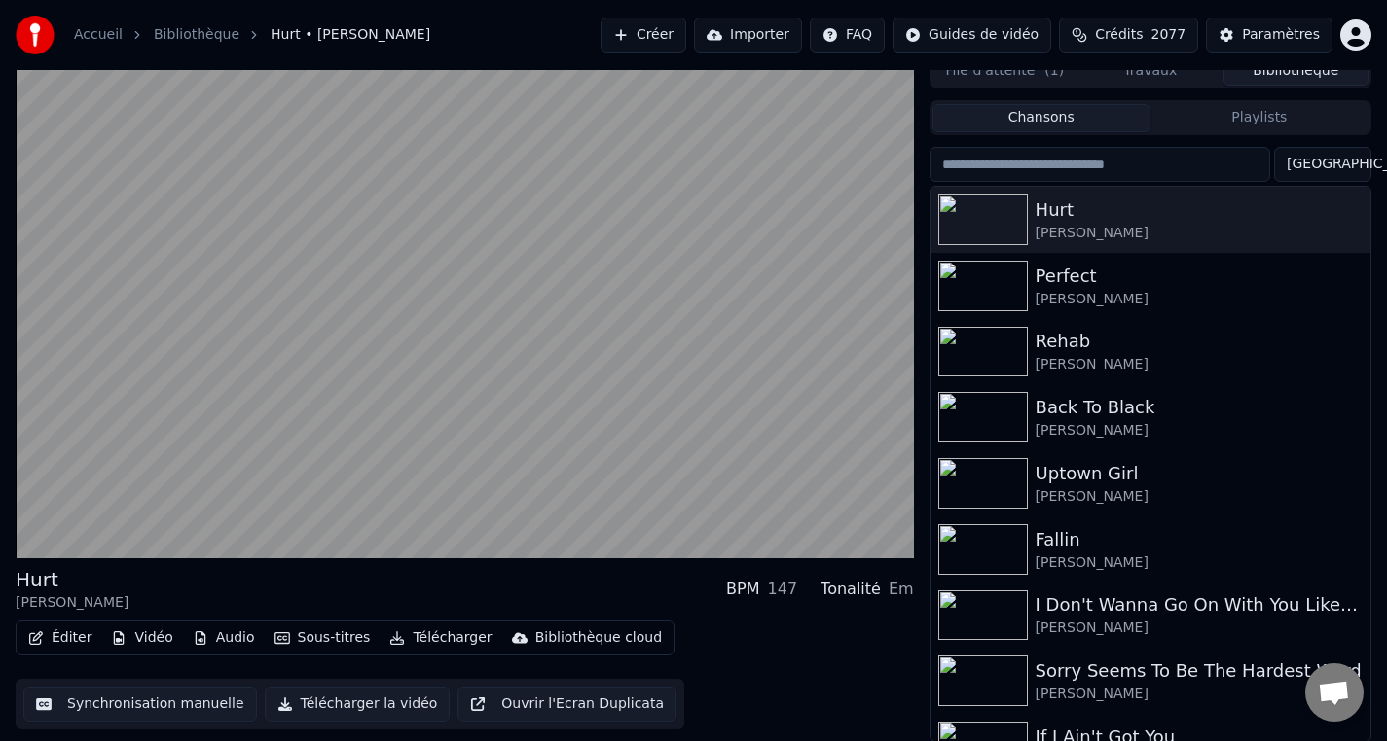
scroll to position [18, 0]
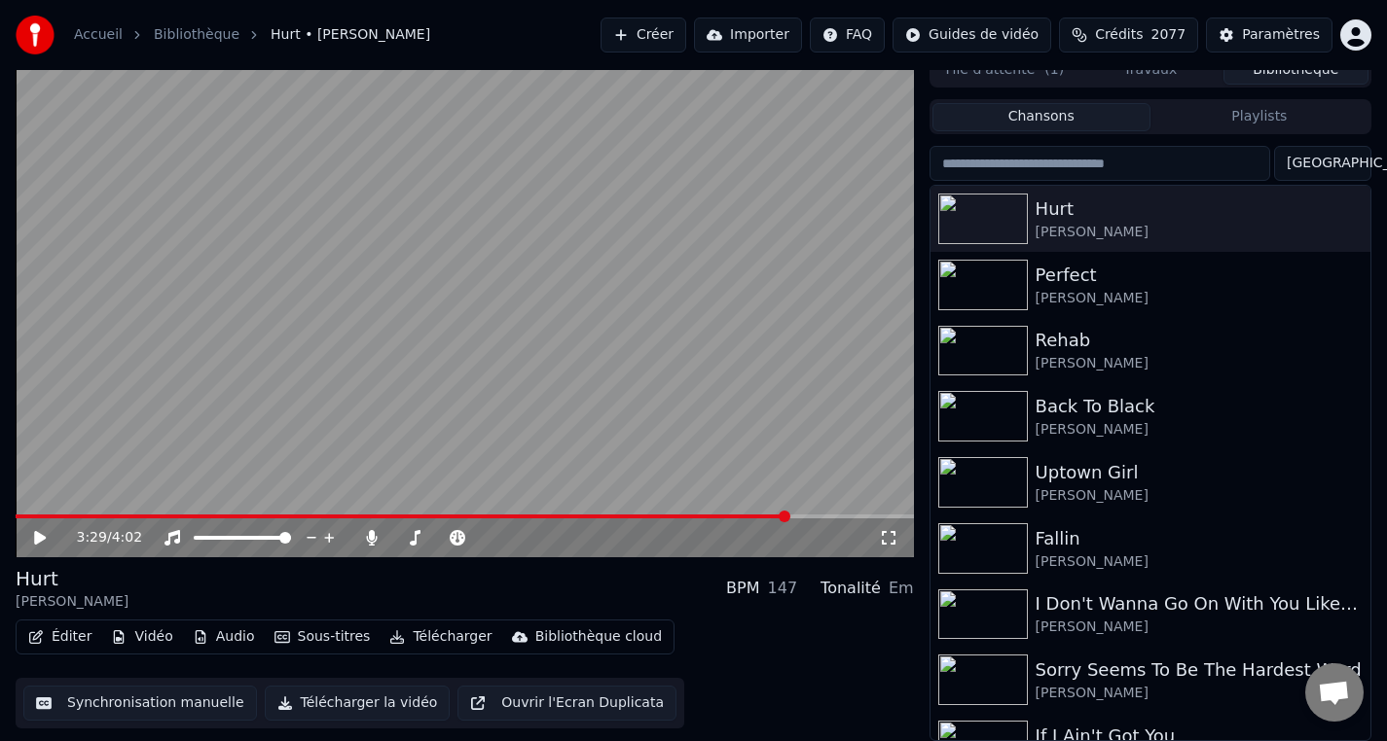
click at [91, 632] on button "Éditer" at bounding box center [59, 637] width 79 height 27
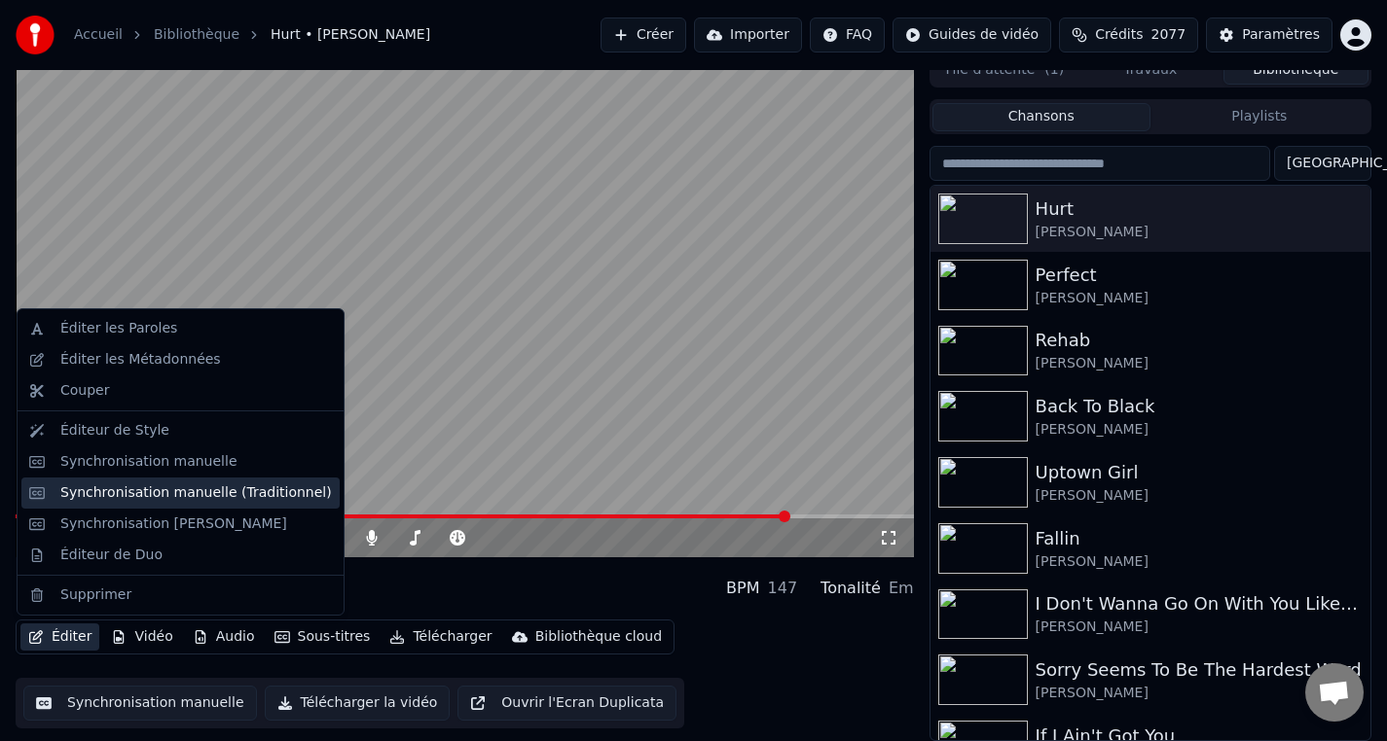
click at [208, 504] on div "Synchronisation manuelle (Traditionnel)" at bounding box center [180, 493] width 318 height 31
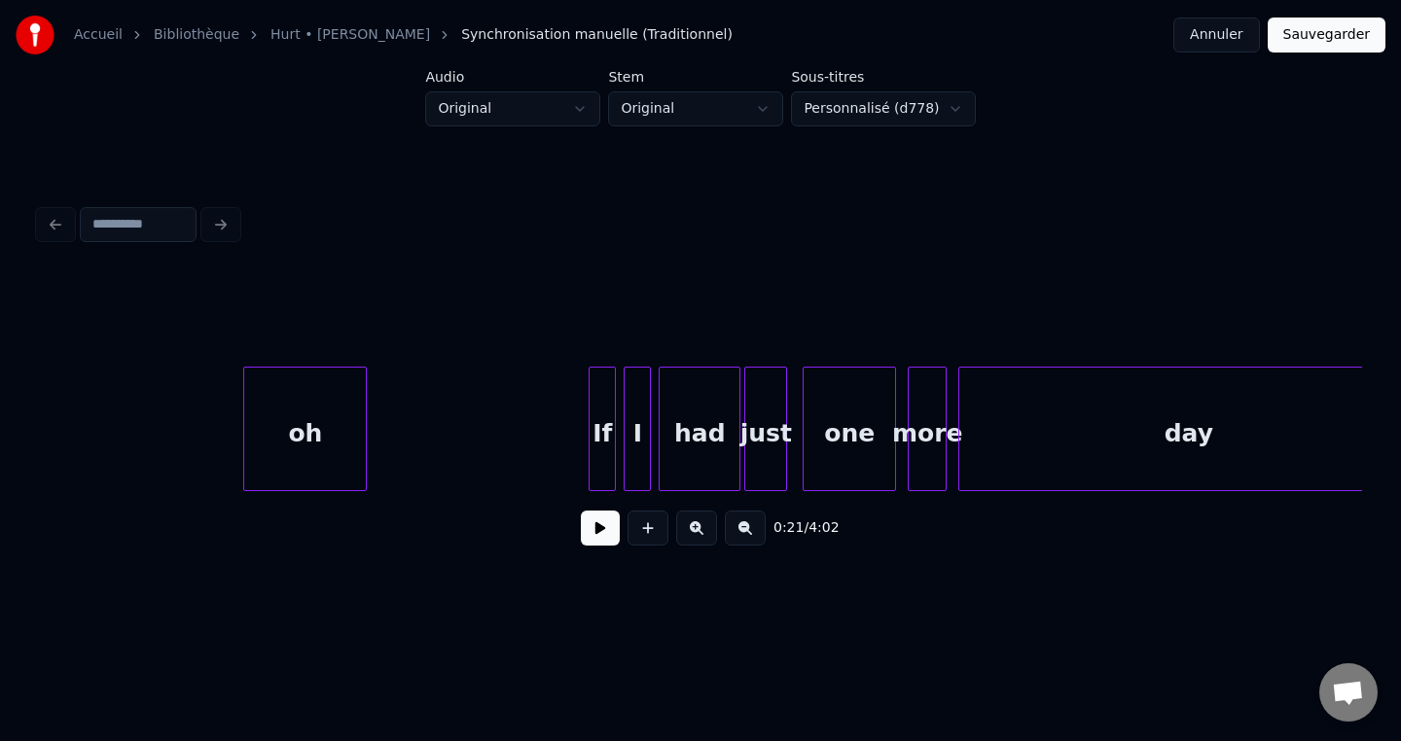
scroll to position [0, 32202]
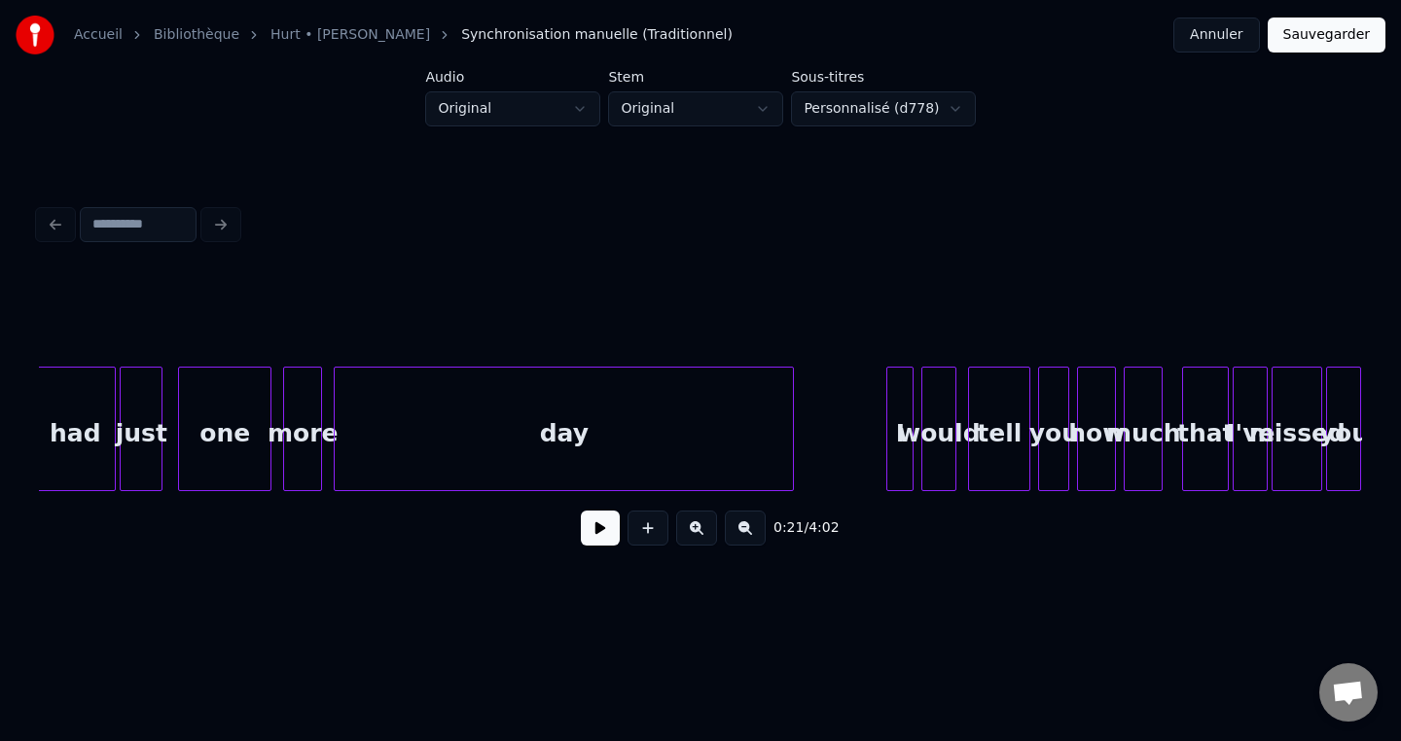
click at [907, 458] on div at bounding box center [910, 429] width 6 height 123
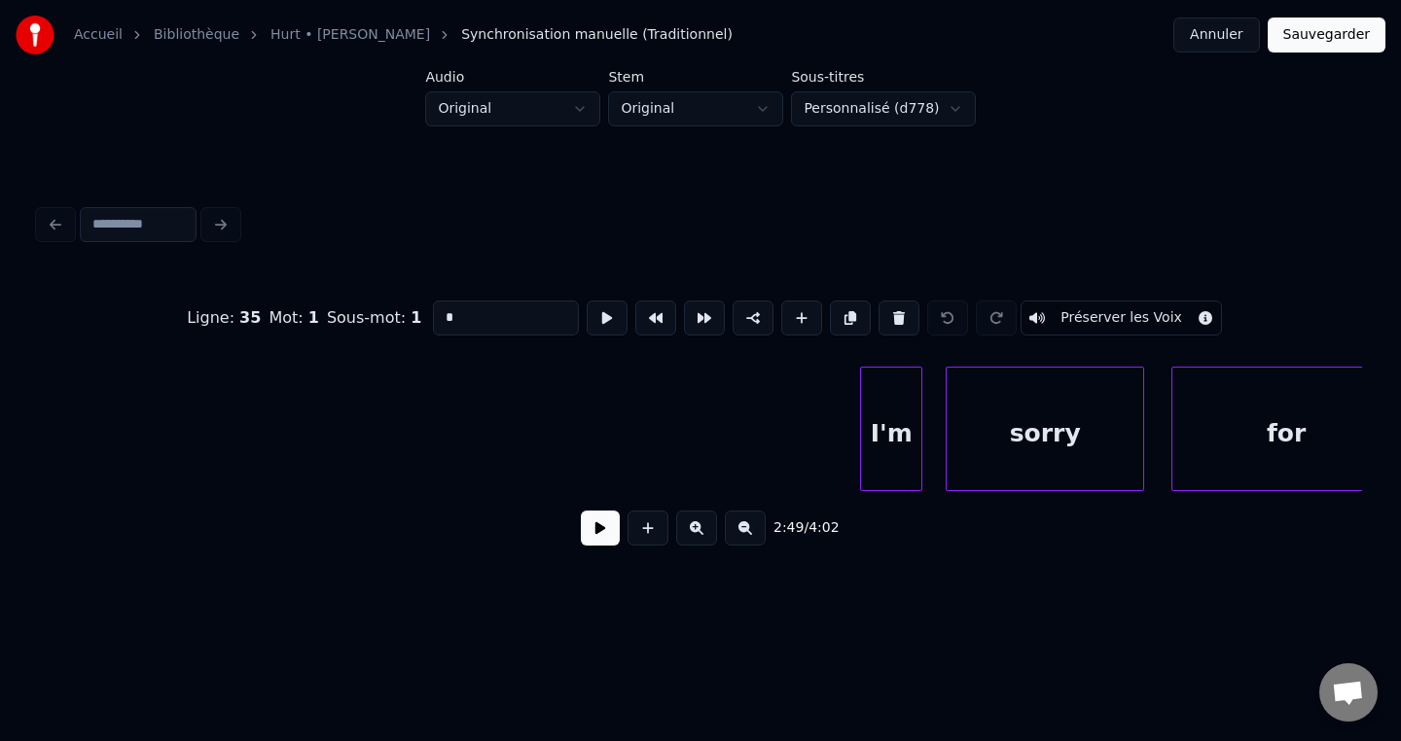
scroll to position [0, 37781]
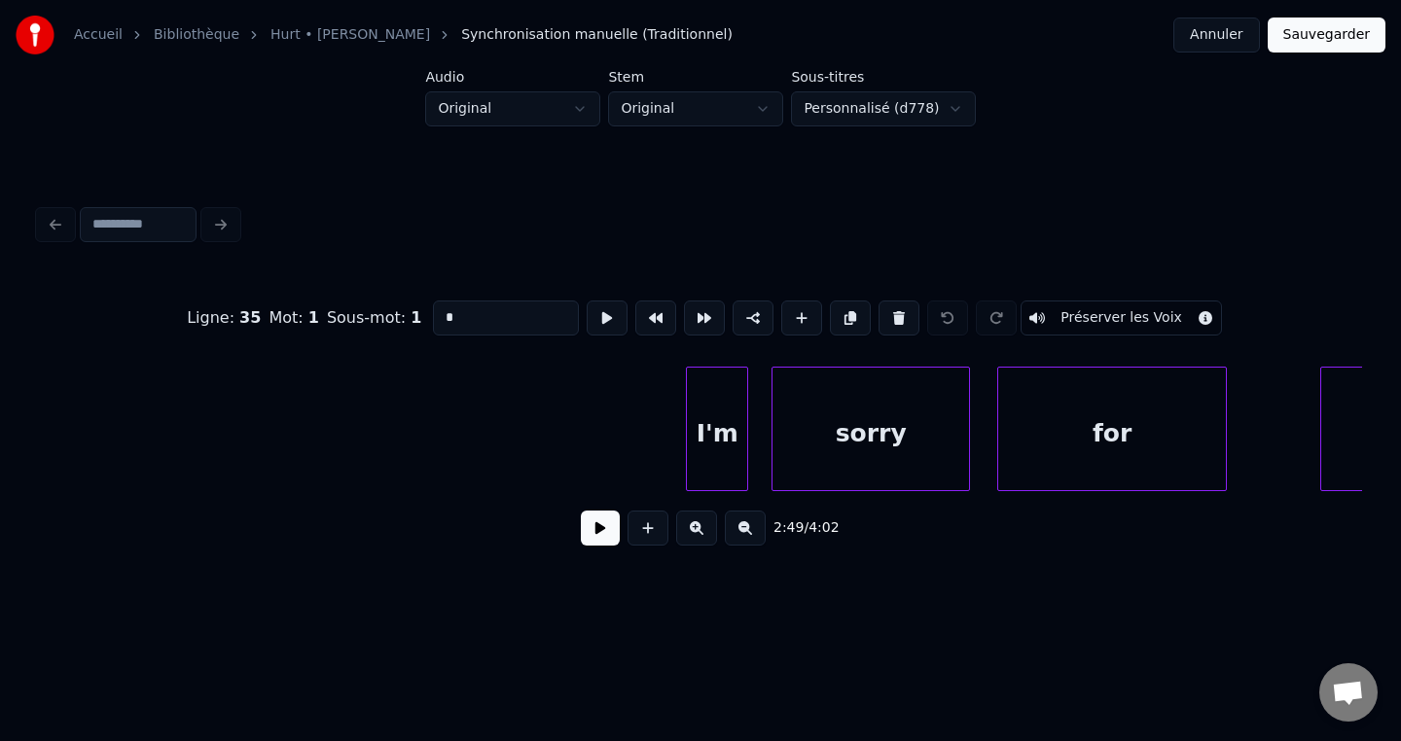
click at [734, 452] on div "I'm" at bounding box center [717, 434] width 60 height 132
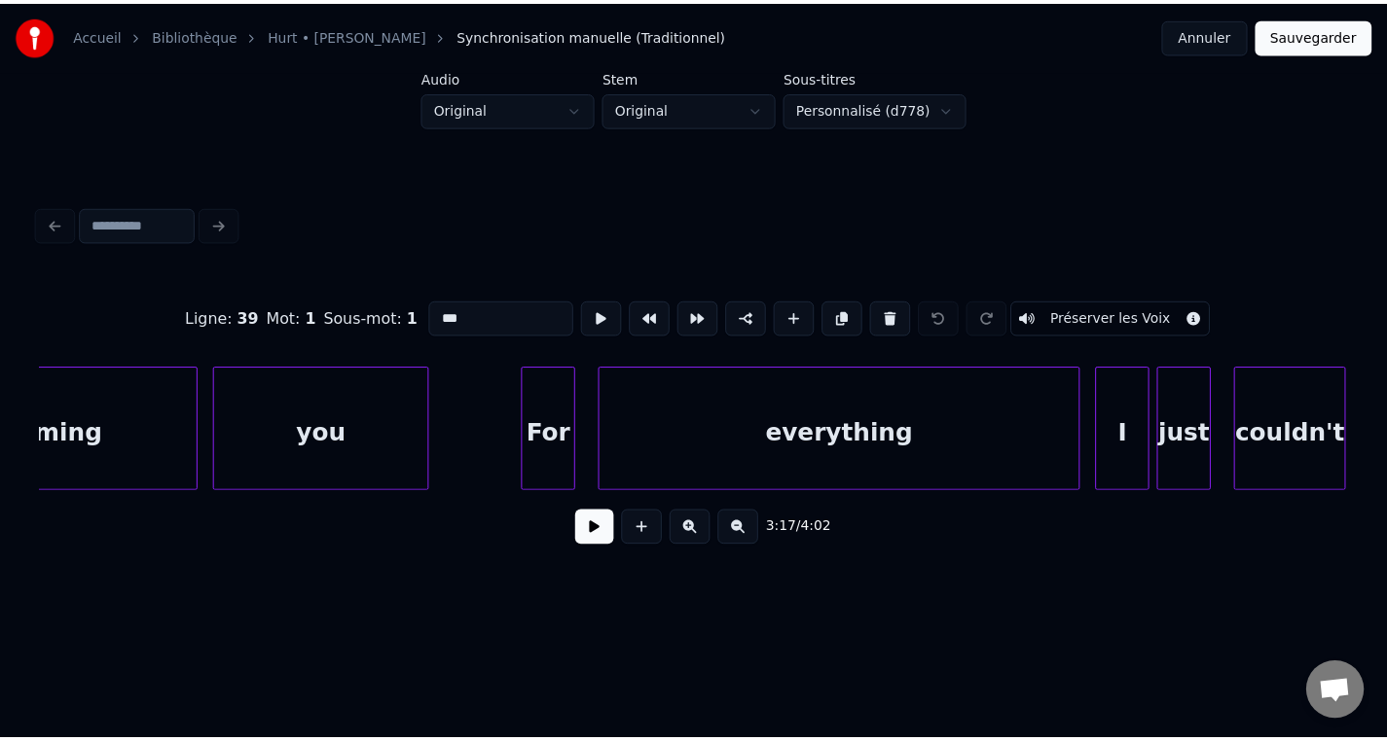
scroll to position [0, 39310]
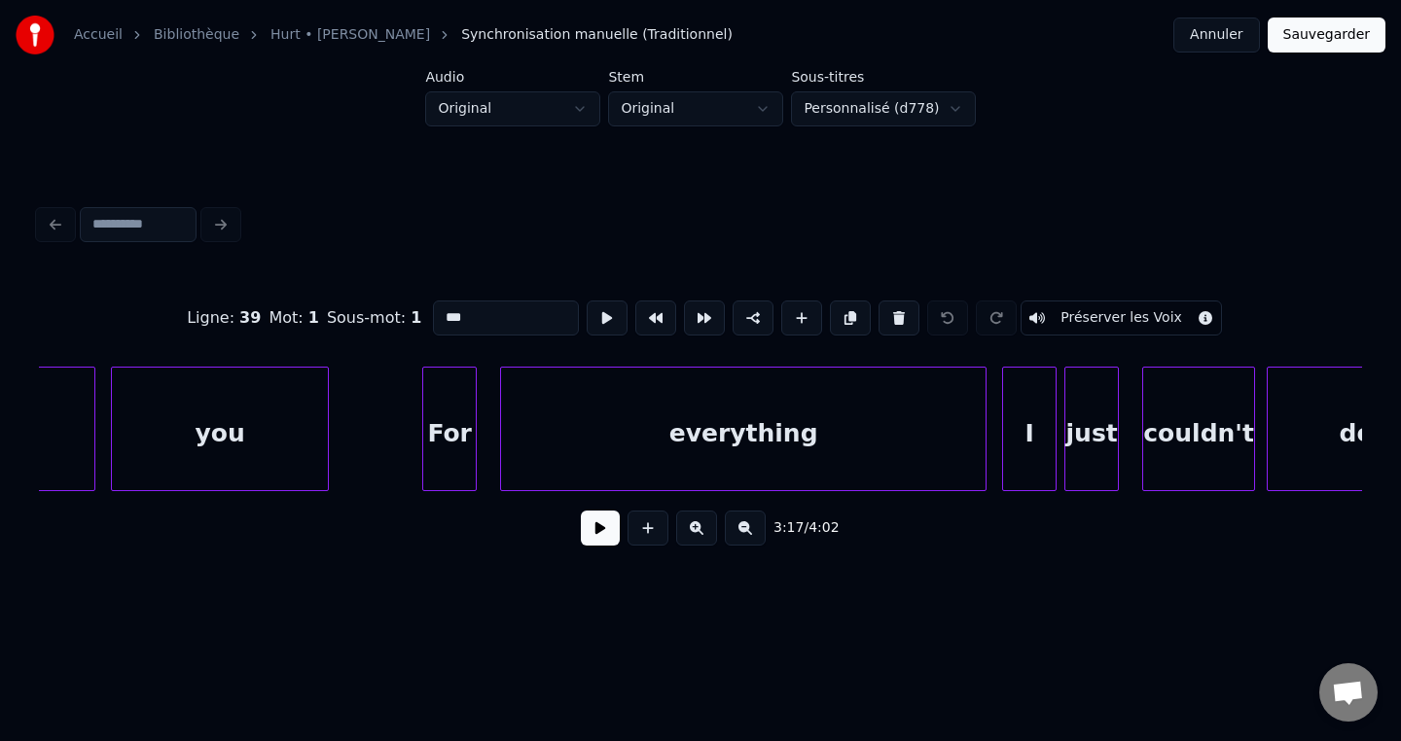
click at [1039, 466] on div "I" at bounding box center [1029, 434] width 53 height 132
type input "*"
click at [748, 318] on button at bounding box center [753, 318] width 41 height 35
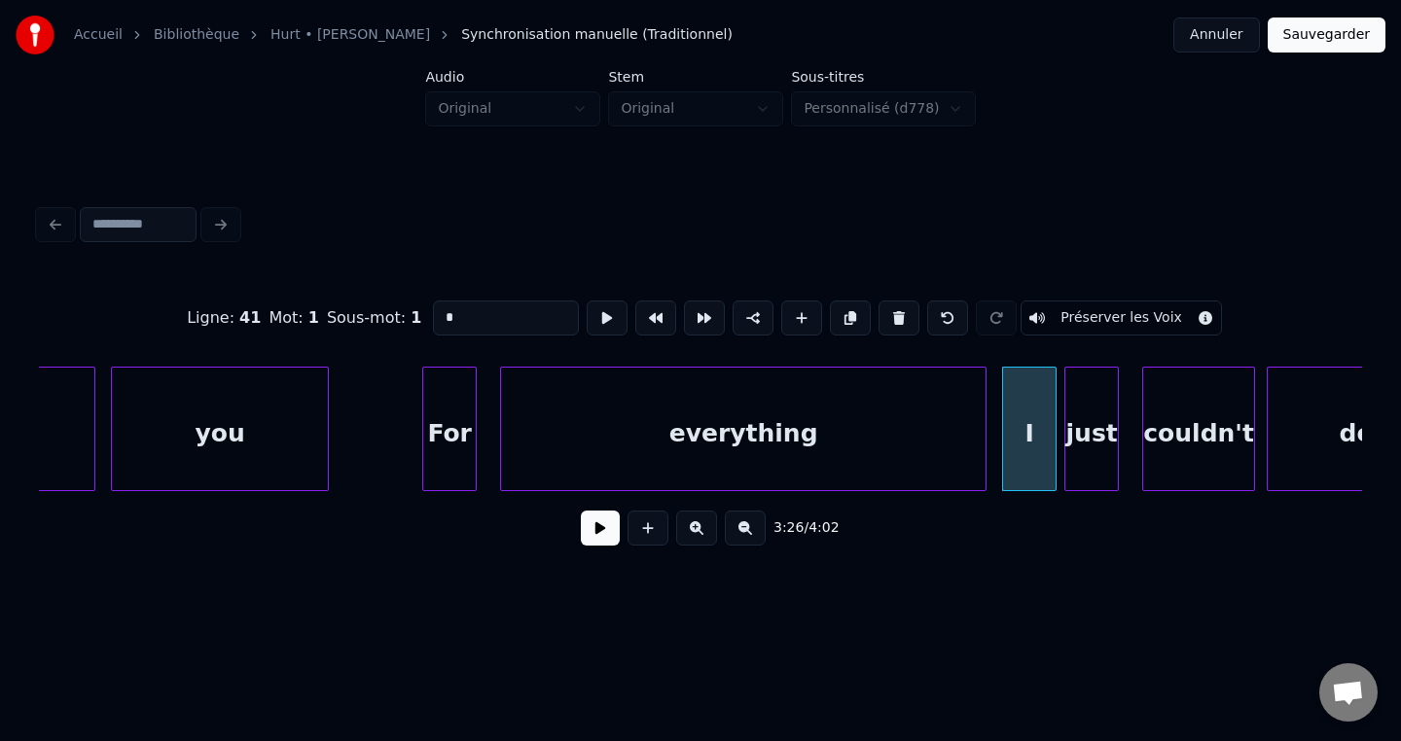
click at [1329, 45] on button "Sauvegarder" at bounding box center [1327, 35] width 118 height 35
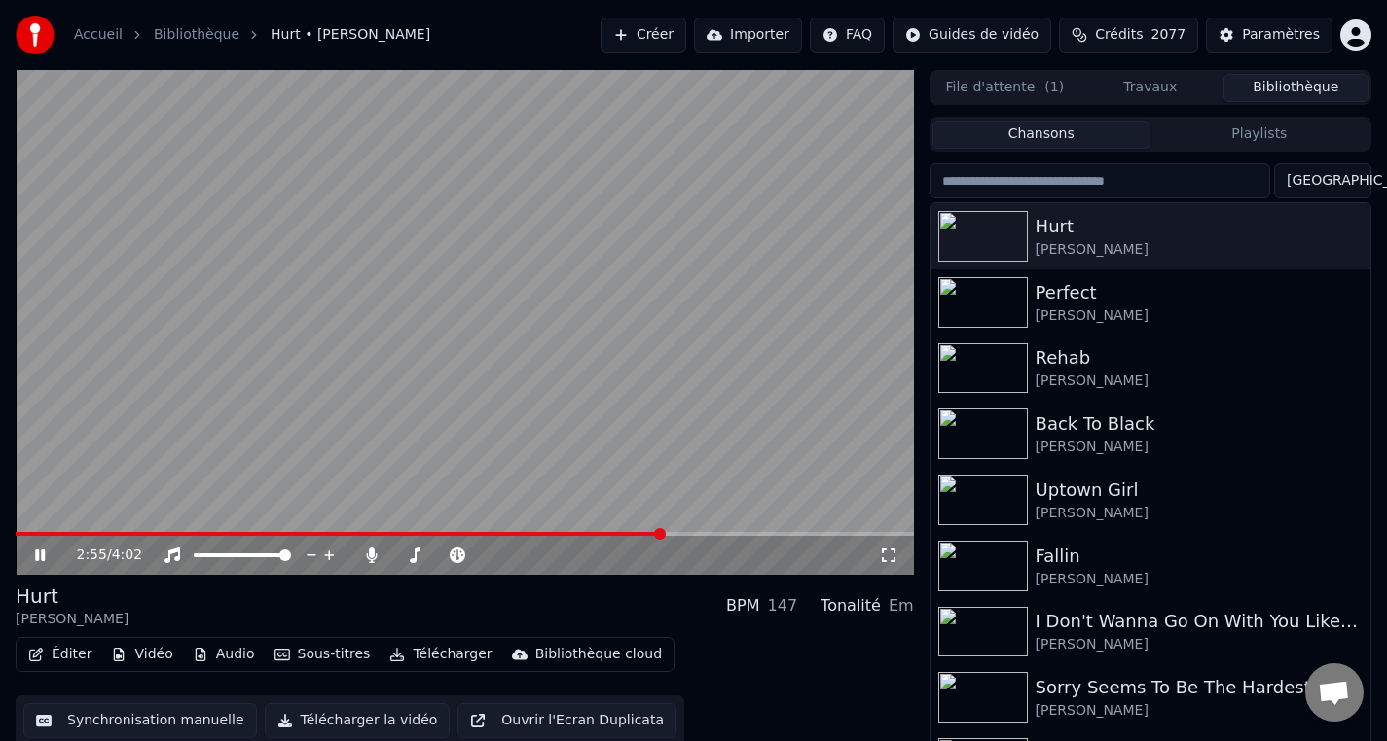
click at [663, 534] on span at bounding box center [660, 534] width 12 height 12
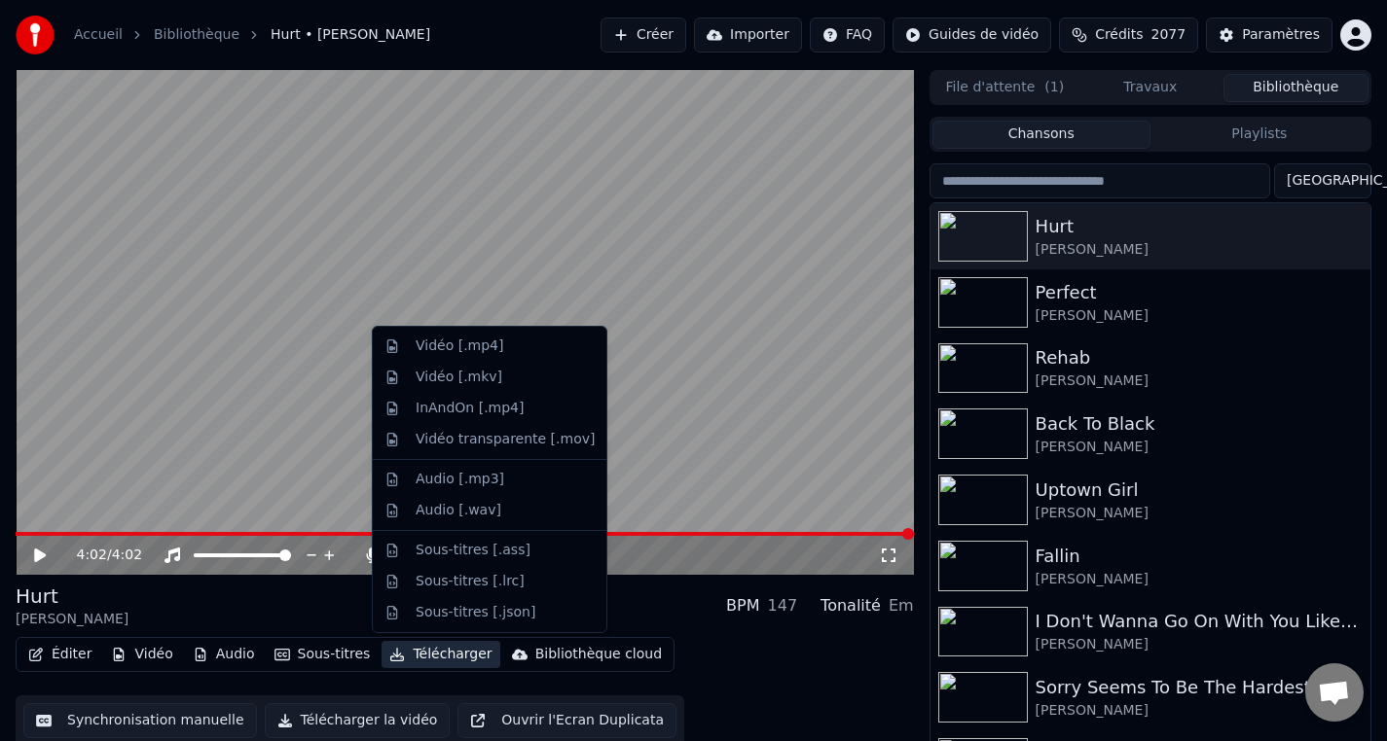
click at [393, 656] on icon "button" at bounding box center [397, 655] width 16 height 14
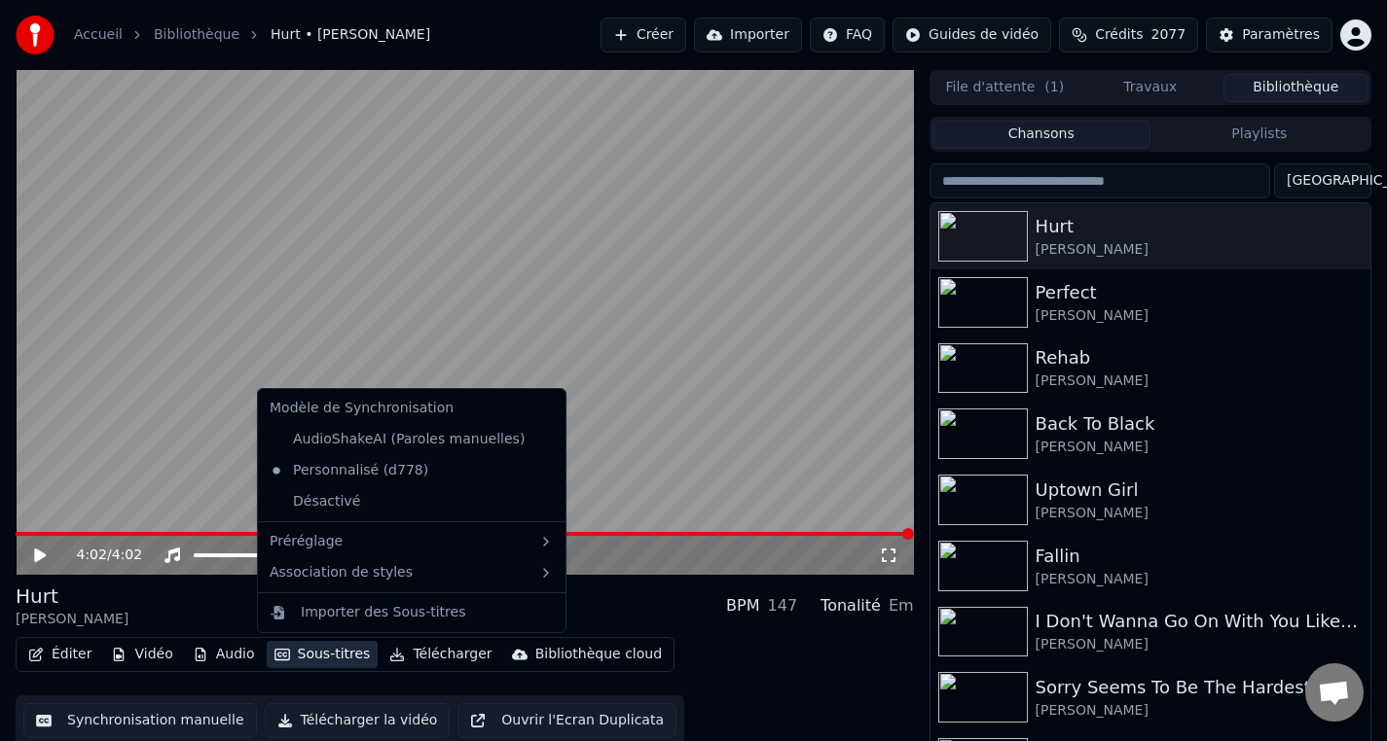
click at [714, 632] on div "Hurt Christina Aguilera BPM 147 Tonalité Em Éditer Vidéo Audio Sous-titres Télé…" at bounding box center [465, 664] width 898 height 163
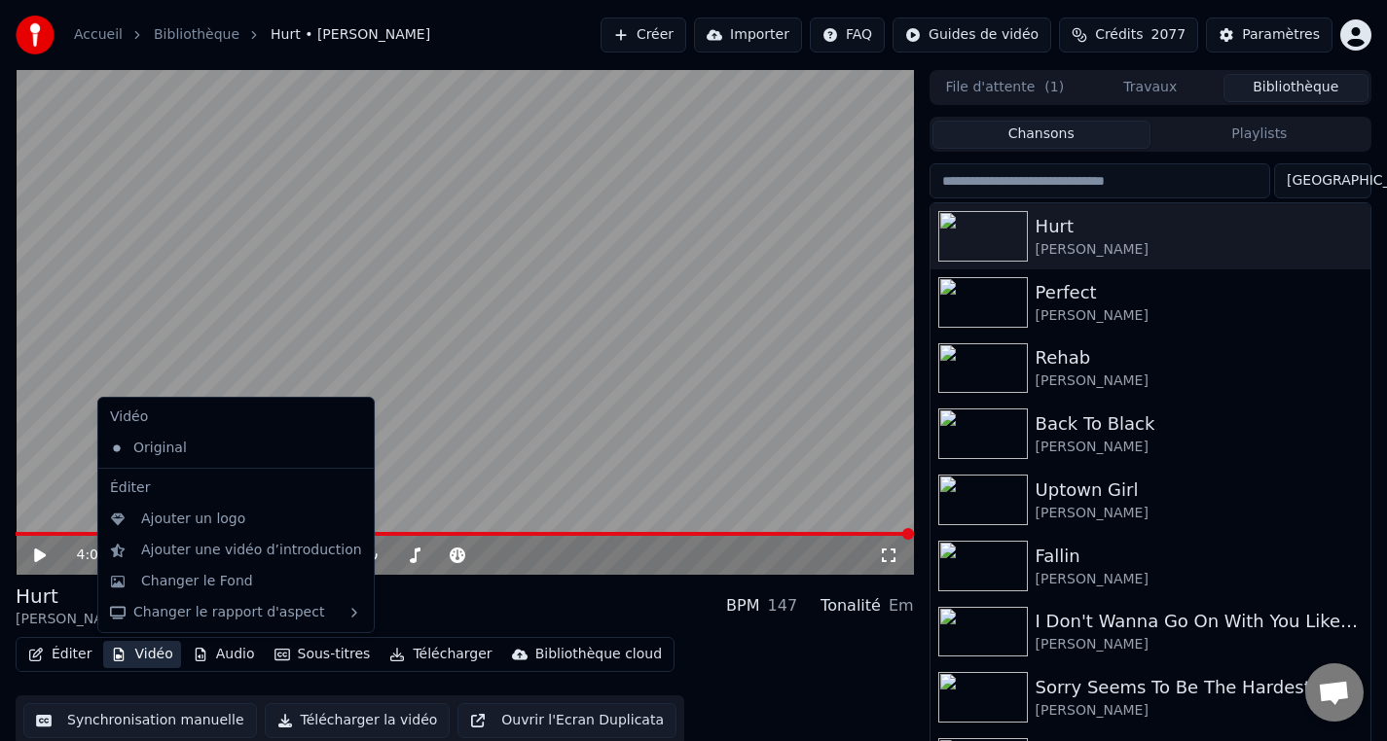
click at [150, 656] on button "Vidéo" at bounding box center [141, 654] width 77 height 27
click at [760, 667] on div "Éditer Vidéo Audio Sous-titres Télécharger Bibliothèque cloud Synchronisation m…" at bounding box center [465, 691] width 898 height 109
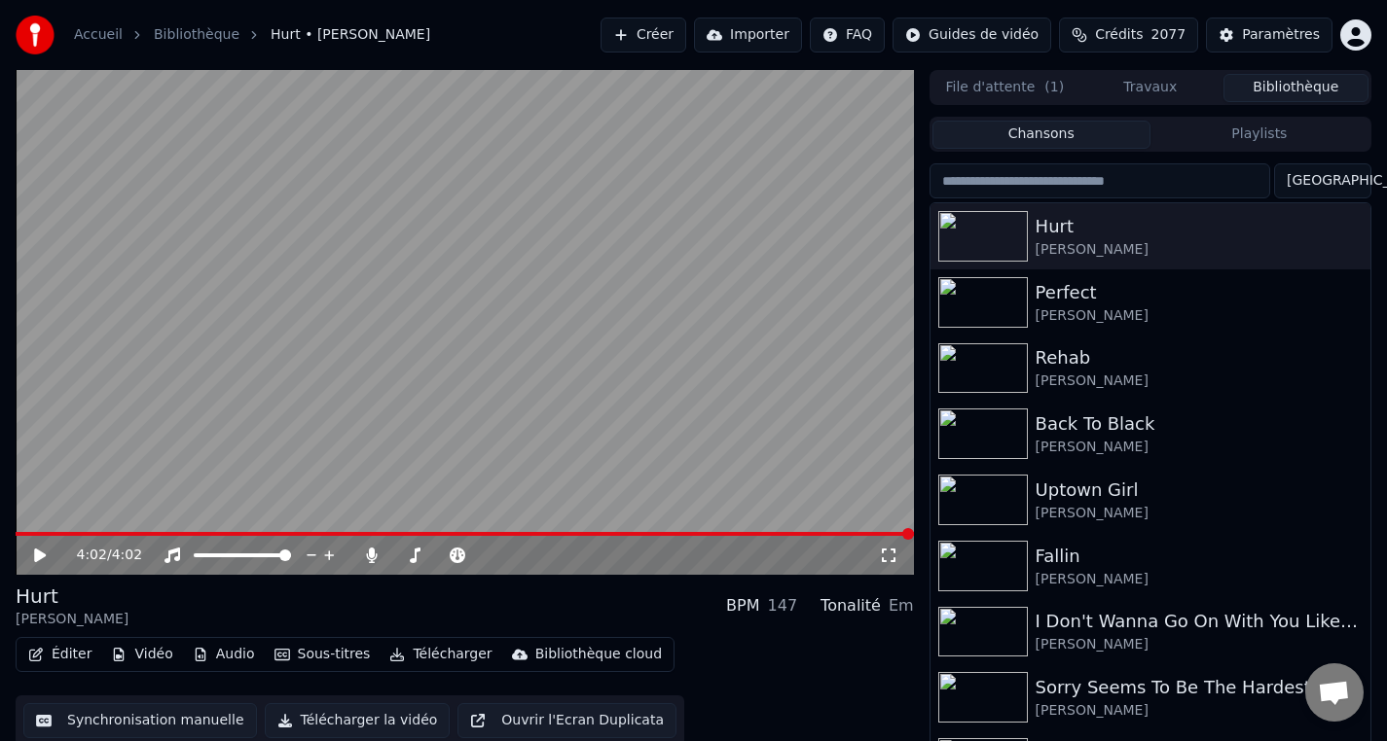
click at [428, 656] on button "Télécharger" at bounding box center [440, 654] width 118 height 27
